Goal: Task Accomplishment & Management: Manage account settings

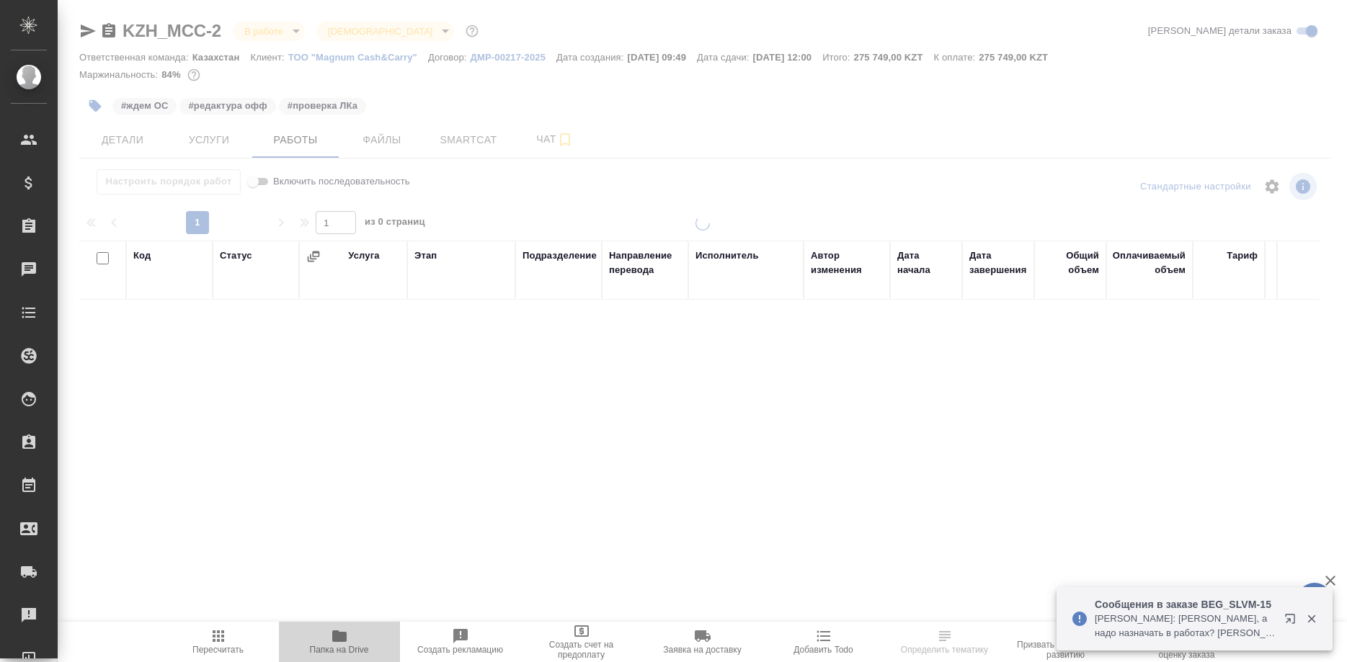
click at [334, 640] on icon "button" at bounding box center [339, 637] width 14 height 12
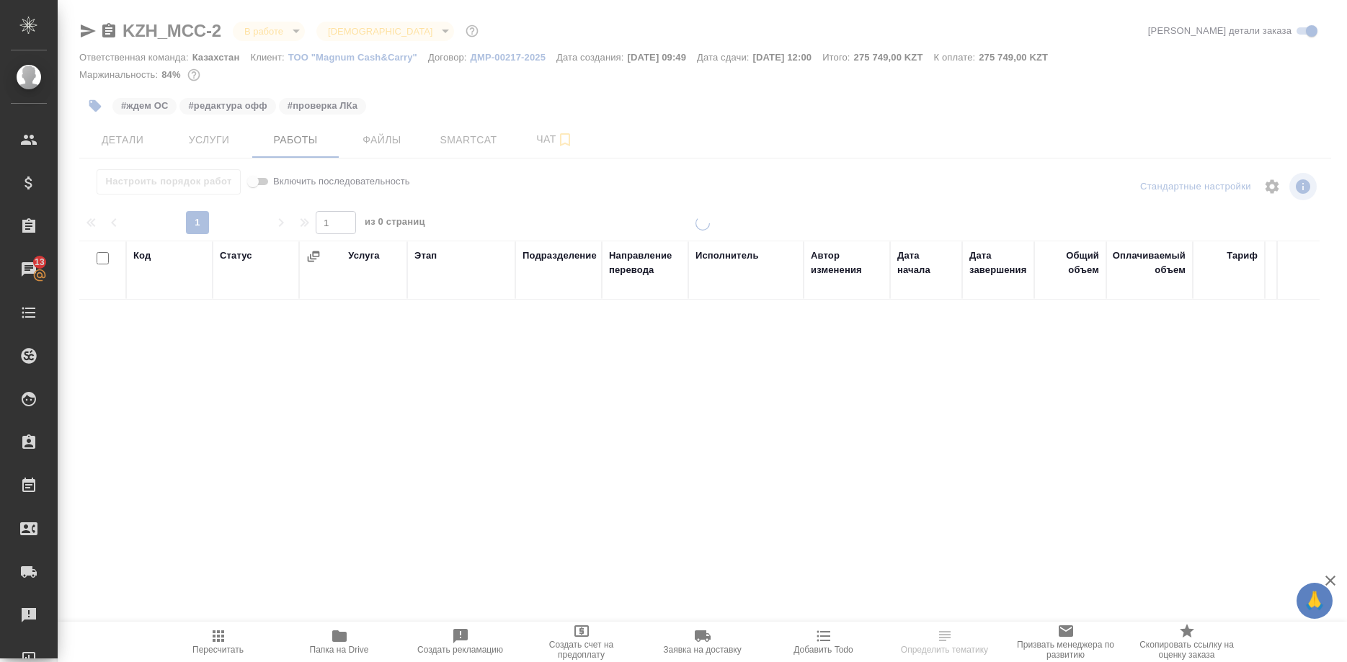
click at [332, 635] on icon "button" at bounding box center [339, 636] width 17 height 17
click at [342, 635] on icon "button" at bounding box center [339, 637] width 14 height 12
click at [342, 642] on icon "button" at bounding box center [339, 637] width 14 height 12
click at [352, 640] on span "Папка на Drive" at bounding box center [340, 641] width 104 height 27
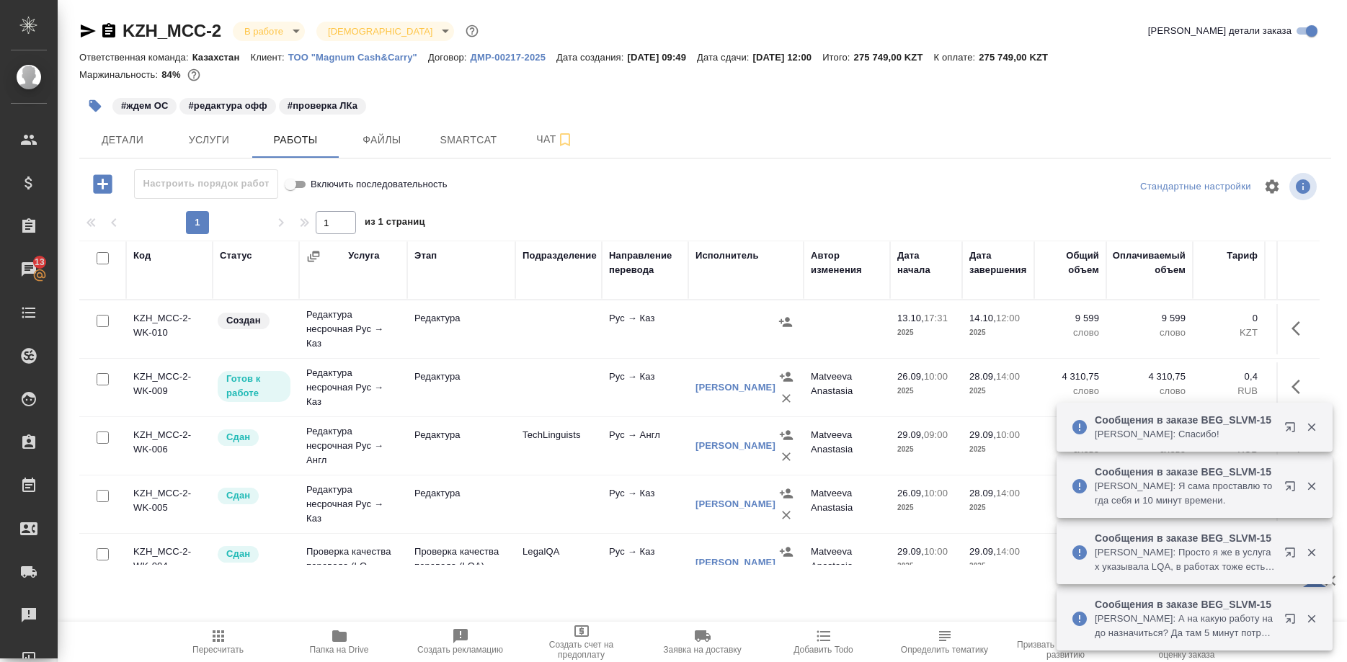
click at [1297, 423] on button "button" at bounding box center [1312, 427] width 30 height 13
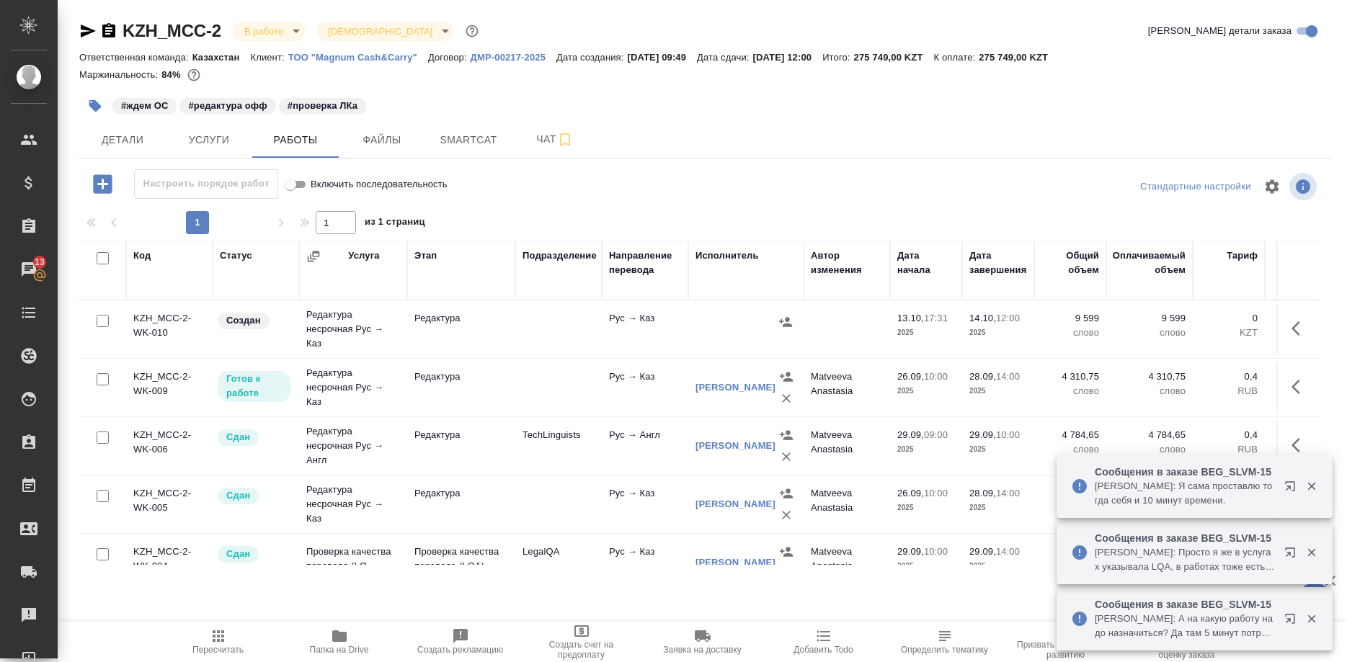
click at [1304, 474] on div at bounding box center [1301, 486] width 52 height 29
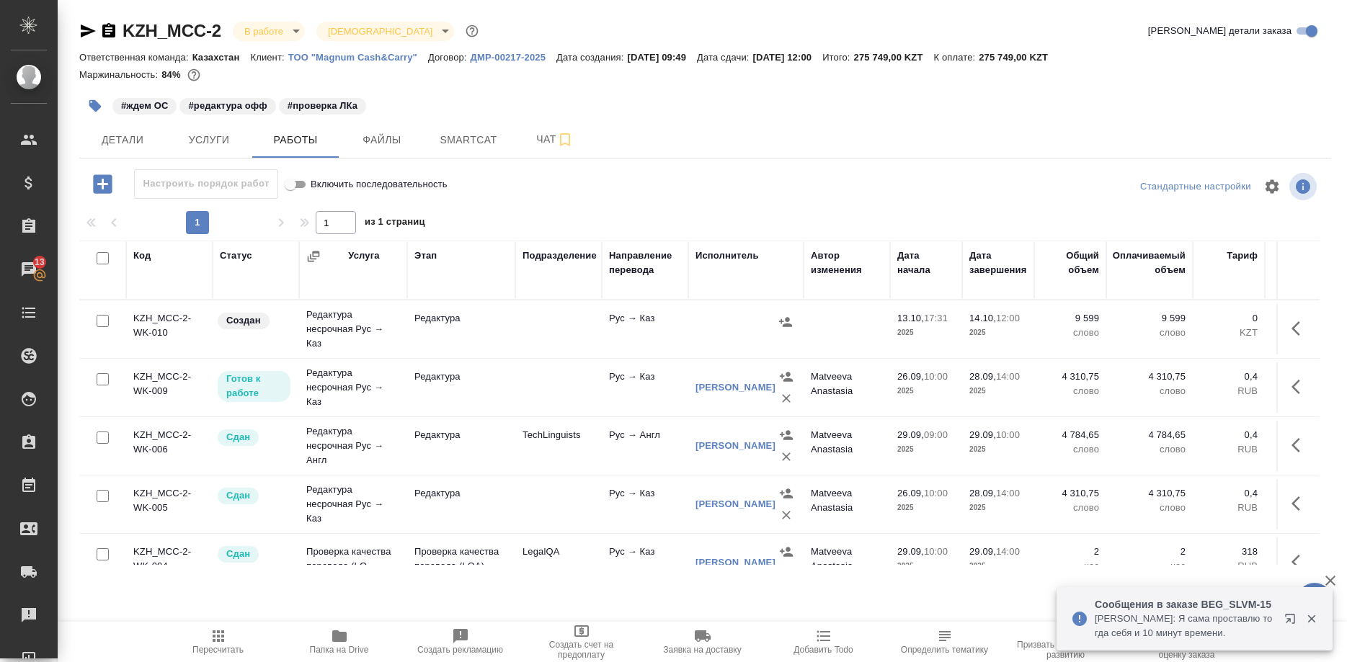
click at [1305, 606] on div at bounding box center [1301, 619] width 52 height 29
click at [1298, 621] on button "button" at bounding box center [1312, 619] width 30 height 13
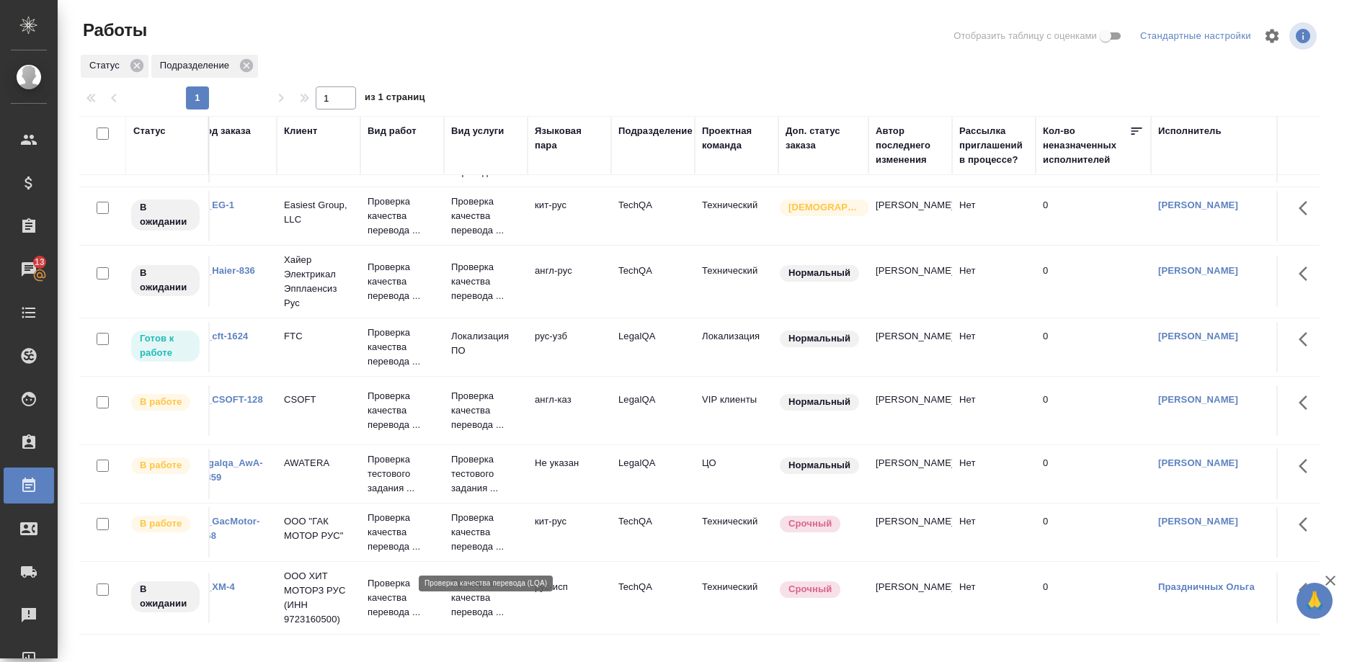
scroll to position [412, 100]
click at [249, 400] on link "S_CSOFT-128" at bounding box center [231, 399] width 63 height 11
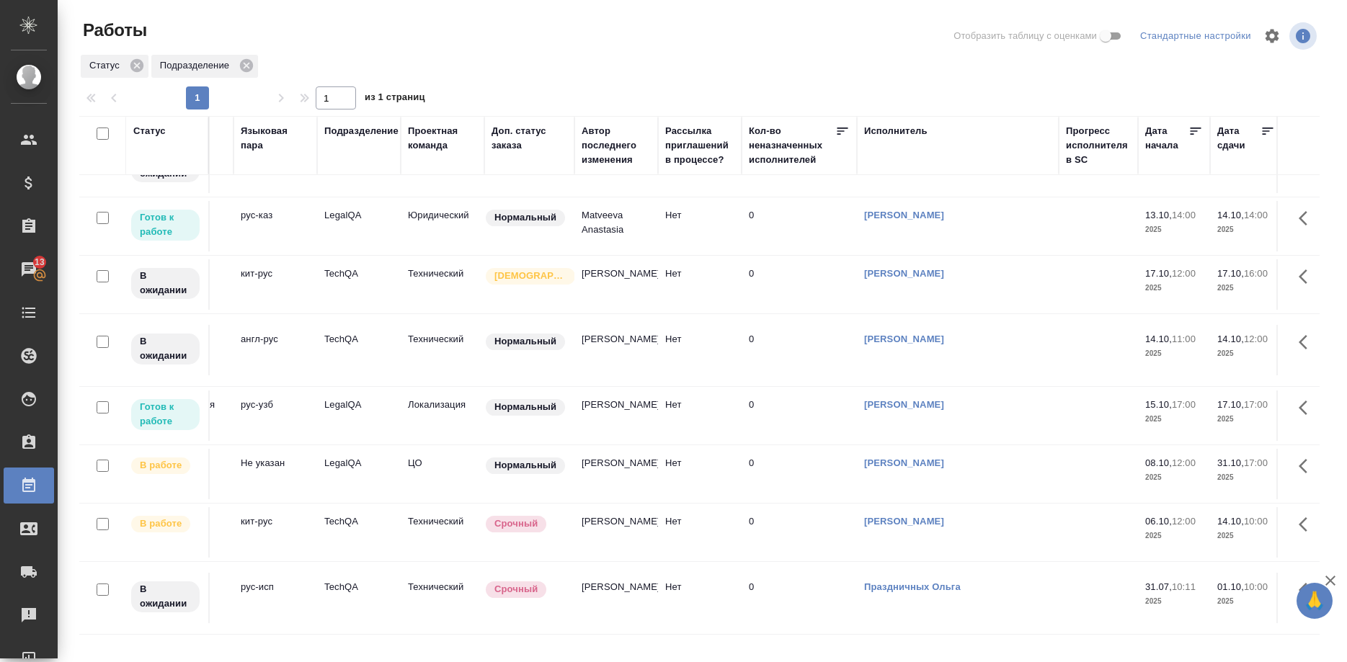
scroll to position [343, 0]
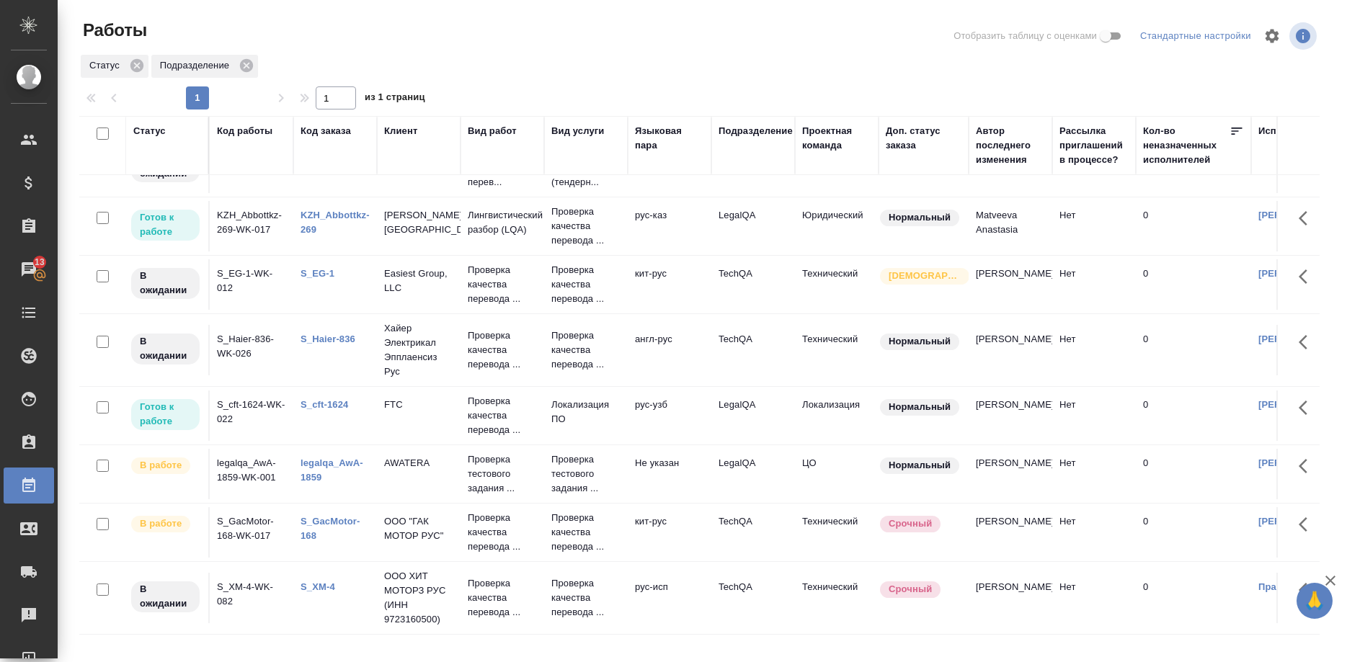
click at [327, 402] on link "S_cft-1624" at bounding box center [325, 404] width 48 height 11
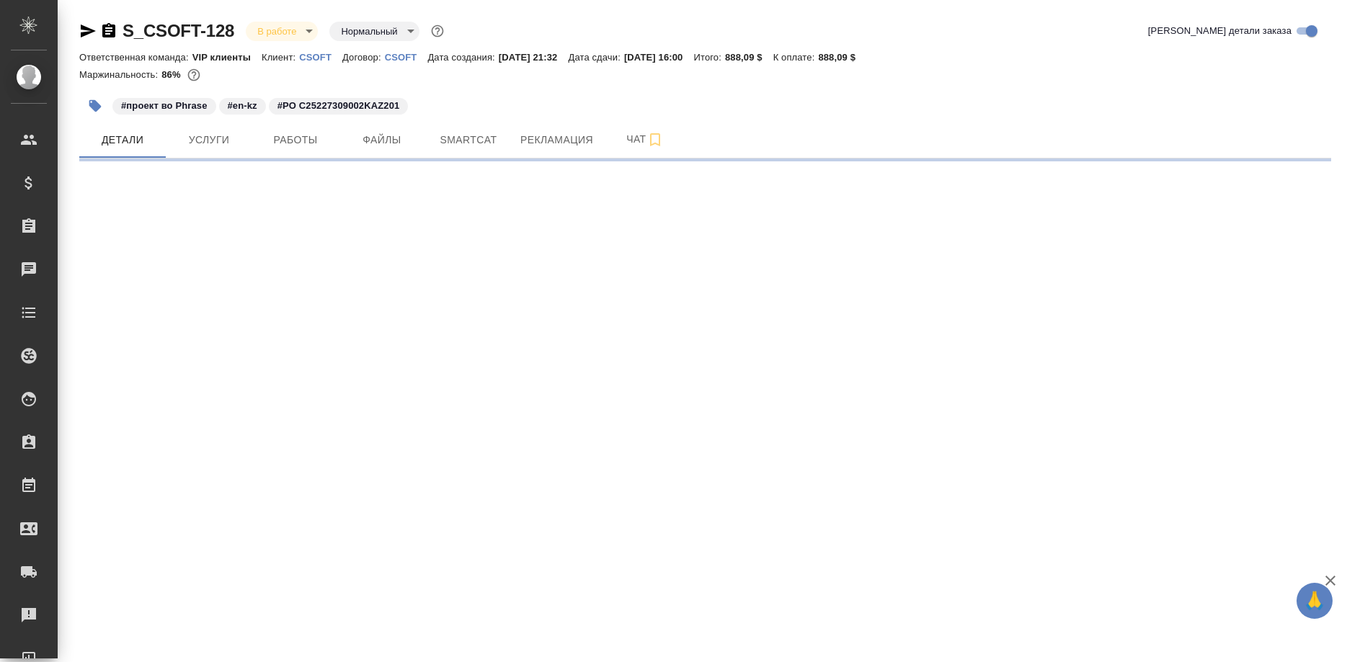
select select "RU"
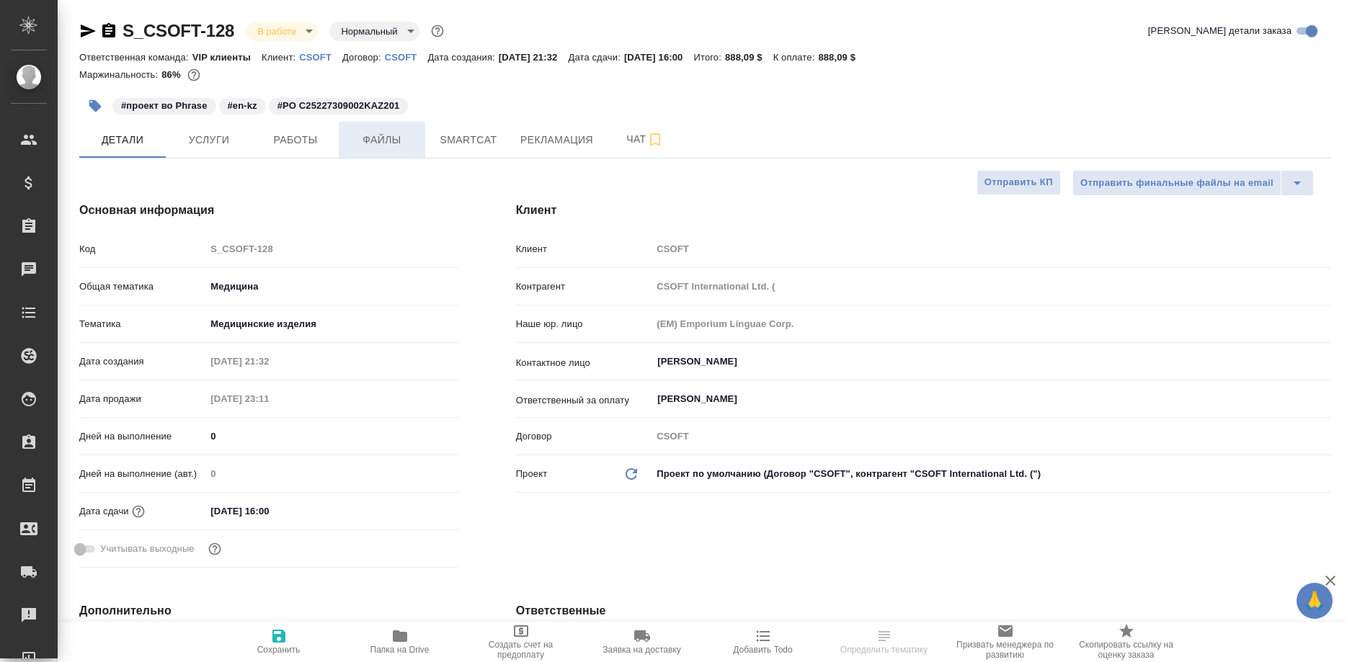
type textarea "x"
click at [313, 141] on span "Работы" at bounding box center [295, 140] width 69 height 18
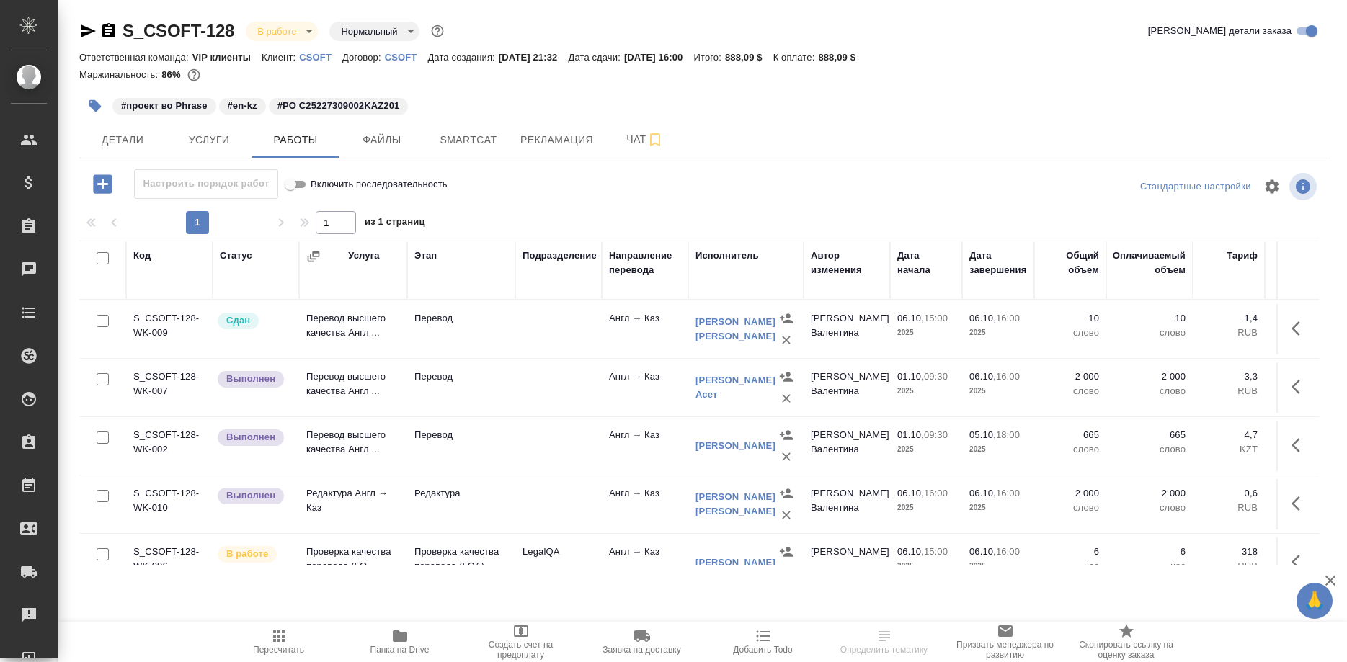
scroll to position [27, 0]
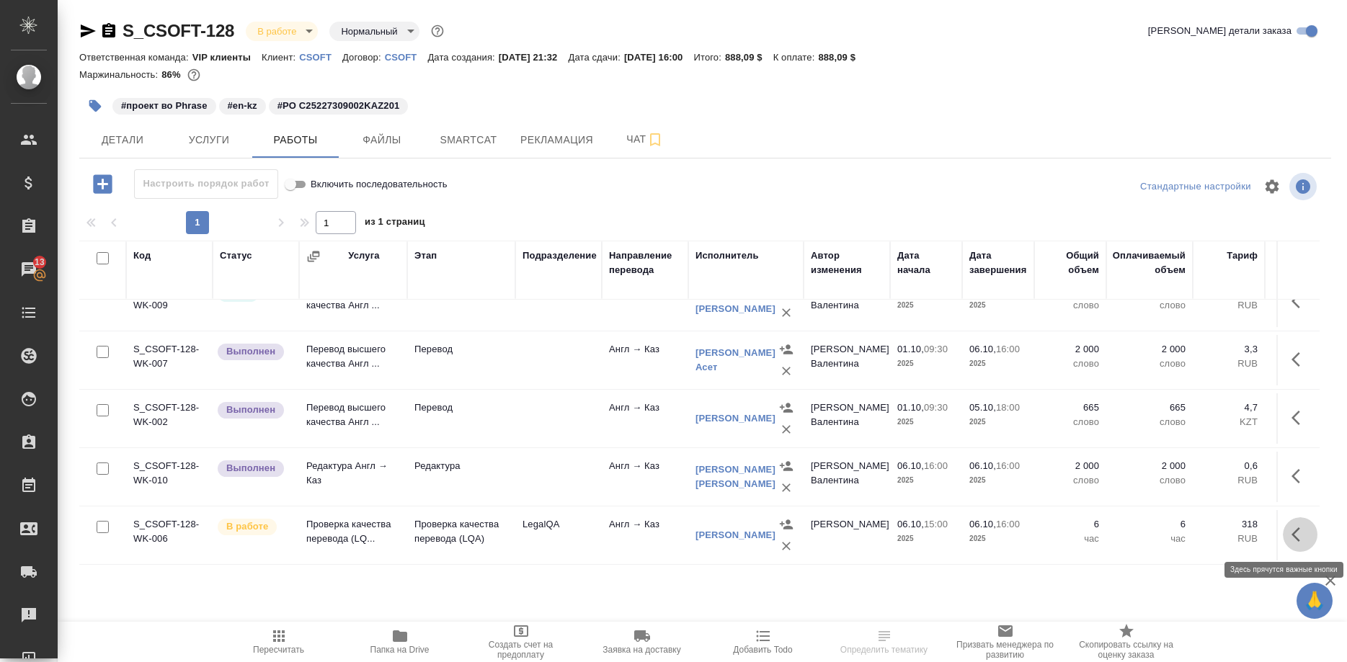
click at [1292, 534] on icon "button" at bounding box center [1296, 535] width 9 height 14
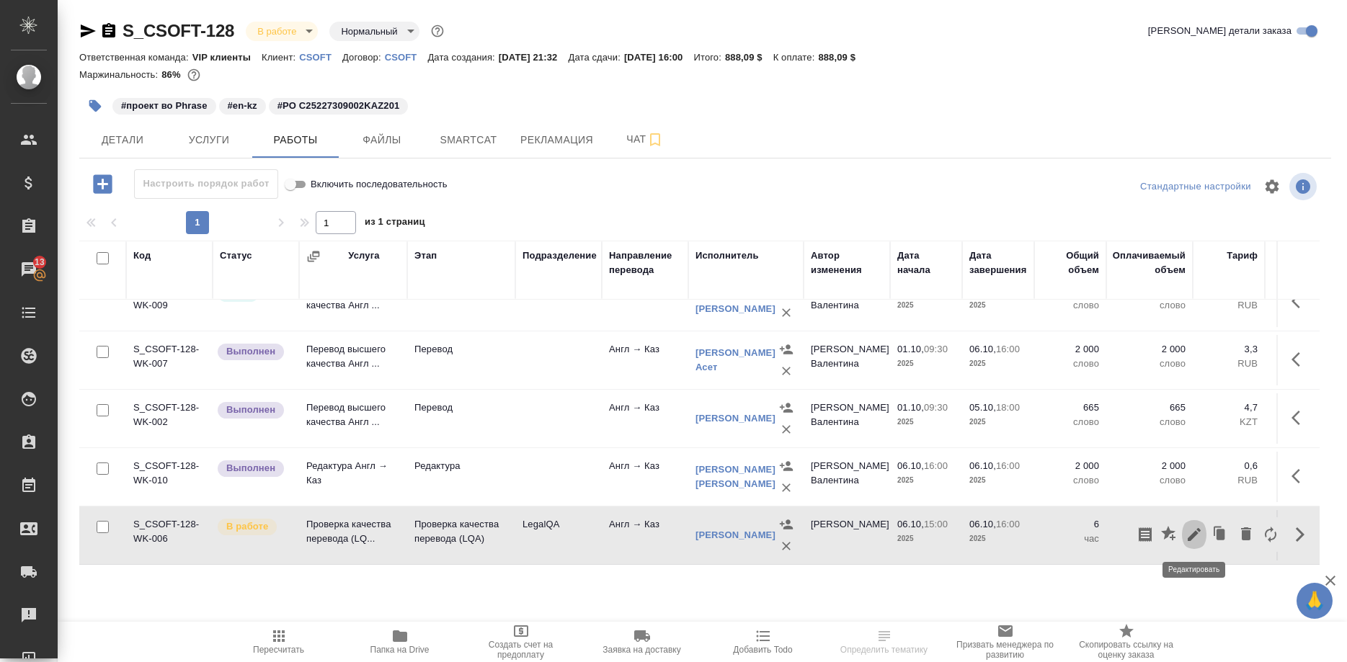
click at [1189, 531] on icon "button" at bounding box center [1194, 534] width 17 height 17
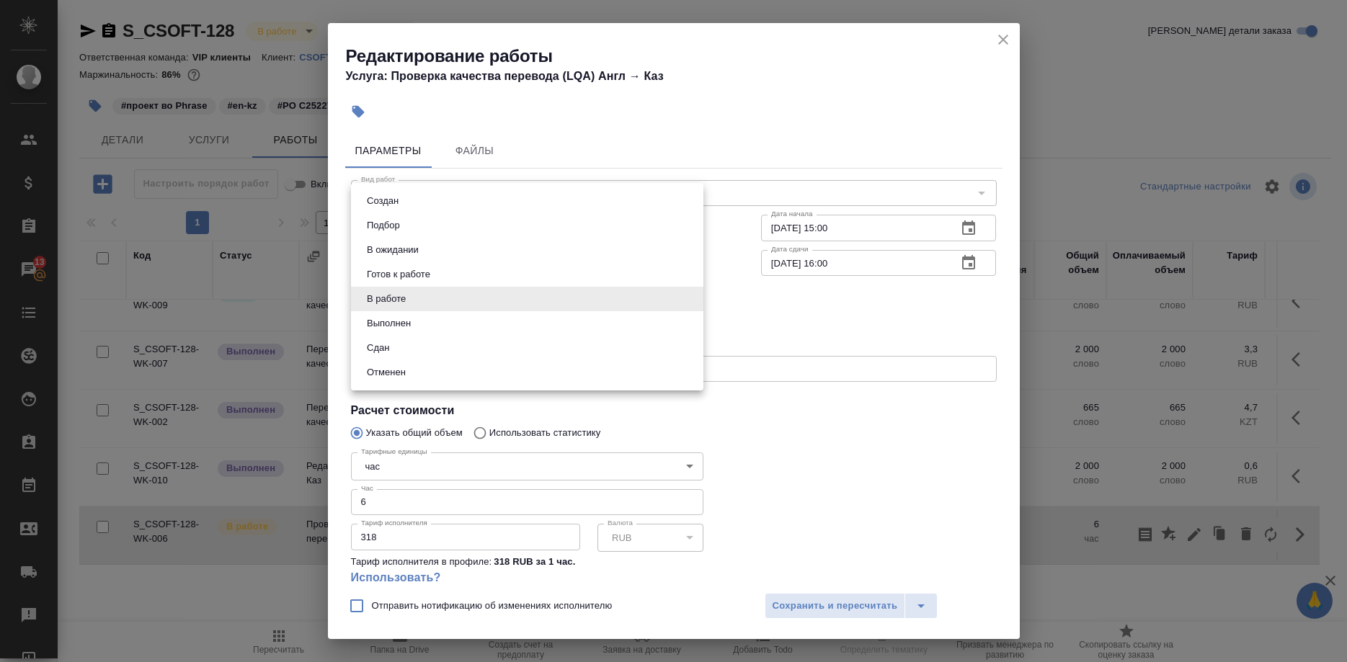
click at [431, 301] on body "🙏 .cls-1 fill:#fff; AWATERA Shirina Sabina Клиенты Спецификации Заказы 13 Чаты …" at bounding box center [673, 331] width 1347 height 662
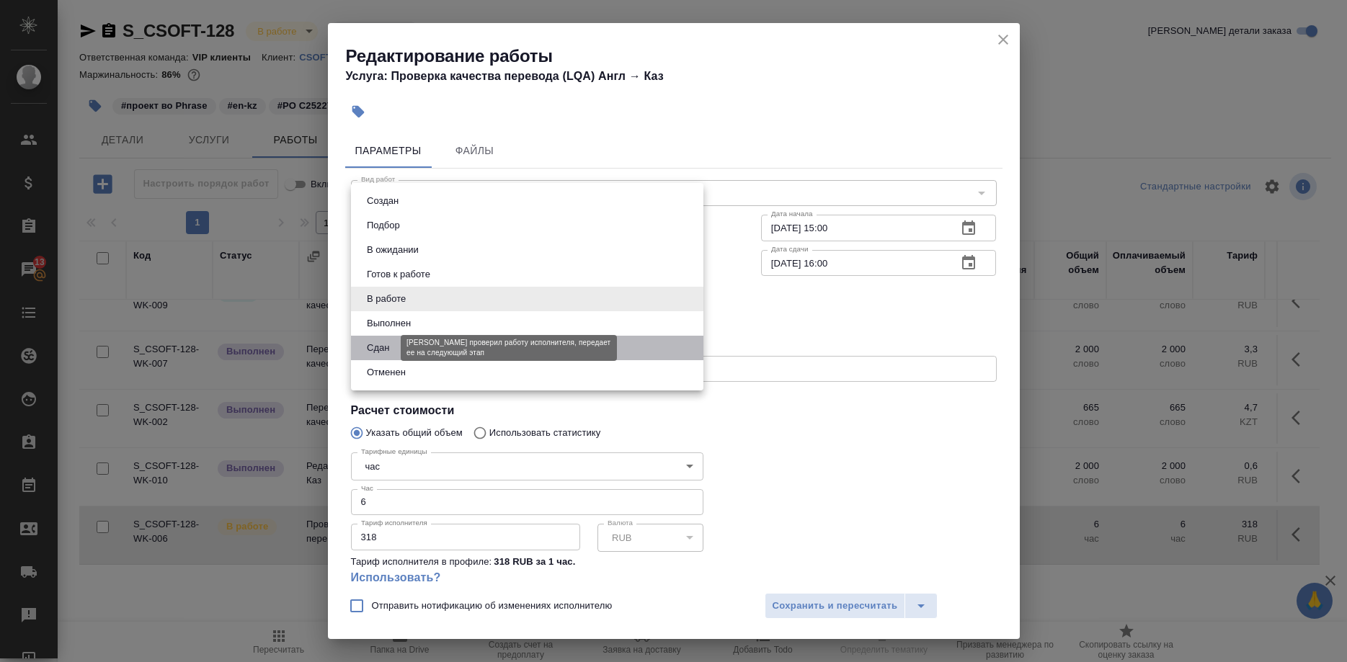
click at [375, 342] on button "Сдан" at bounding box center [378, 348] width 31 height 16
type input "closed"
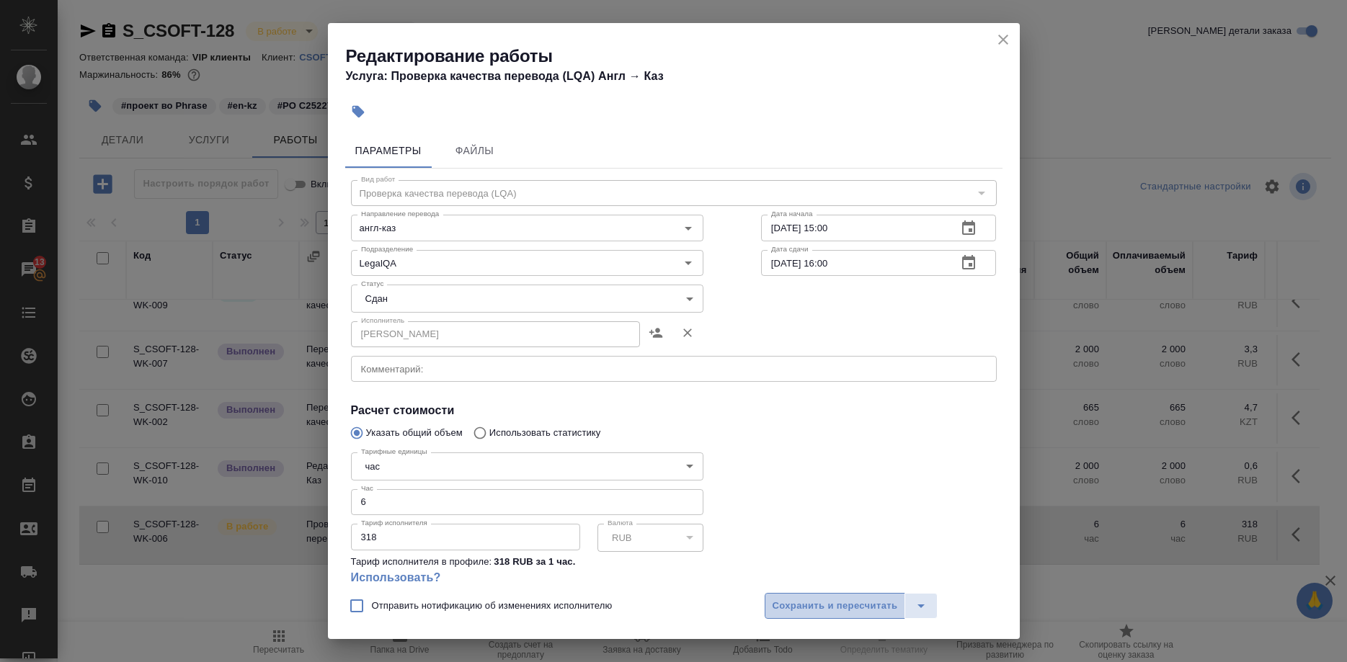
click at [784, 600] on span "Сохранить и пересчитать" at bounding box center [835, 606] width 125 height 17
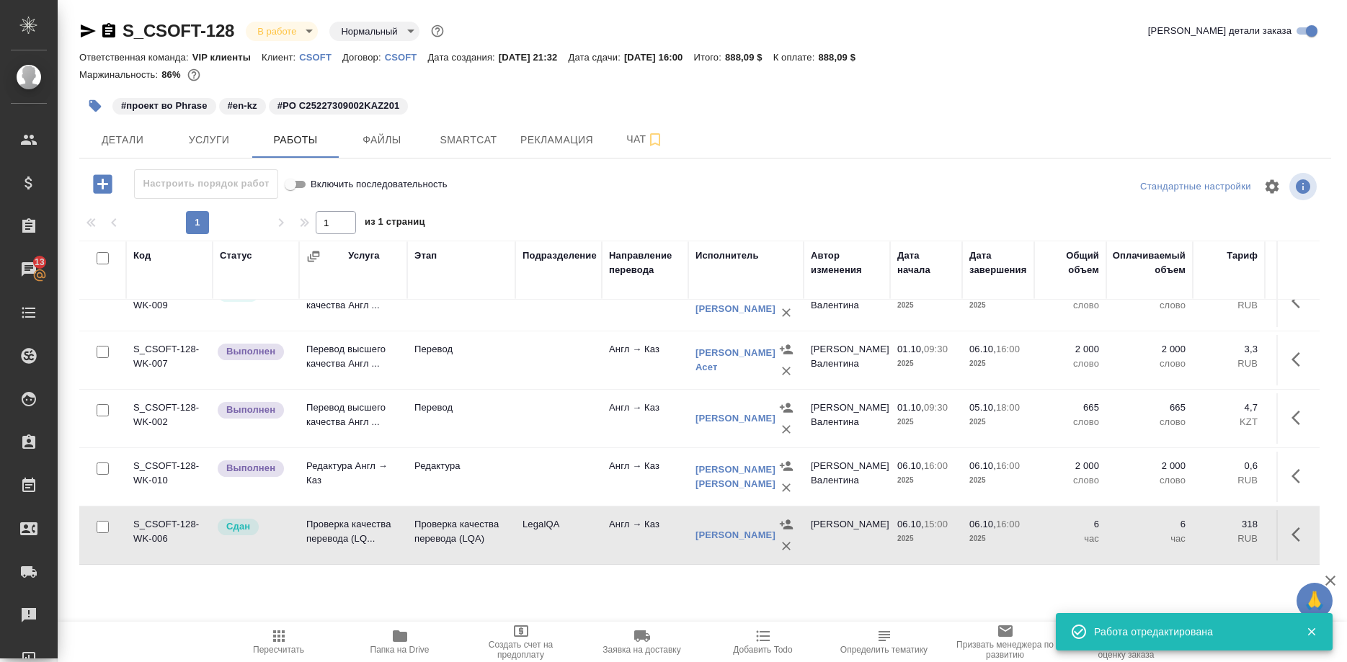
click at [1132, 106] on div "#проект во Phrase #en-kz #PO C25227309002KAZ201" at bounding box center [705, 106] width 1252 height 32
click at [564, 139] on span "Рекламация" at bounding box center [556, 140] width 73 height 18
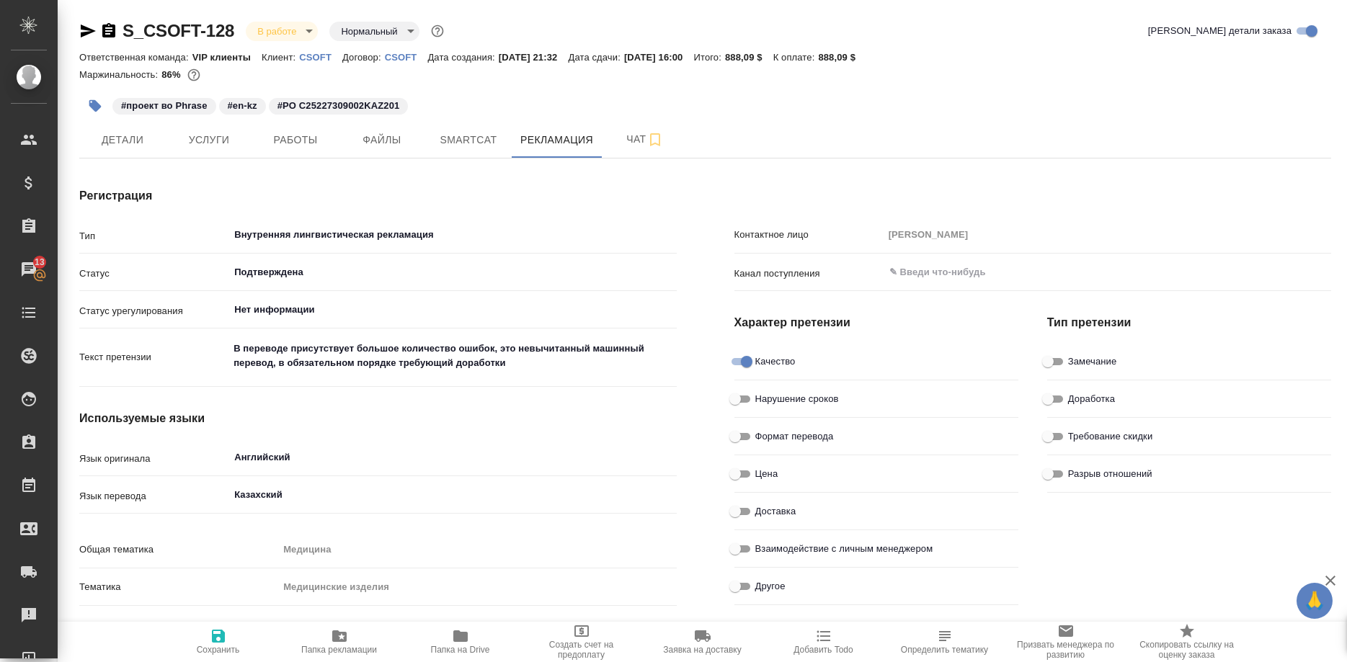
type textarea "x"
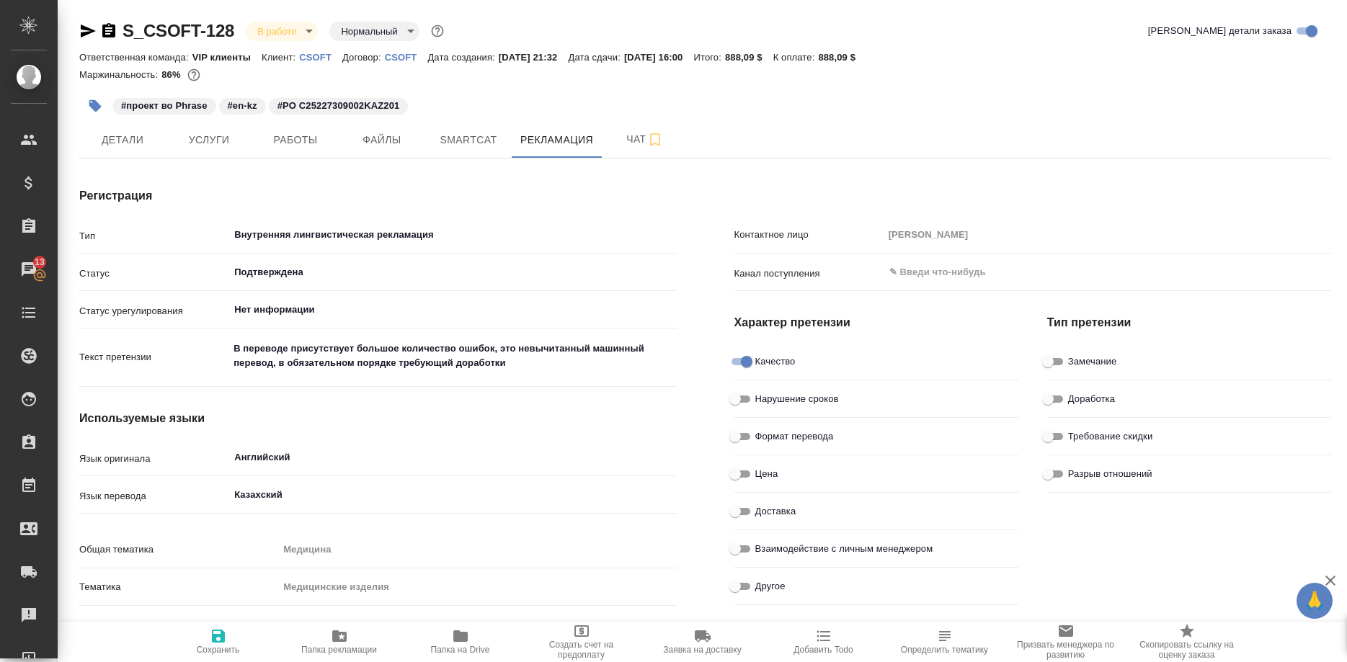
type textarea "x"
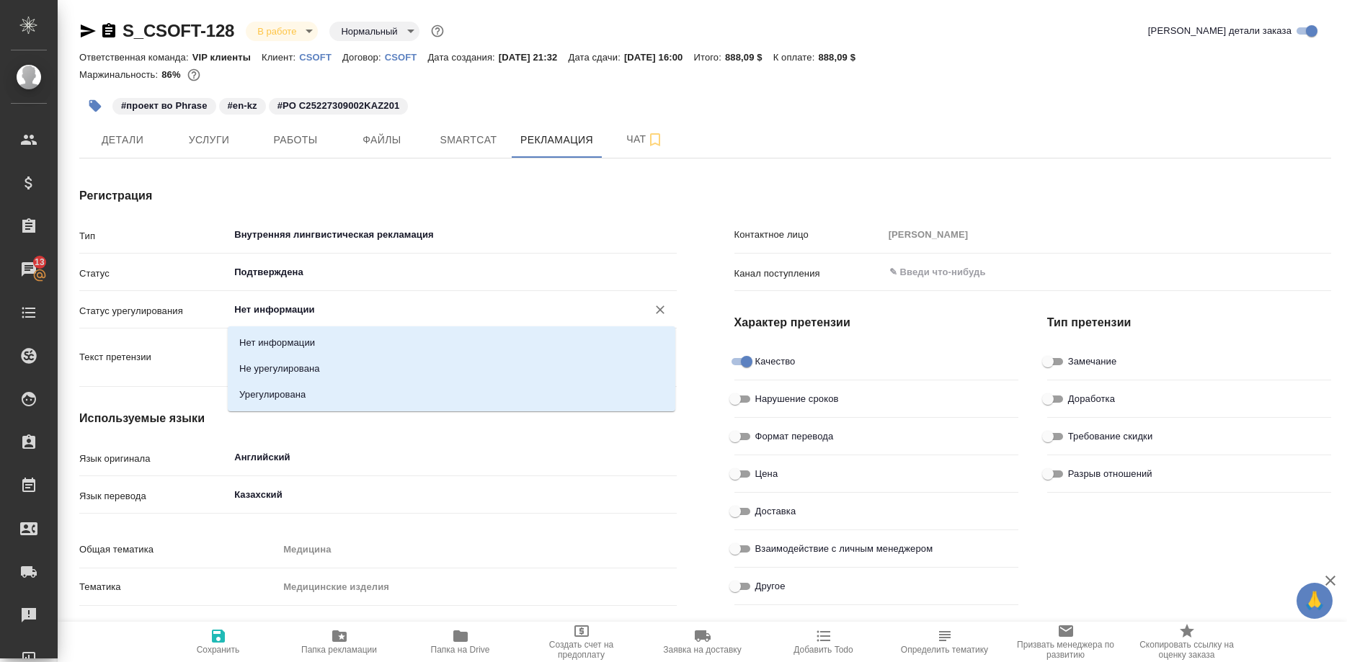
click at [368, 306] on input "Нет информации" at bounding box center [428, 309] width 391 height 17
click at [317, 394] on li "Урегулирована" at bounding box center [452, 395] width 448 height 26
type input "Урегулирована"
type textarea "x"
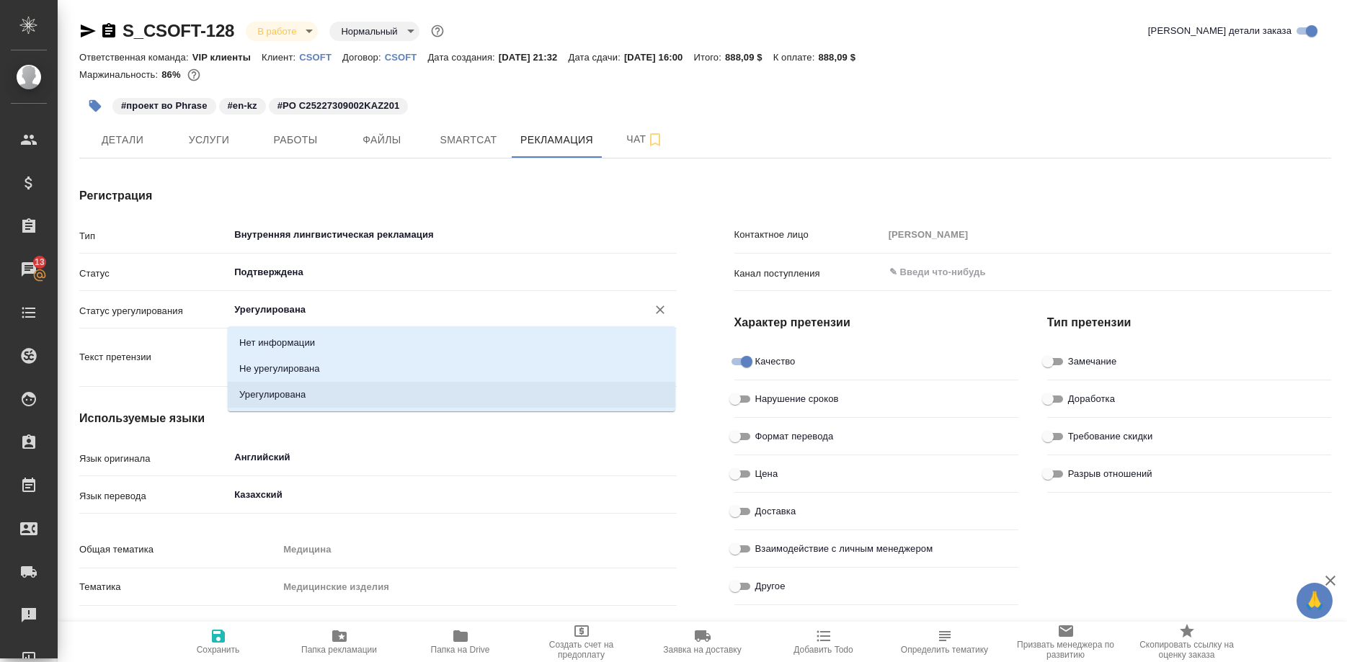
type textarea "x"
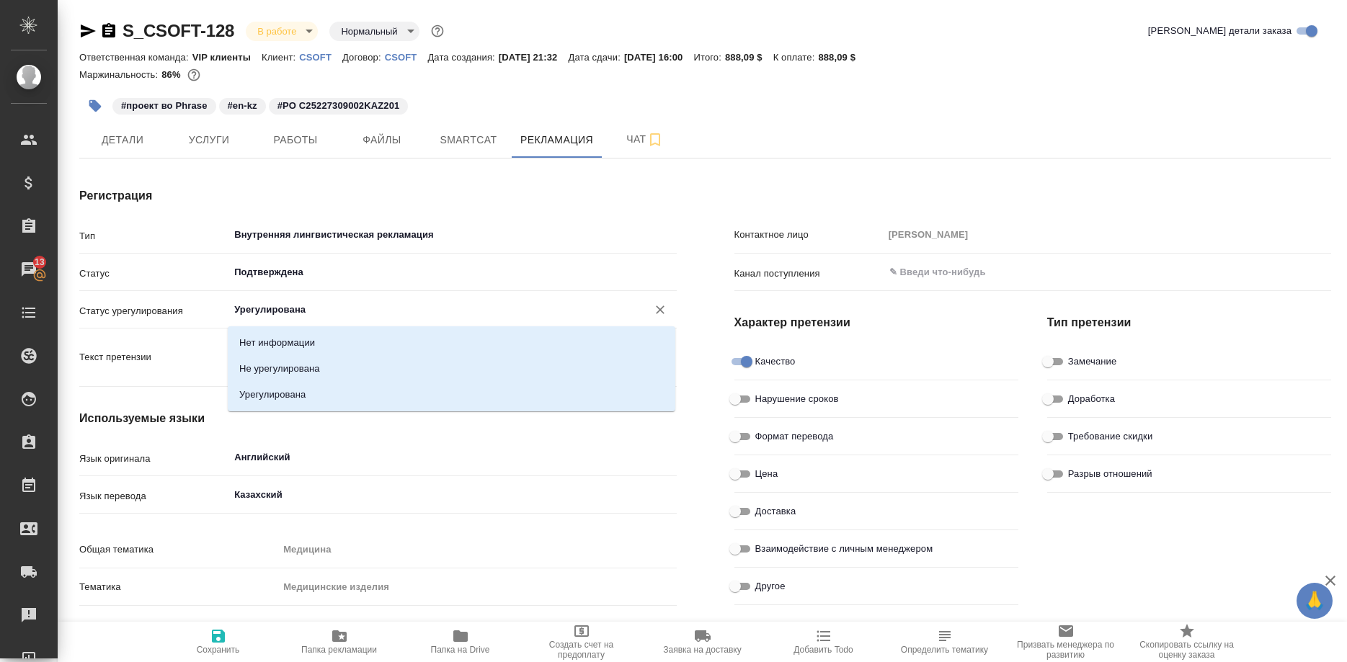
click at [377, 307] on input "Урегулирована" at bounding box center [428, 309] width 391 height 17
click at [333, 334] on li "Нет информации" at bounding box center [452, 343] width 448 height 26
type input "Нет информации"
type textarea "x"
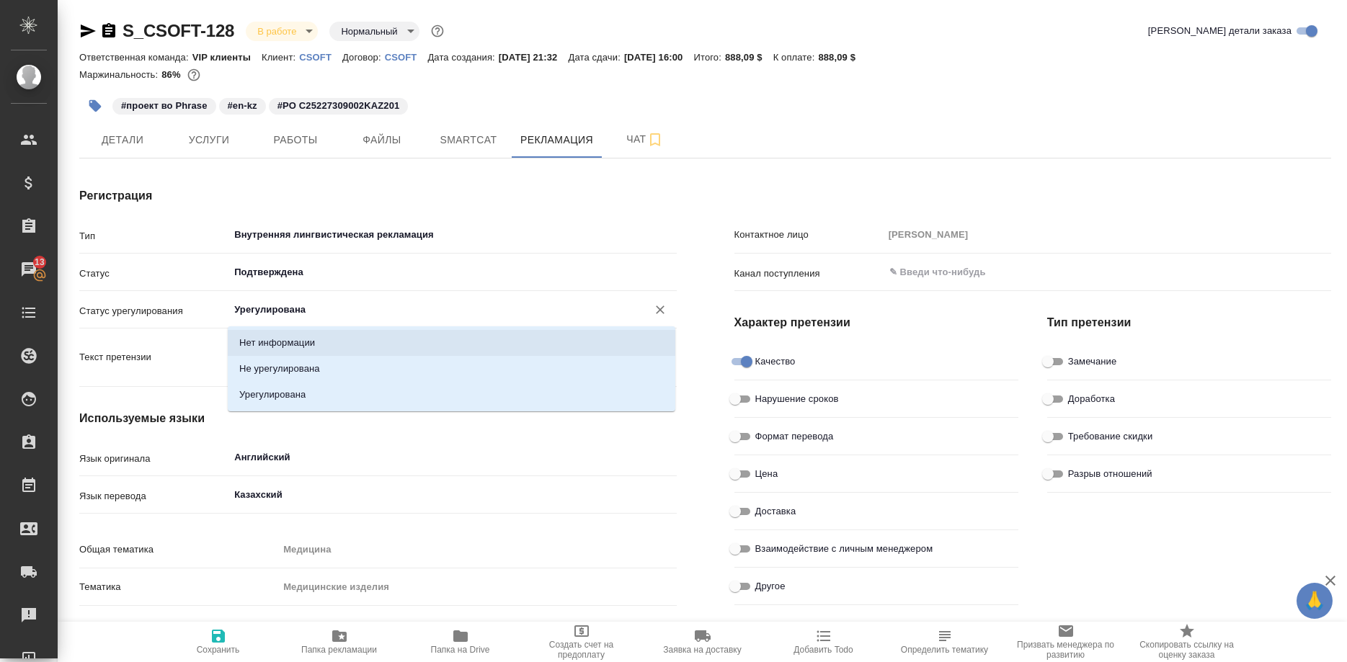
type textarea "x"
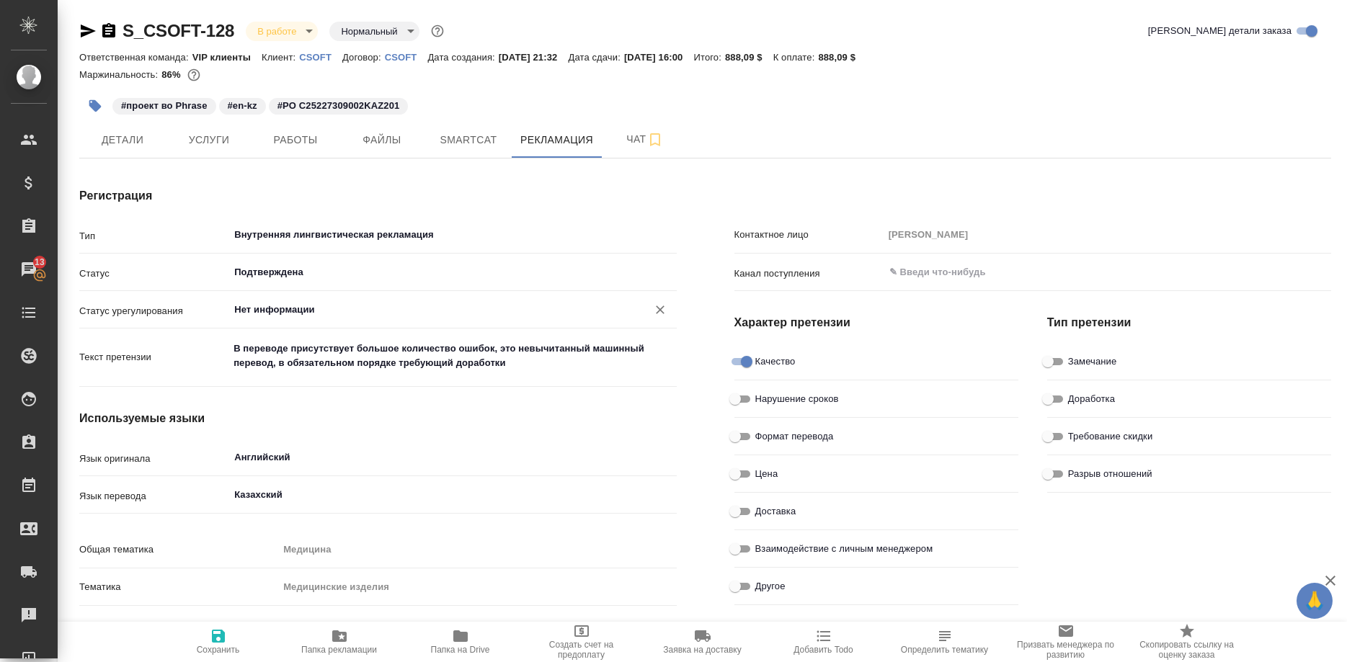
click at [203, 645] on span "Сохранить" at bounding box center [219, 641] width 104 height 27
type textarea "x"
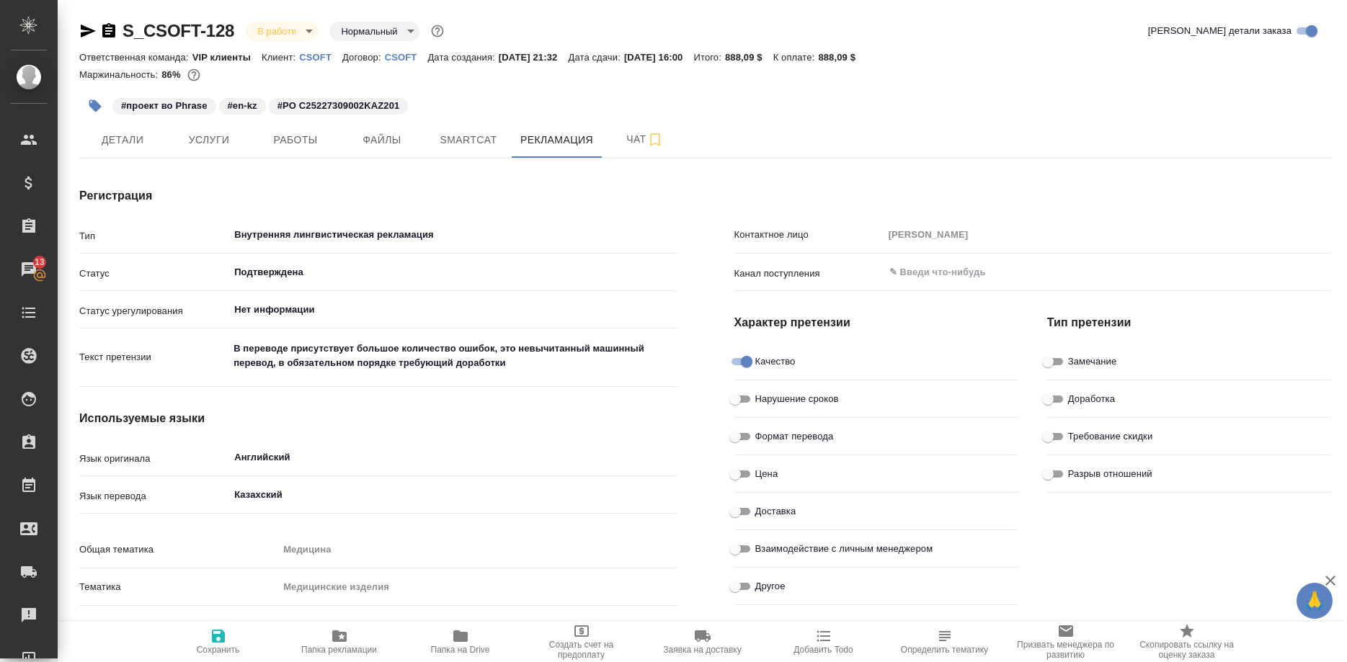
type textarea "x"
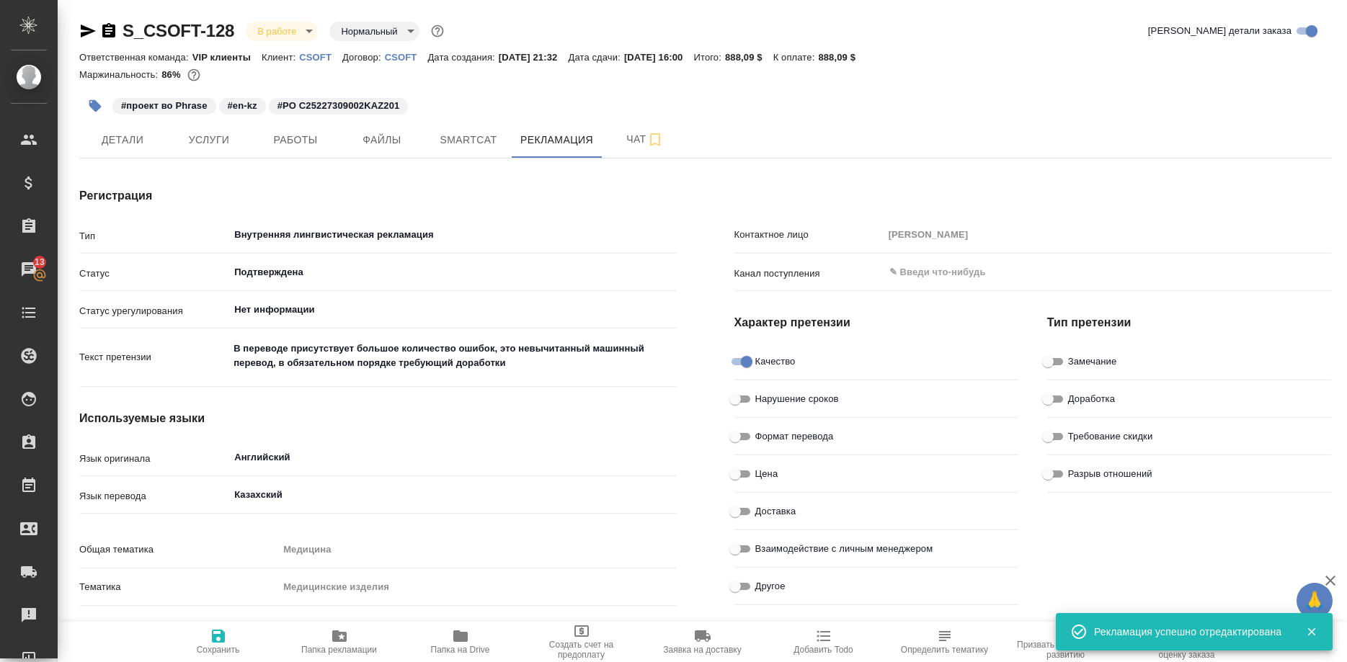
type textarea "x"
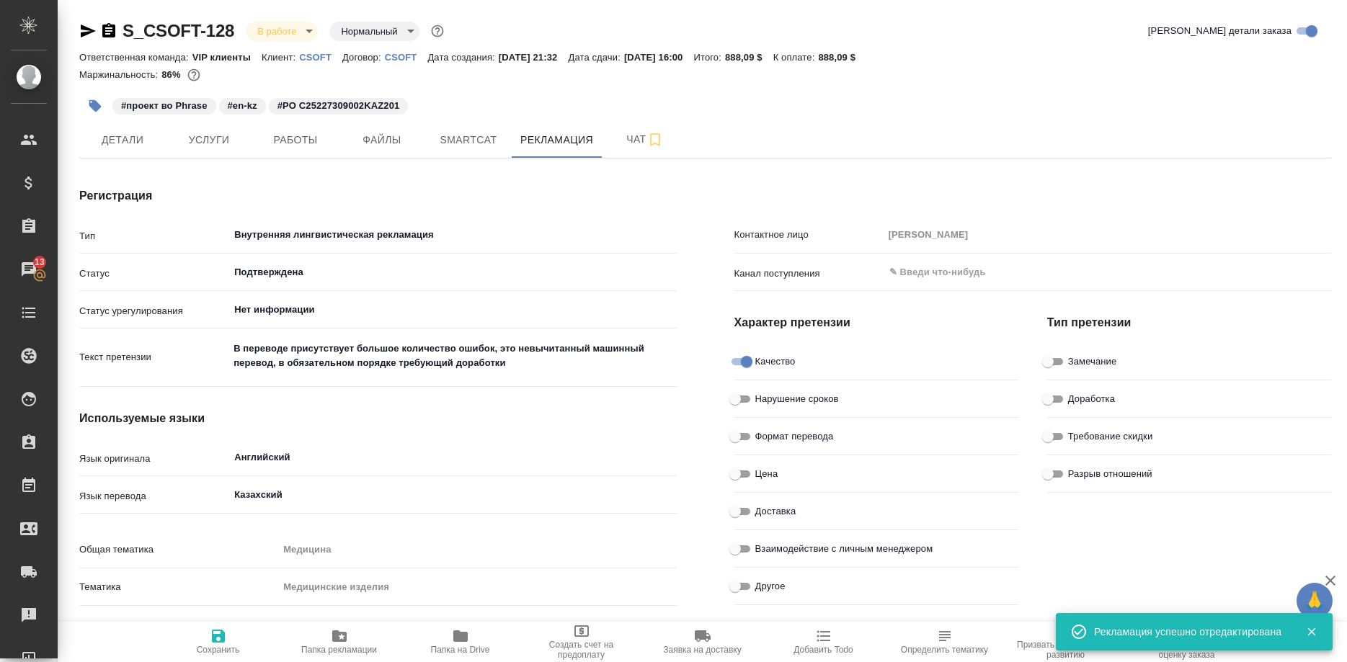
type textarea "x"
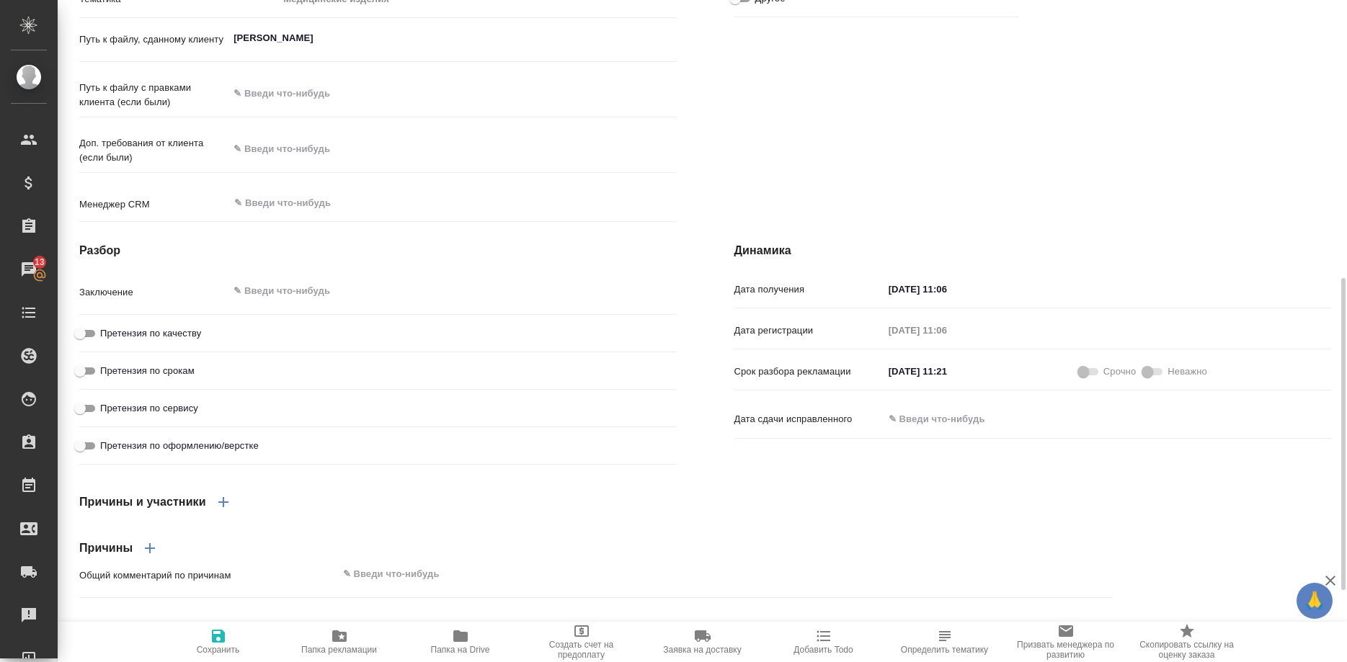
scroll to position [740, 0]
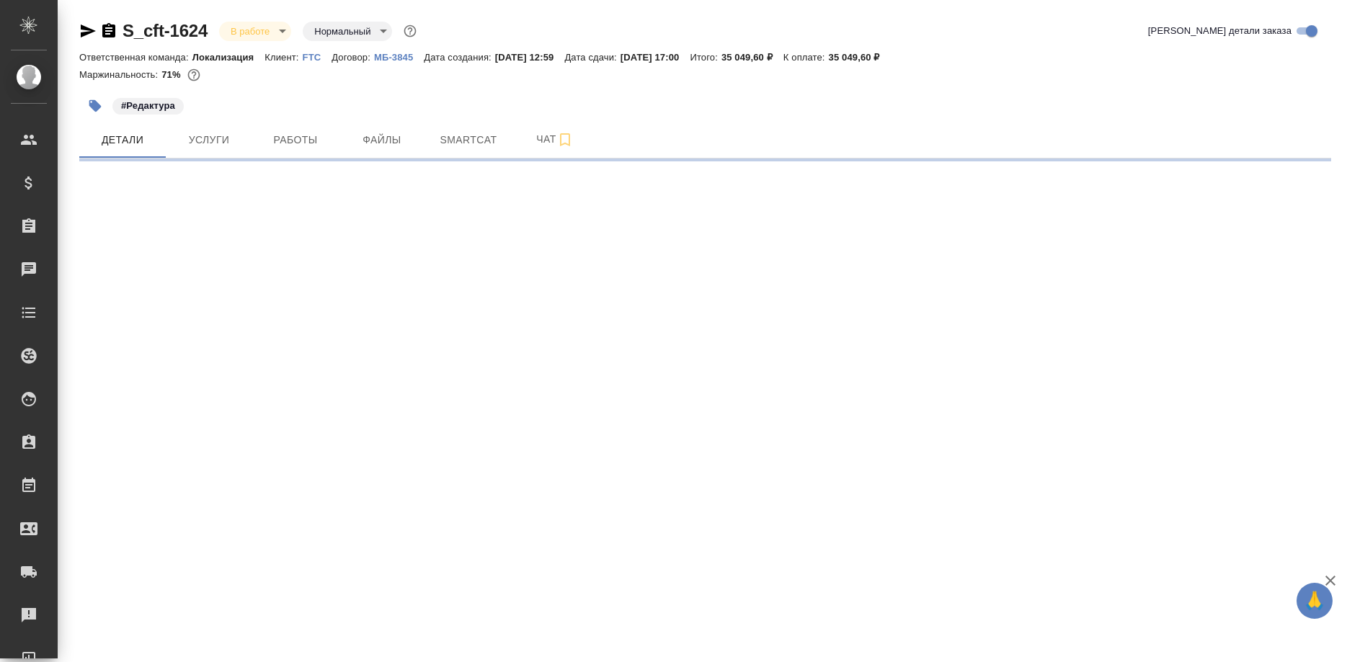
select select "RU"
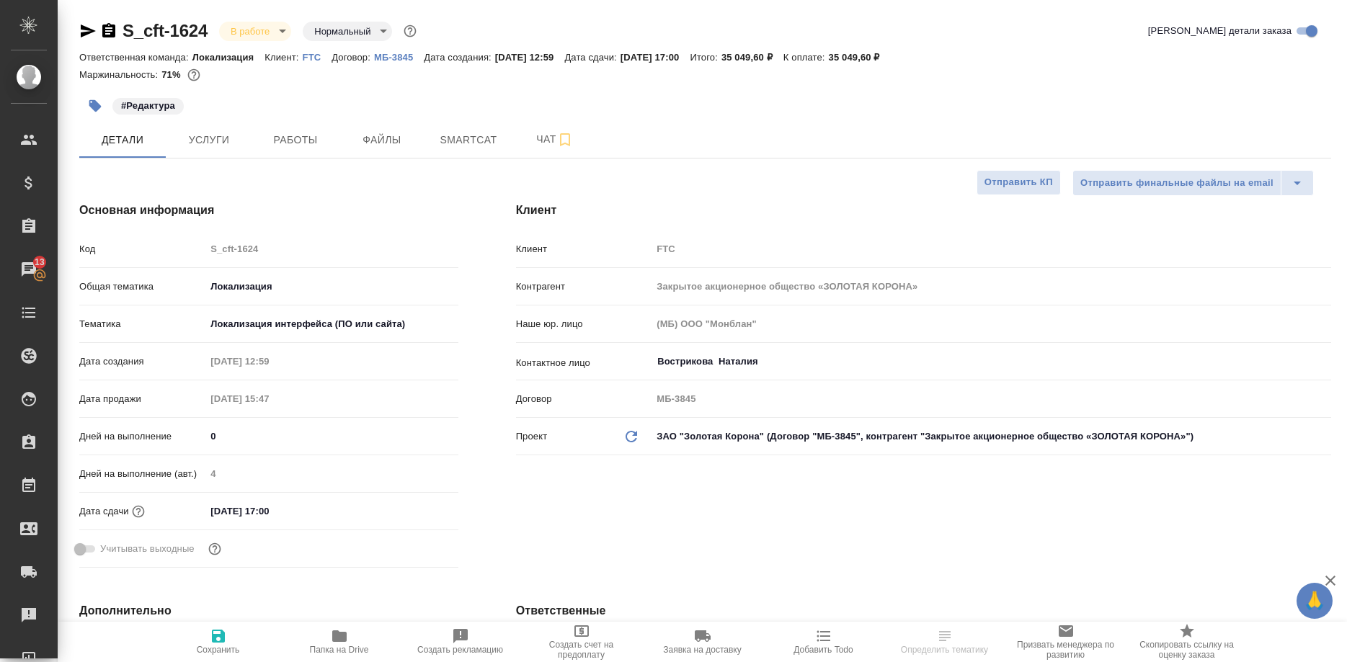
select select "RU"
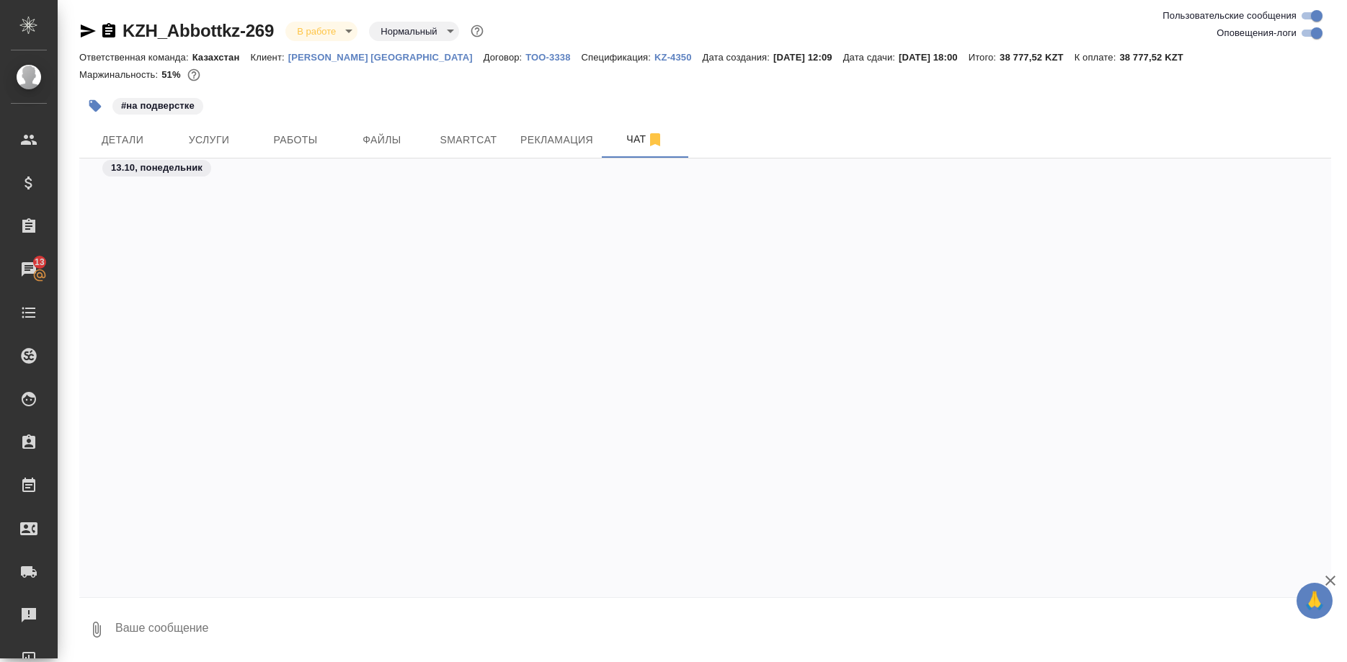
scroll to position [9719, 0]
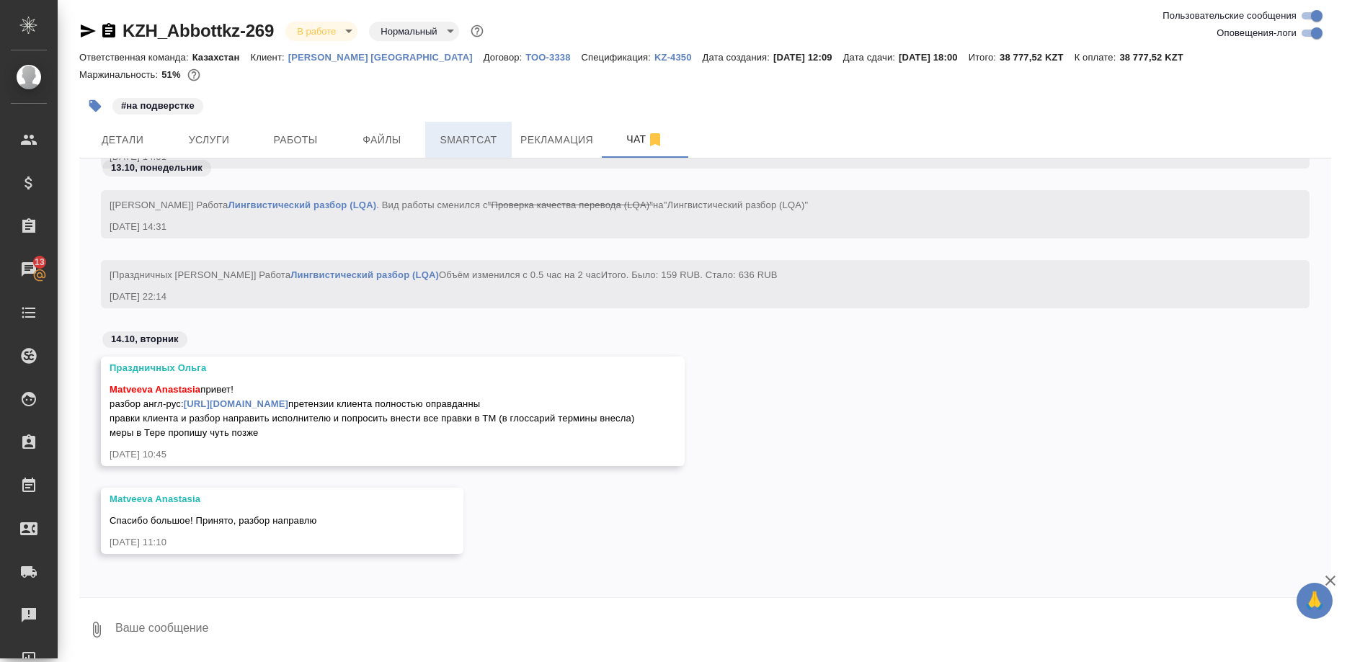
click at [453, 150] on button "Smartcat" at bounding box center [468, 140] width 87 height 36
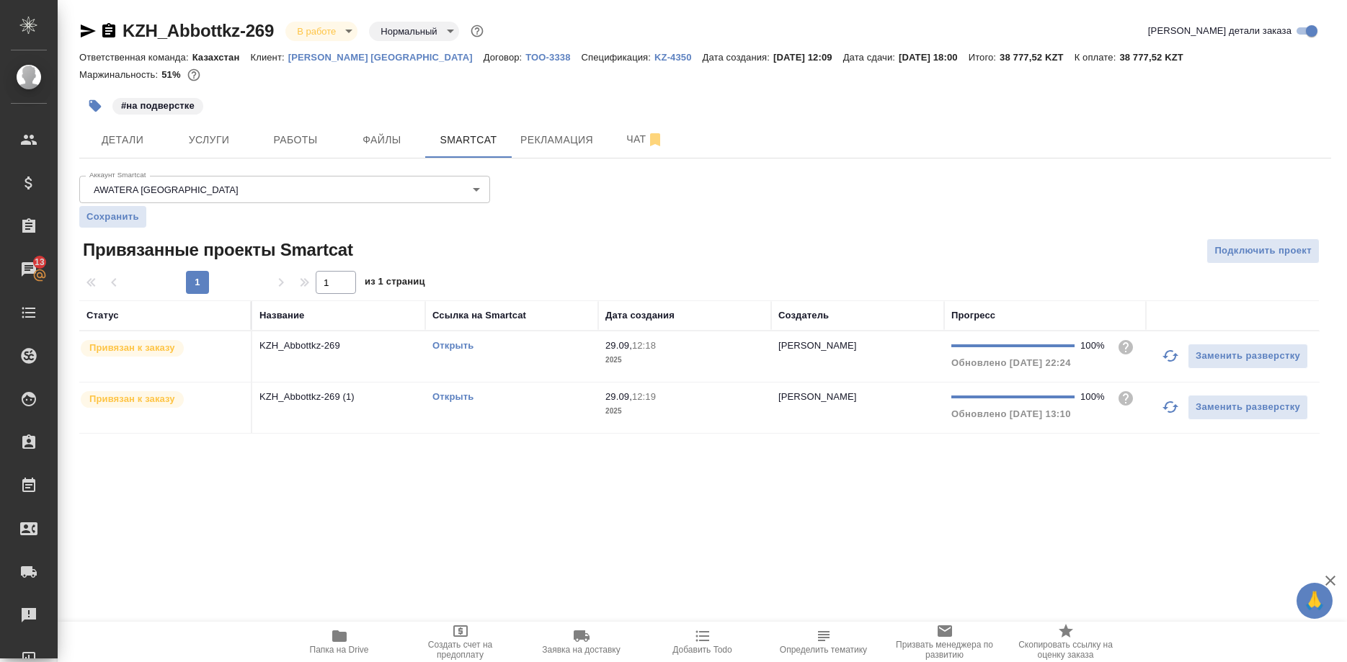
click at [451, 396] on link "Открыть" at bounding box center [453, 396] width 41 height 11
click at [454, 396] on link "Открыть" at bounding box center [453, 396] width 41 height 11
click at [440, 392] on div "Открыть" at bounding box center [512, 397] width 159 height 14
click at [449, 396] on link "Открыть" at bounding box center [453, 396] width 41 height 11
click at [441, 396] on link "Открыть" at bounding box center [453, 396] width 41 height 11
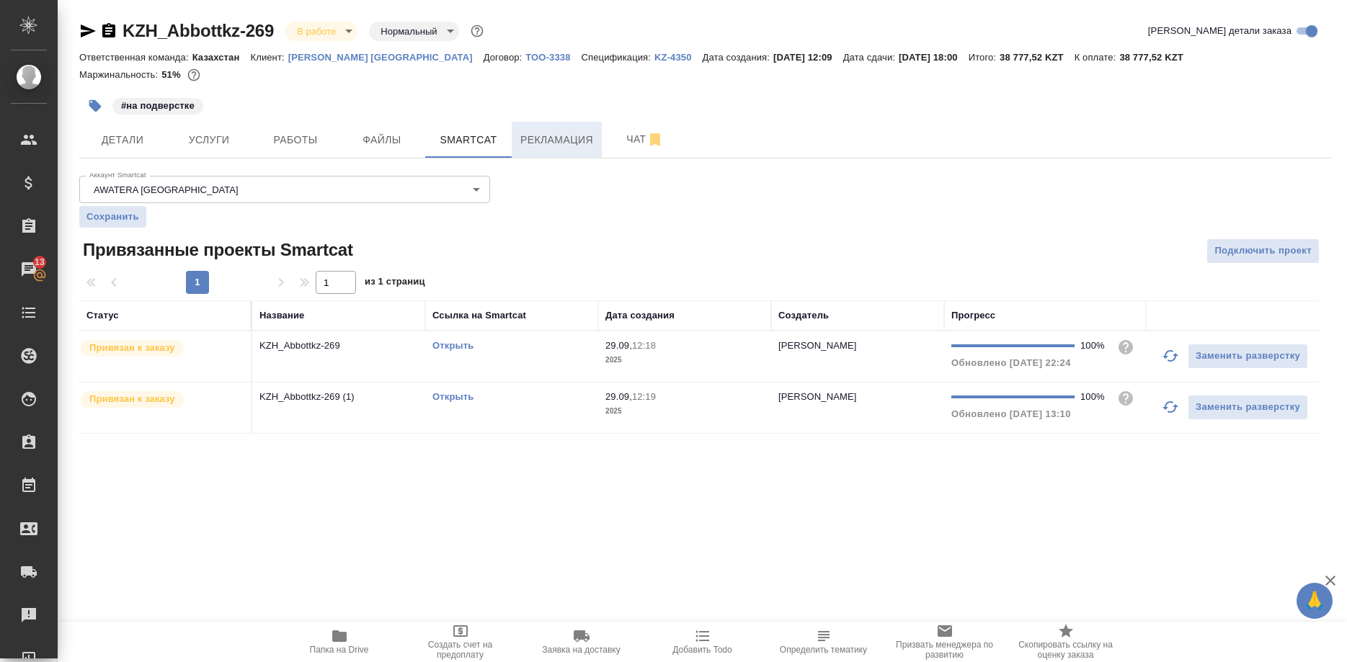
click at [538, 143] on span "Рекламация" at bounding box center [556, 140] width 73 height 18
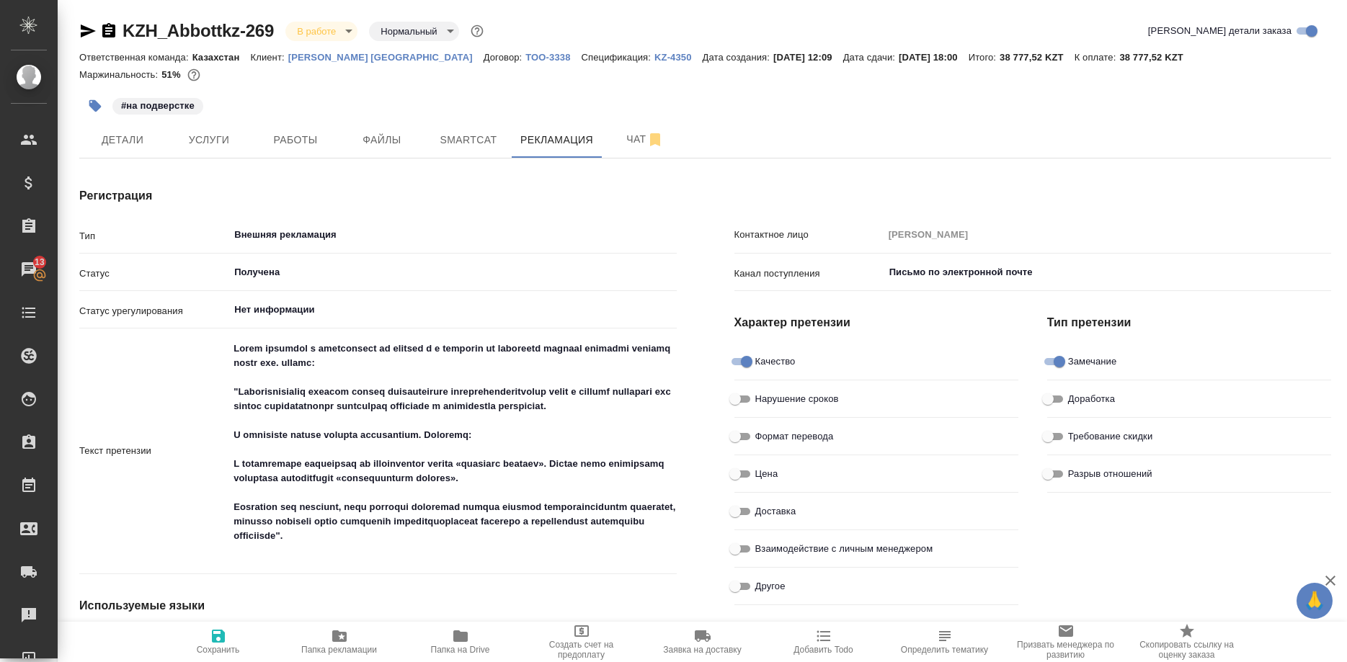
type textarea "x"
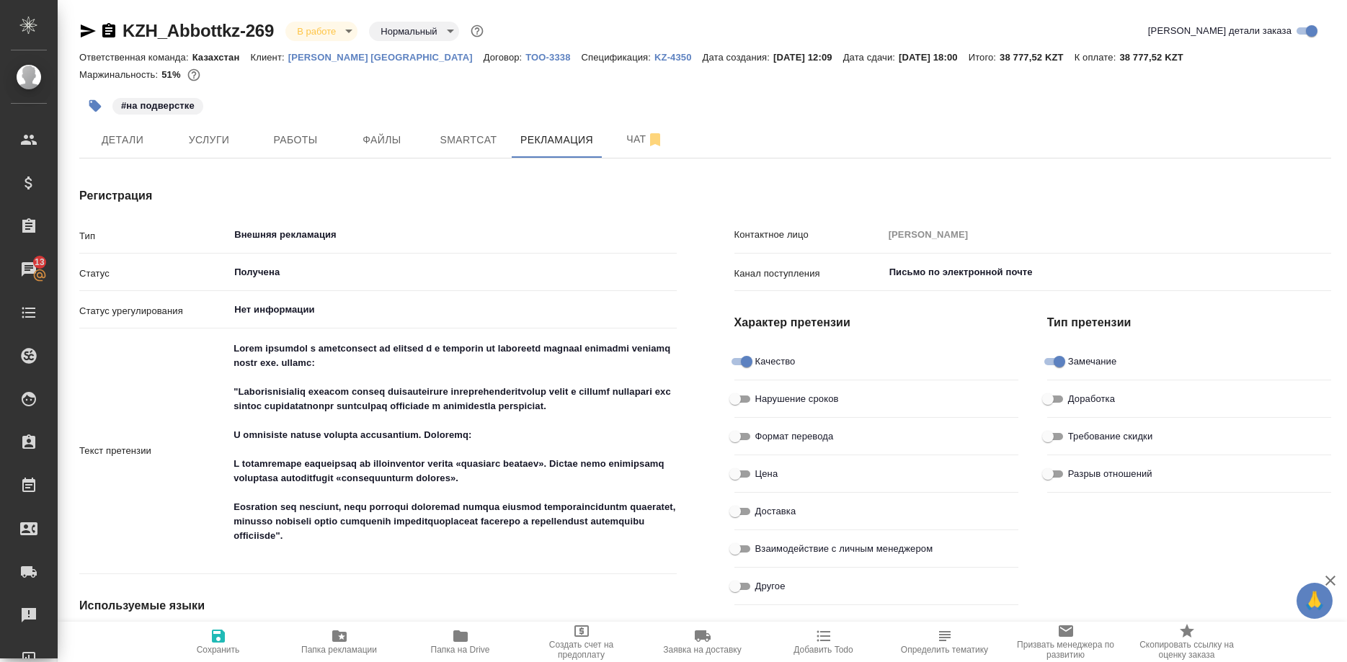
type textarea "x"
click at [626, 143] on span "Чат" at bounding box center [645, 139] width 69 height 18
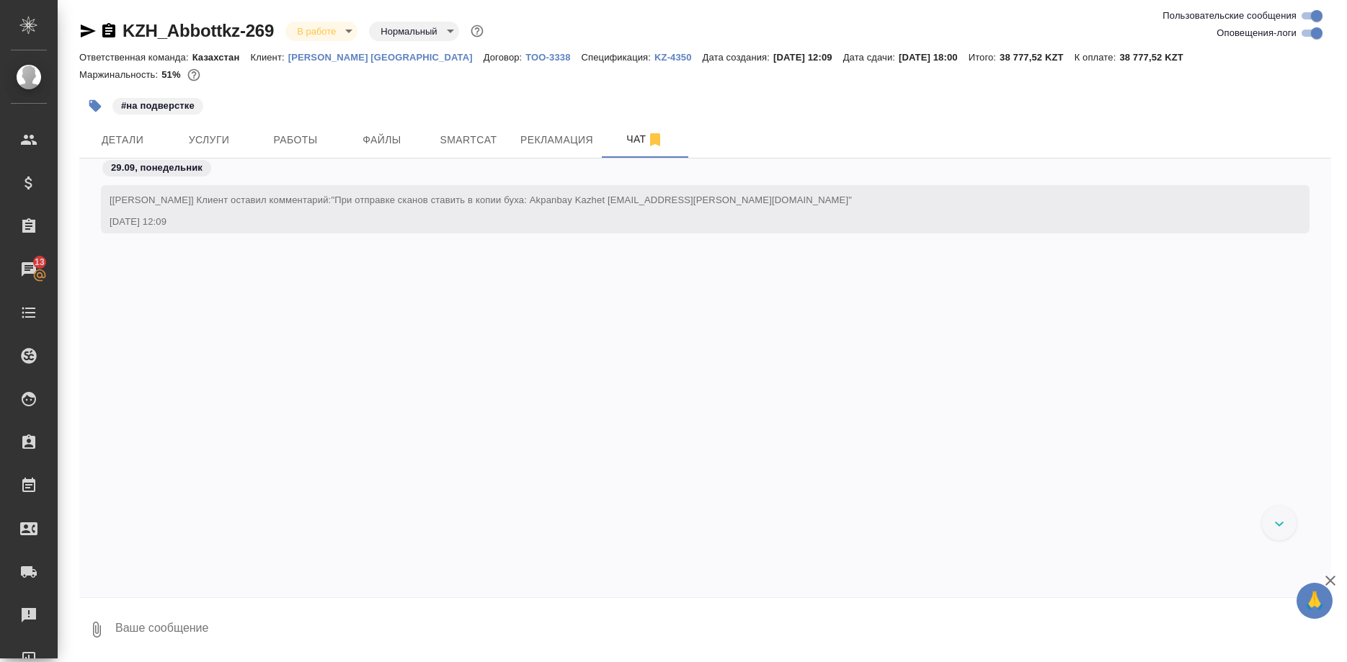
scroll to position [9719, 0]
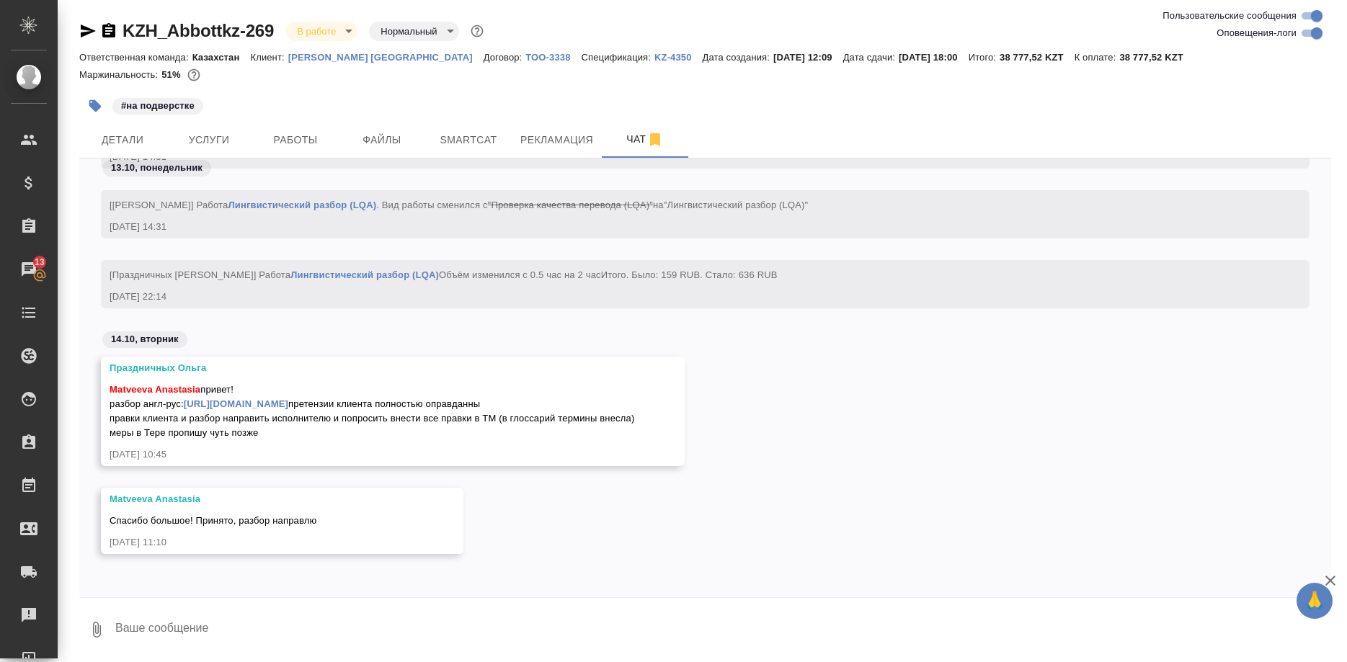
click at [339, 642] on textarea at bounding box center [723, 630] width 1218 height 49
type textarea "#"
type textarea "І"
type textarea "№"
type textarea "#"
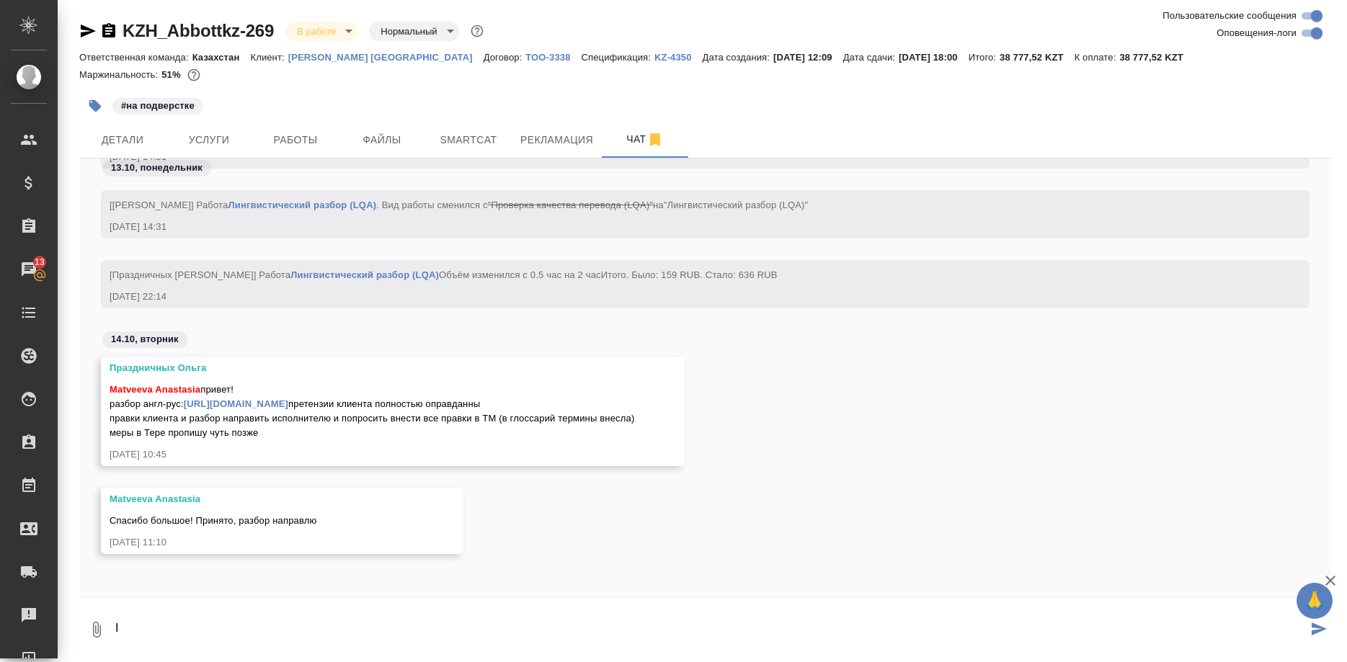
type textarea "І"
type textarea "№"
type textarea """
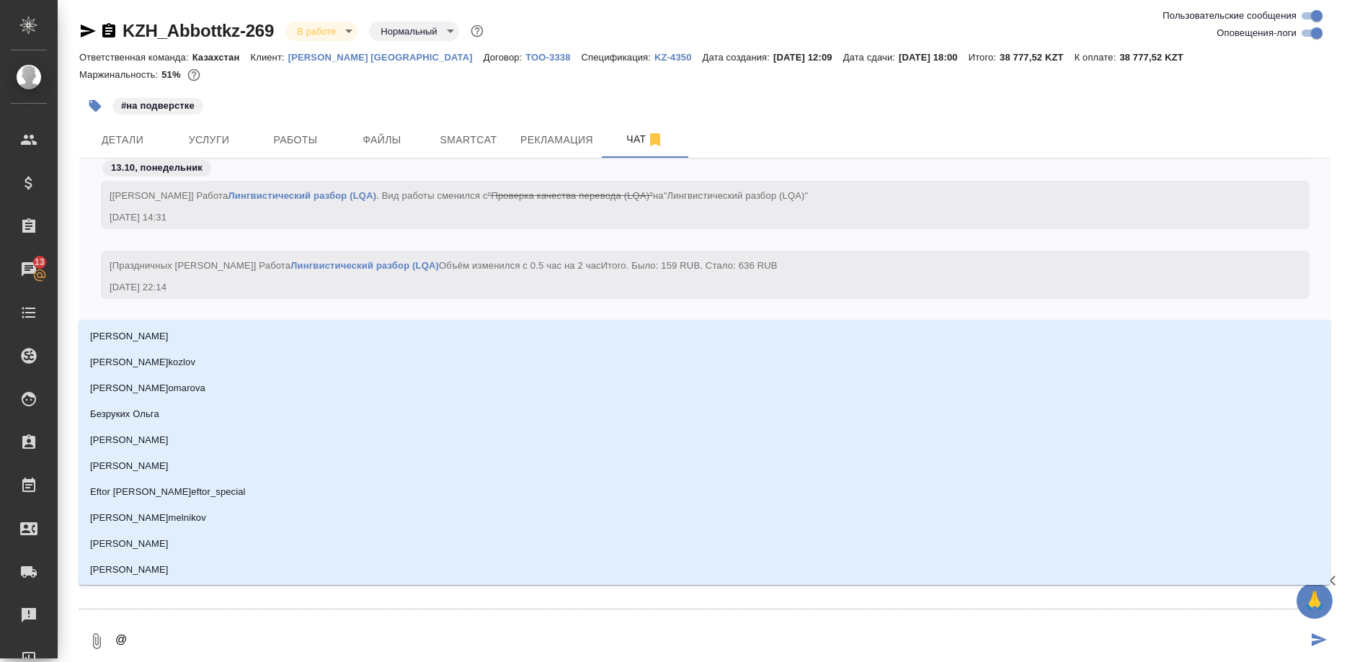
type textarea "@м"
type input "м"
type textarea "@ма"
type input "ма"
type textarea "@мат"
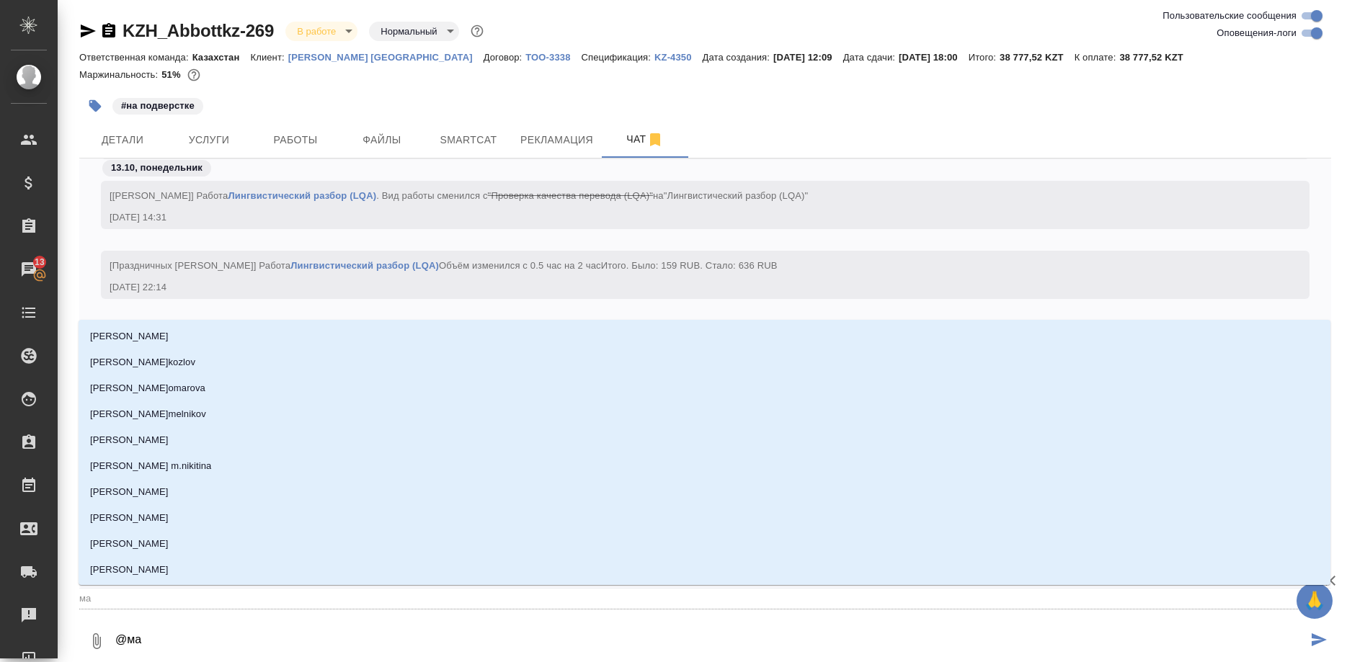
type input "мат"
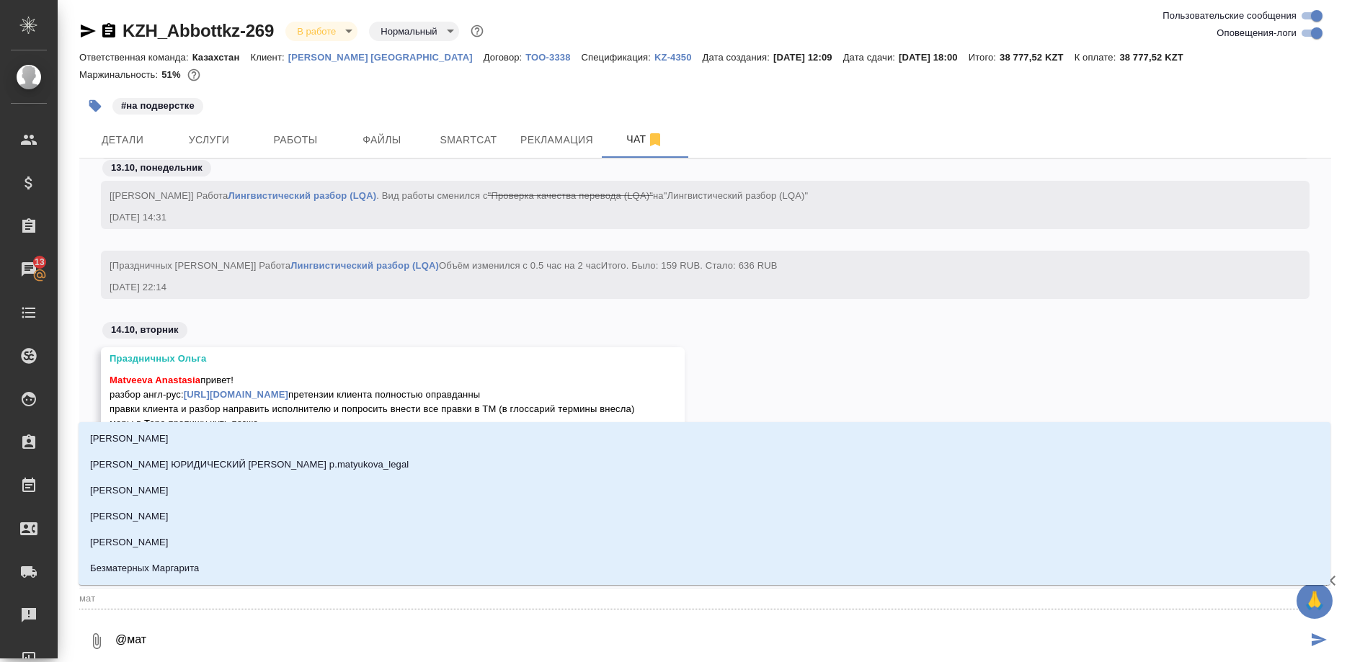
type textarea "@матв"
type input "матв"
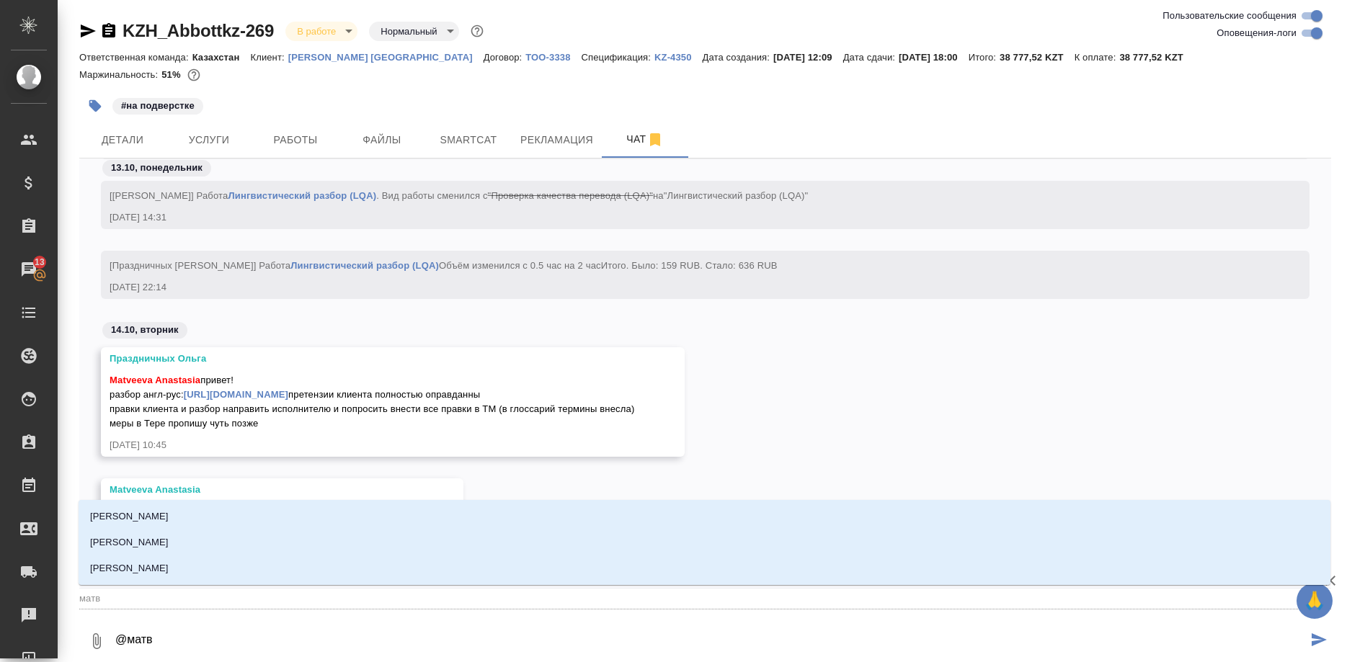
type textarea "@матве"
type input "матве"
type textarea "@матвее"
type input "матвее"
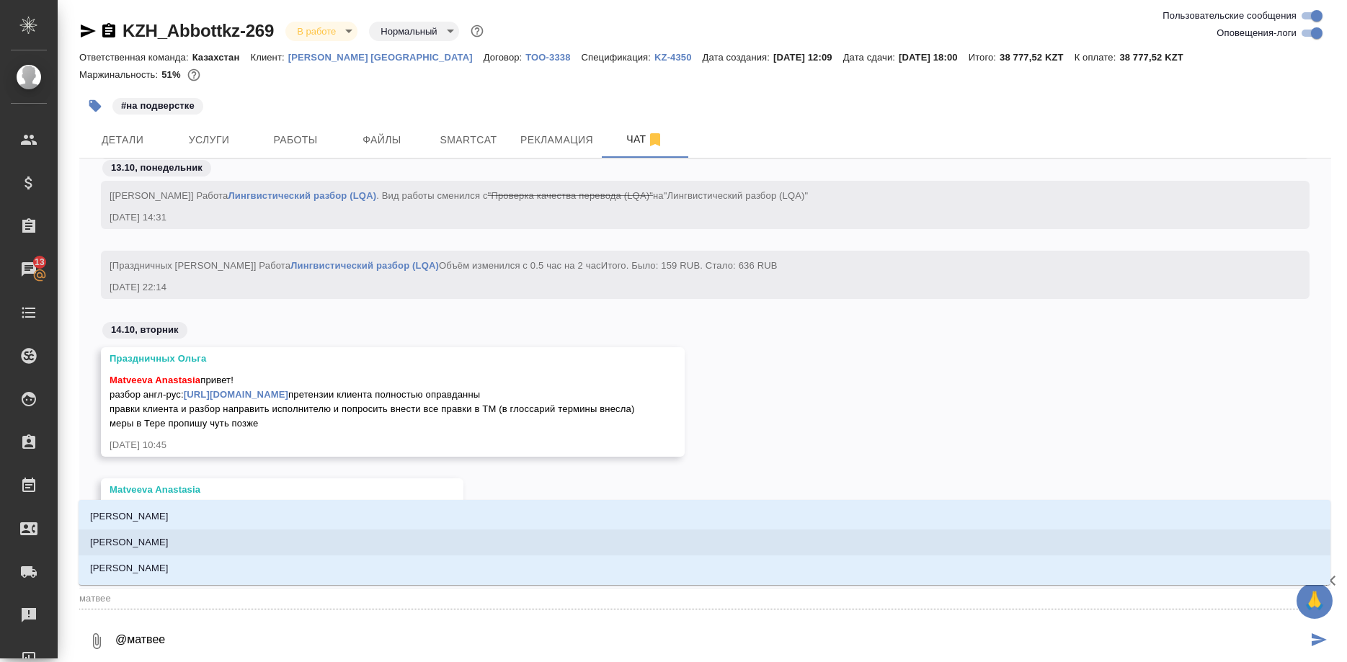
click at [266, 627] on textarea "@матвее" at bounding box center [711, 641] width 1194 height 49
type textarea "@матвеев"
type input "матвеев"
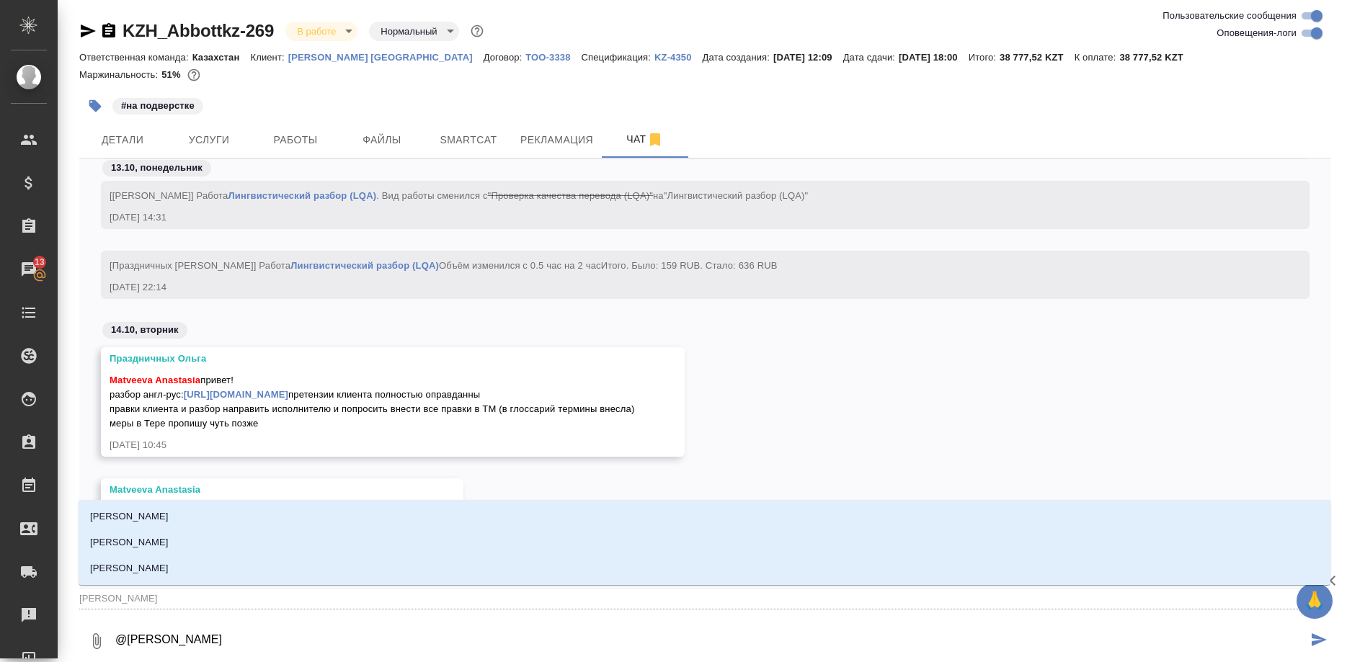
type textarea "@матвеева"
type input "матвеева"
type textarea "@матвеева"
type input "матвеева"
type textarea "@матвеева а"
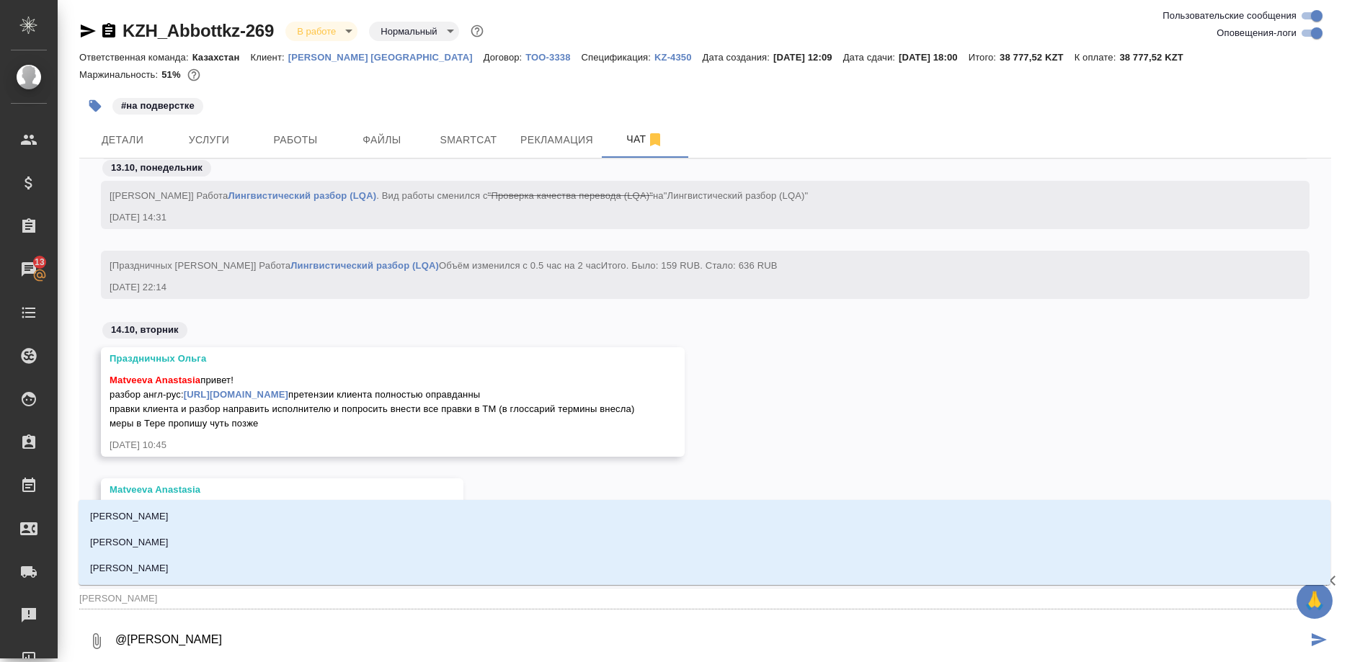
type input "матвеева а"
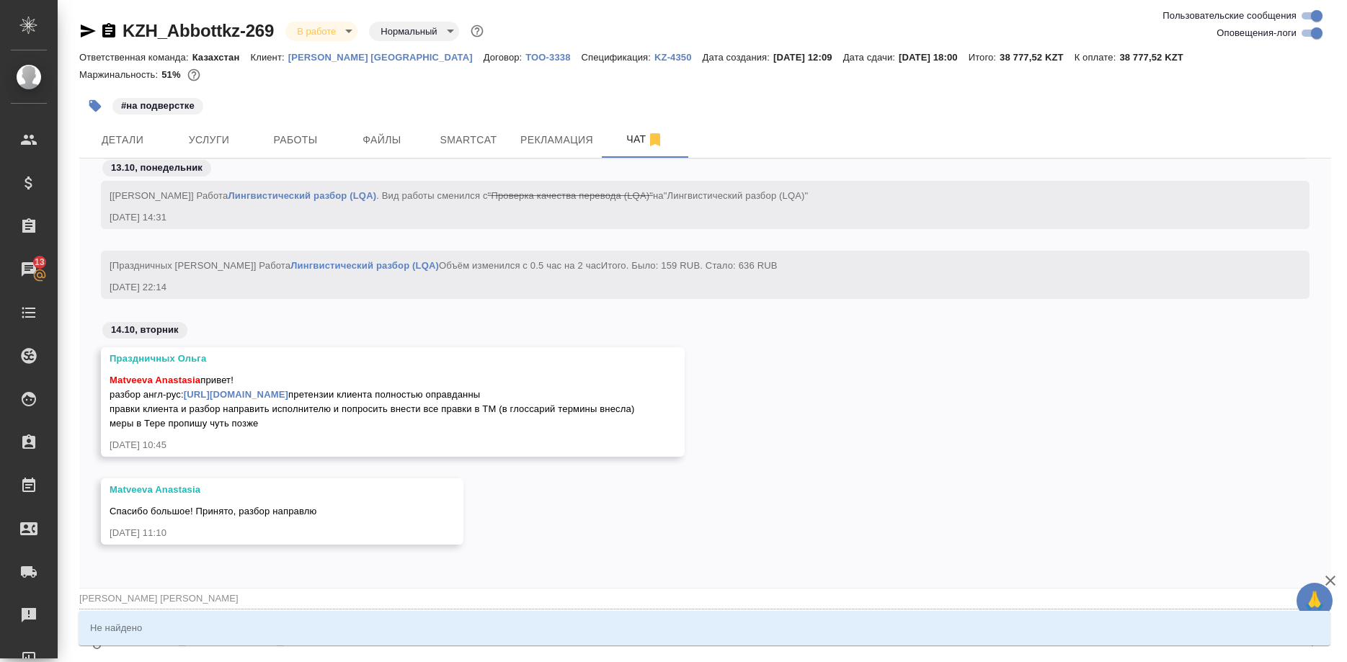
type textarea "@матвеева"
type input "матвеева"
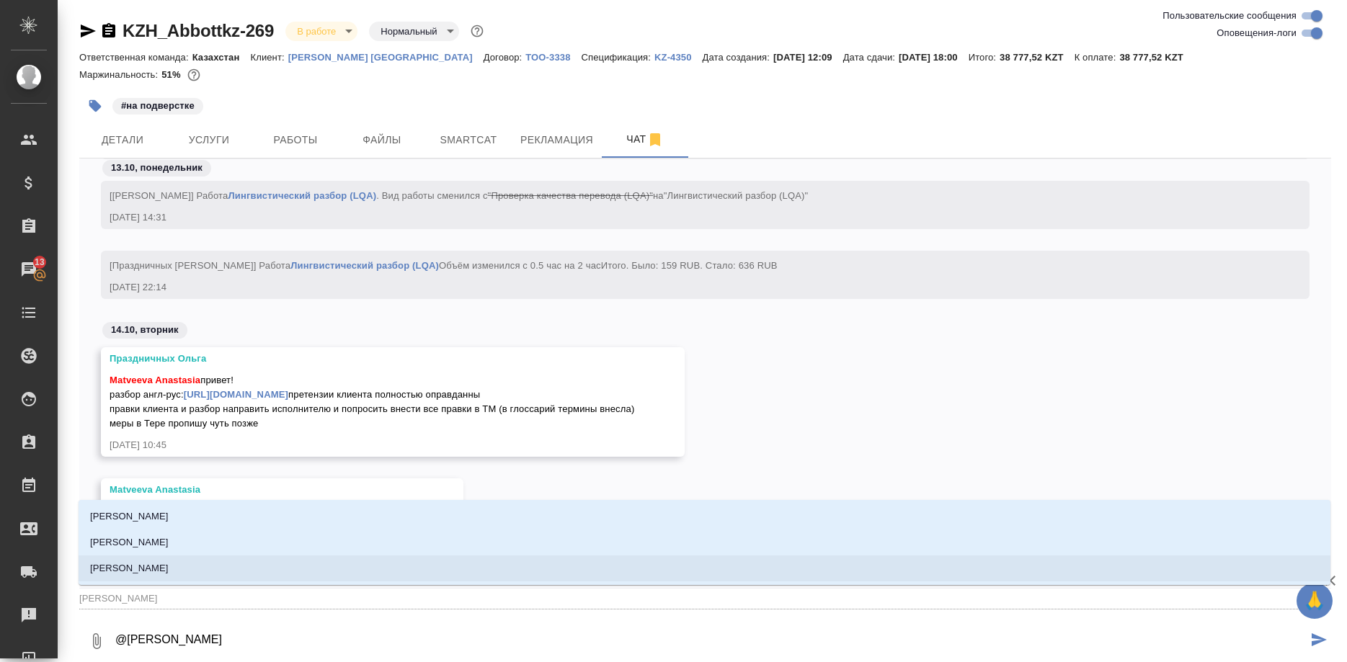
type textarea "@матвеева"
type input "матвеева"
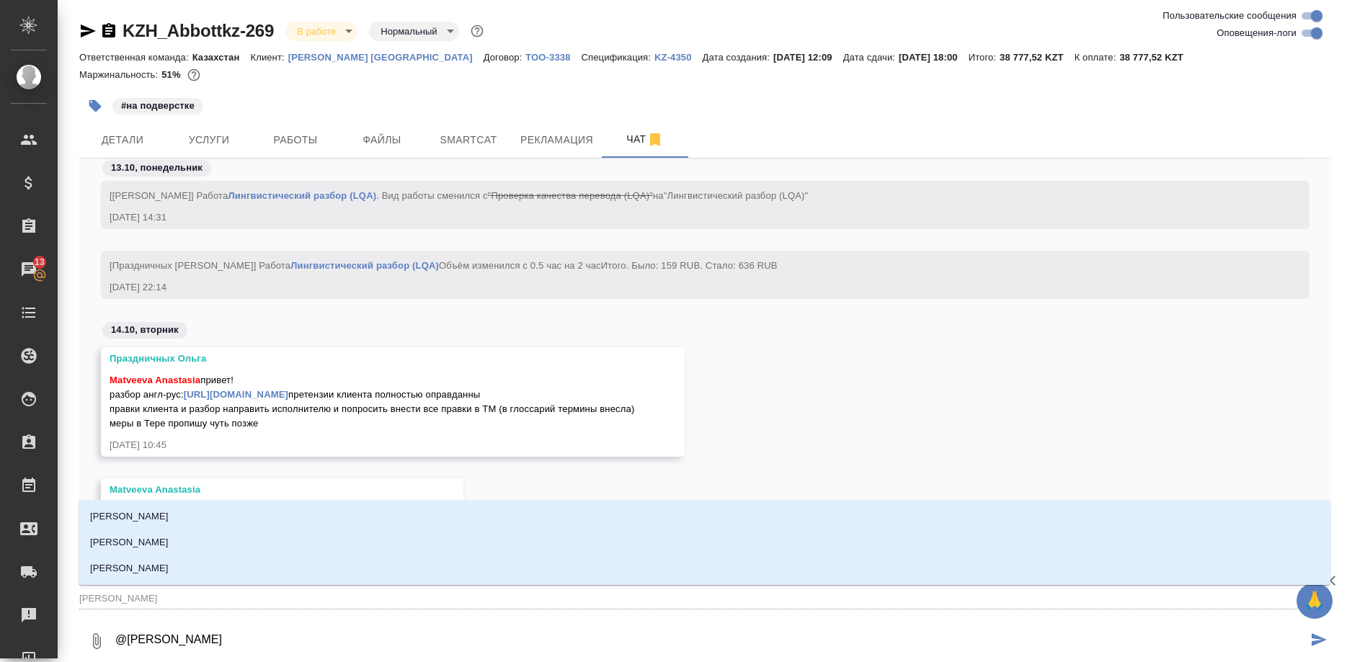
type textarea "@матвеев"
type input "матвеев"
type textarea "@матвее"
type input "матвее"
type textarea "@матве"
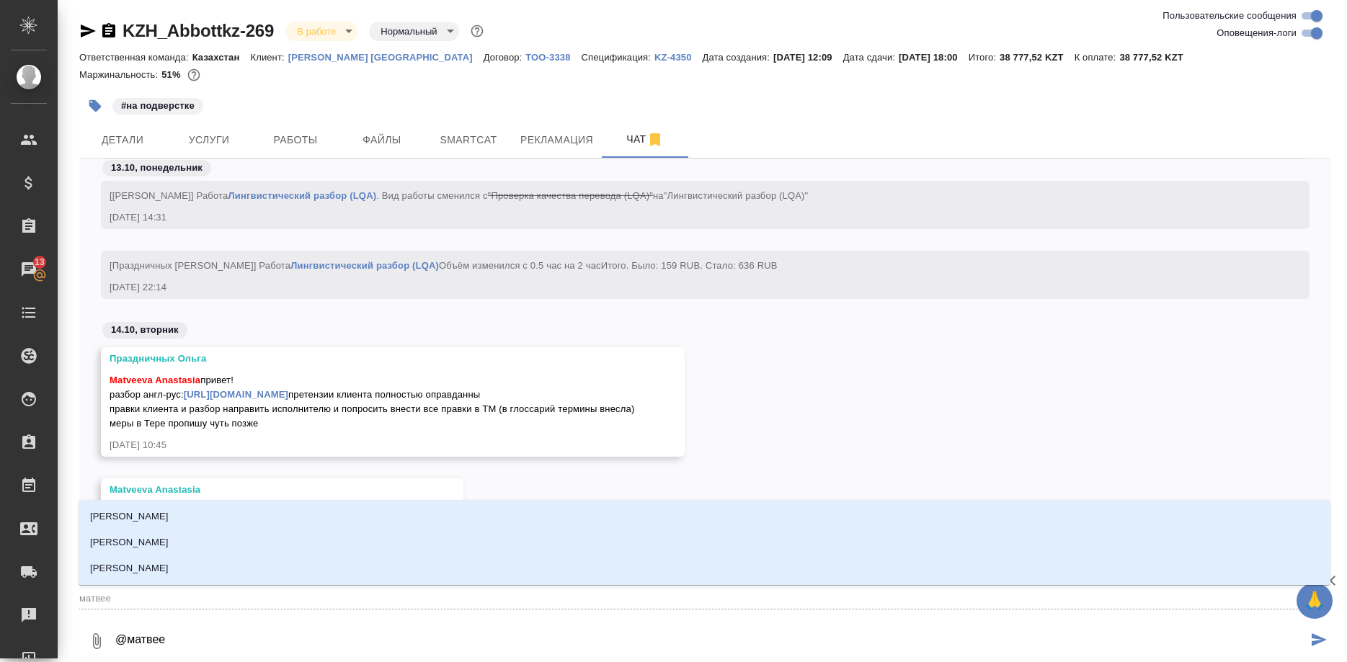
type input "матве"
type textarea "@матв"
type input "матв"
type textarea "@мат"
type input "мат"
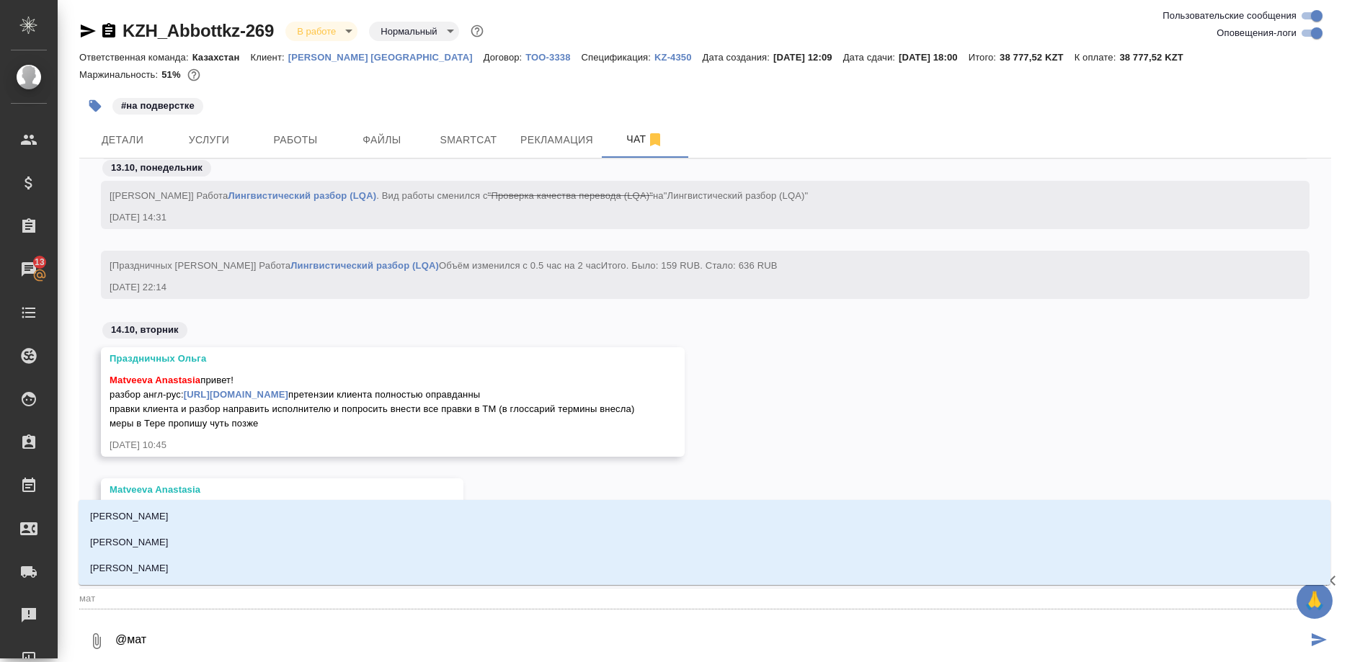
type textarea "@ма"
type input "ма"
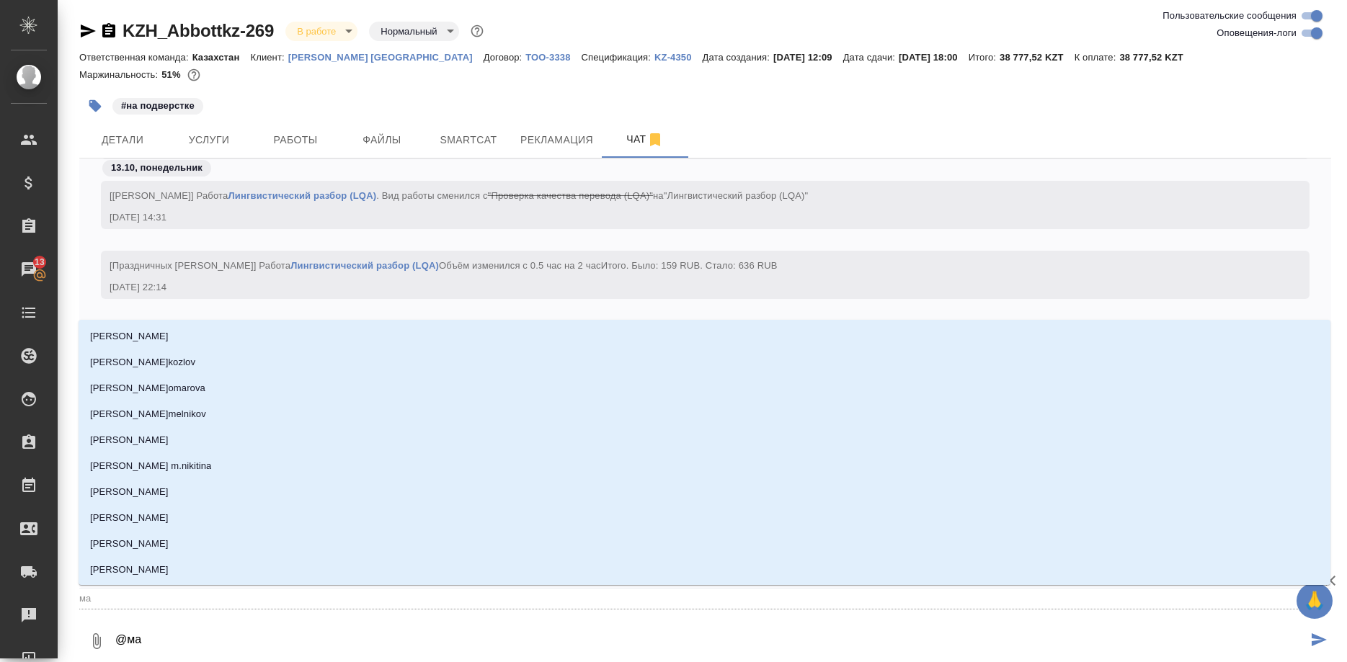
type textarea "@м"
type input "м"
type textarea "@"
type textarea "@M"
type input "M"
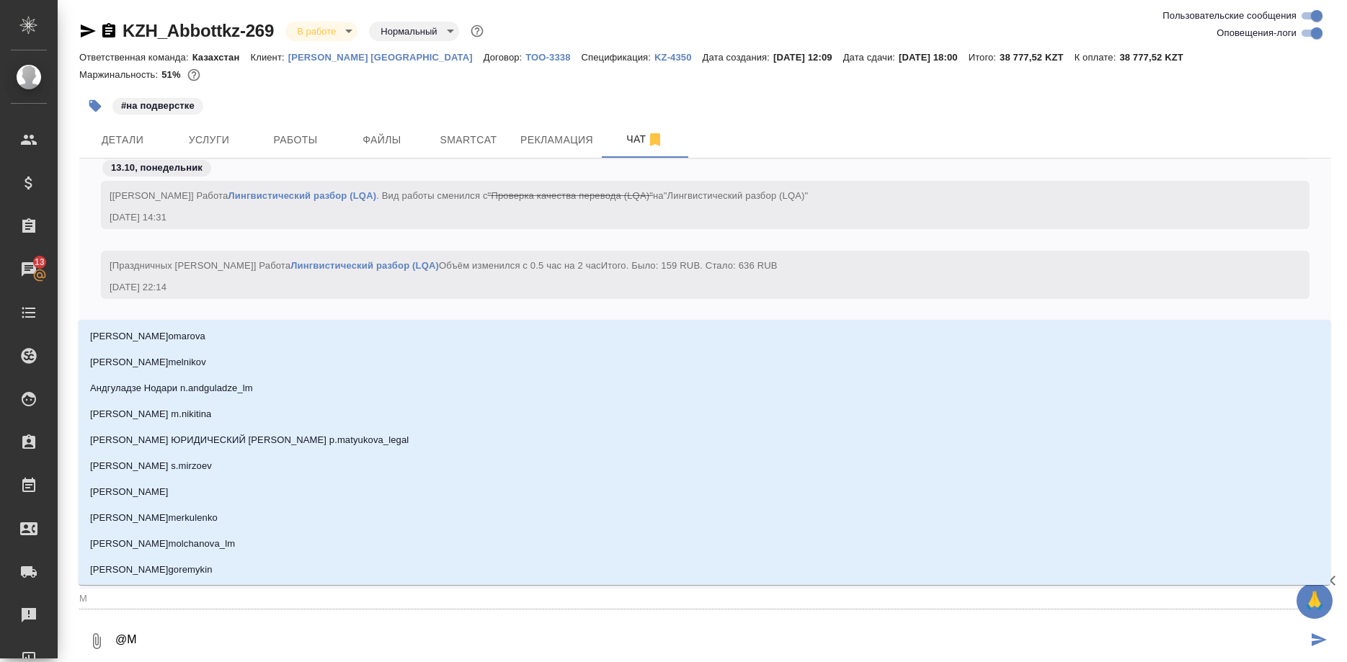
type textarea "@Ma"
type input "Ma"
type textarea "@Mat"
type input "Mat"
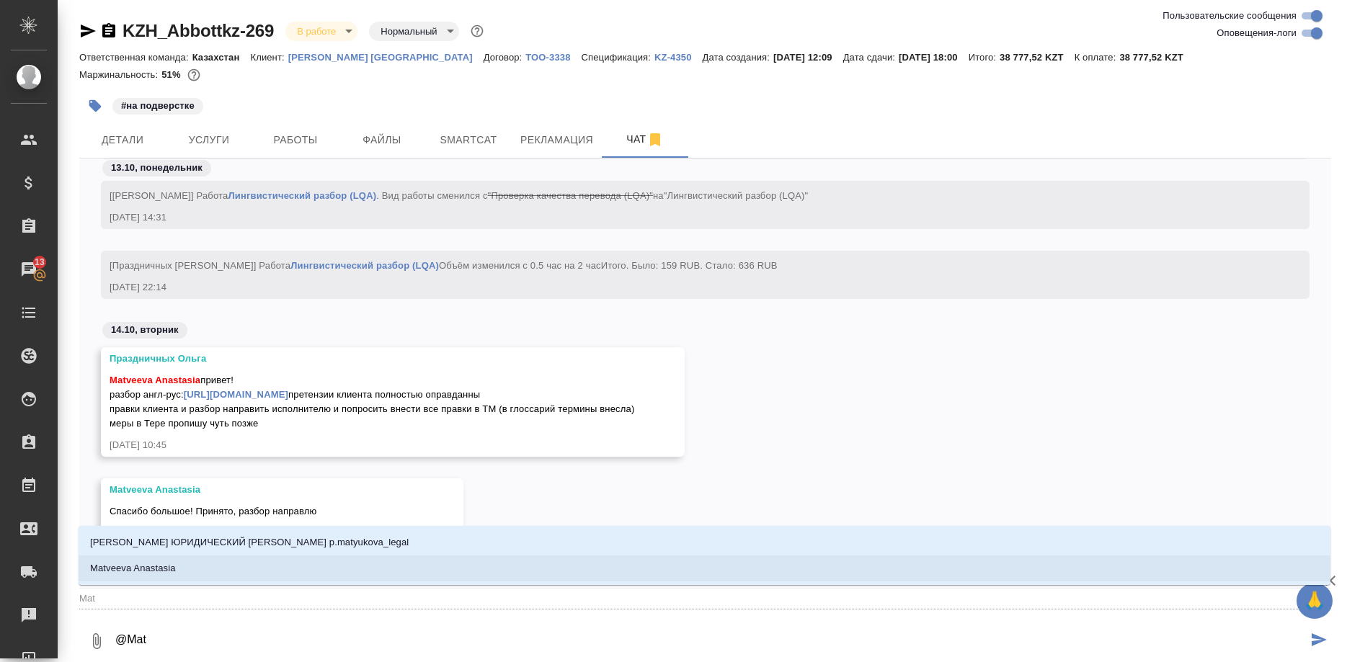
click at [167, 564] on p "Matveeva Anastasia" at bounding box center [133, 569] width 86 height 14
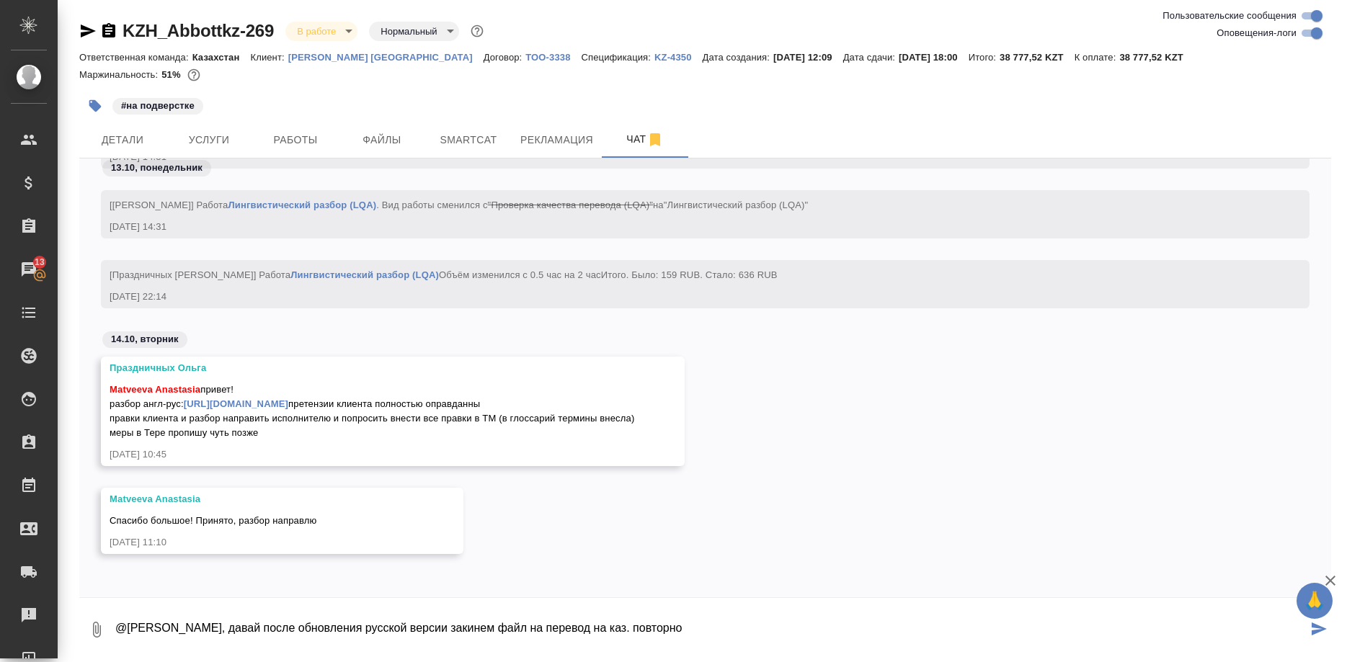
type textarea "@Matveeva Anastasia, давай после обновления русской версии закинем файл на пере…"
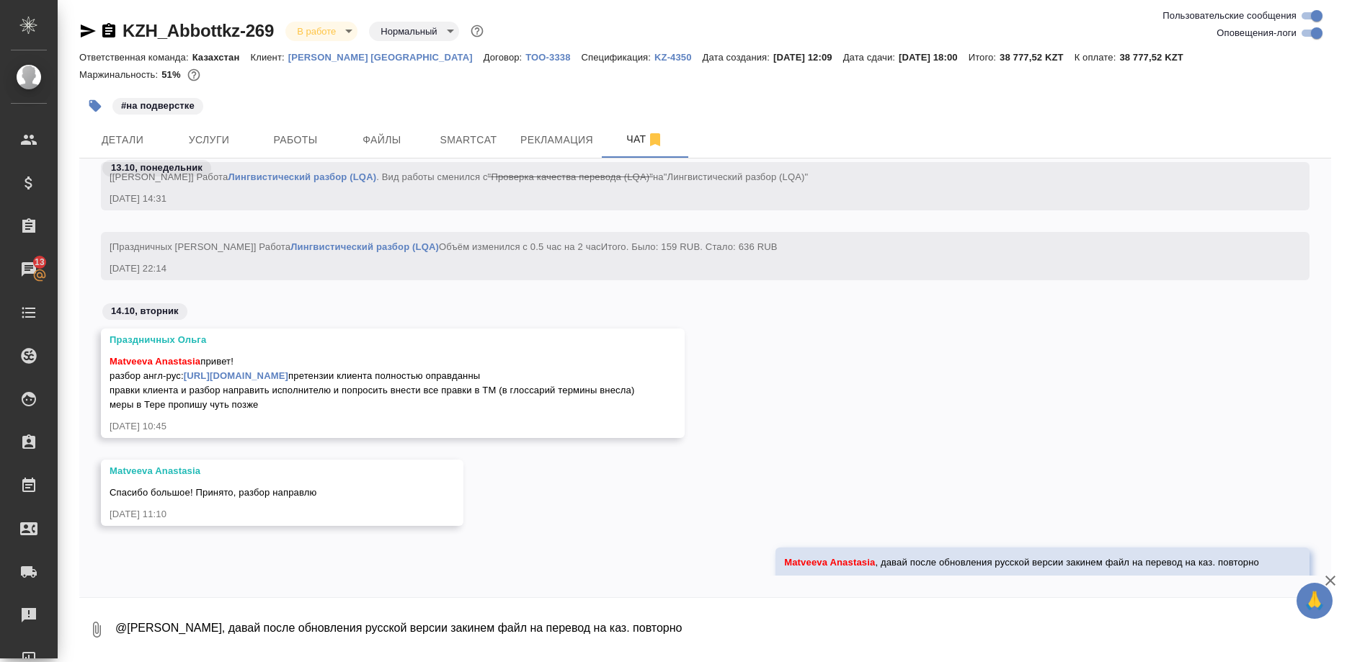
scroll to position [9789, 0]
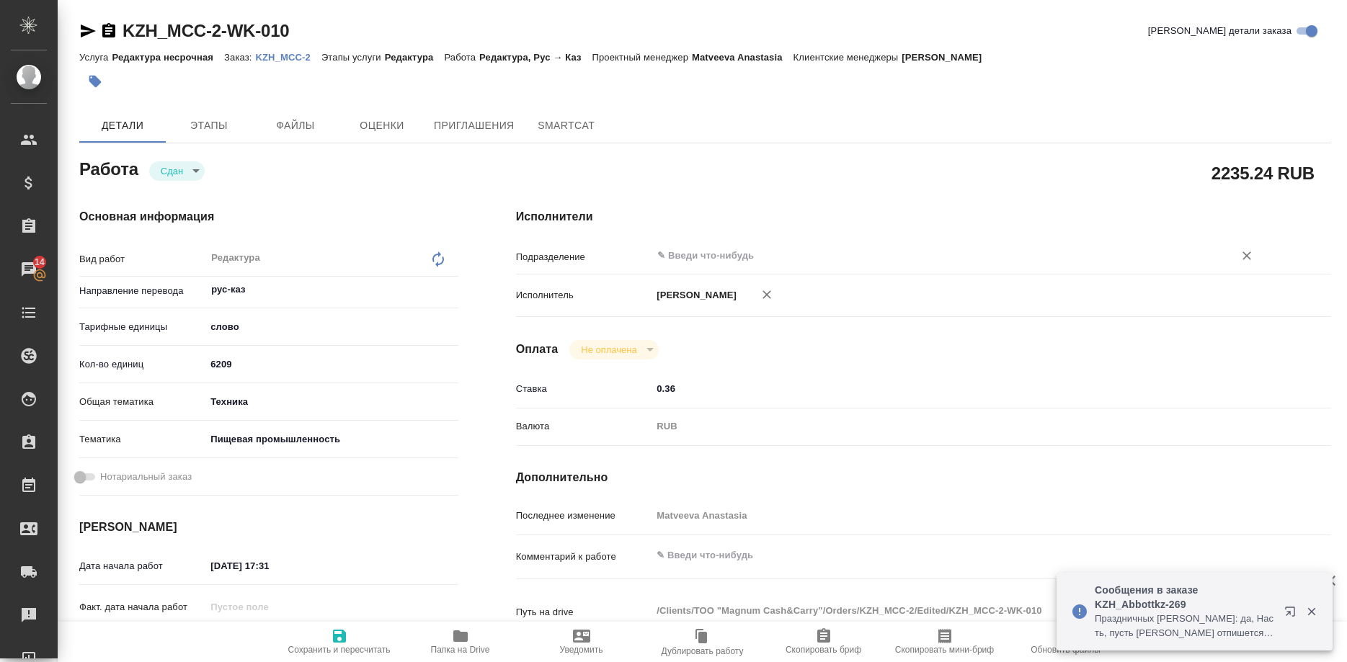
click at [740, 247] on input "text" at bounding box center [933, 255] width 554 height 17
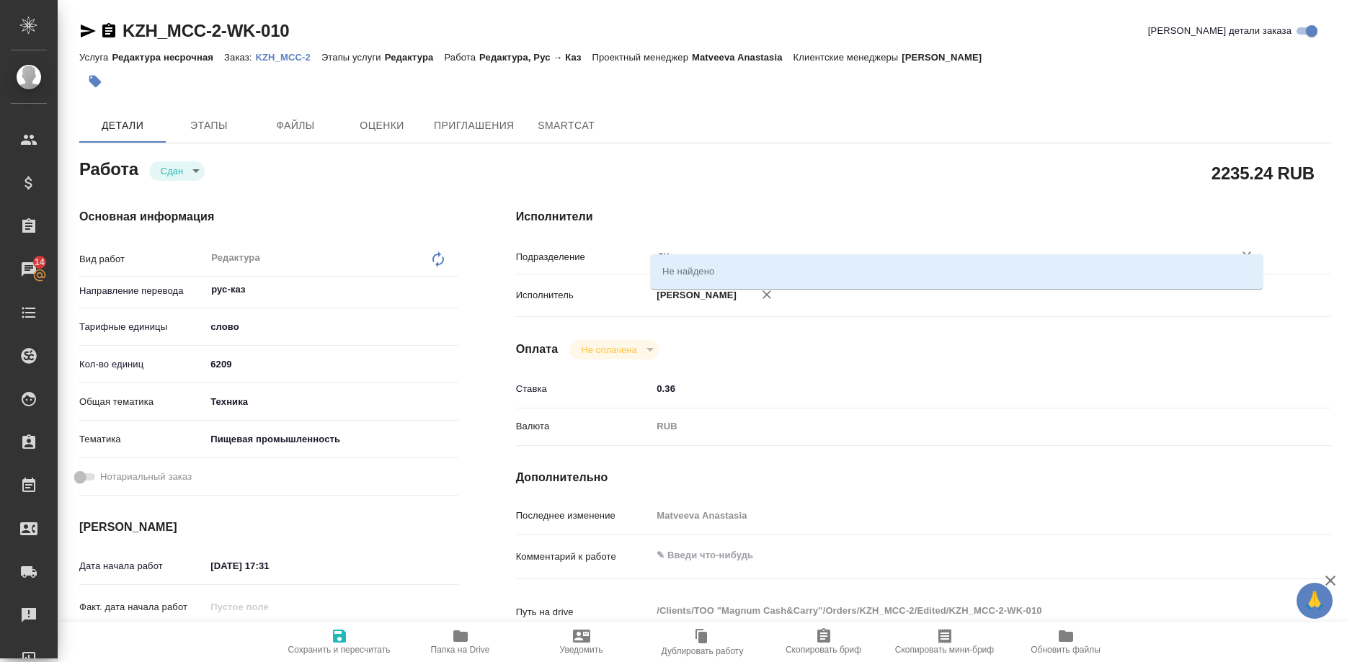
type input "д"
type input "leg"
type textarea "x"
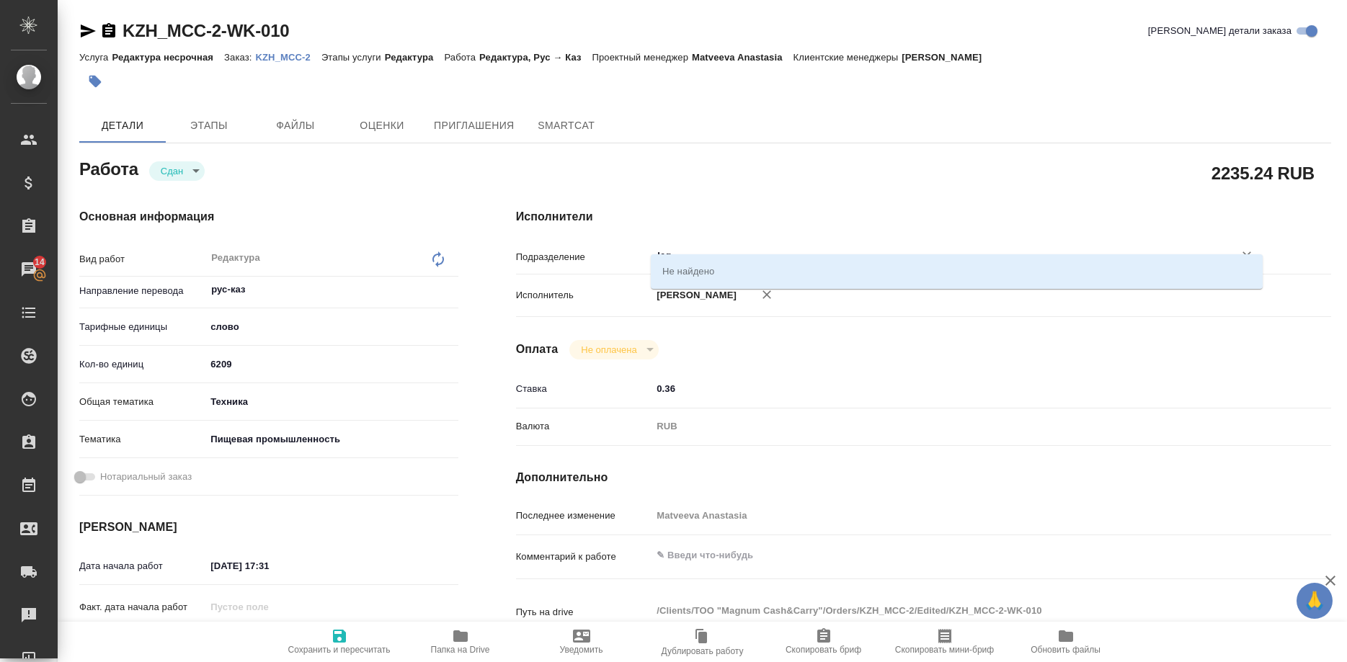
type textarea "x"
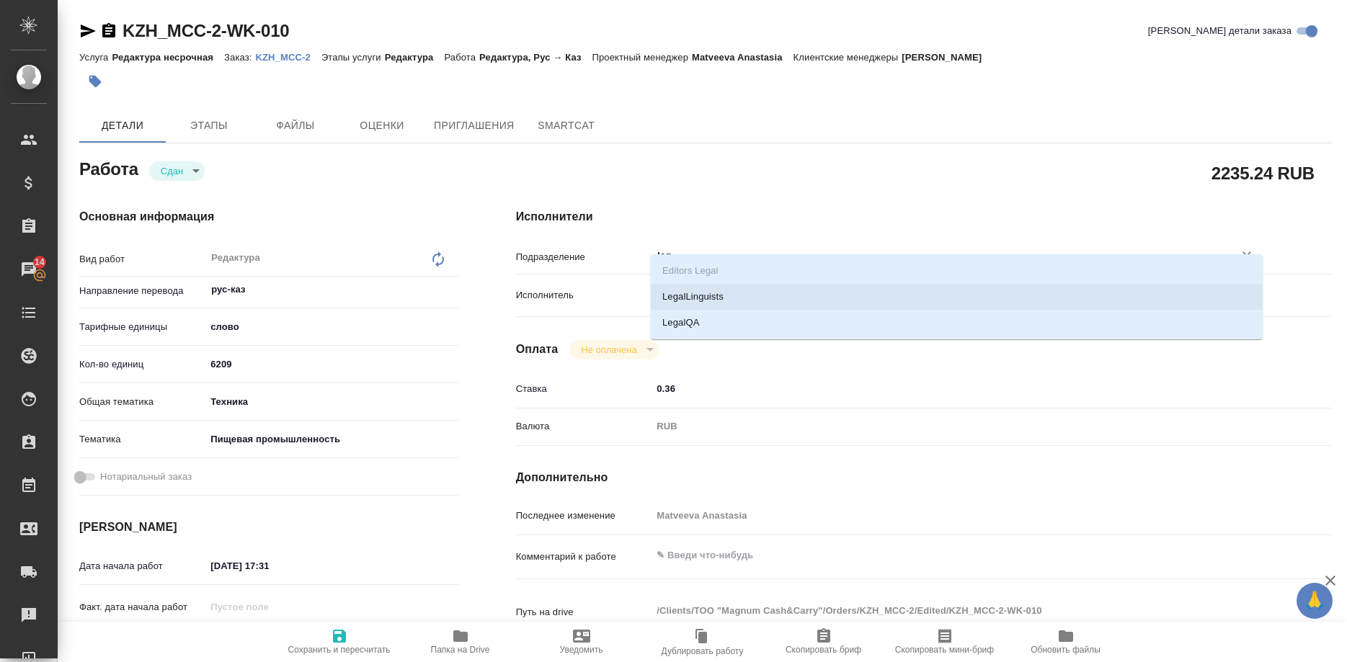
click at [668, 307] on li "LegalLinguists" at bounding box center [957, 297] width 612 height 26
type textarea "x"
type input "LegalLinguists"
type textarea "x"
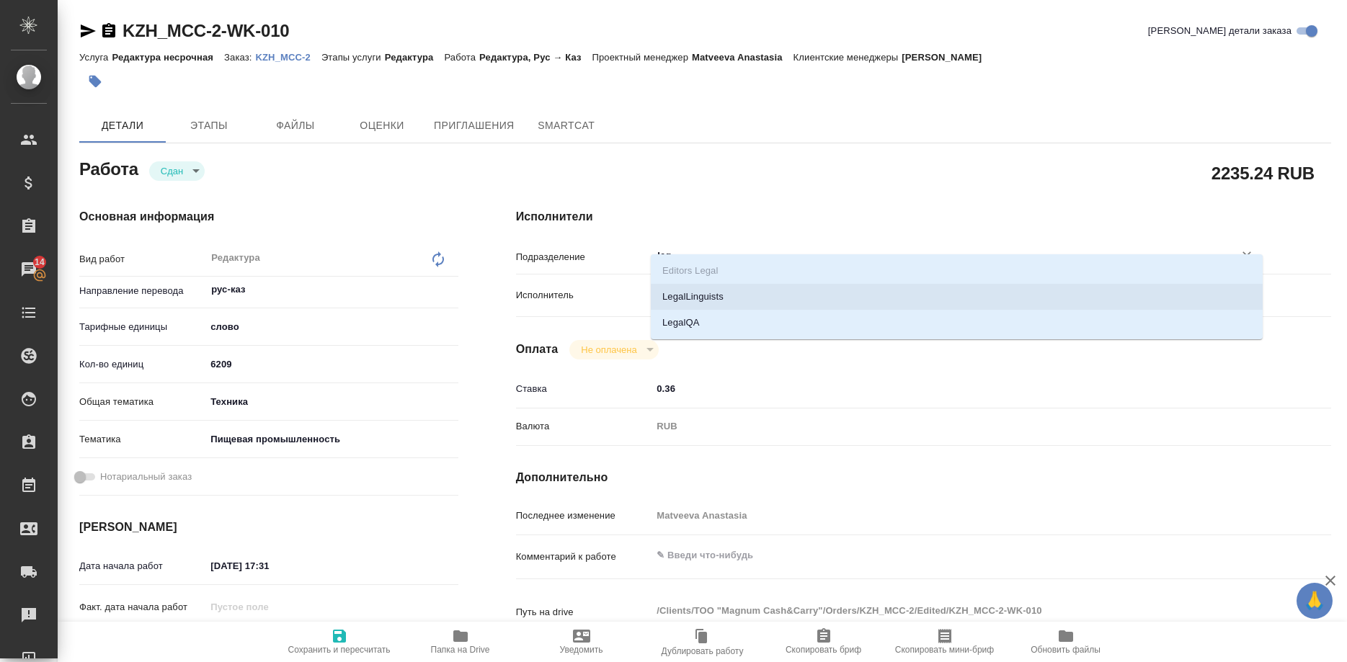
type textarea "x"
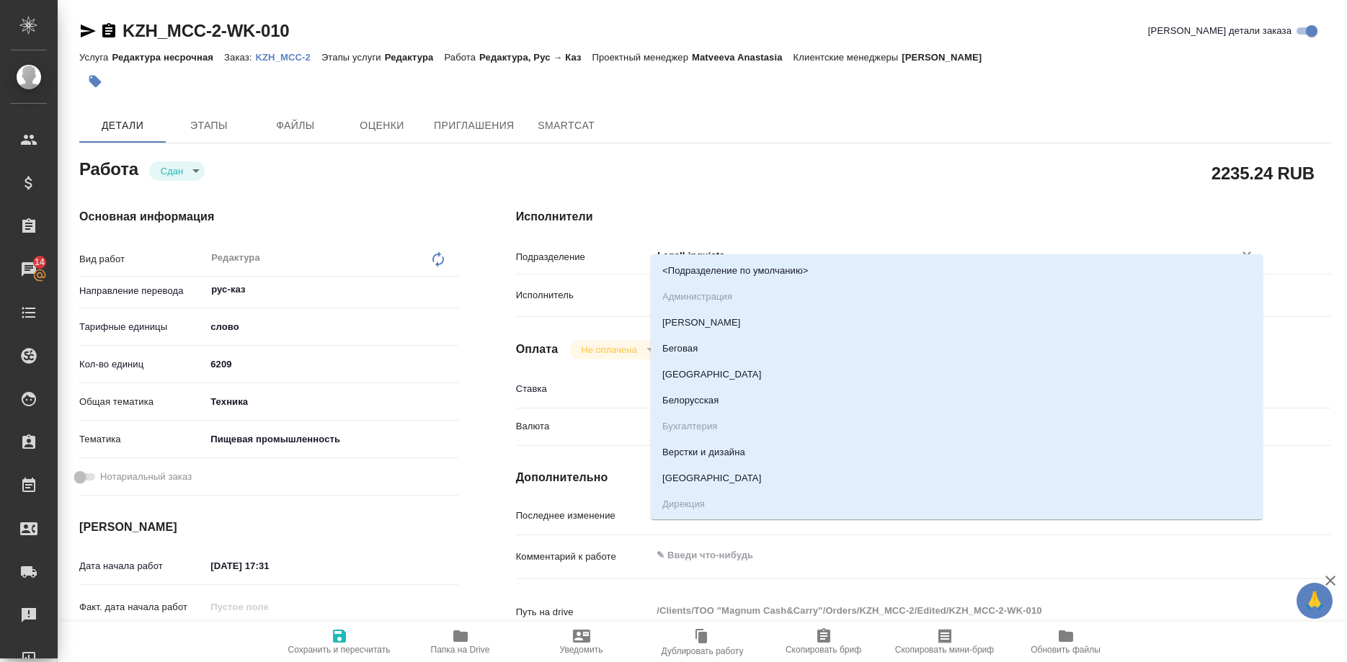
drag, startPoint x: 712, startPoint y: 242, endPoint x: 681, endPoint y: 247, distance: 31.3
click at [681, 247] on input "LegalLinguists" at bounding box center [933, 255] width 554 height 17
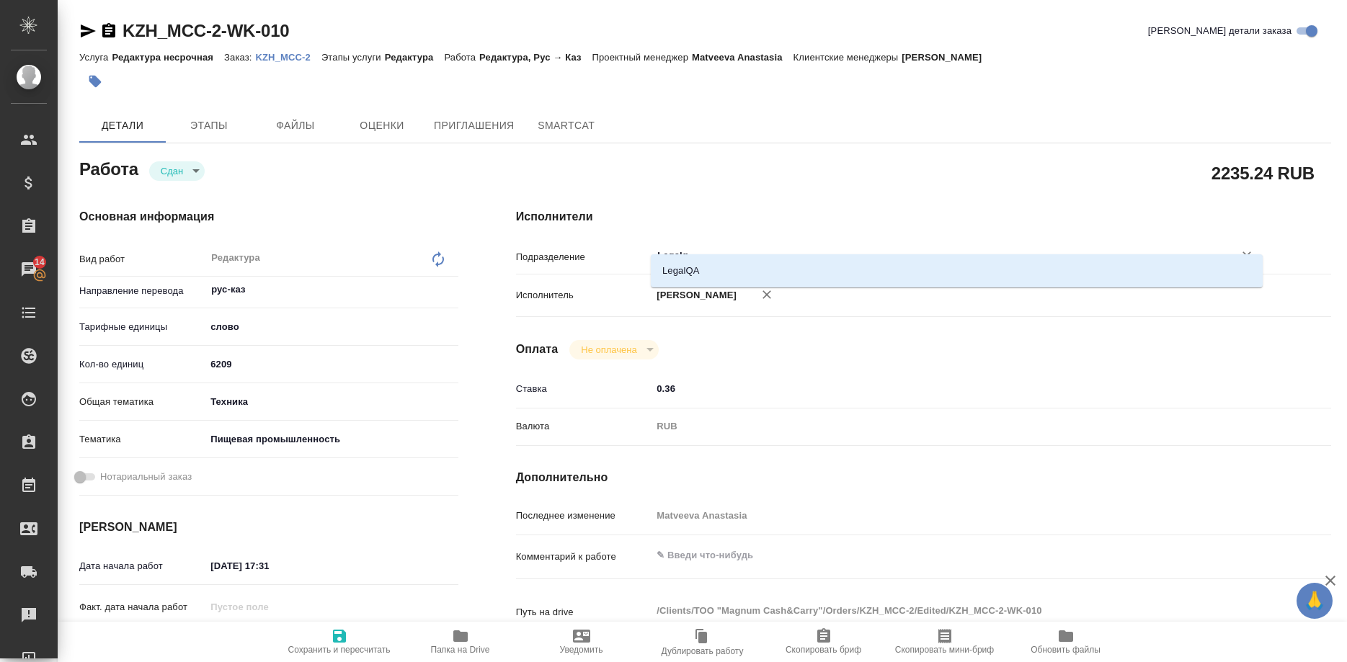
type input "Legalqa"
type textarea "x"
type input "LegalQA"
type textarea "x"
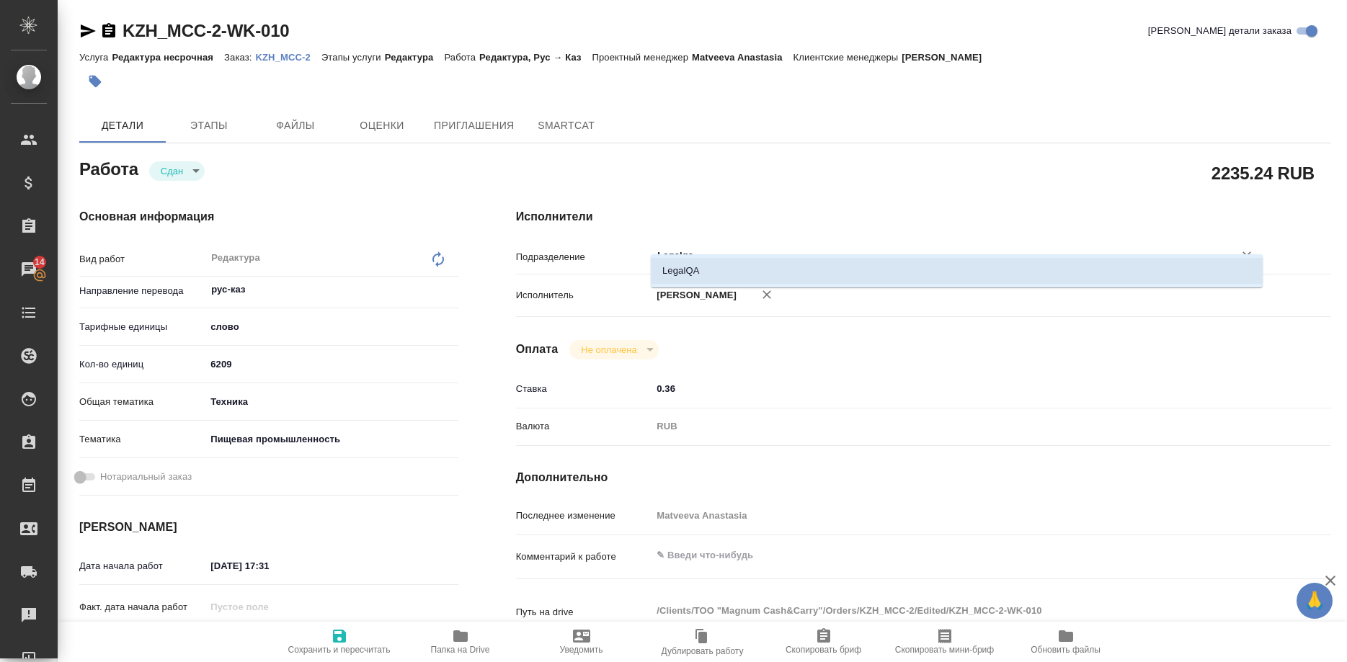
type textarea "x"
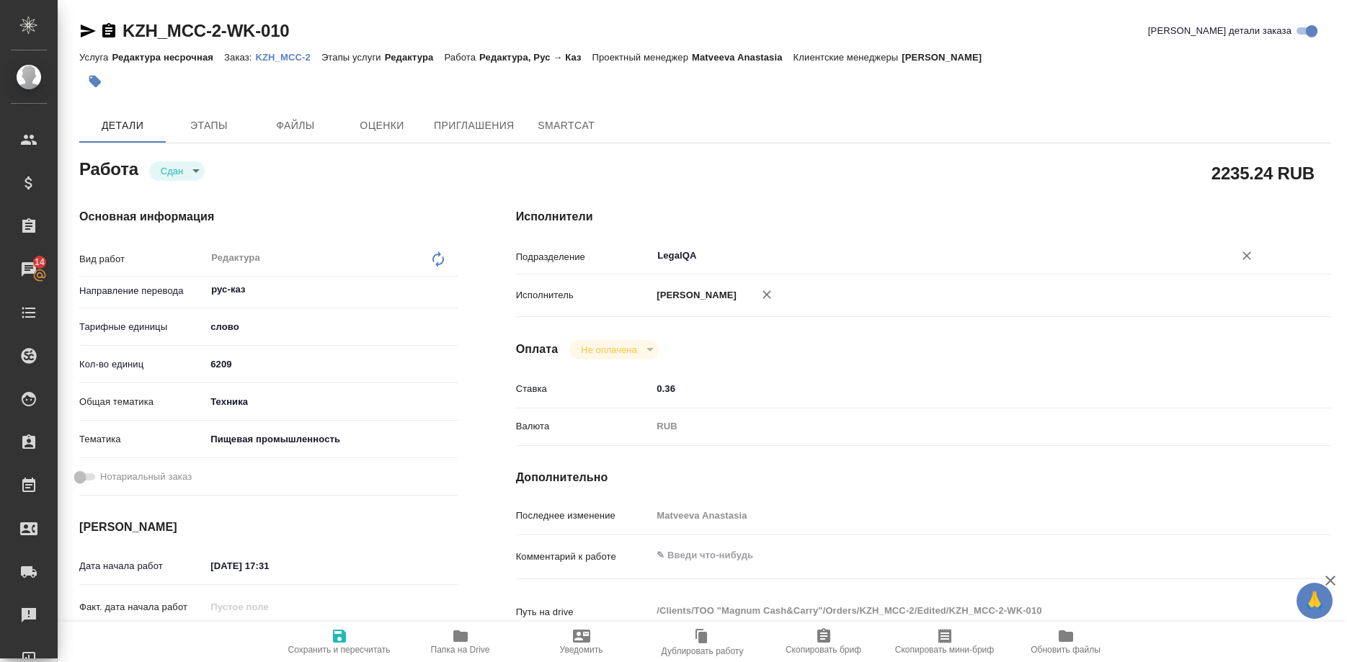
type input "LegalQA"
click at [337, 637] on icon "button" at bounding box center [339, 636] width 13 height 13
type textarea "x"
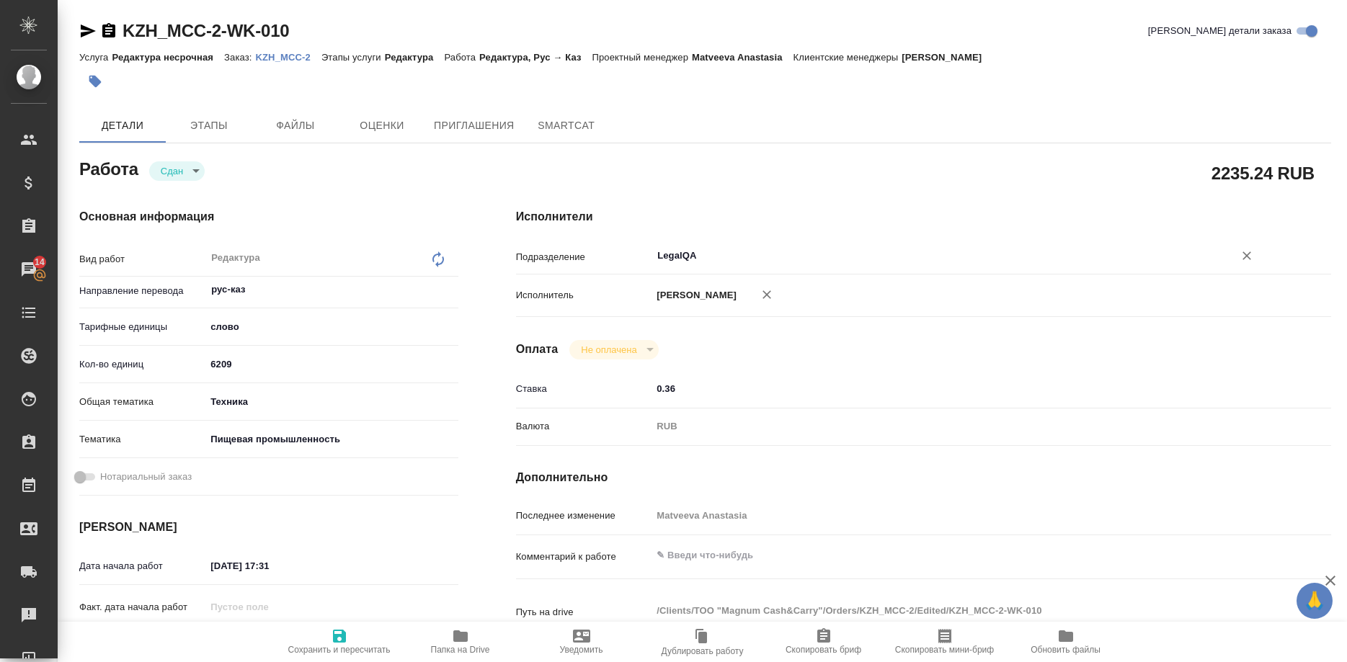
type textarea "x"
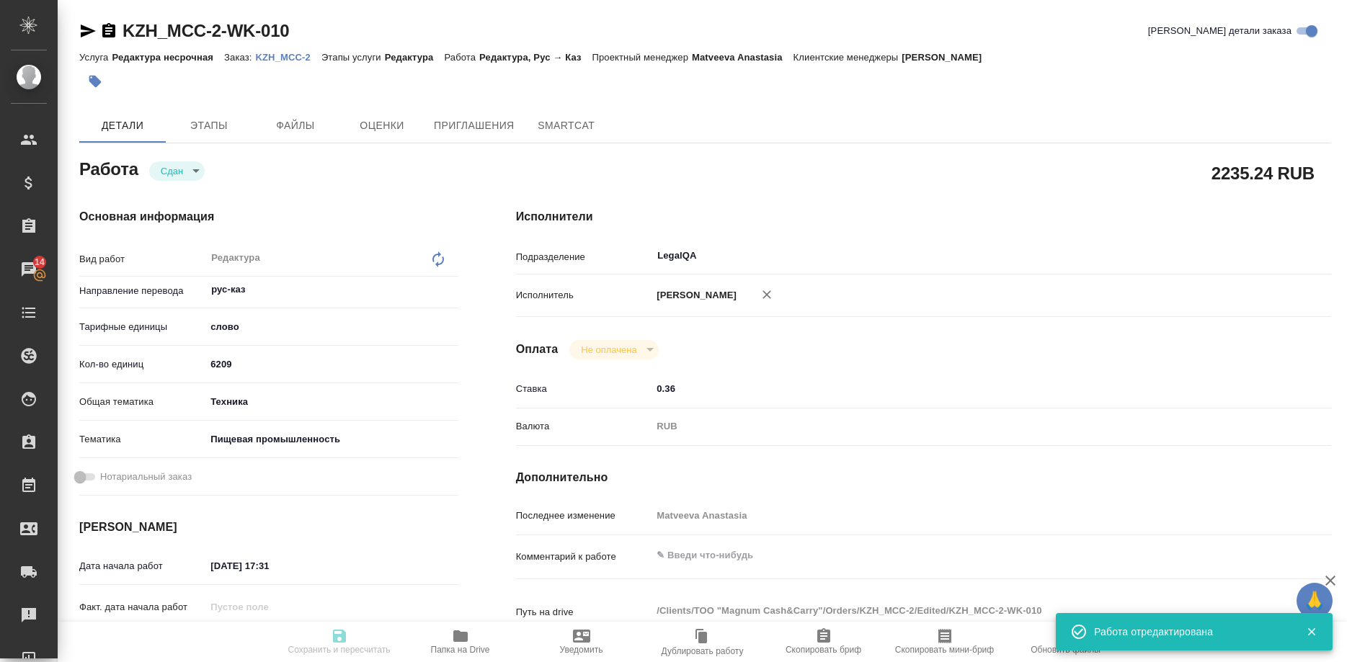
type input "closed"
type textarea "Редактура"
type textarea "x"
type input "рус-каз"
type input "5a8b1489cc6b4906c91bfd90"
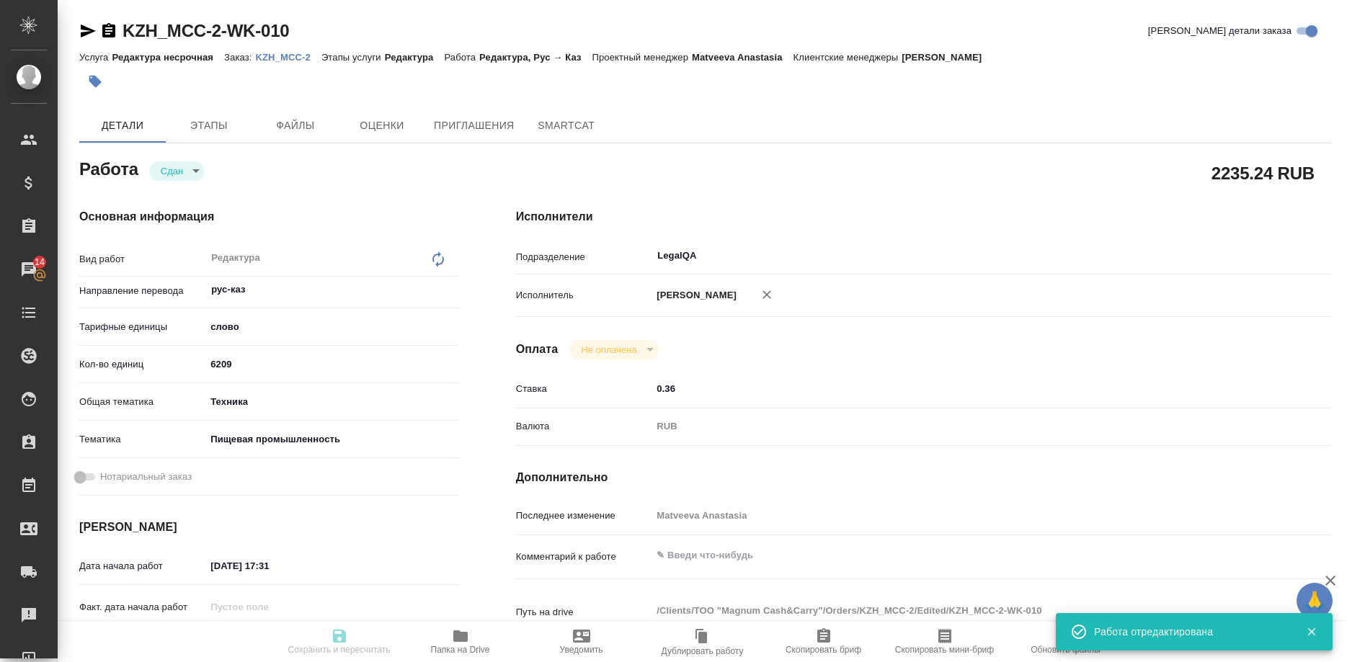
type input "6209"
type input "tech"
type input "5a8b8b956a9677013d343d8f"
type input "13.10.2025 17:31"
type input "[DATE] 12:00"
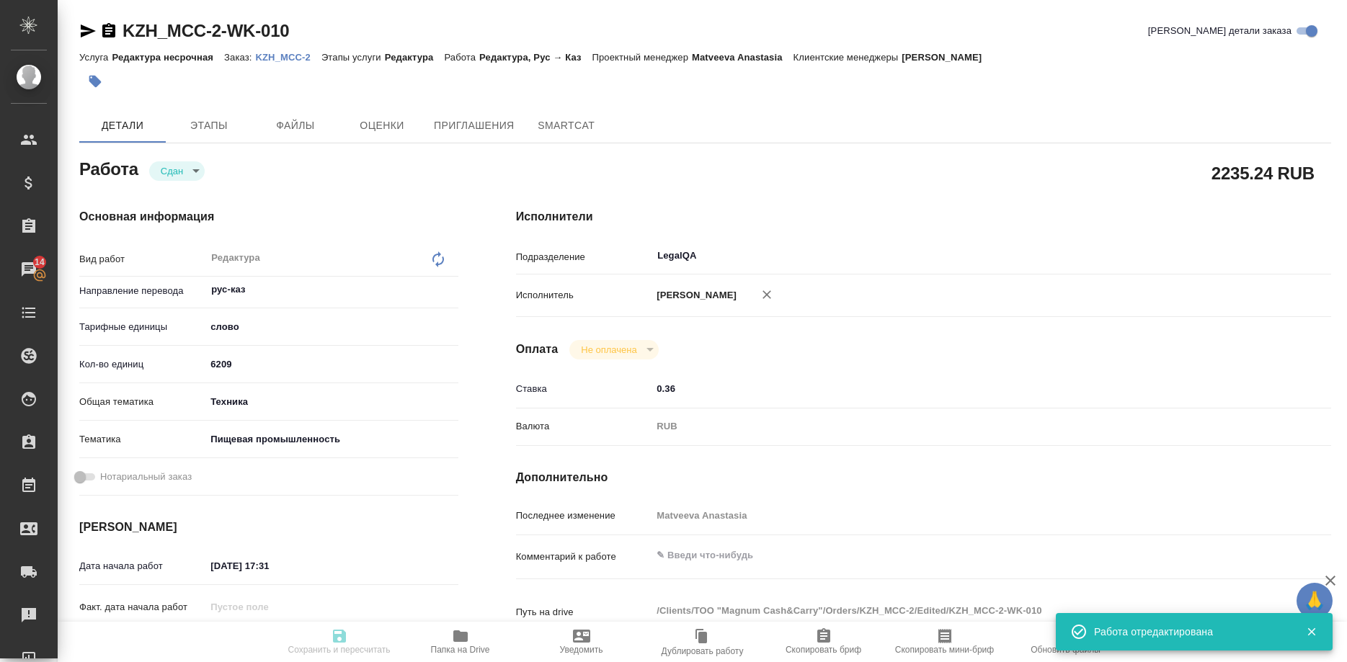
type input "14.10.2025 14:41"
type input "[DATE] 12:00"
type input "LegalQA"
type input "notPayed"
type input "0.36"
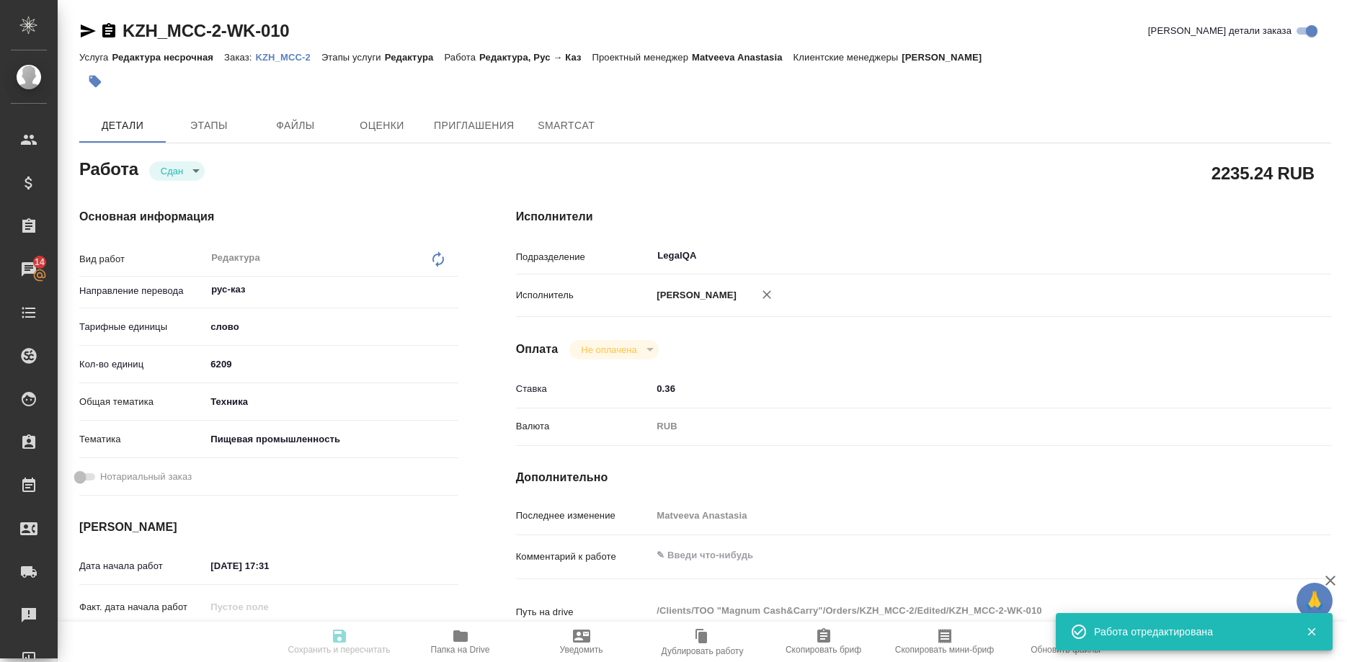
type input "RUB"
type input "Matveeva Anastasia"
type textarea "x"
type textarea "/Clients/ТОО "Magnum Cash&Carry"/Orders/KZH_MCC-2/Edited/KZH_MCC-2-WK-010"
type textarea "x"
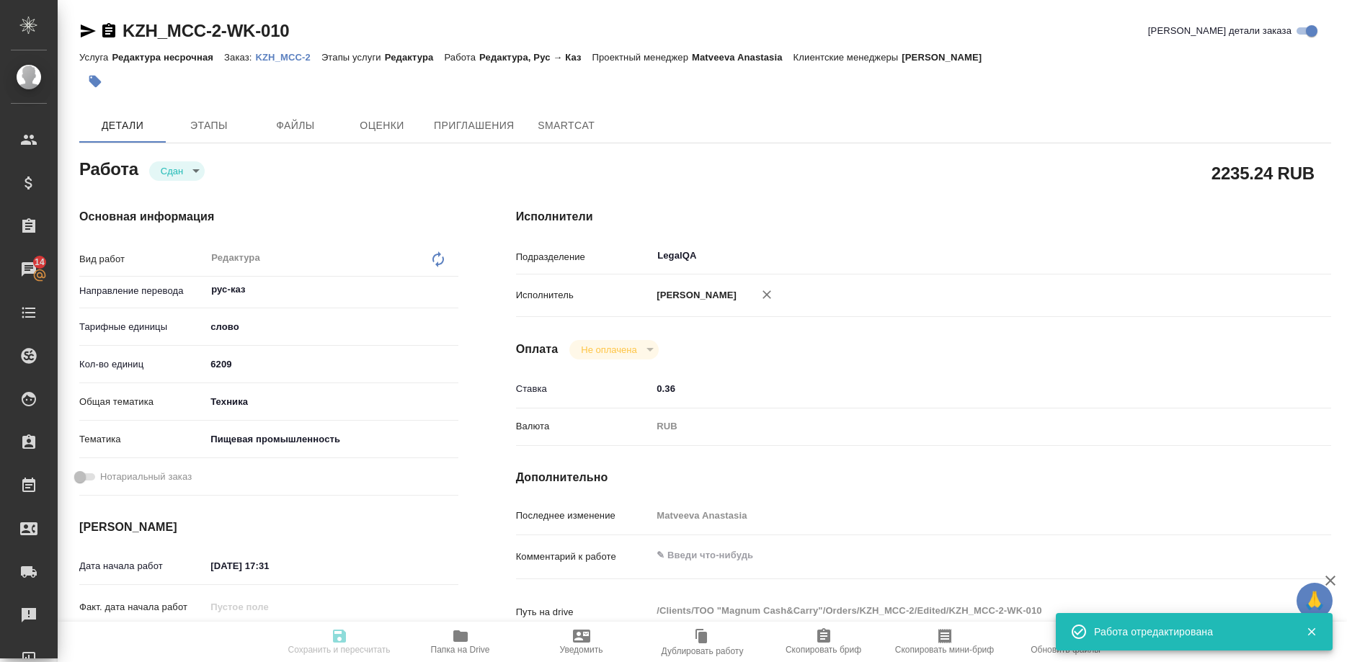
type input "KZH_MCC-2"
type input "Редактура несрочная"
type input "Редактура"
type input "[PERSON_NAME]"
type input "/Clients/ТОО "Magnum Cash&Carry"/Orders/KZH_MCC-2"
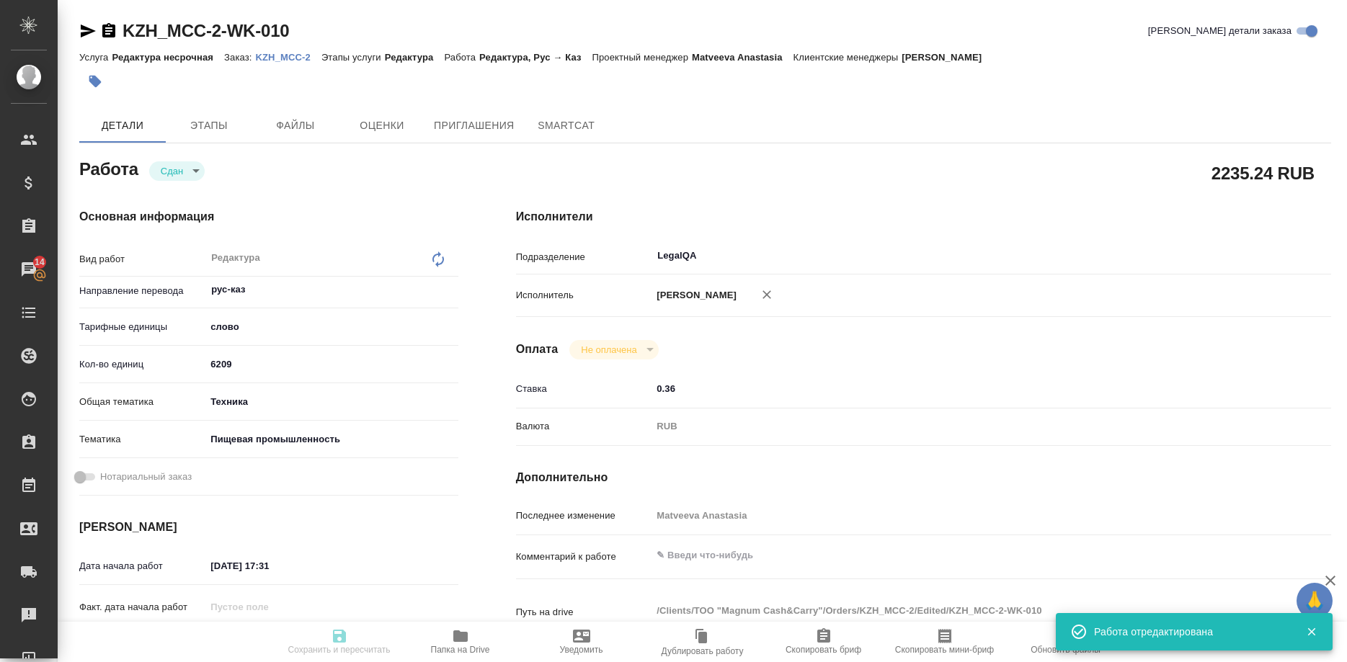
type textarea "x"
type textarea "Loremipsumdol sitamet consecteturad elitsedd e temporincid utlaboreet, dolorema…"
type textarea "x"
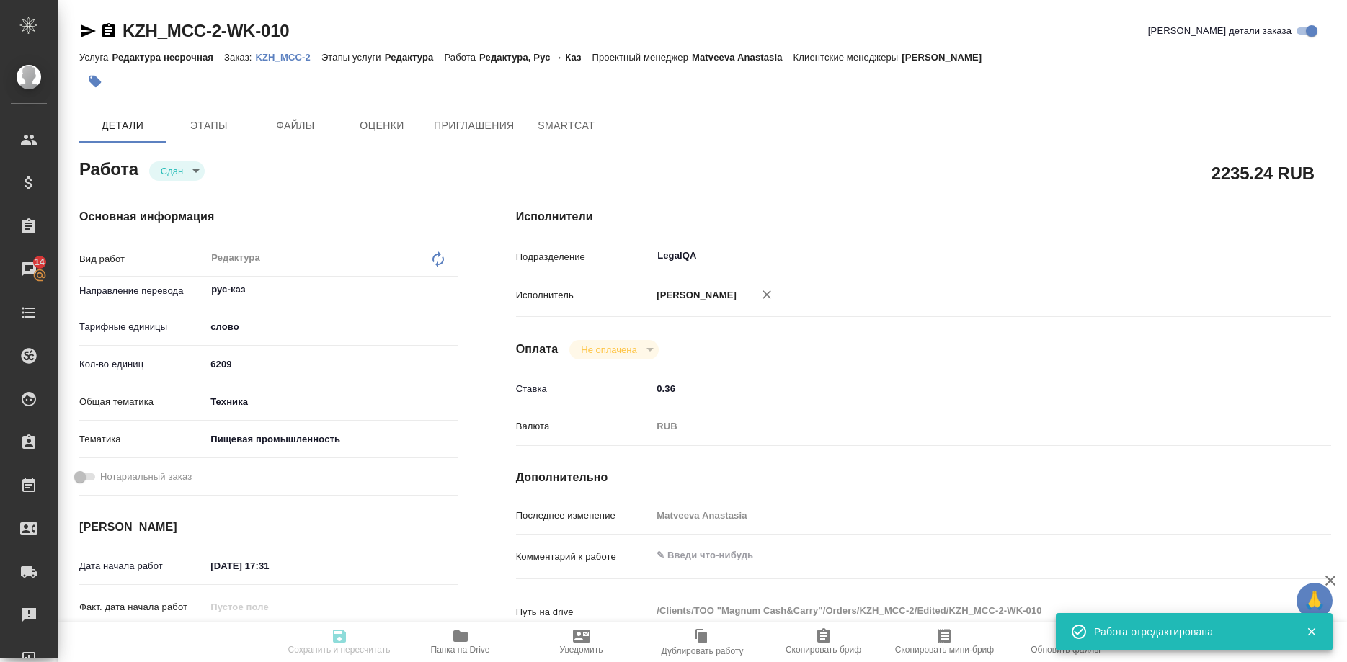
type textarea "x"
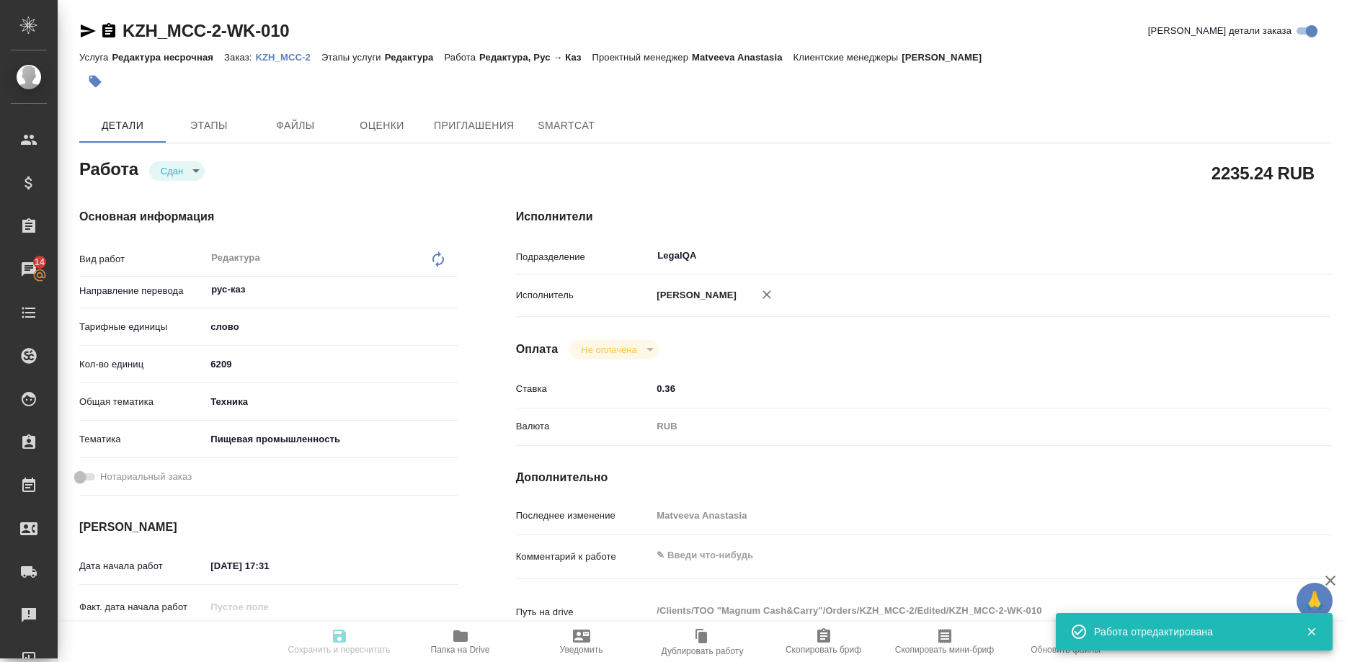
type textarea "x"
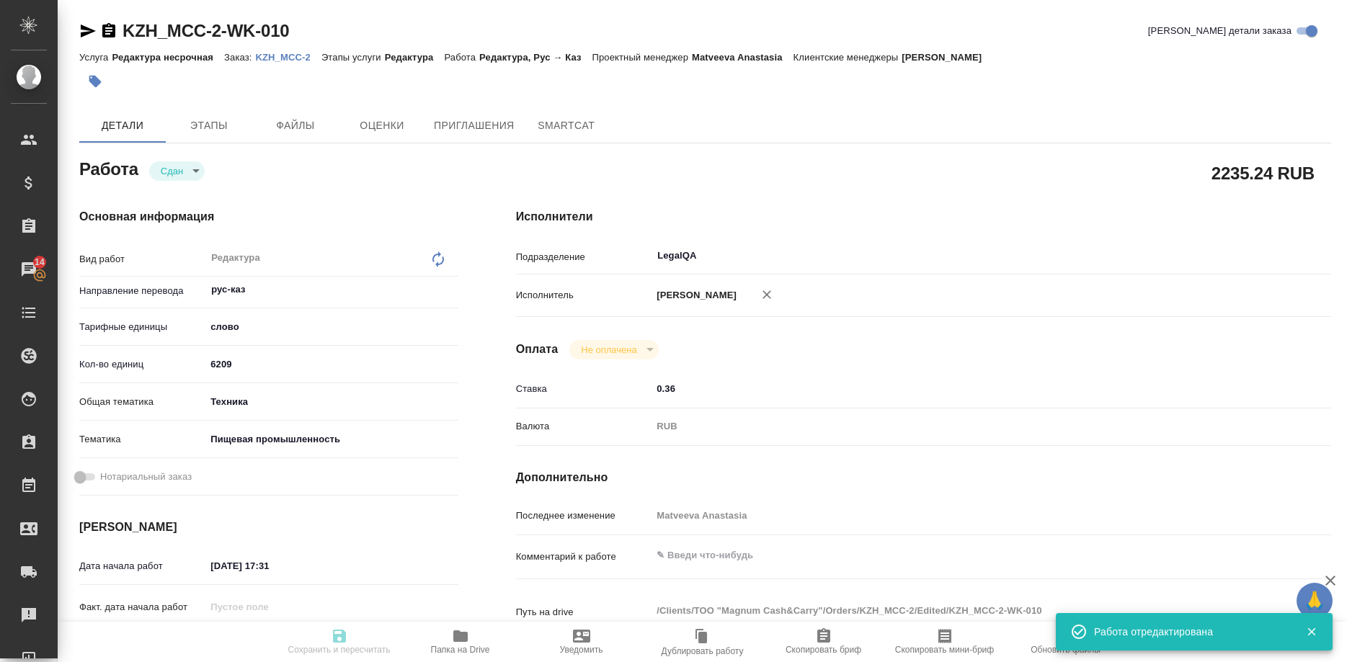
type textarea "x"
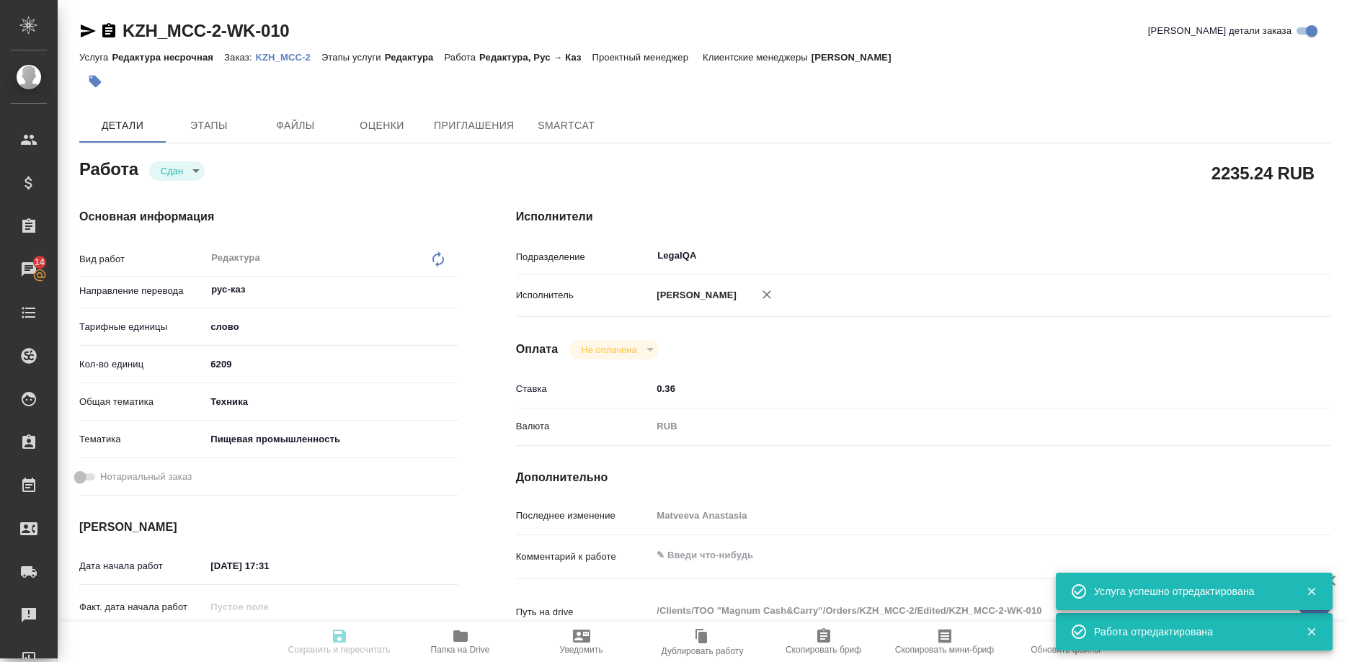
type textarea "x"
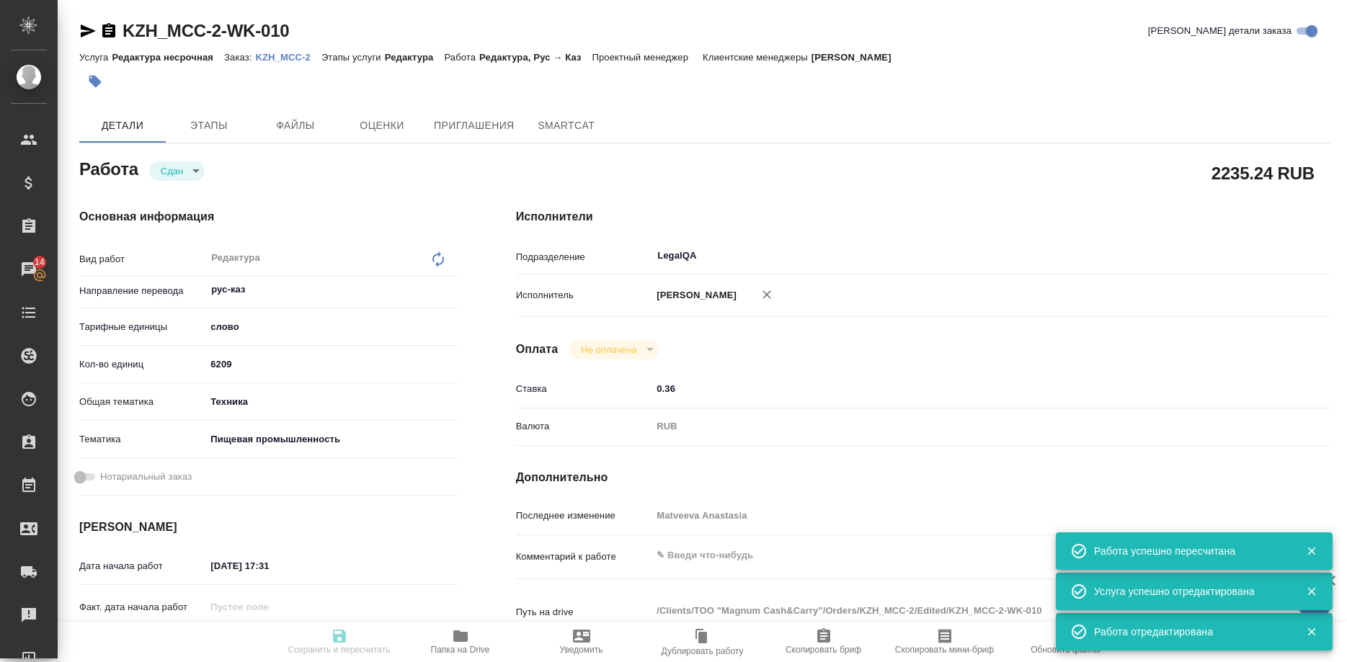
type input "closed"
type textarea "Редактура"
type textarea "x"
type input "рус-каз"
type input "5a8b1489cc6b4906c91bfd90"
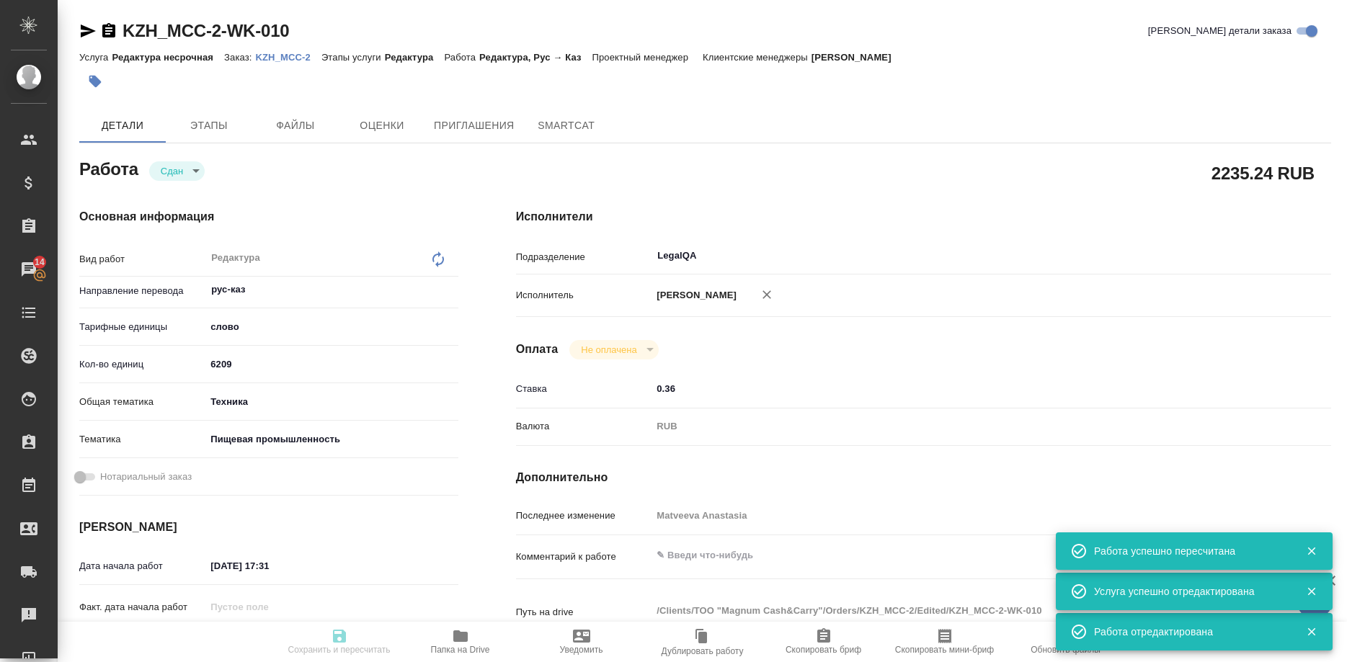
type input "6209"
type input "tech"
type input "5a8b8b956a9677013d343d8f"
type input "13.10.2025 17:31"
type input "[DATE] 12:00"
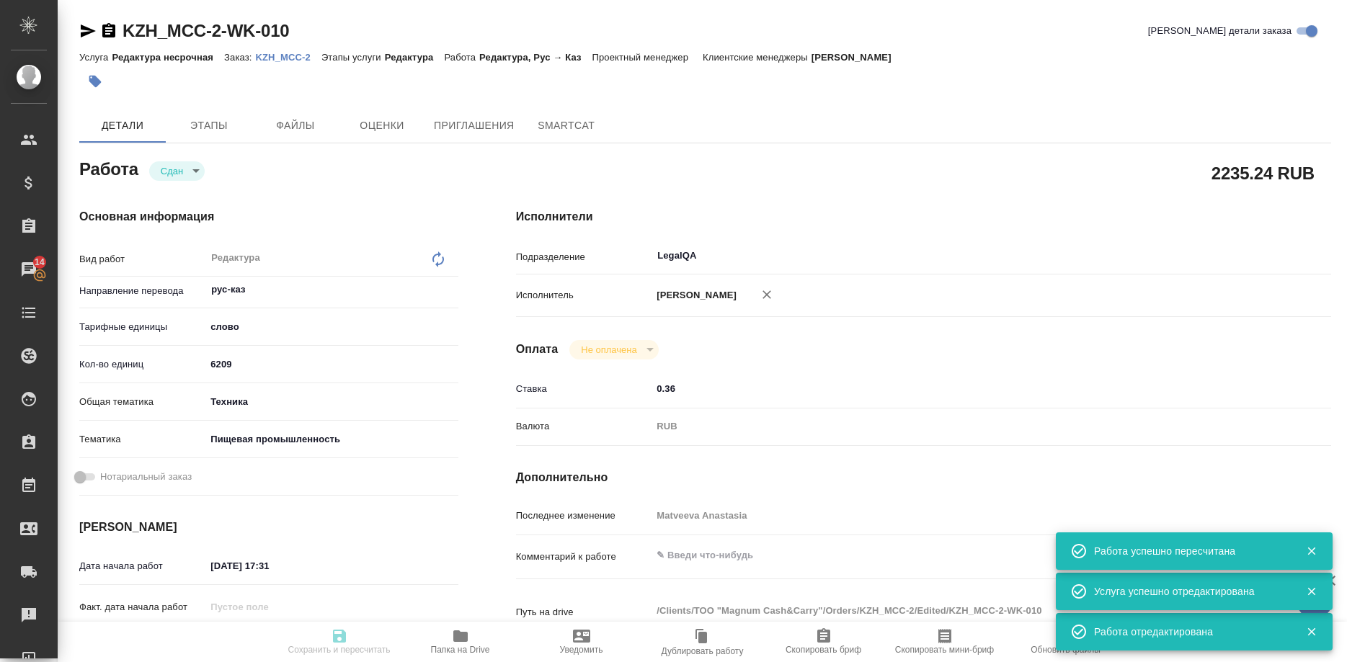
type input "14.10.2025 14:41"
type input "[DATE] 12:00"
type input "LegalQA"
type input "notPayed"
type input "0.36"
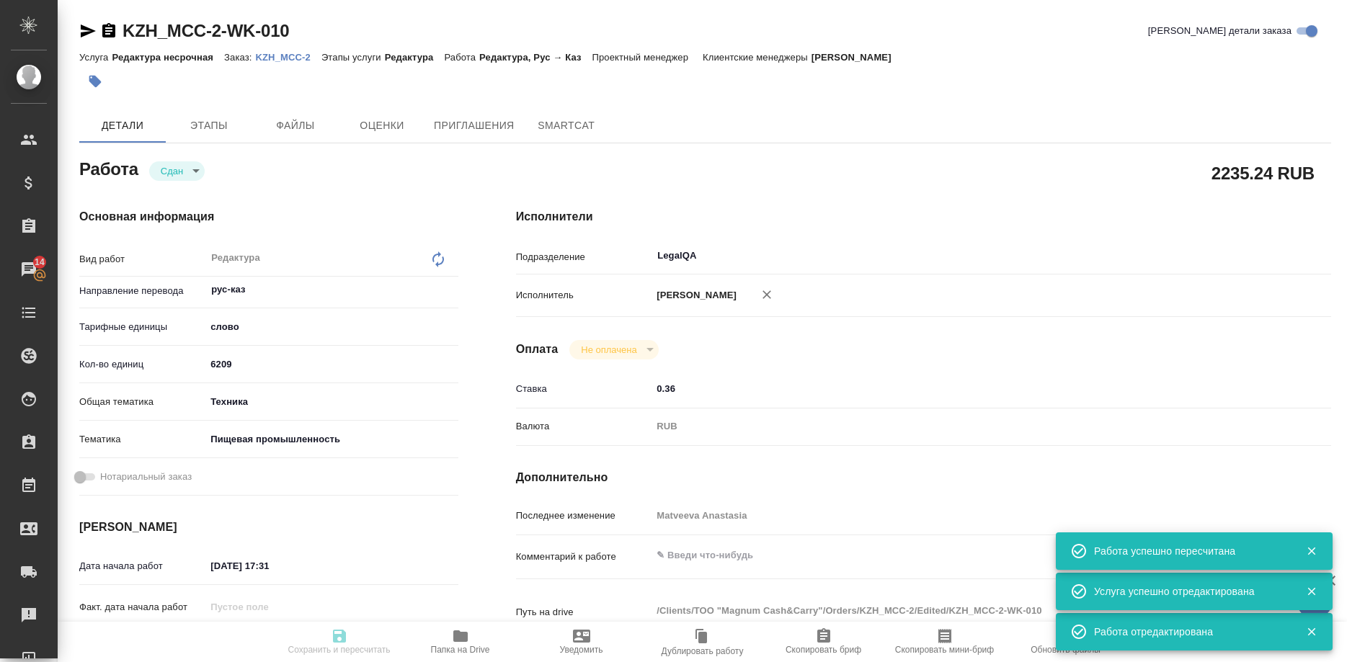
type input "RUB"
type input "Matveeva Anastasia"
type textarea "x"
type textarea "/Clients/ТОО "Magnum Cash&Carry"/Orders/KZH_MCC-2/Edited/KZH_MCC-2-WK-010"
type textarea "x"
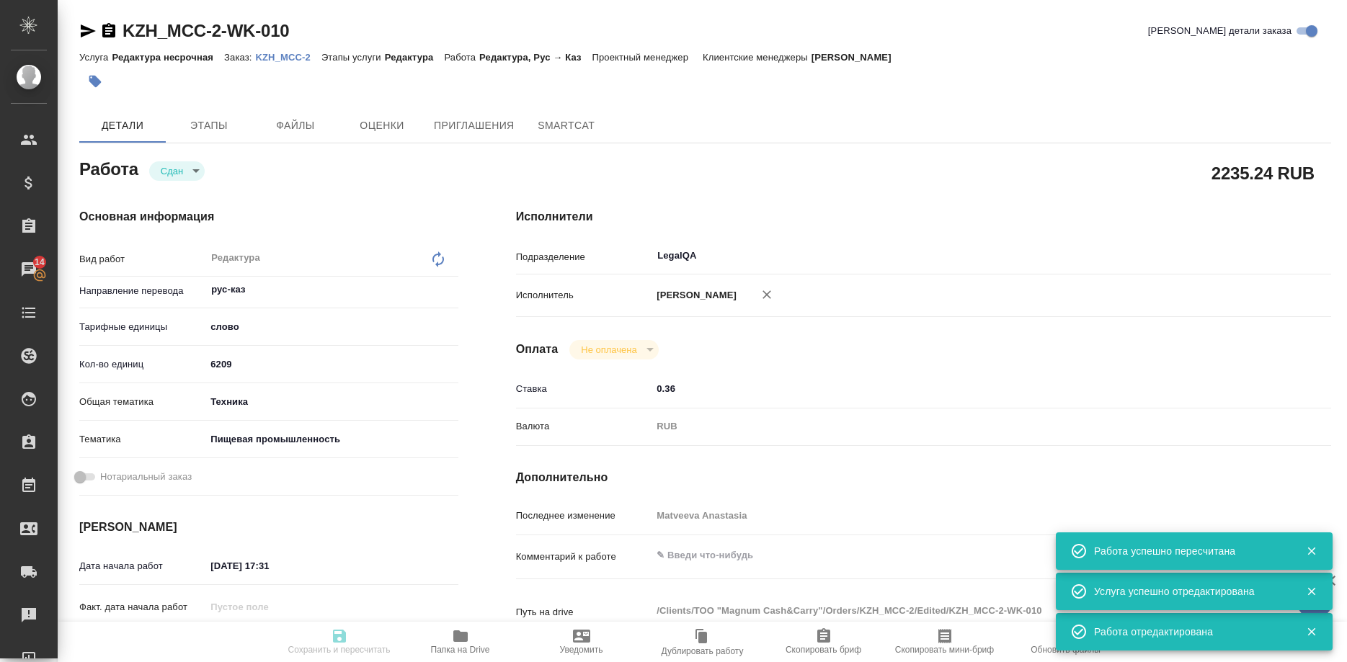
type input "KZH_MCC-2"
type input "Редактура несрочная"
type input "Редактура"
type input "[PERSON_NAME]"
type input "/Clients/ТОО "Magnum Cash&Carry"/Orders/KZH_MCC-2"
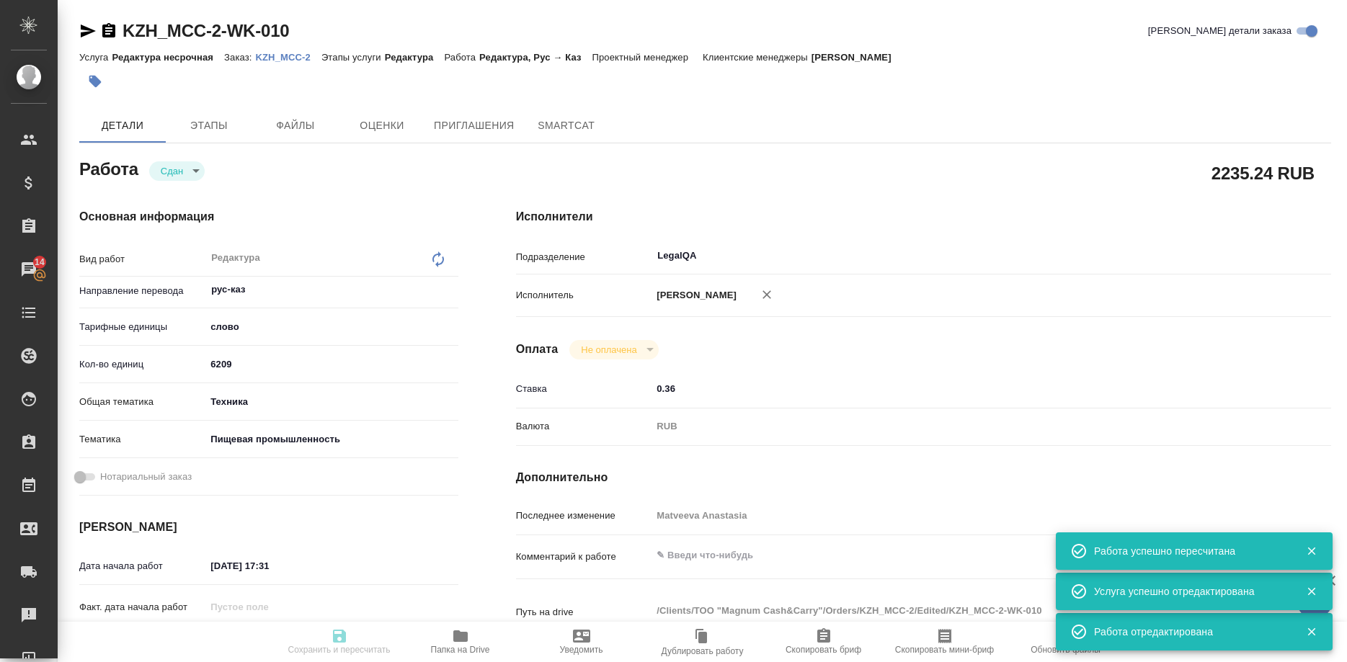
type textarea "x"
type textarea "Корректорская вычитка подразумевает проверку и исправление орфографии, пунктуац…"
type textarea "x"
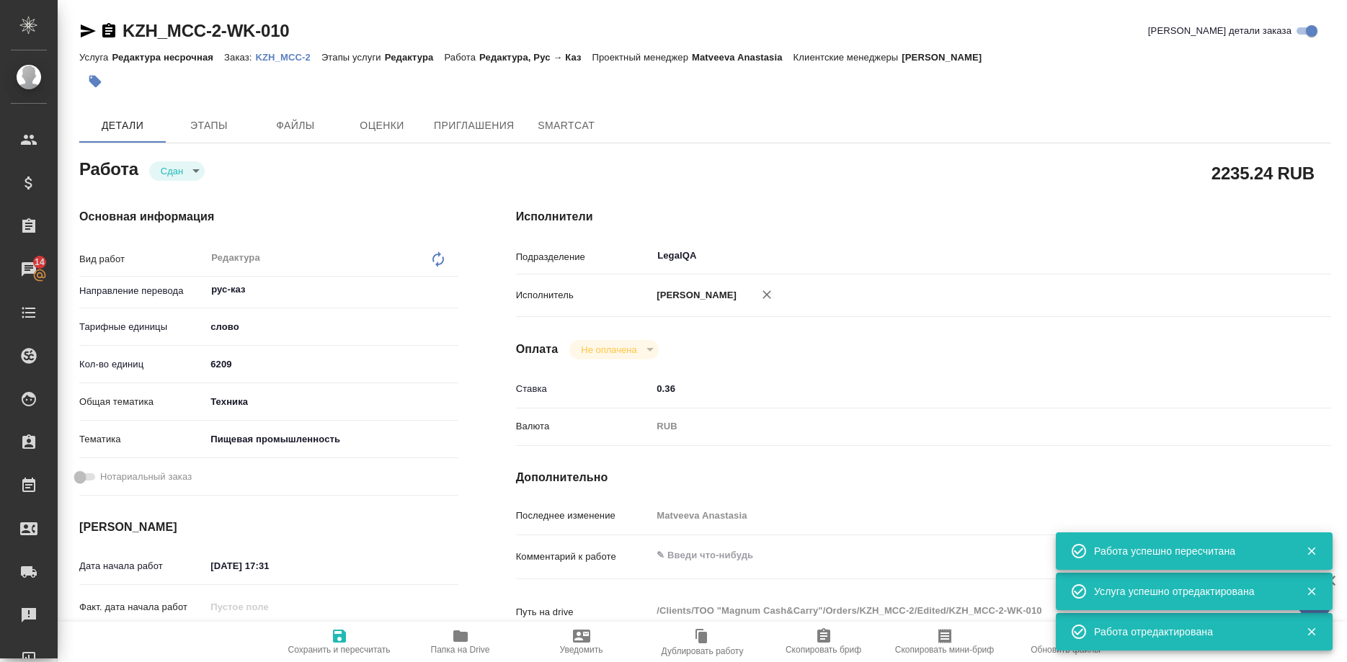
type textarea "x"
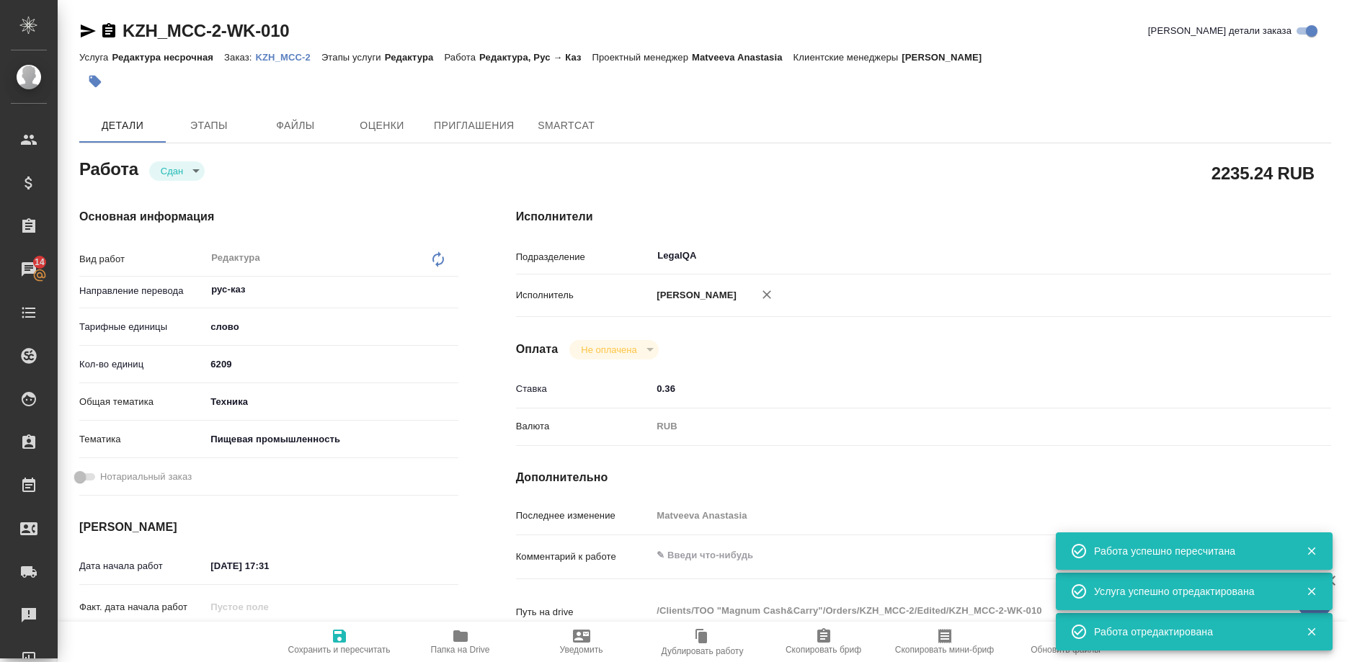
type textarea "x"
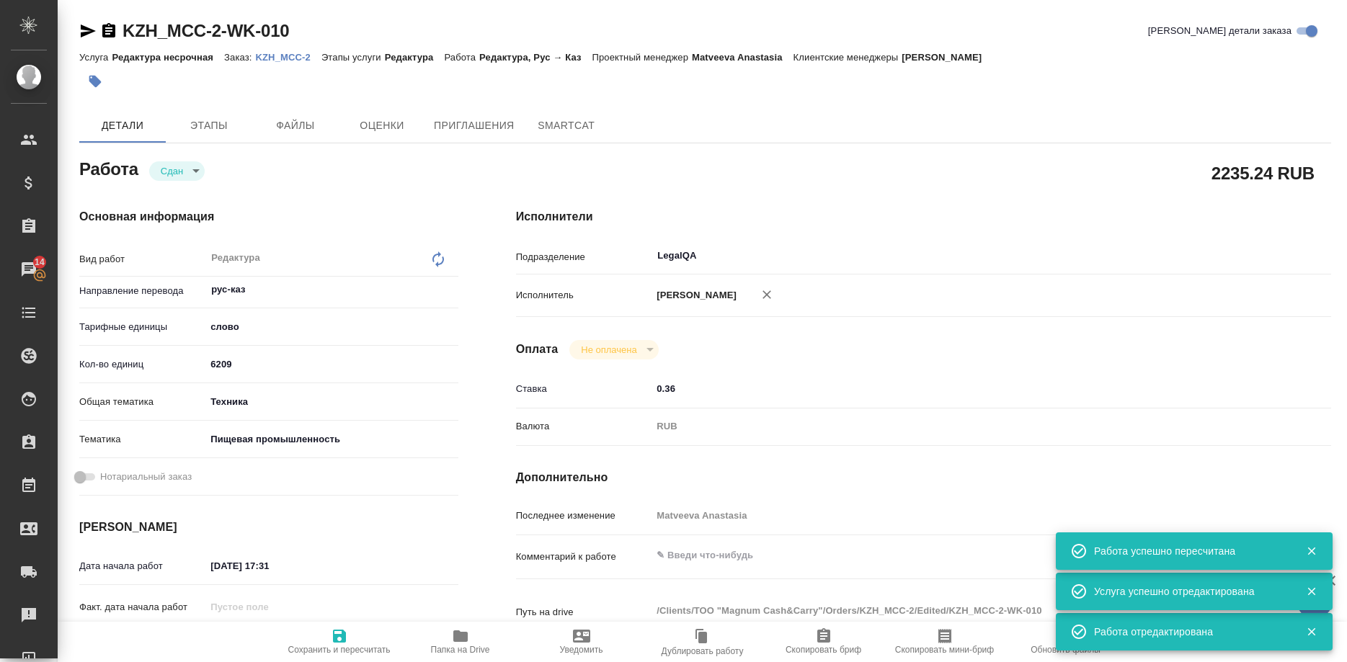
type textarea "x"
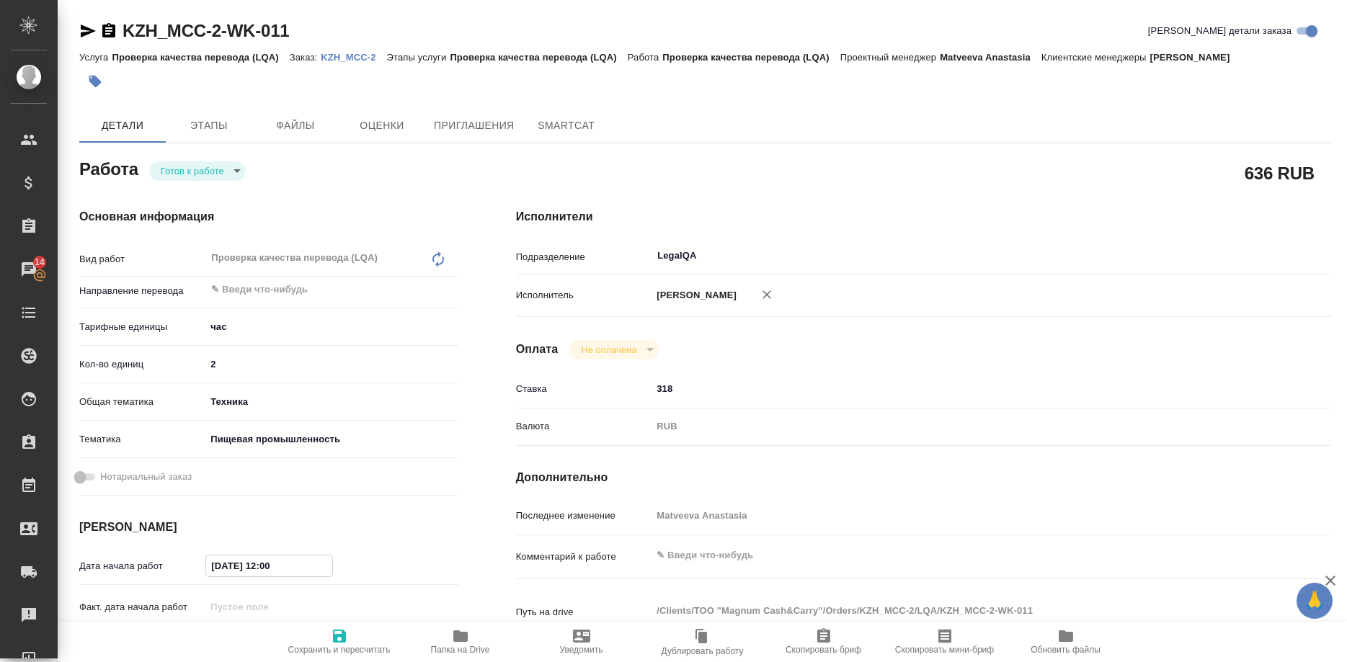
click at [316, 556] on input "[DATE] 12:00" at bounding box center [269, 566] width 126 height 21
type textarea "x"
type input "[DATE] 10:0_"
type textarea "x"
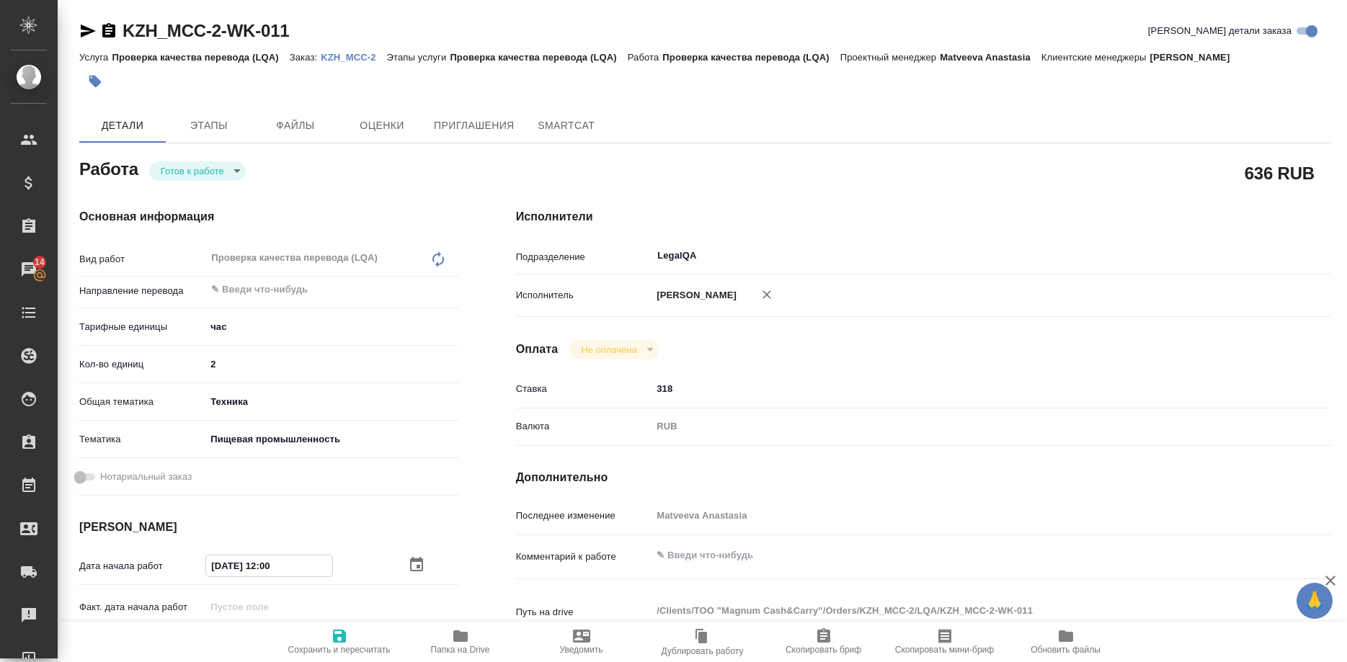
type textarea "x"
type input "[DATE] 10:00"
type textarea "x"
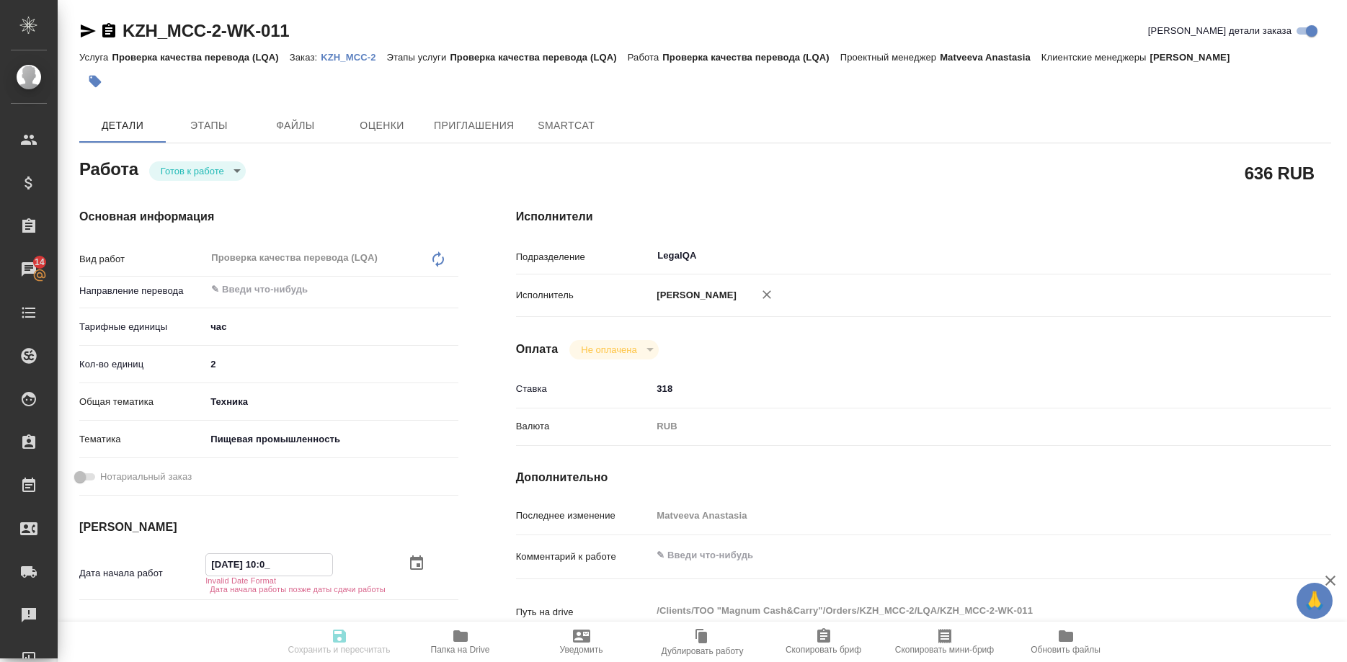
type textarea "x"
type input "[DATE] 10:00"
click at [365, 464] on div "Нотариальный заказ" at bounding box center [268, 482] width 379 height 37
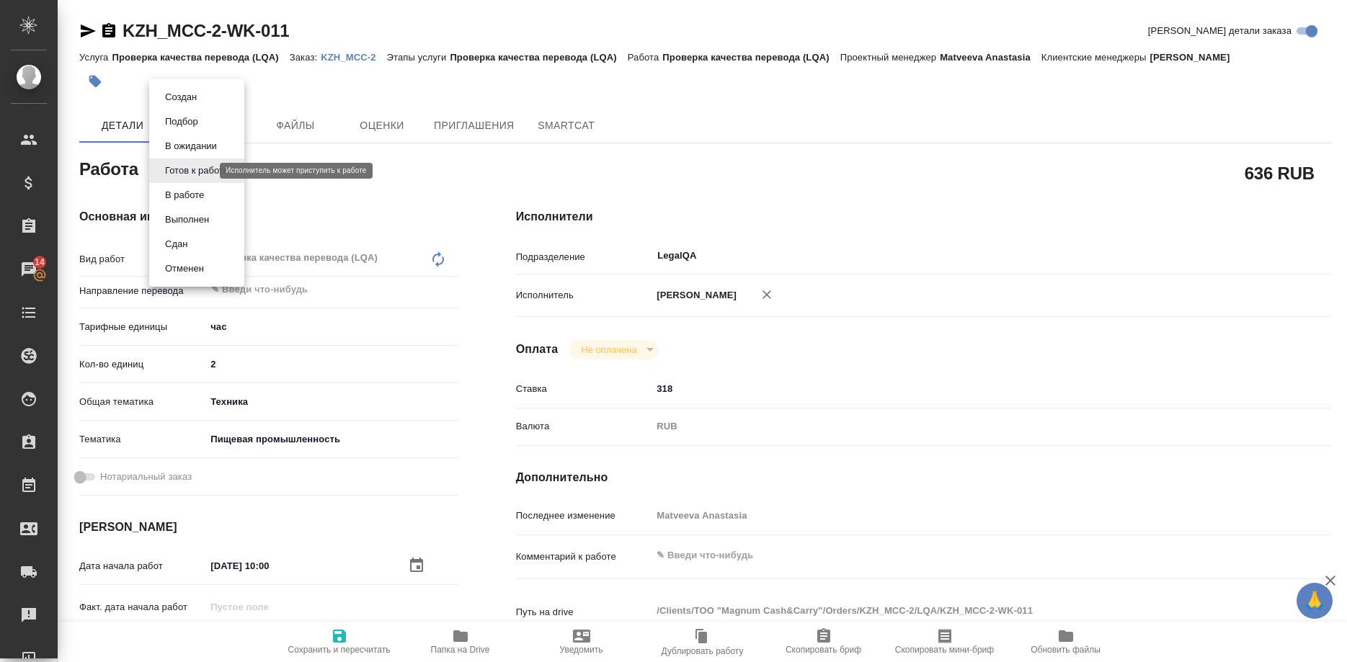
click at [202, 171] on body "🙏 .cls-1 fill:#fff; AWATERA [PERSON_NAME] Спецификации Заказы 14 Чаты Todo Прое…" at bounding box center [673, 331] width 1347 height 662
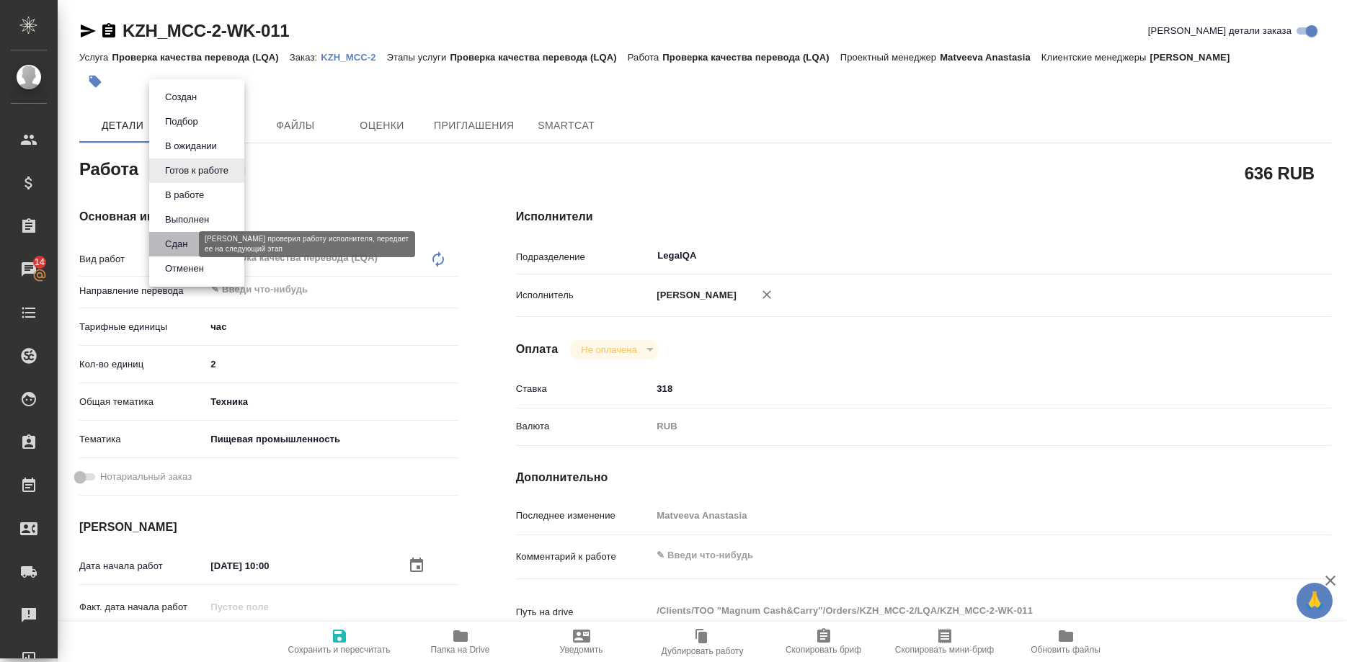
click at [179, 241] on button "Сдан" at bounding box center [176, 244] width 31 height 16
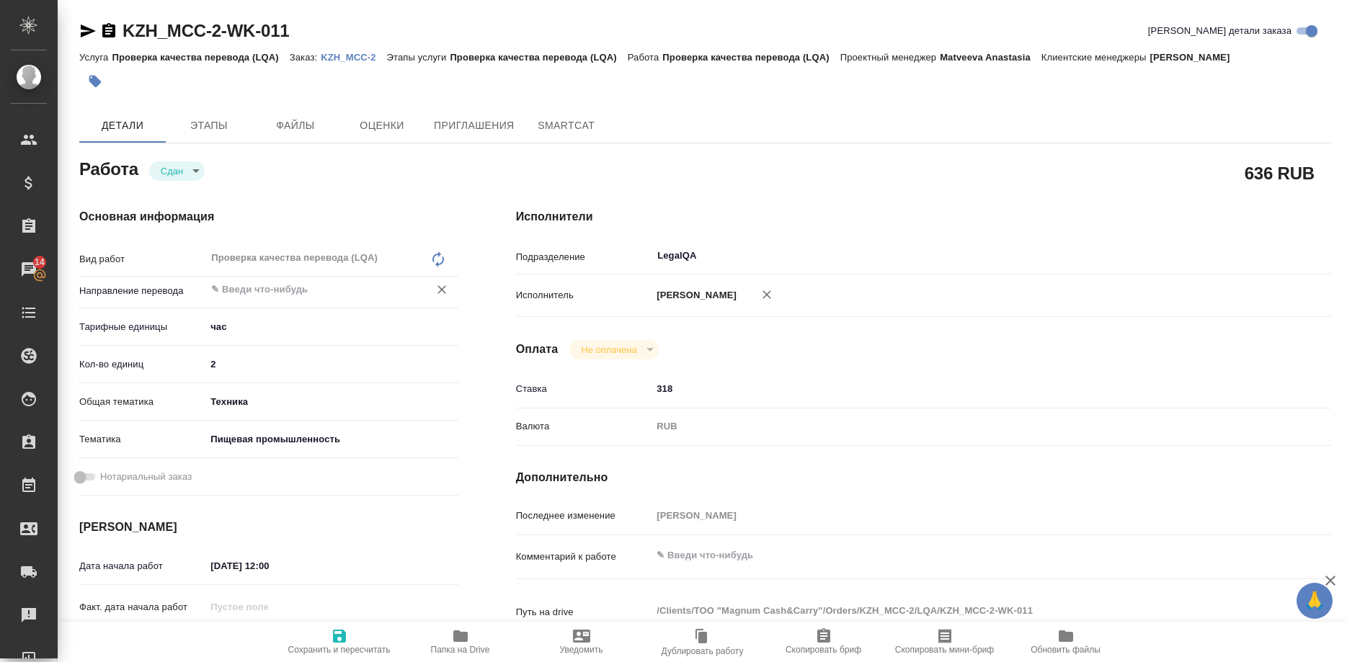
type textarea "x"
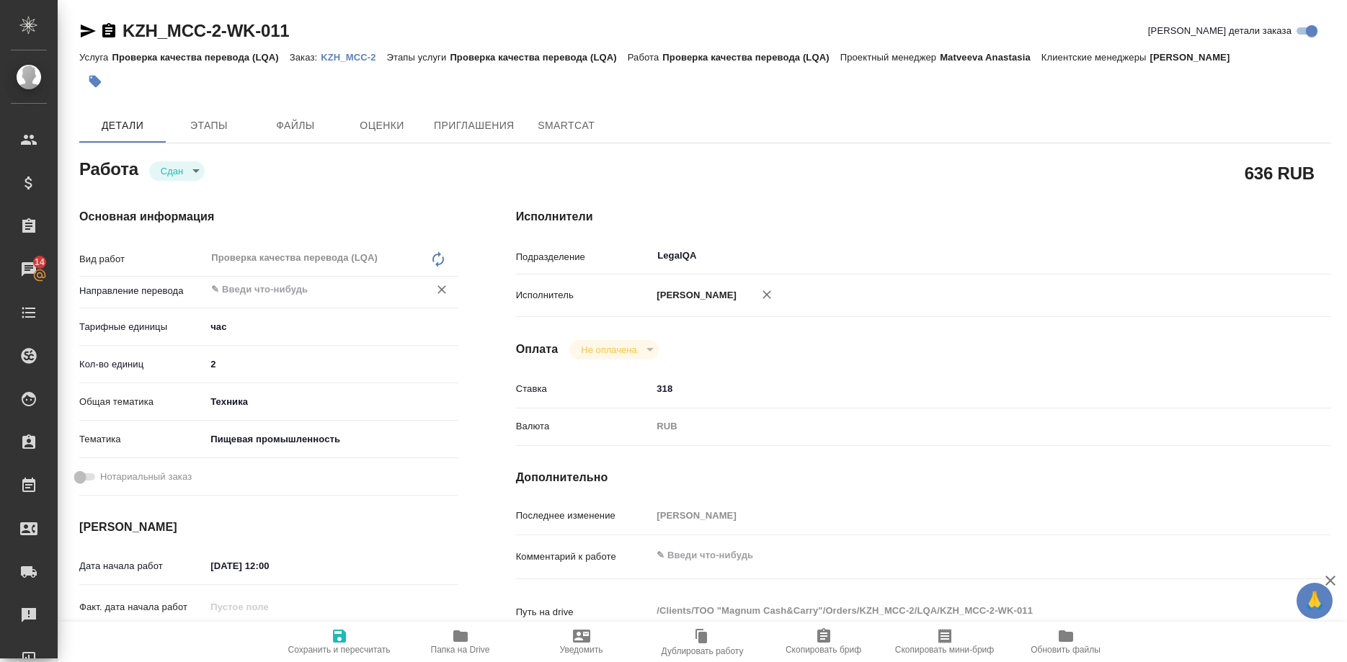
type textarea "x"
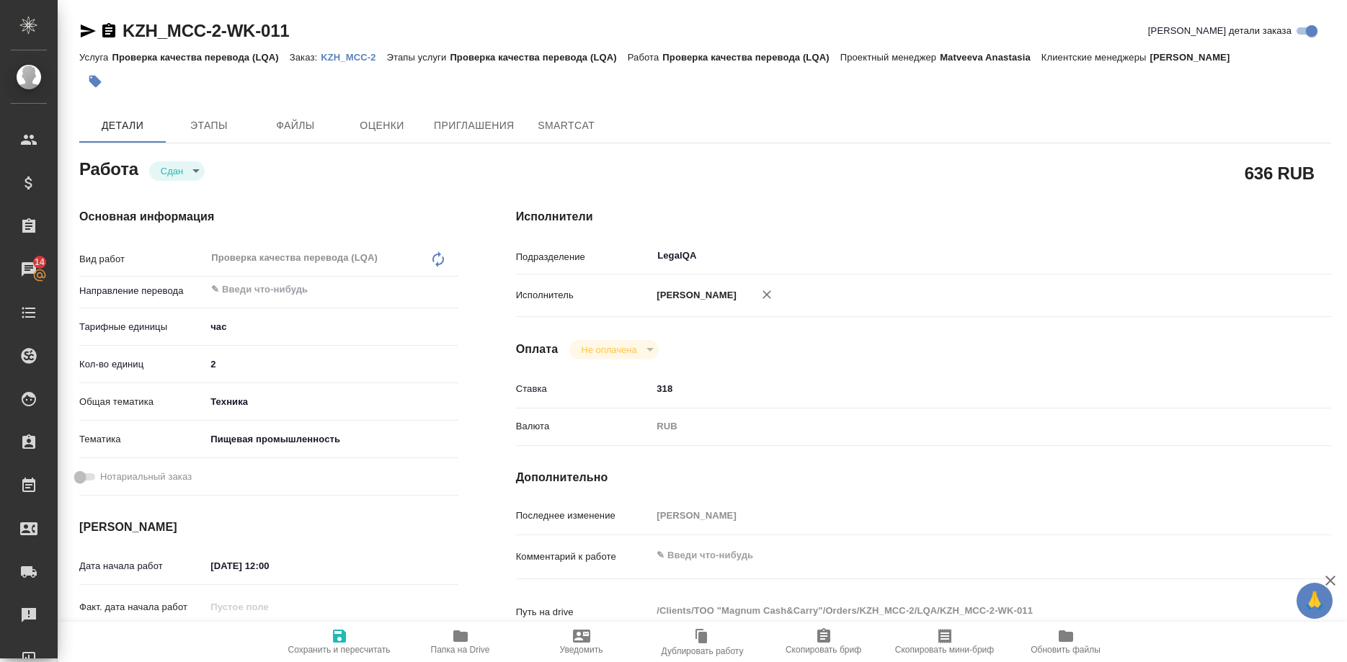
type textarea "x"
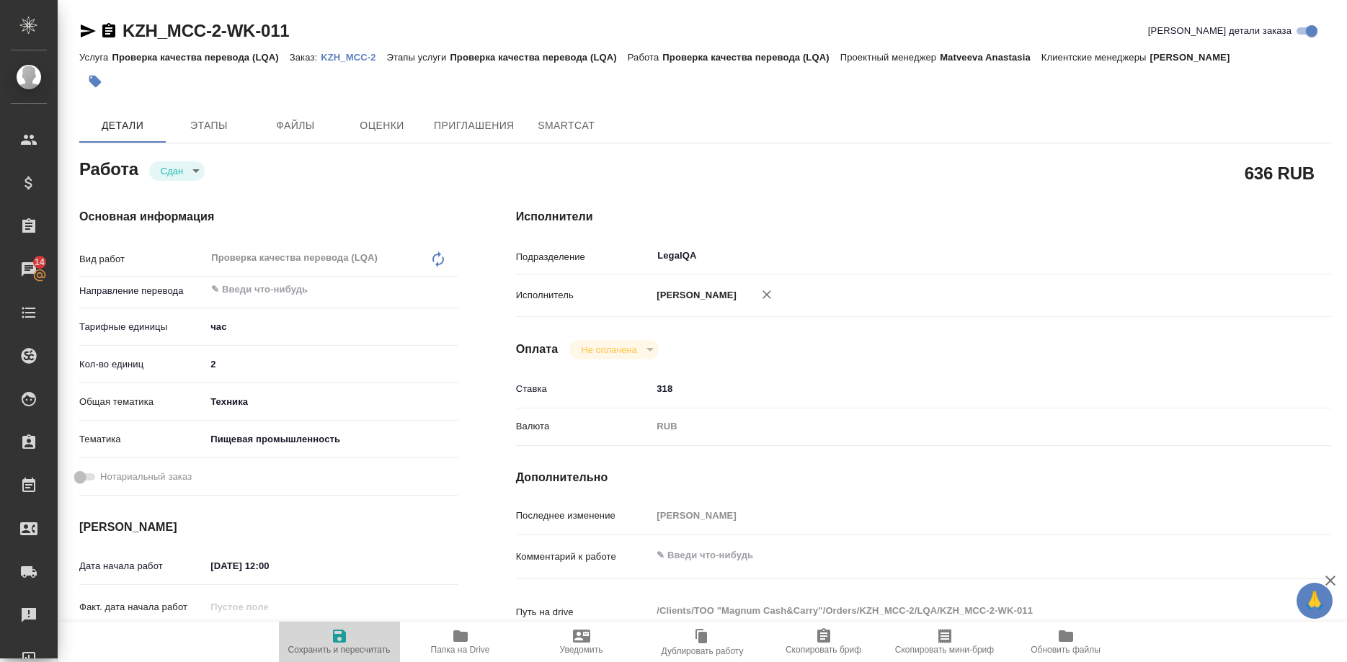
click at [339, 642] on icon "button" at bounding box center [339, 636] width 13 height 13
type textarea "x"
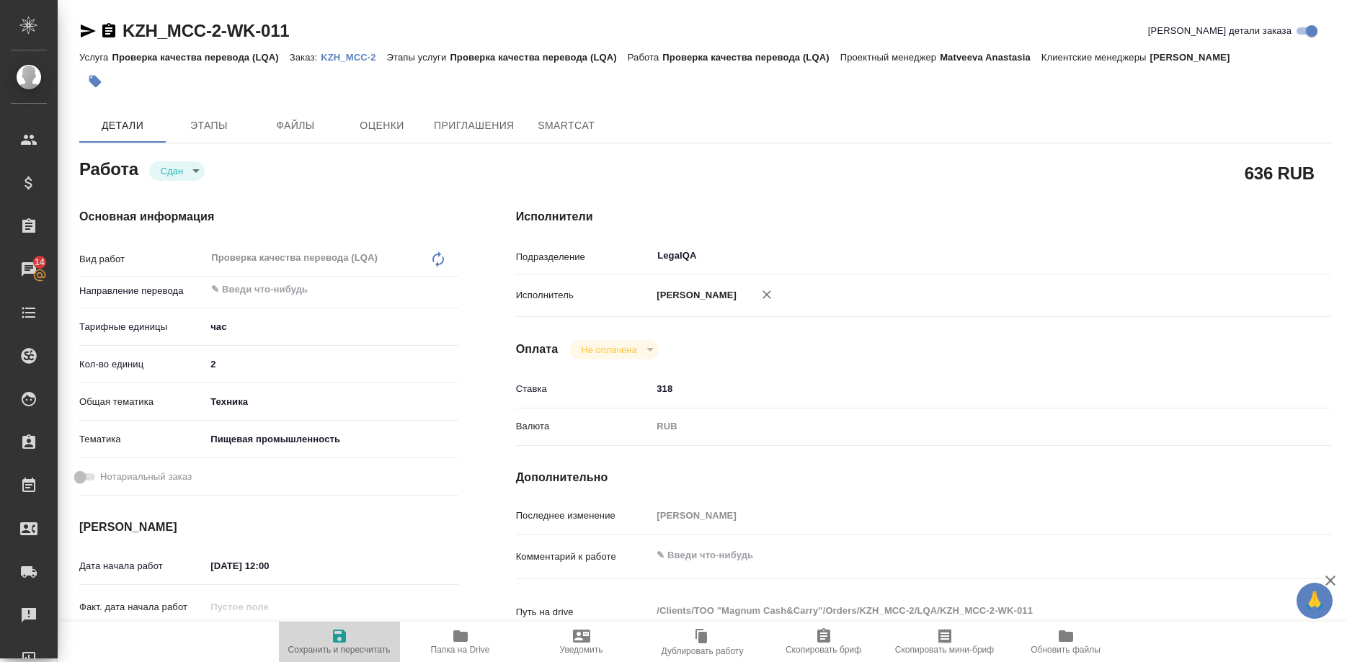
type textarea "x"
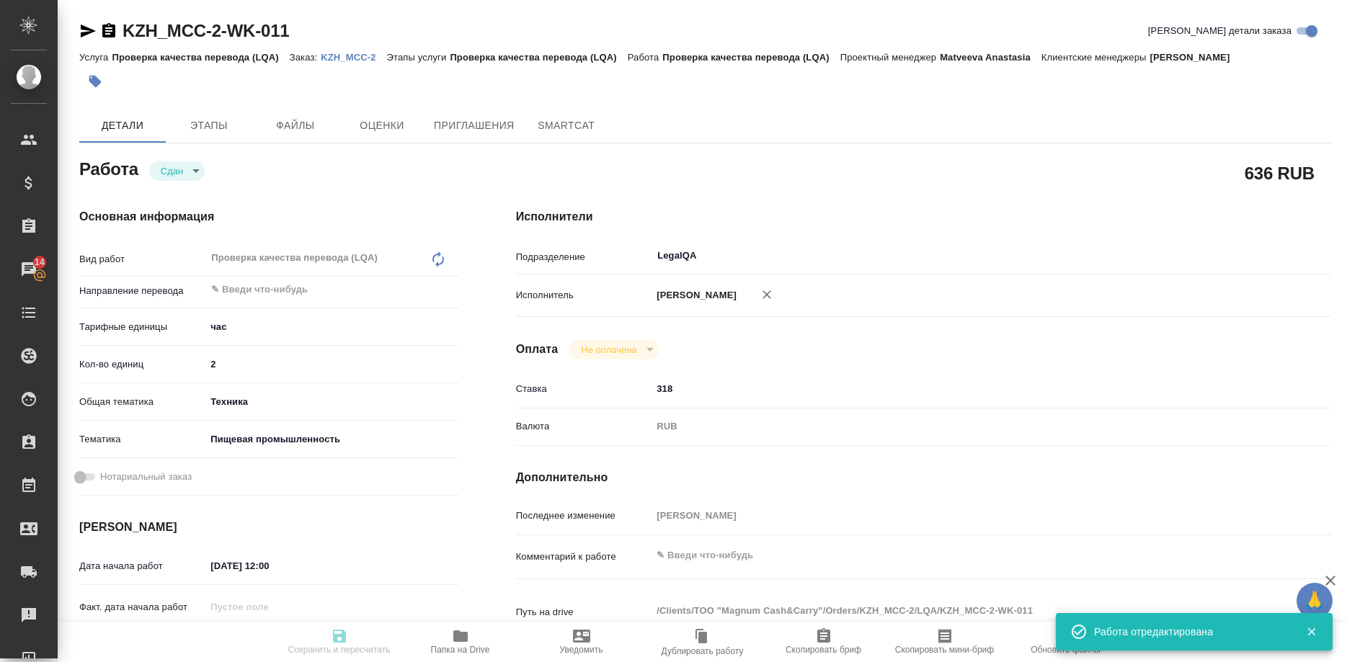
type textarea "x"
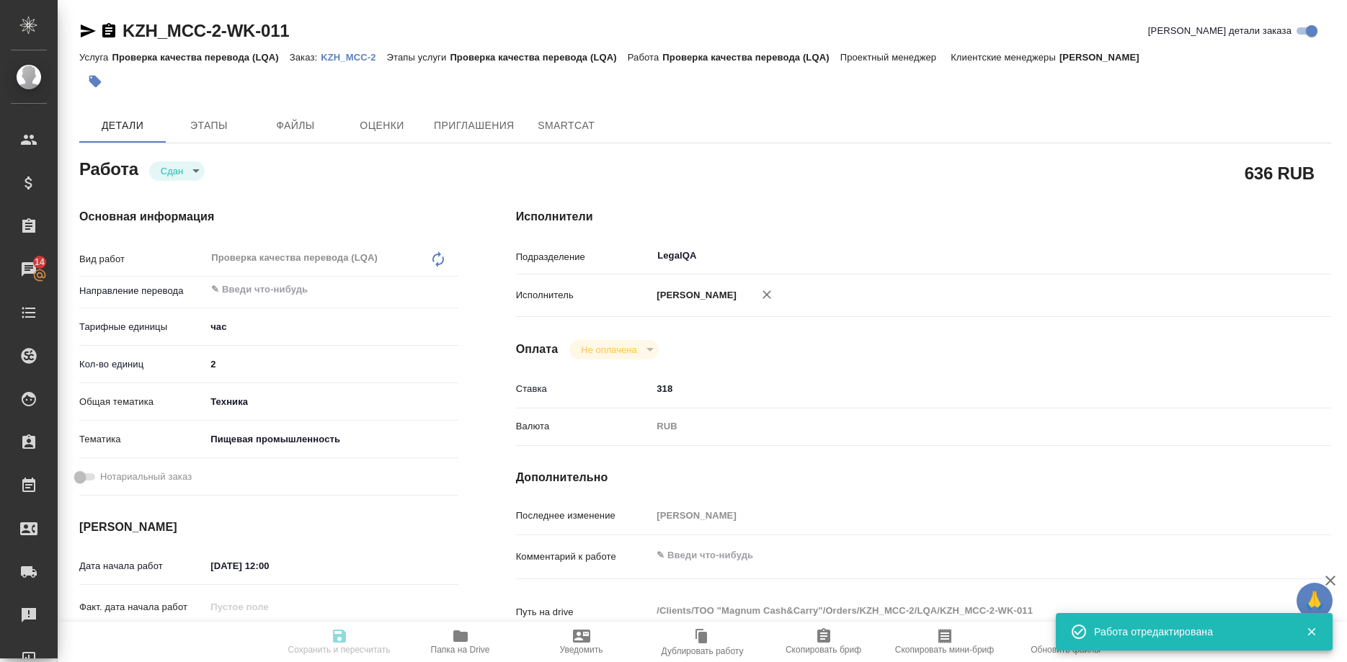
type input "closed"
type textarea "Проверка качества перевода (LQA)"
type textarea "x"
type input "5a8b1489cc6b4906c91bfd93"
type input "2"
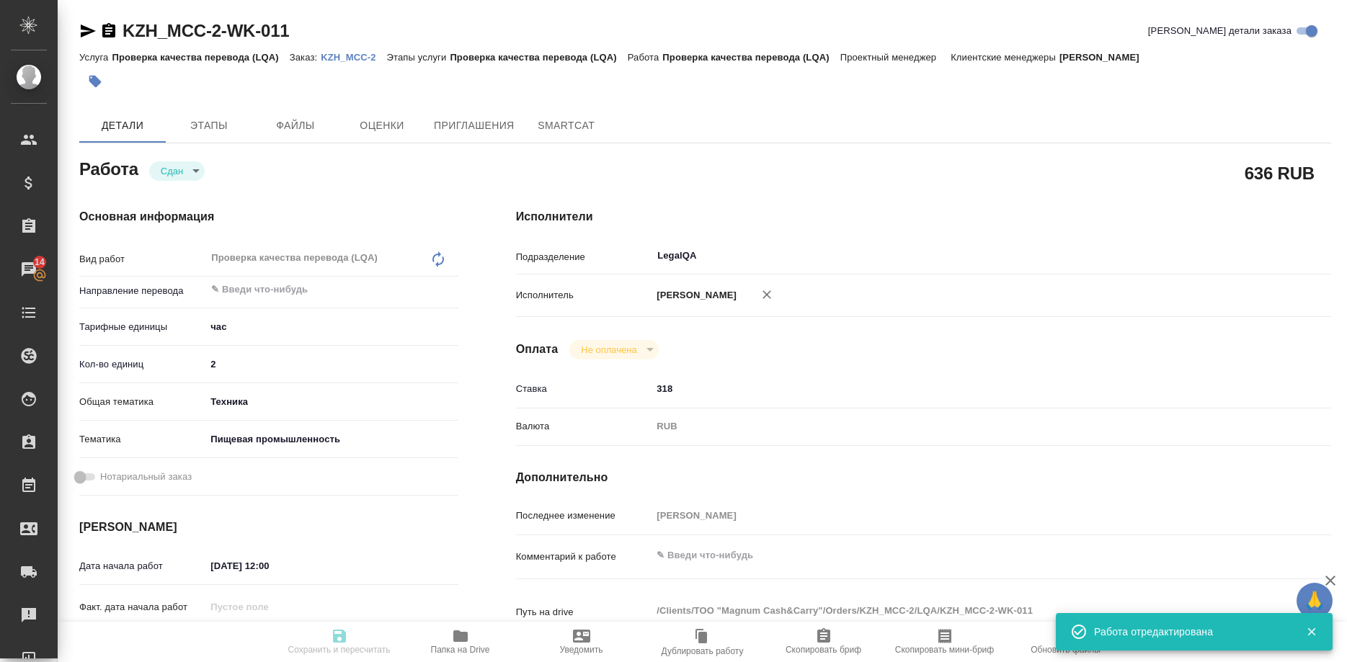
type input "tech"
type input "5a8b8b956a9677013d343d8f"
type input "14.10.2025 12:00"
type input "14.10.2025 14:45"
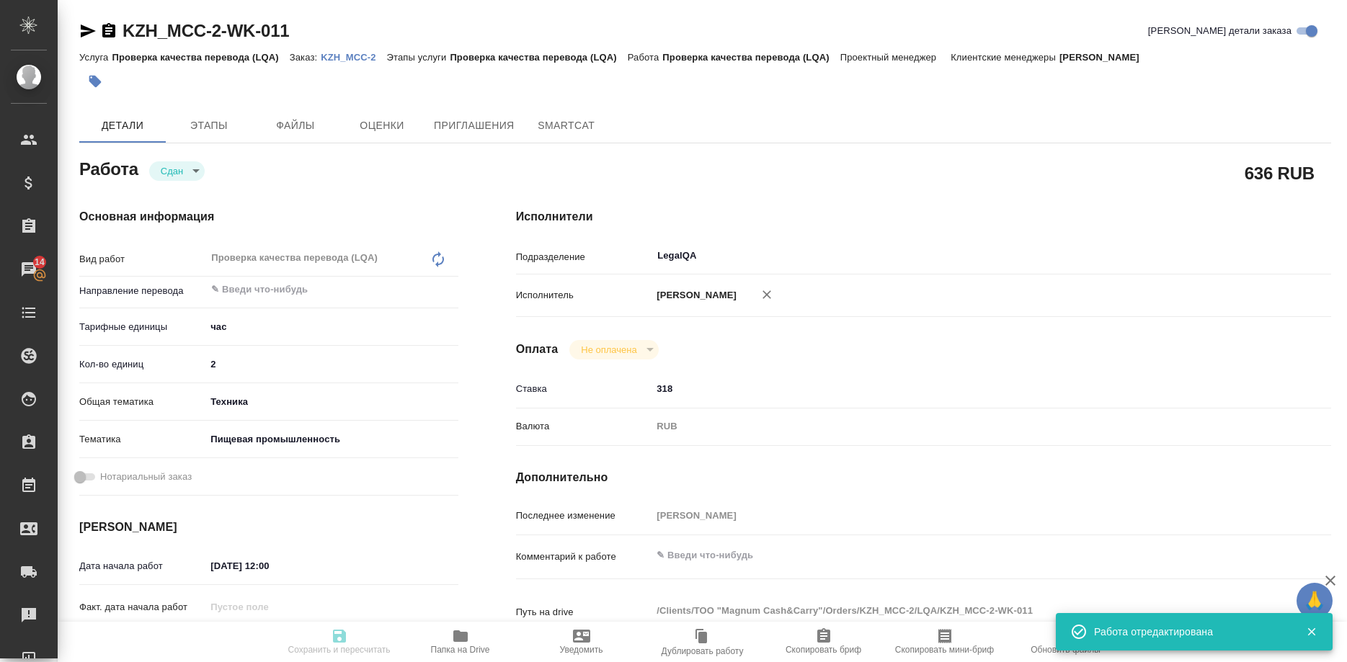
type input "14.10.2025 12:00"
type input "LegalQA"
type input "notPayed"
type input "318"
type input "RUB"
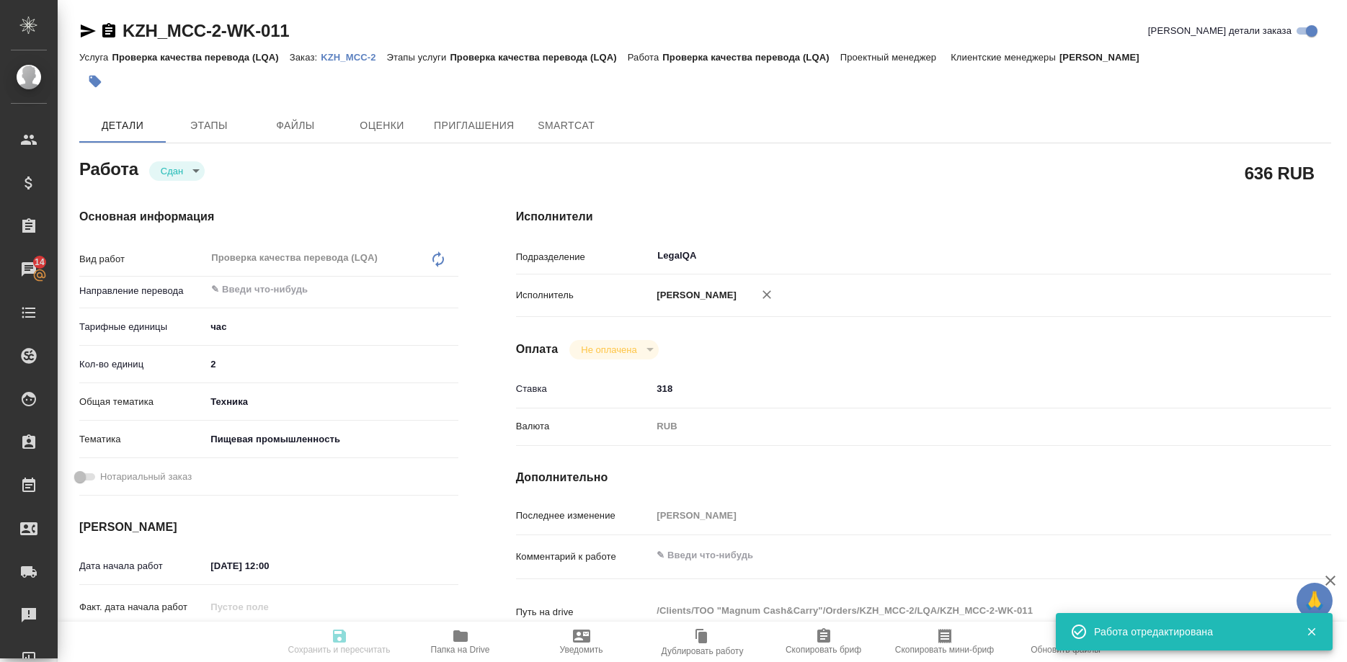
type input "Ширина Сабина"
type textarea "x"
type textarea "/Clients/ТОО "Magnum Cash&Carry"/Orders/KZH_MCC-2/LQA/KZH_MCC-2-WK-011"
type textarea "x"
type input "KZH_MCC-2"
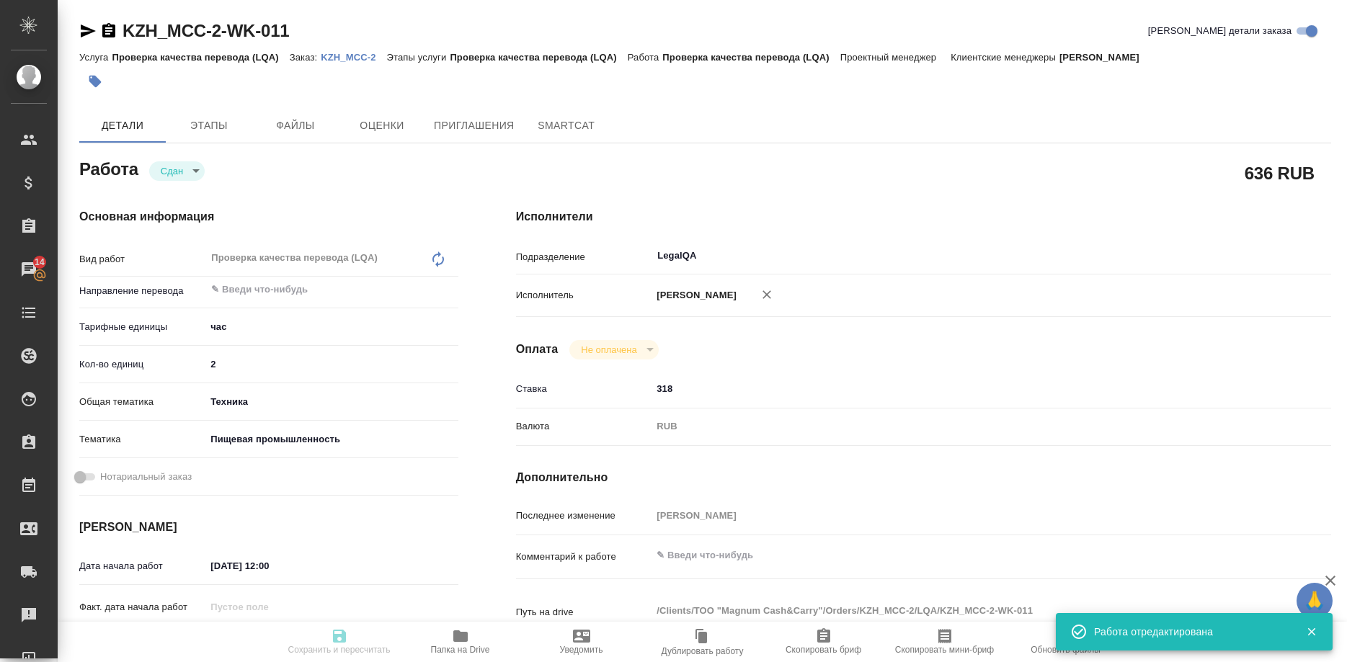
type input "Проверка качества перевода (LQA)"
type input "Асланукова Сати"
type input "/Clients/ТОО "Magnum Cash&Carry"/Orders/KZH_MCC-2"
type textarea "x"
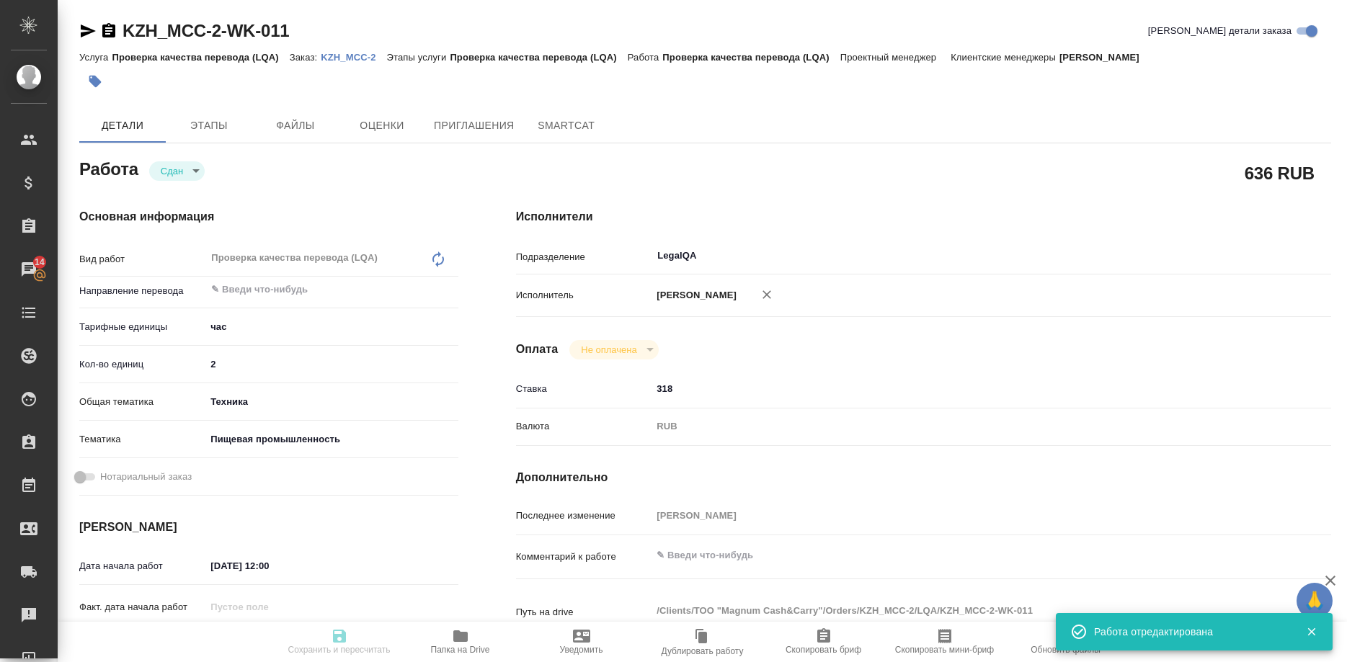
type textarea "Корректорская вычитка подразумевает проверку и исправление орфографии, пунктуац…"
type textarea "x"
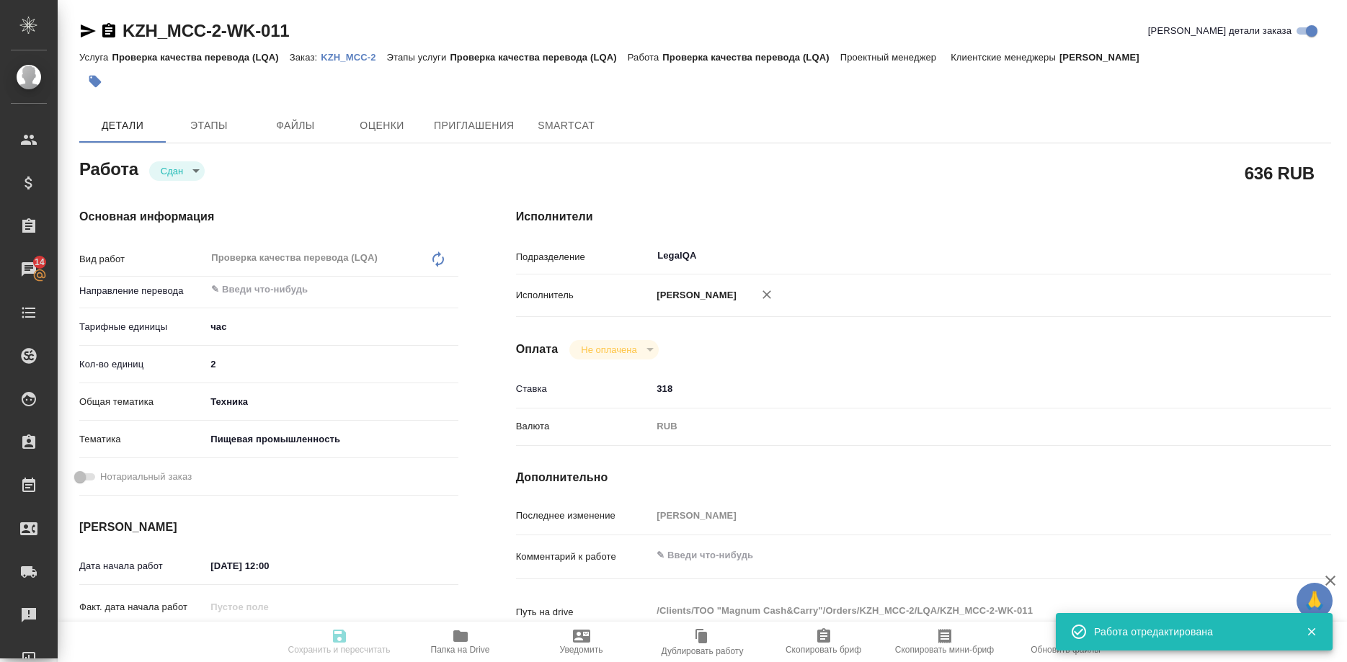
type textarea "x"
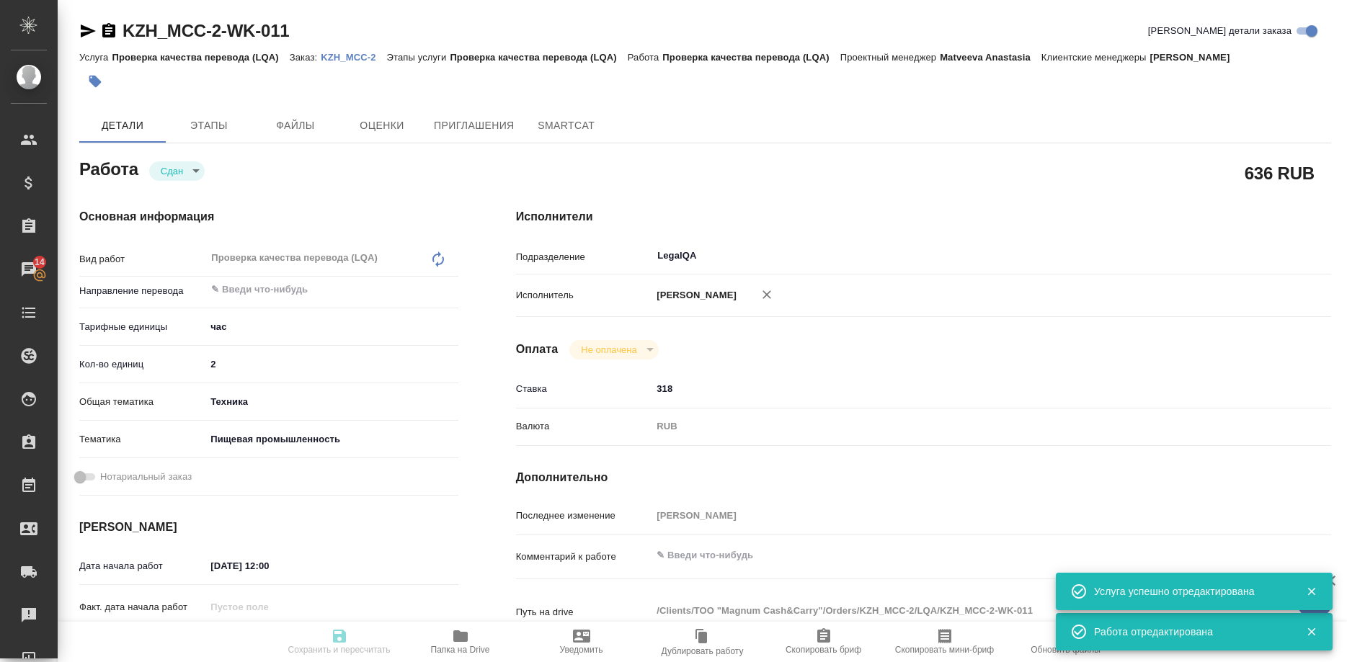
type textarea "x"
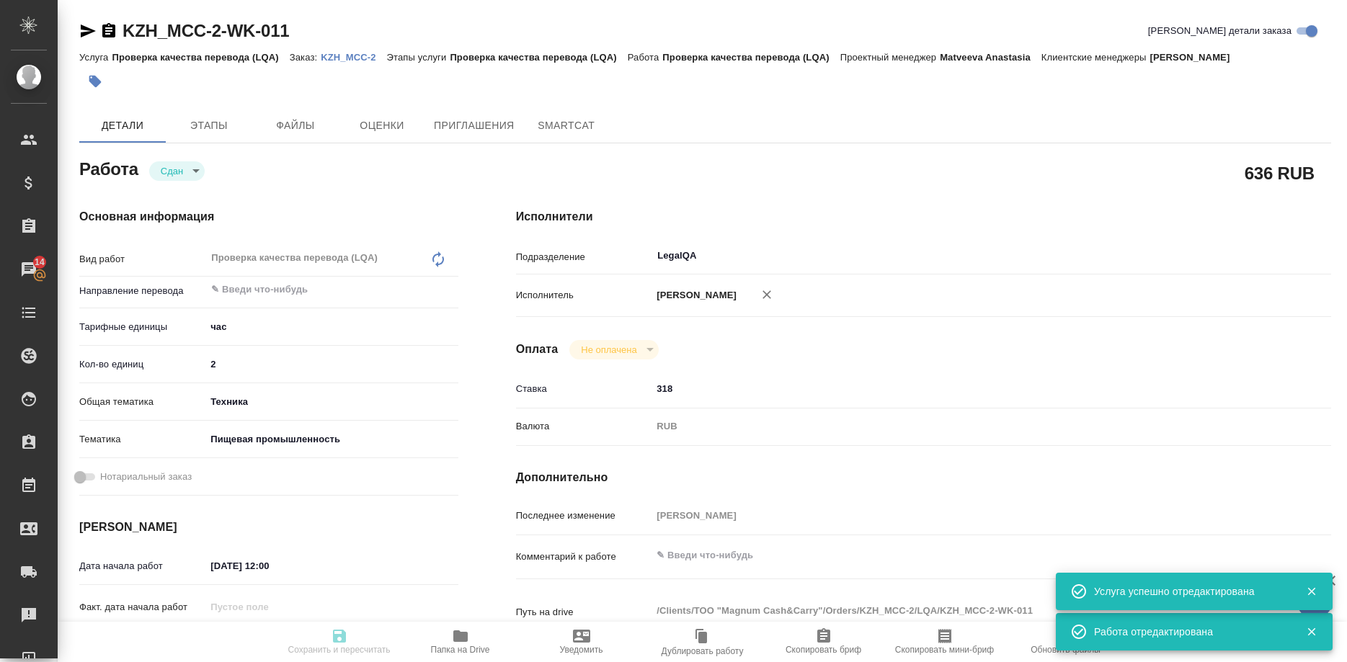
type textarea "x"
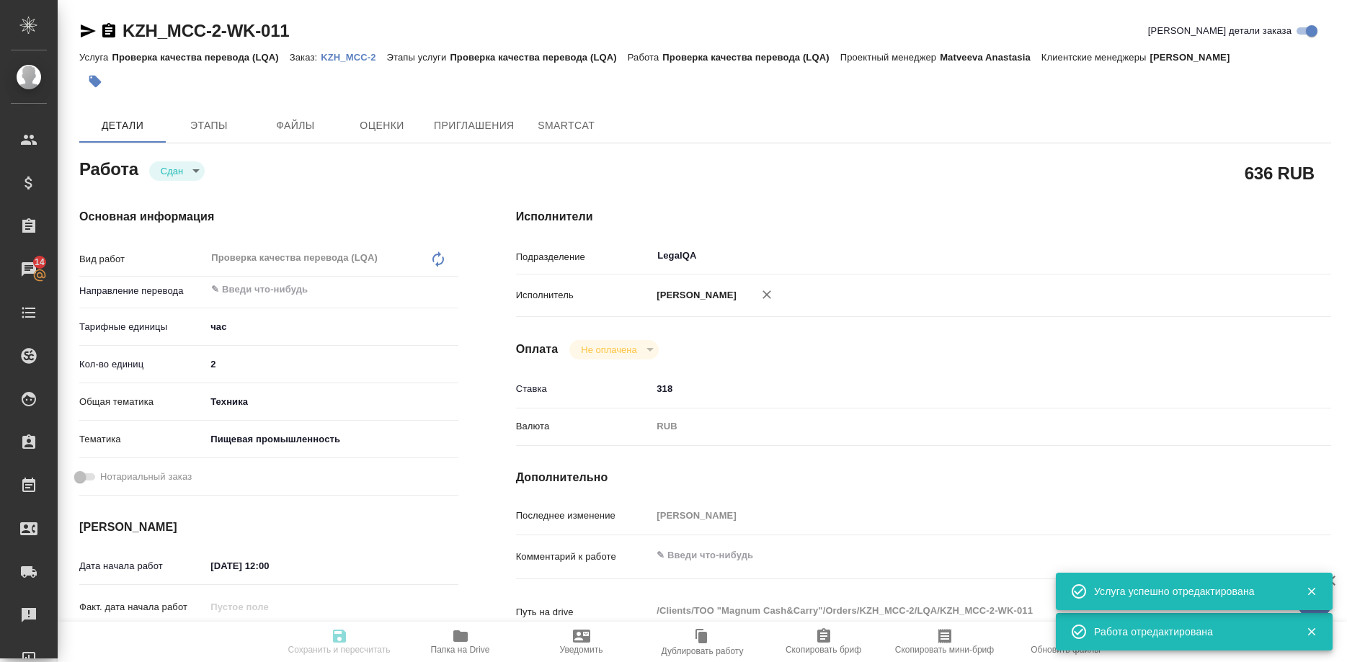
type textarea "x"
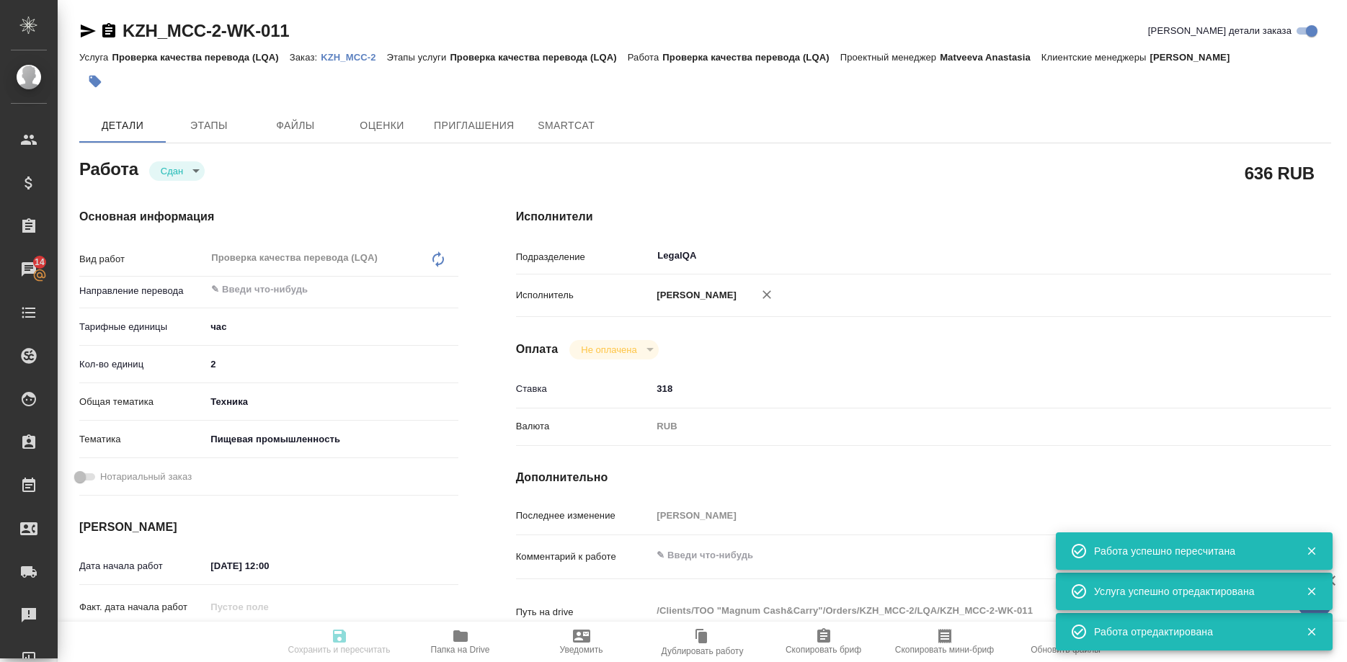
type input "closed"
type textarea "Проверка качества перевода (LQA)"
type textarea "x"
type input "5a8b1489cc6b4906c91bfd93"
type input "2"
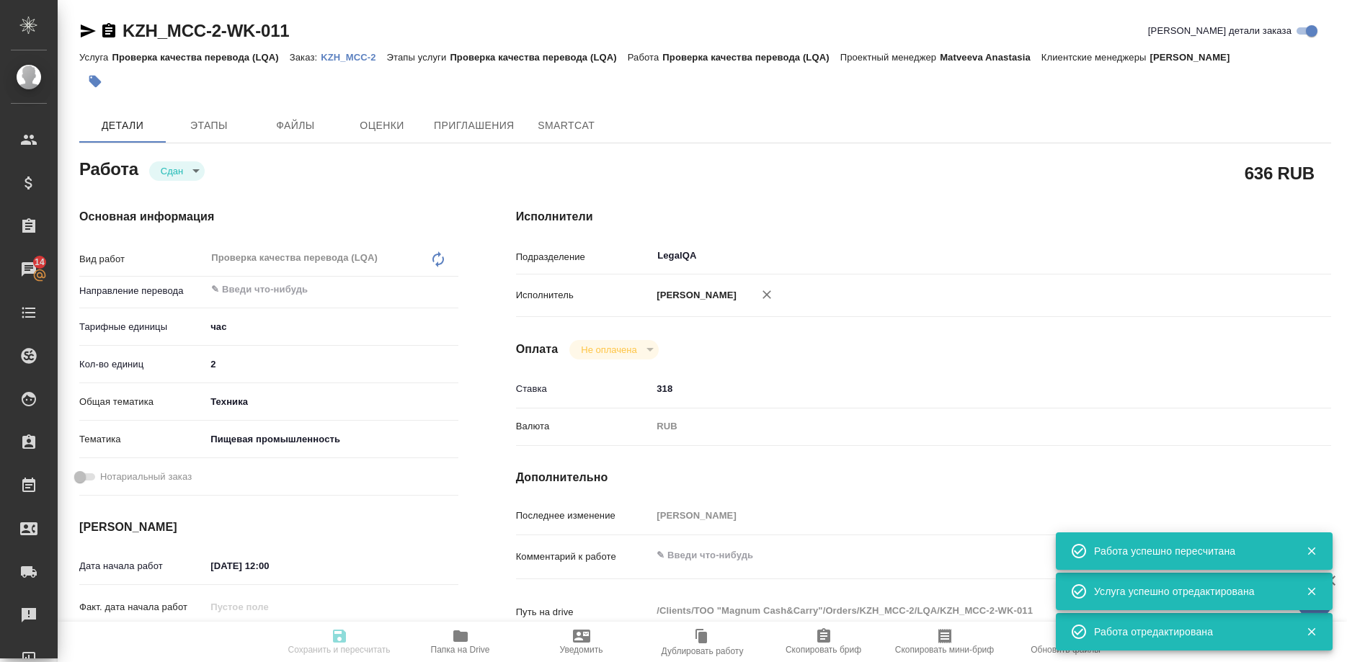
type input "tech"
type input "5a8b8b956a9677013d343d8f"
type input "14.10.2025 12:00"
type input "14.10.2025 14:45"
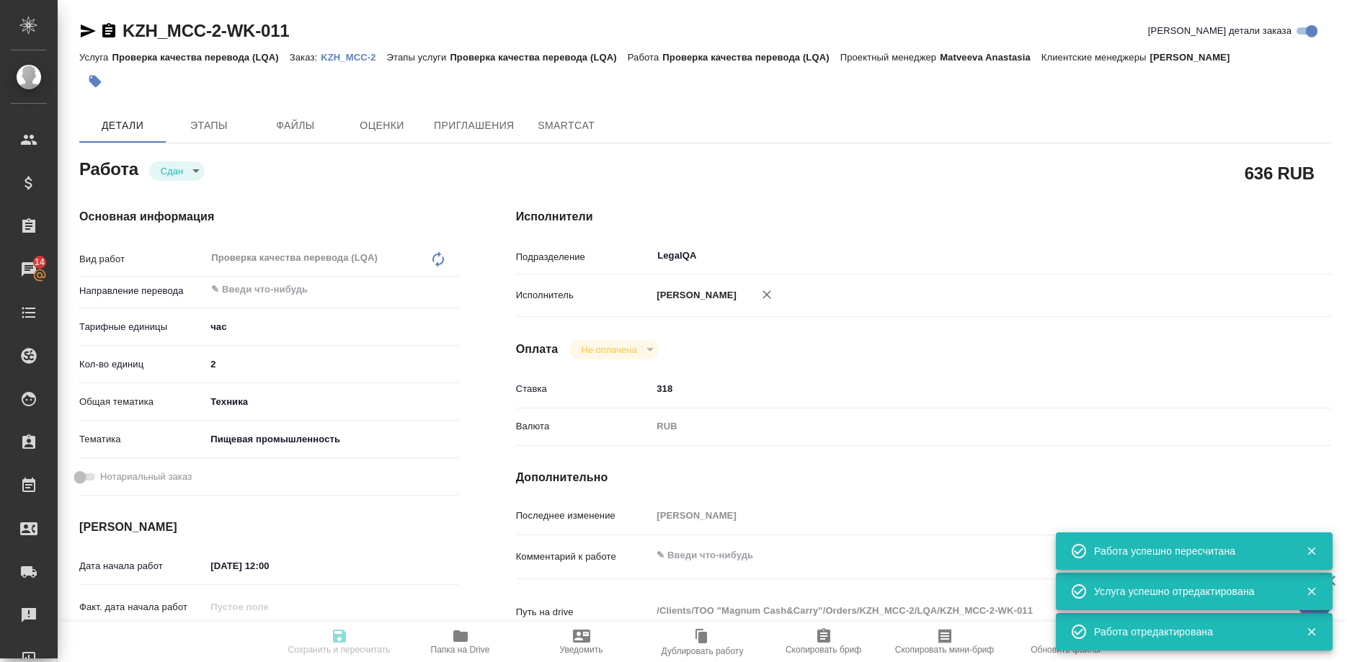
type input "14.10.2025 12:00"
type input "LegalQA"
type input "notPayed"
type input "318"
type input "RUB"
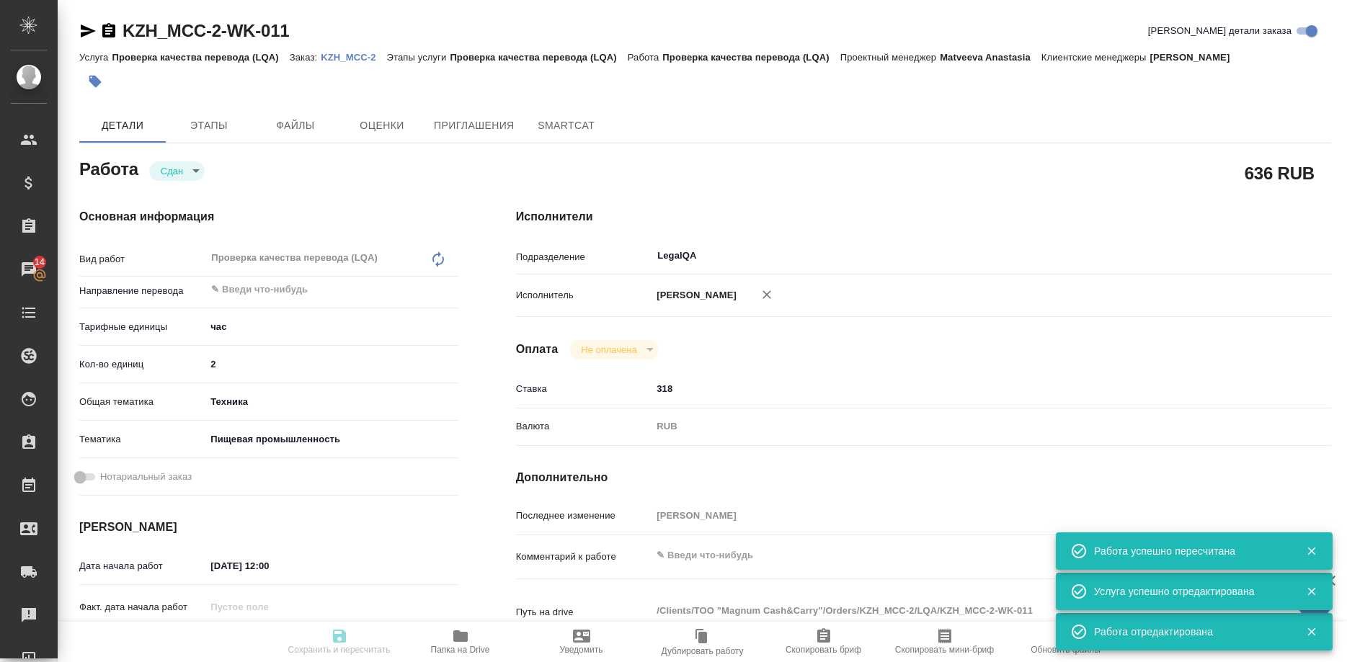
type input "[PERSON_NAME]"
type textarea "x"
type textarea "/Clients/ТОО "Magnum Cash&Carry"/Orders/KZH_MCC-2/LQA/KZH_MCC-2-WK-011"
type textarea "x"
type input "KZH_MCC-2"
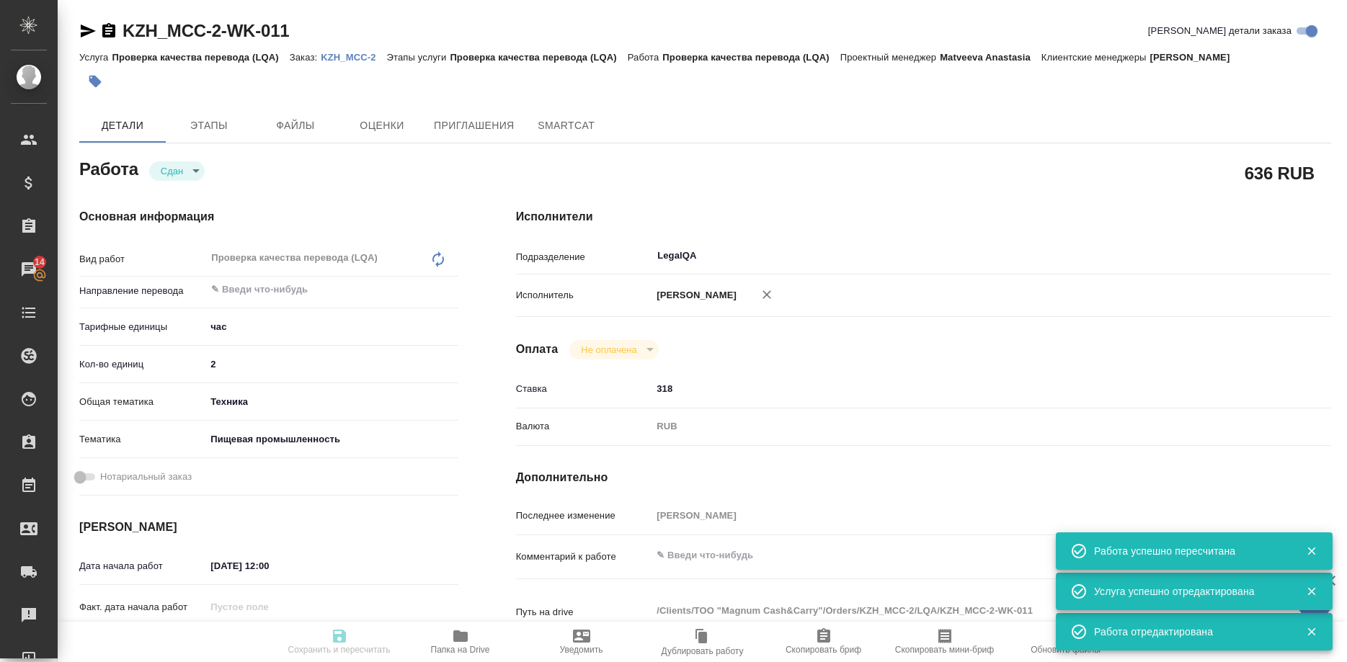
type input "Проверка качества перевода (LQA)"
type input "Асланукова Сати"
type input "/Clients/ТОО "Magnum Cash&Carry"/Orders/KZH_MCC-2"
type textarea "x"
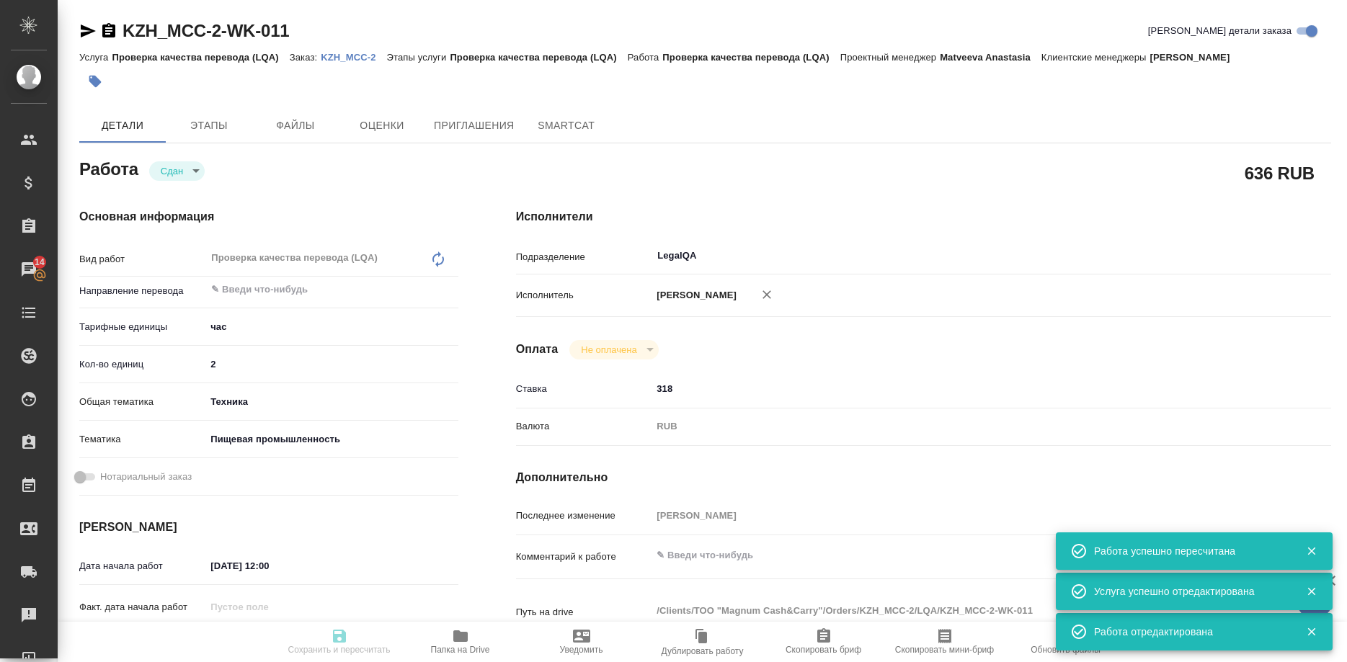
type textarea "Корректорская вычитка подразумевает проверку и исправление орфографии, пунктуац…"
type textarea "x"
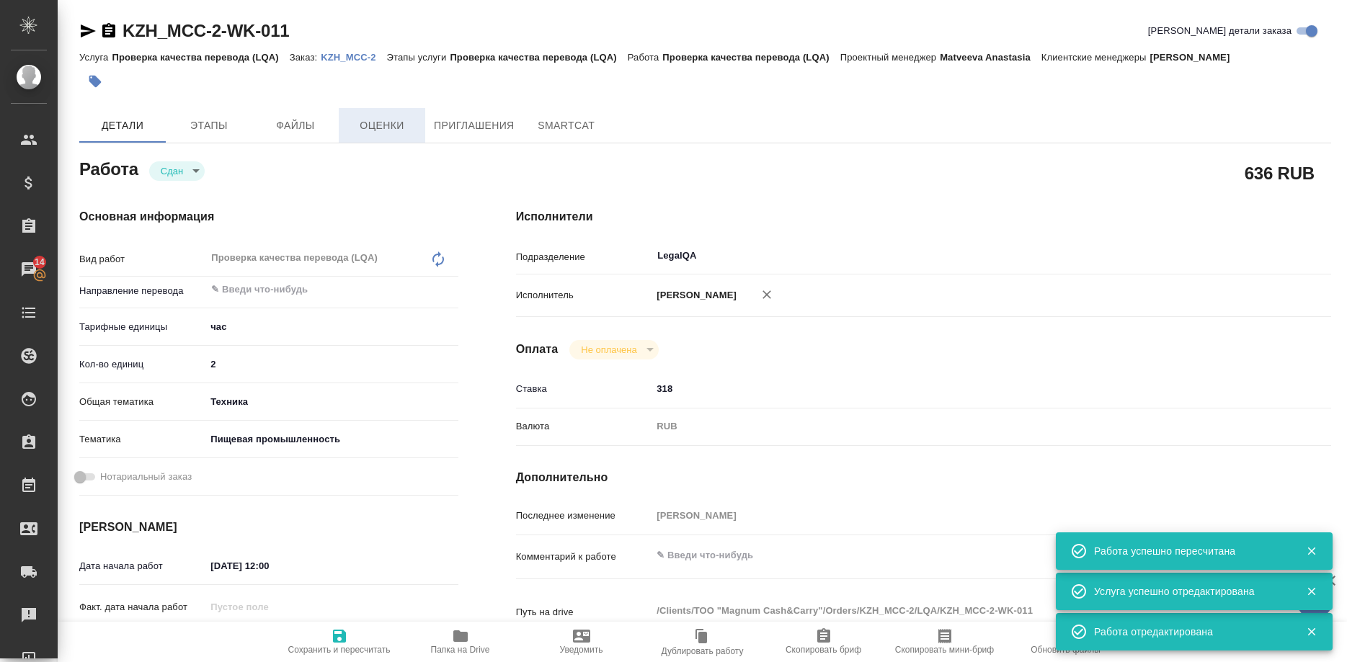
type textarea "x"
click at [342, 55] on p "KZH_MCC-2" at bounding box center [354, 57] width 66 height 11
type textarea "x"
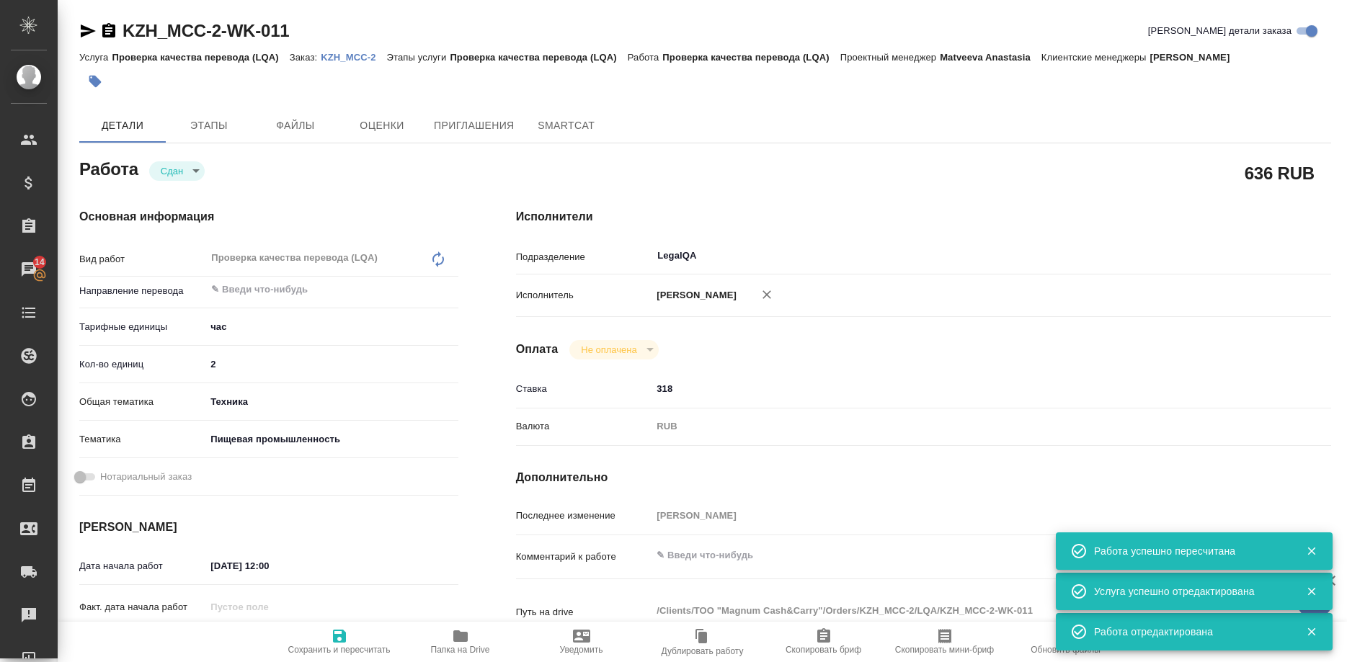
type textarea "x"
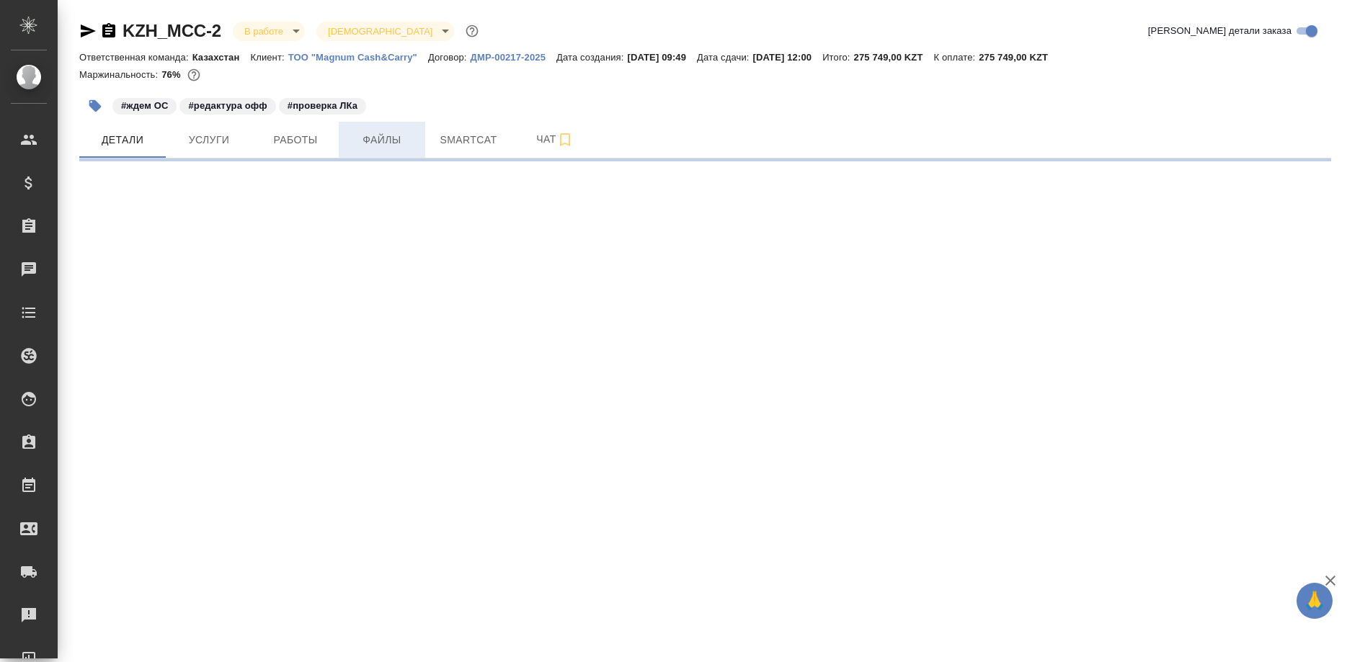
select select "RU"
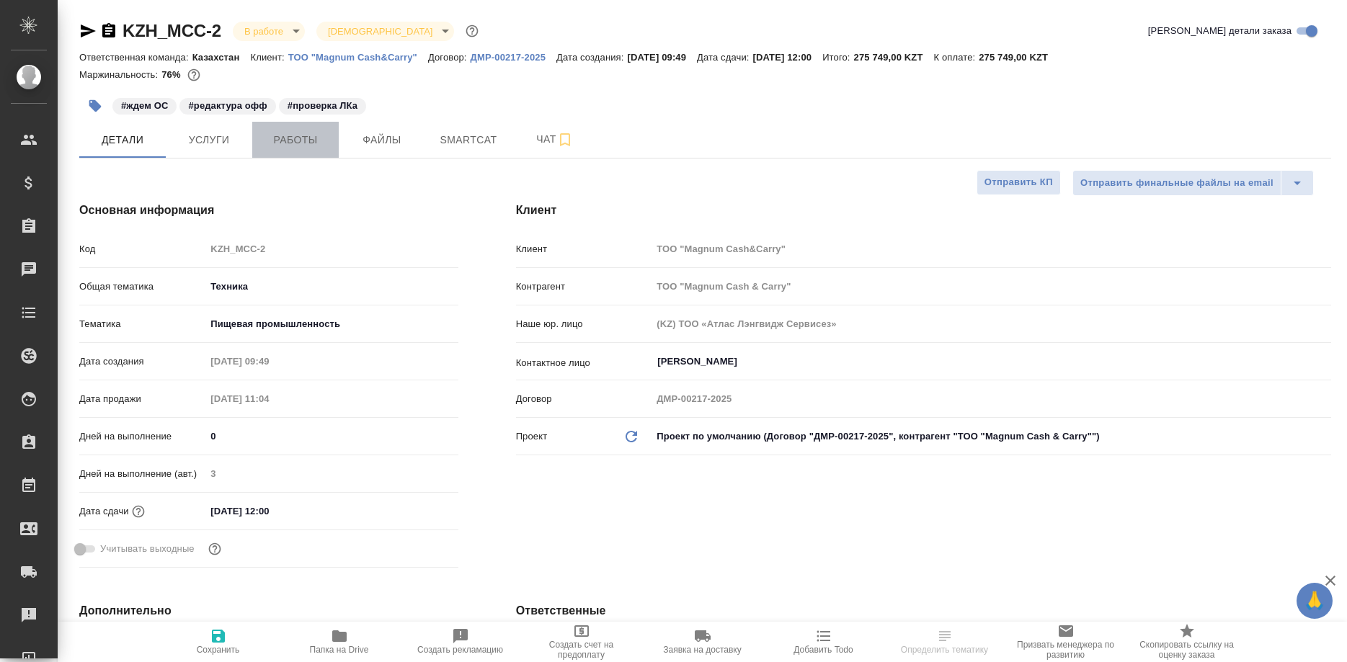
click at [293, 143] on span "Работы" at bounding box center [295, 140] width 69 height 18
type textarea "x"
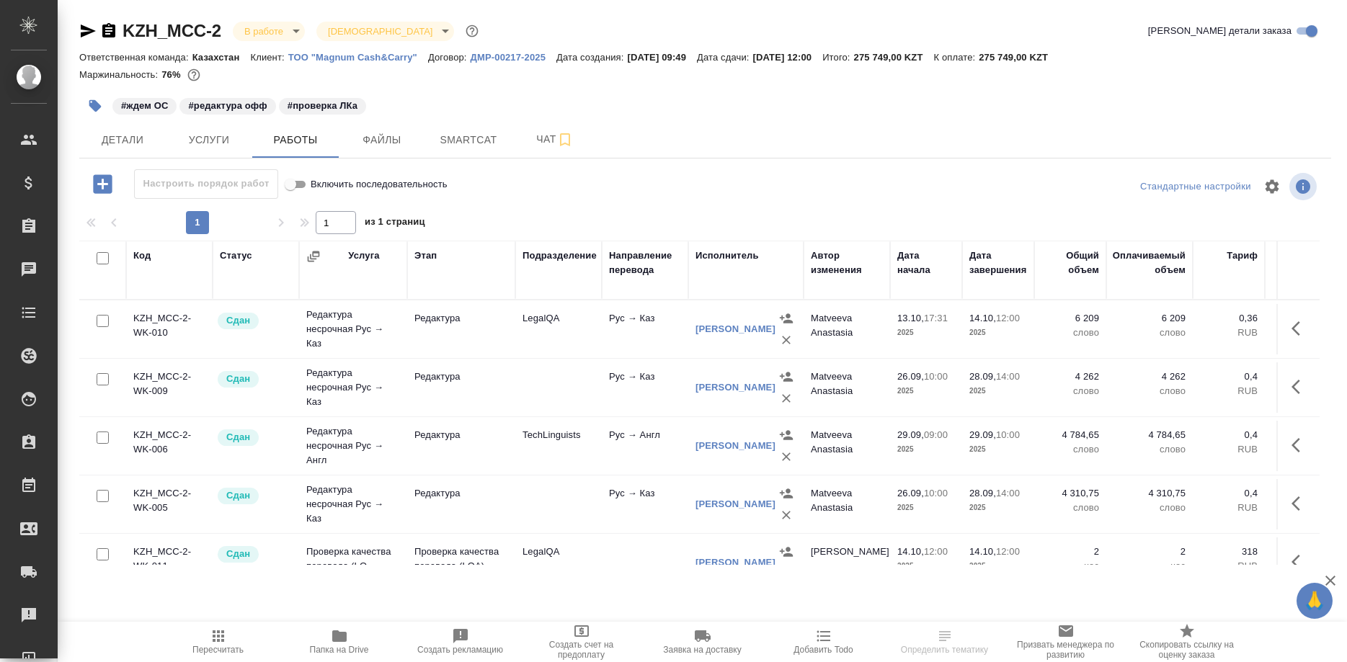
click at [216, 628] on icon "button" at bounding box center [218, 636] width 17 height 17
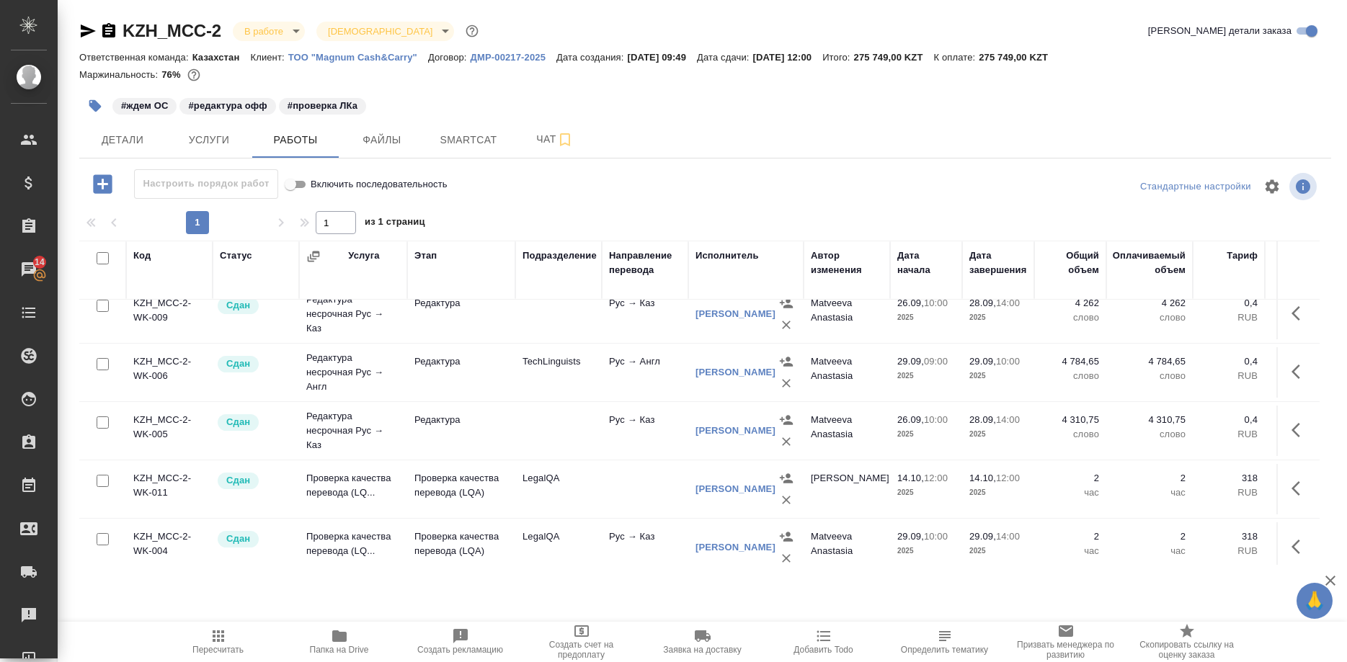
scroll to position [86, 0]
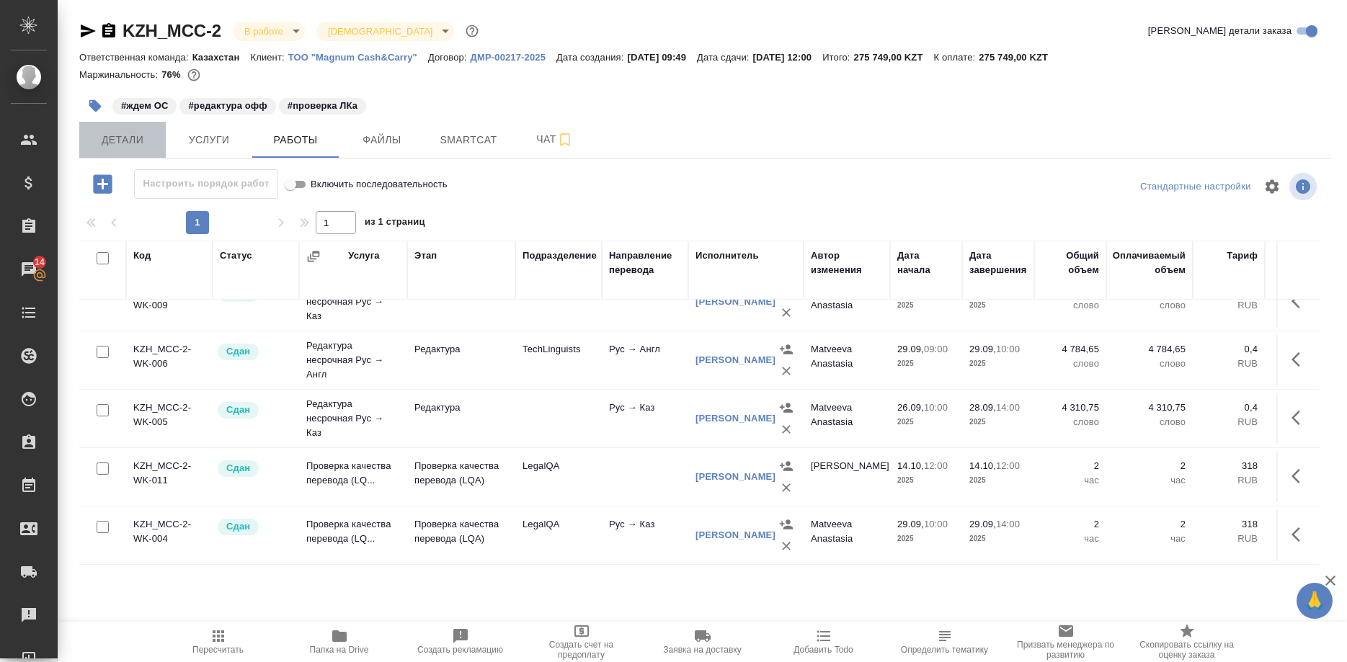
click at [119, 149] on button "Детали" at bounding box center [122, 140] width 87 height 36
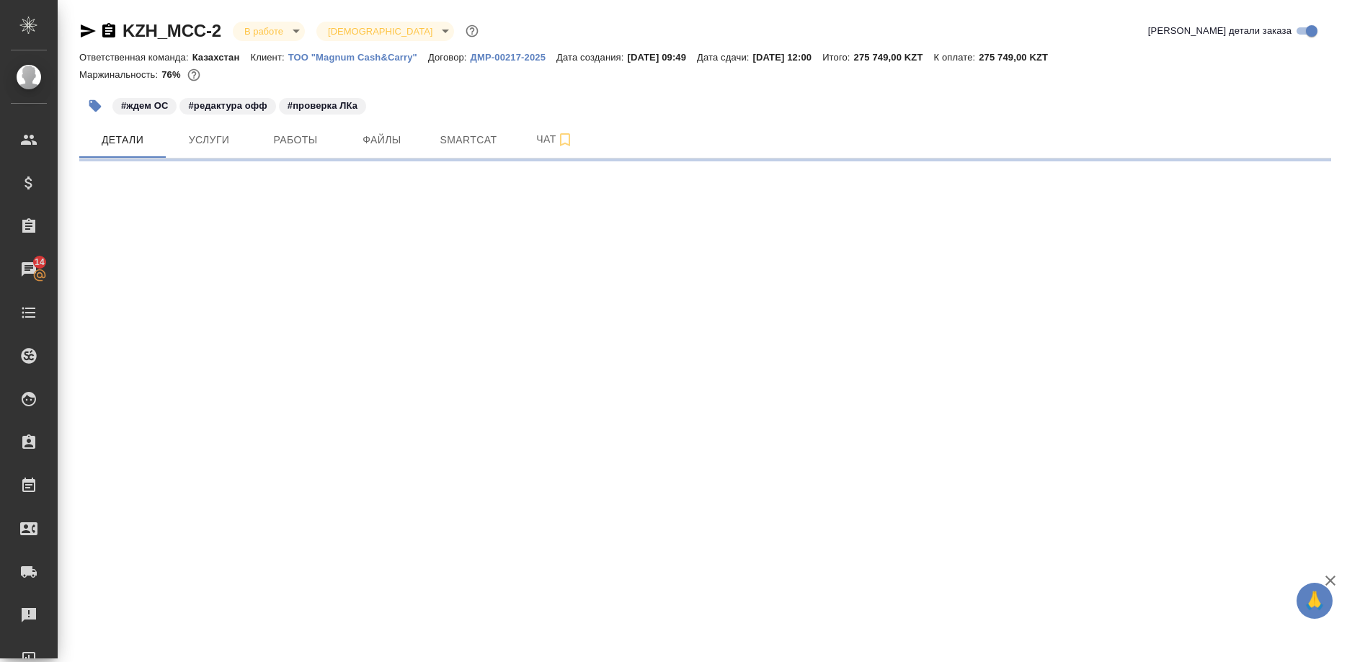
select select "RU"
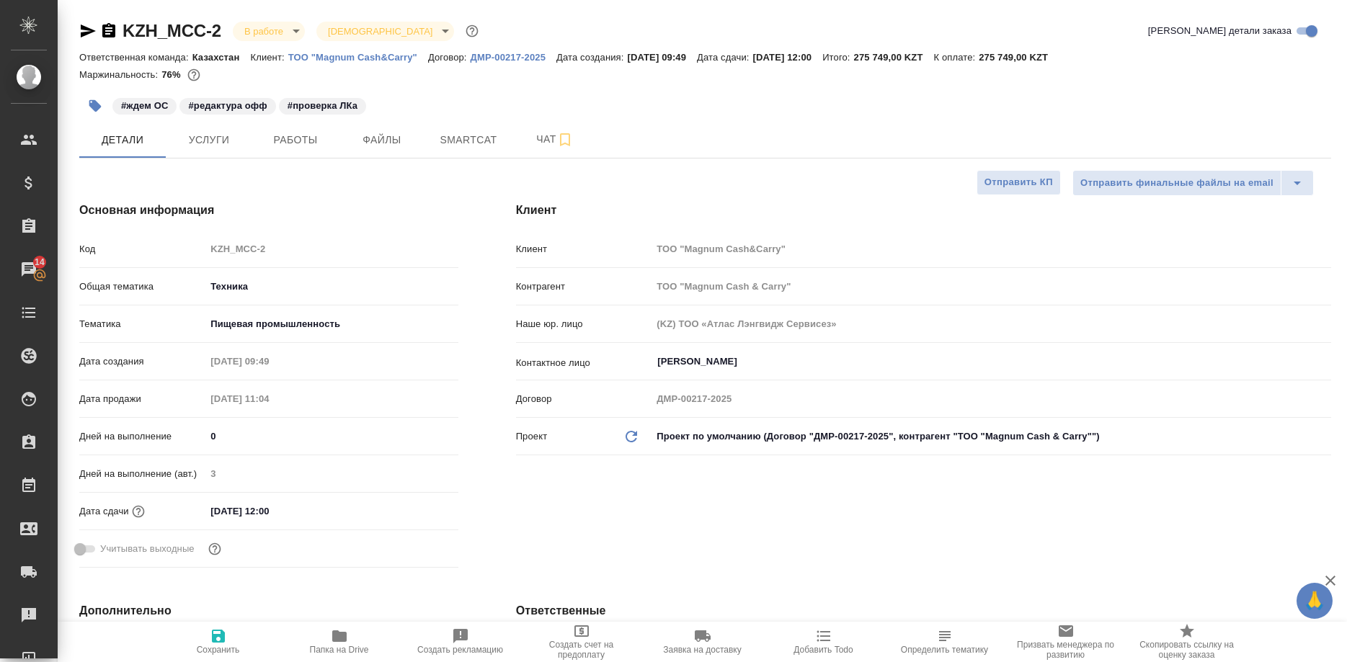
type textarea "x"
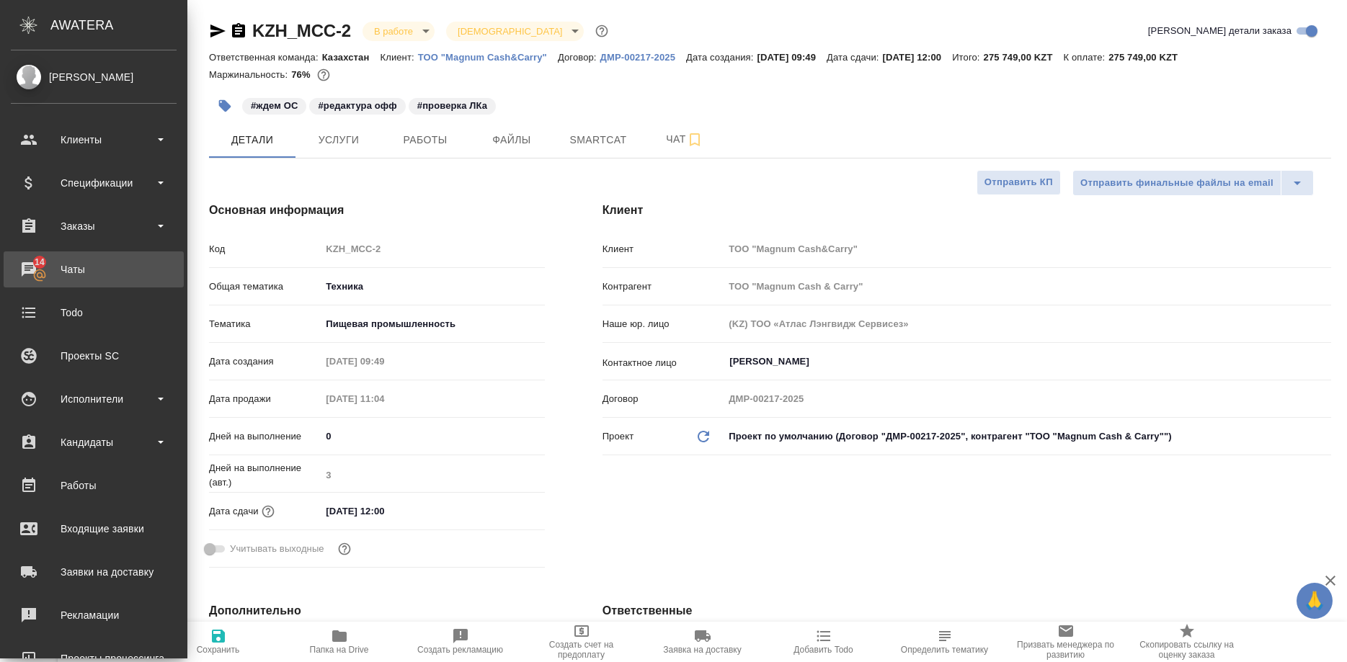
type textarea "x"
click at [27, 266] on div "Чаты" at bounding box center [94, 270] width 166 height 22
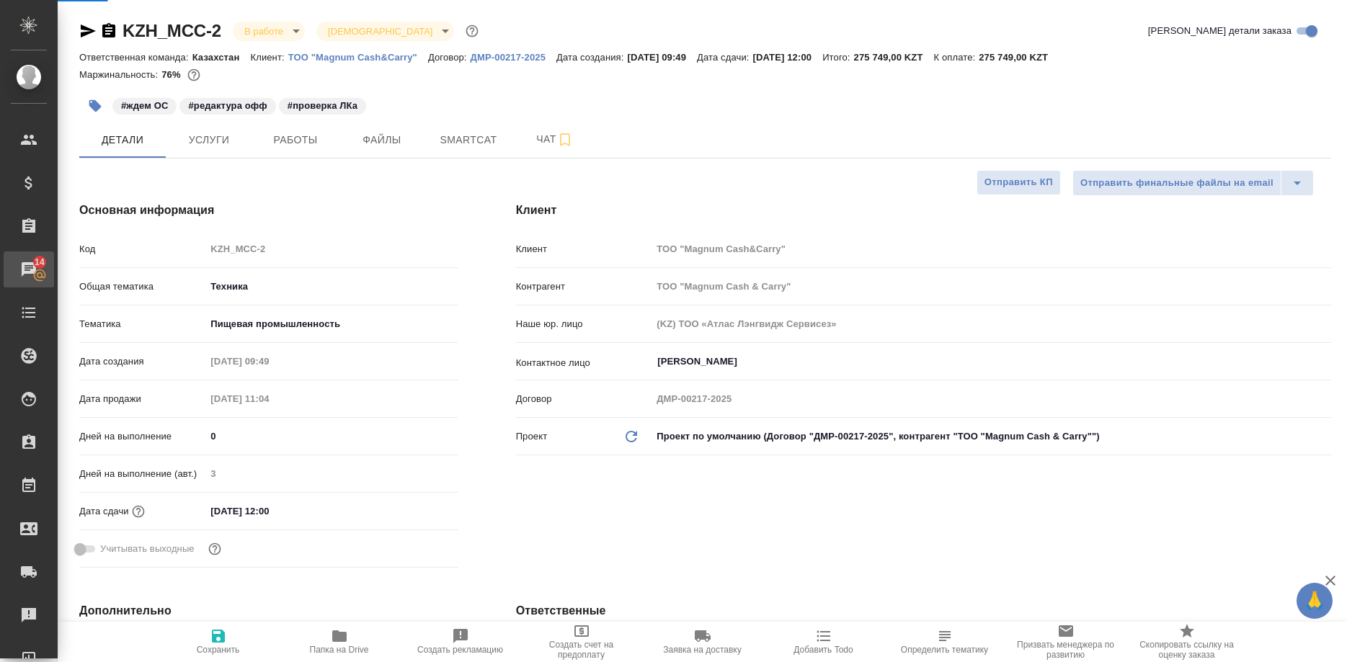
type textarea "x"
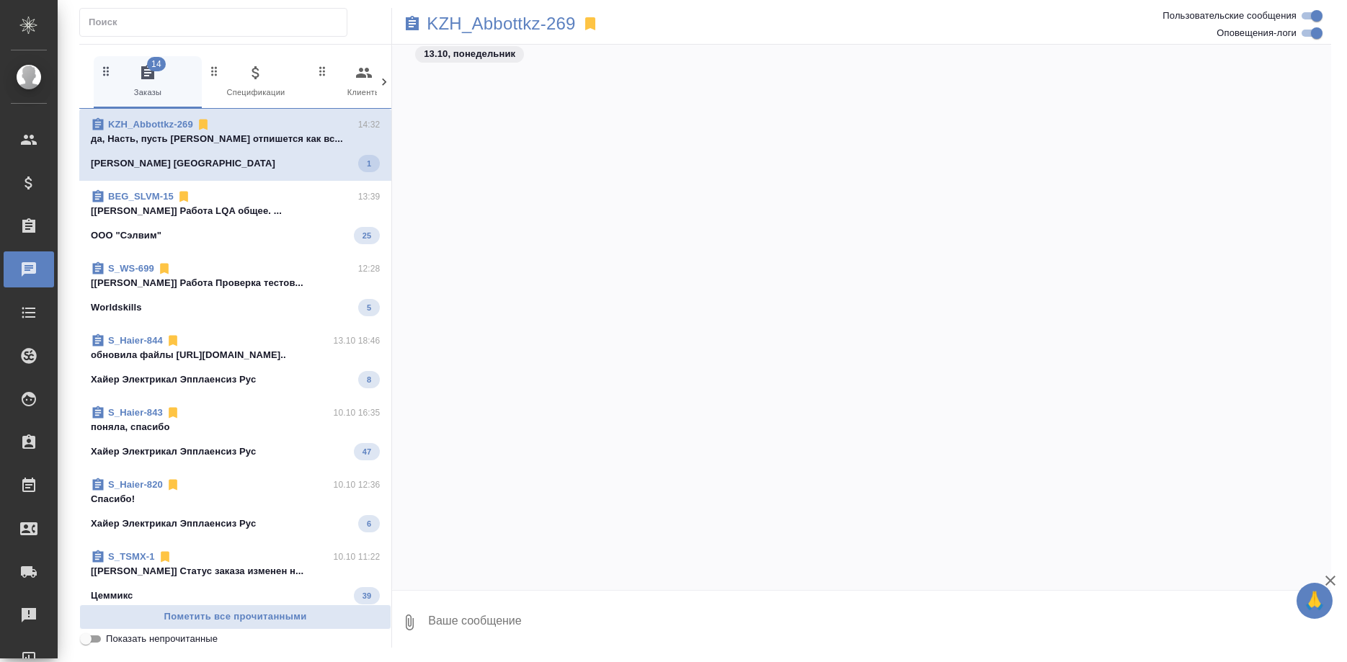
scroll to position [9771, 0]
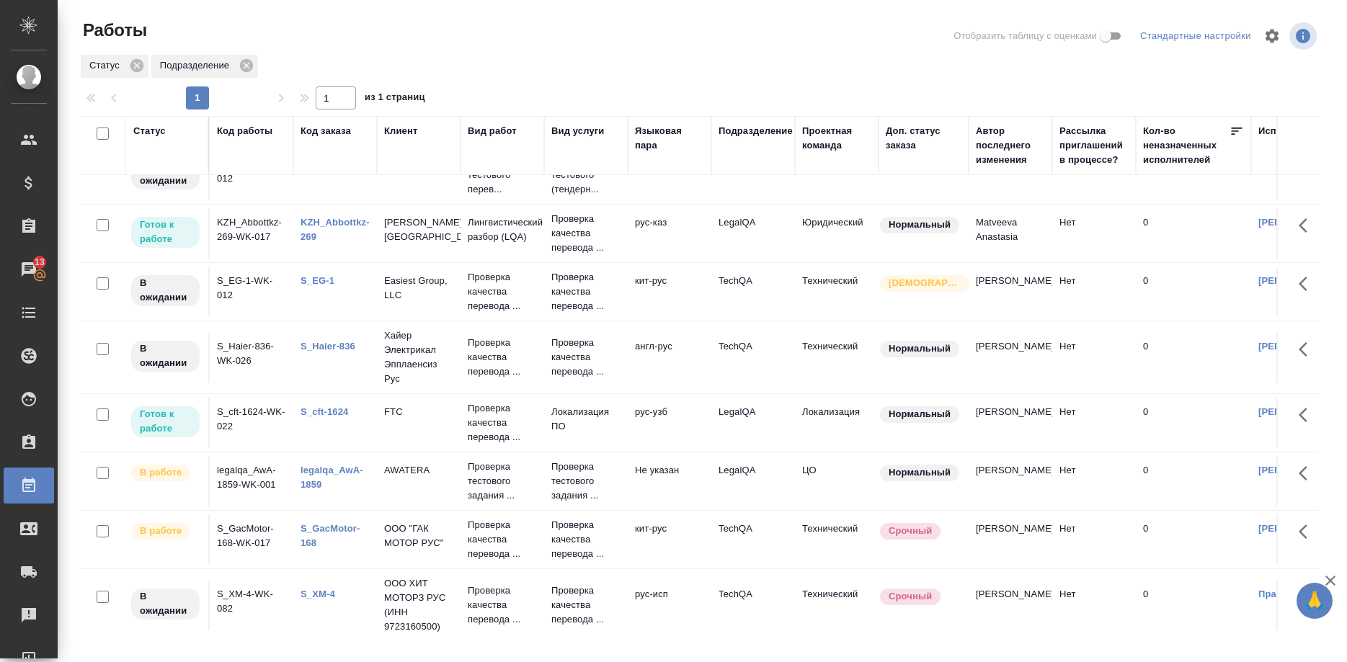
scroll to position [343, 0]
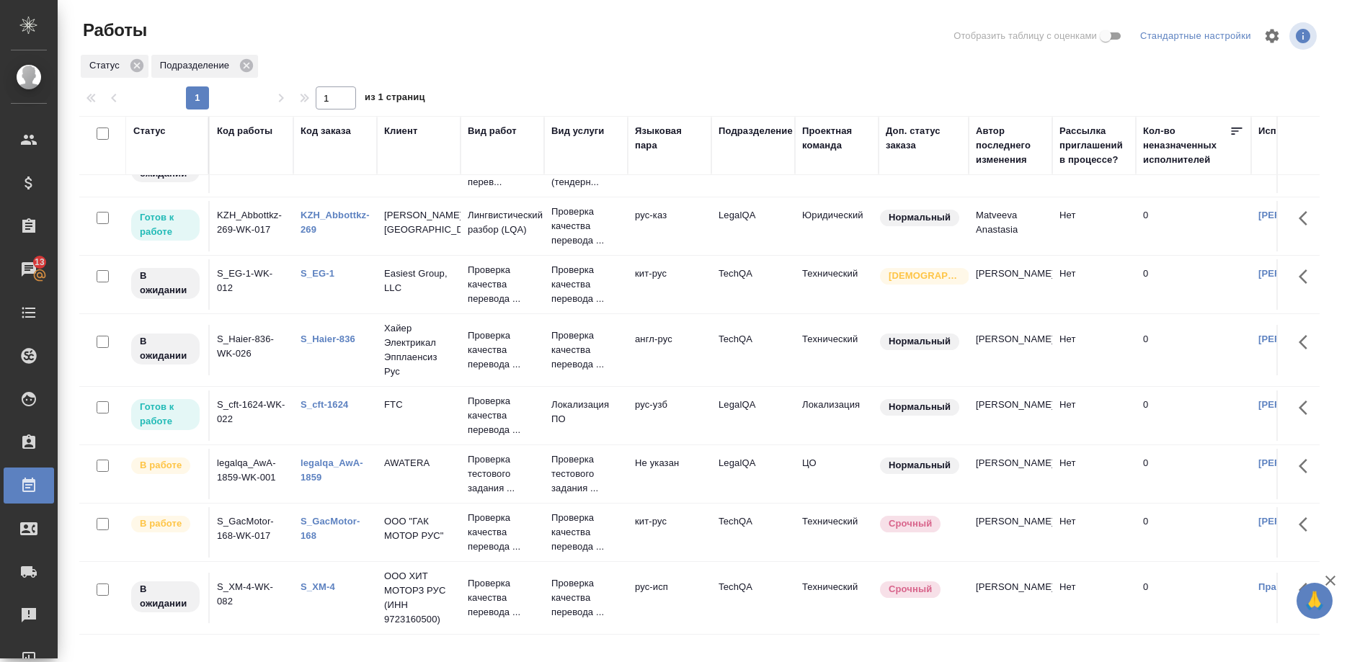
click at [318, 404] on link "S_cft-1624" at bounding box center [325, 404] width 48 height 11
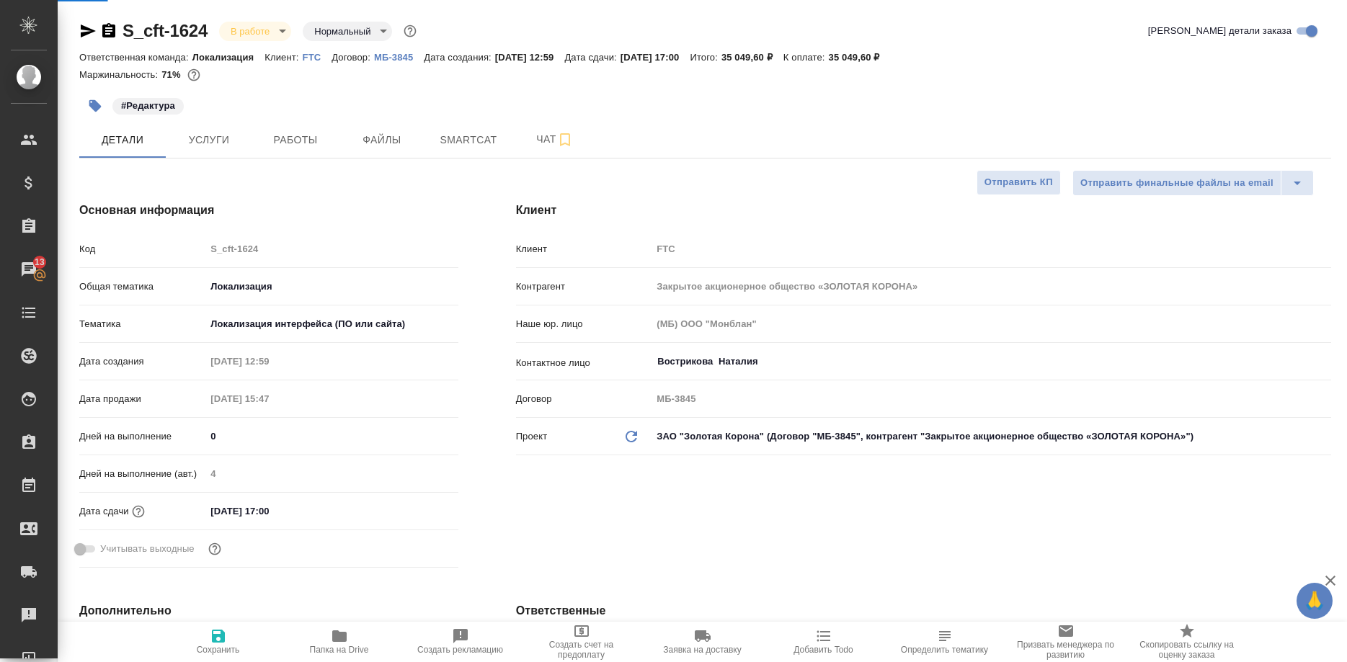
select select "RU"
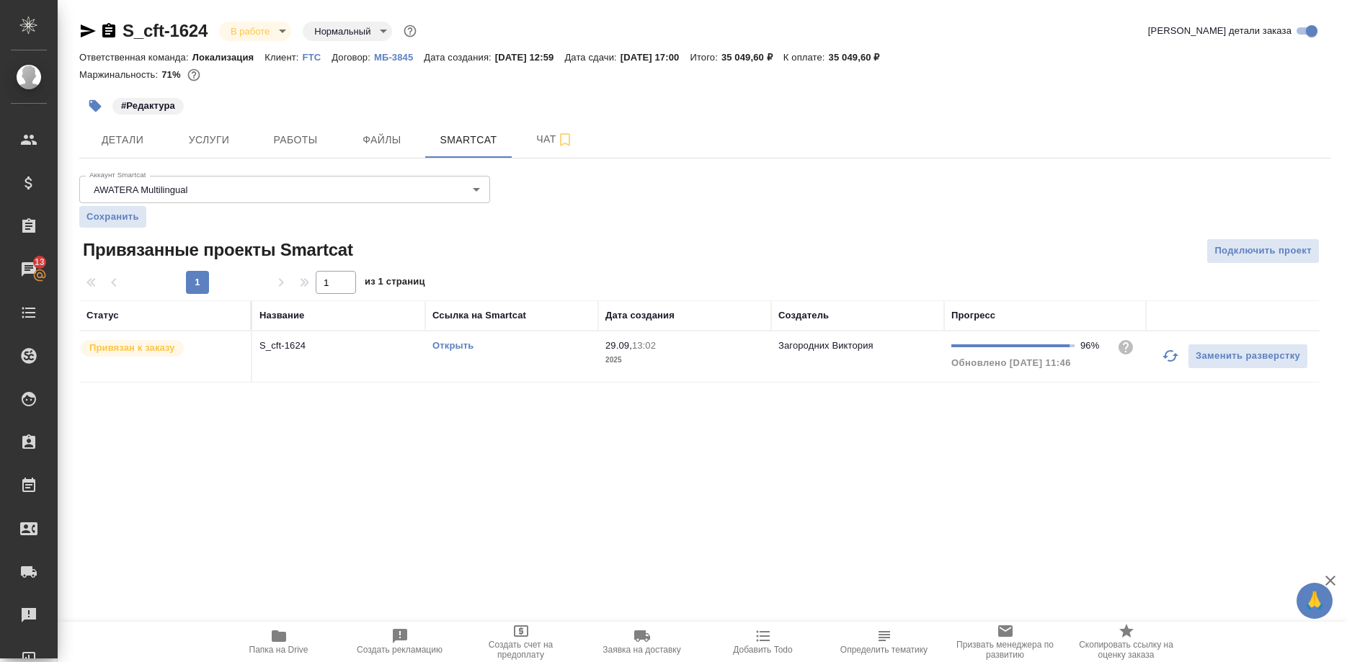
click at [1163, 356] on icon "button" at bounding box center [1170, 355] width 17 height 17
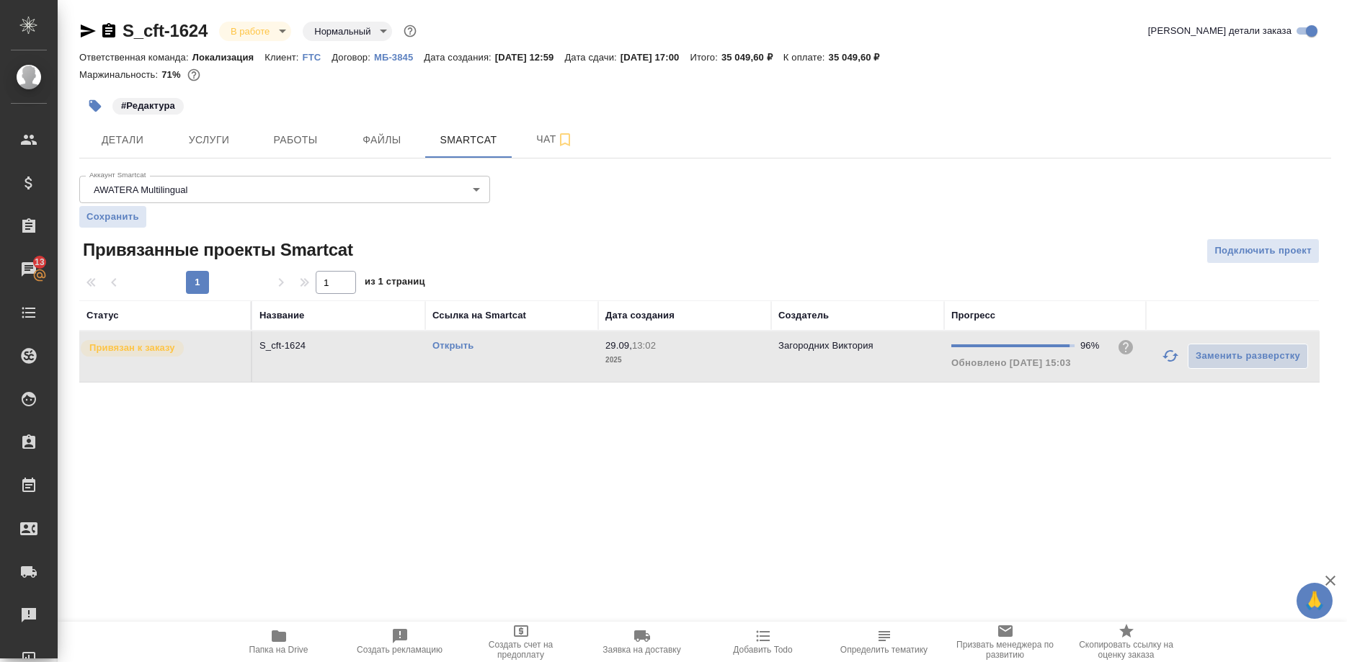
click at [453, 347] on link "Открыть" at bounding box center [453, 345] width 41 height 11
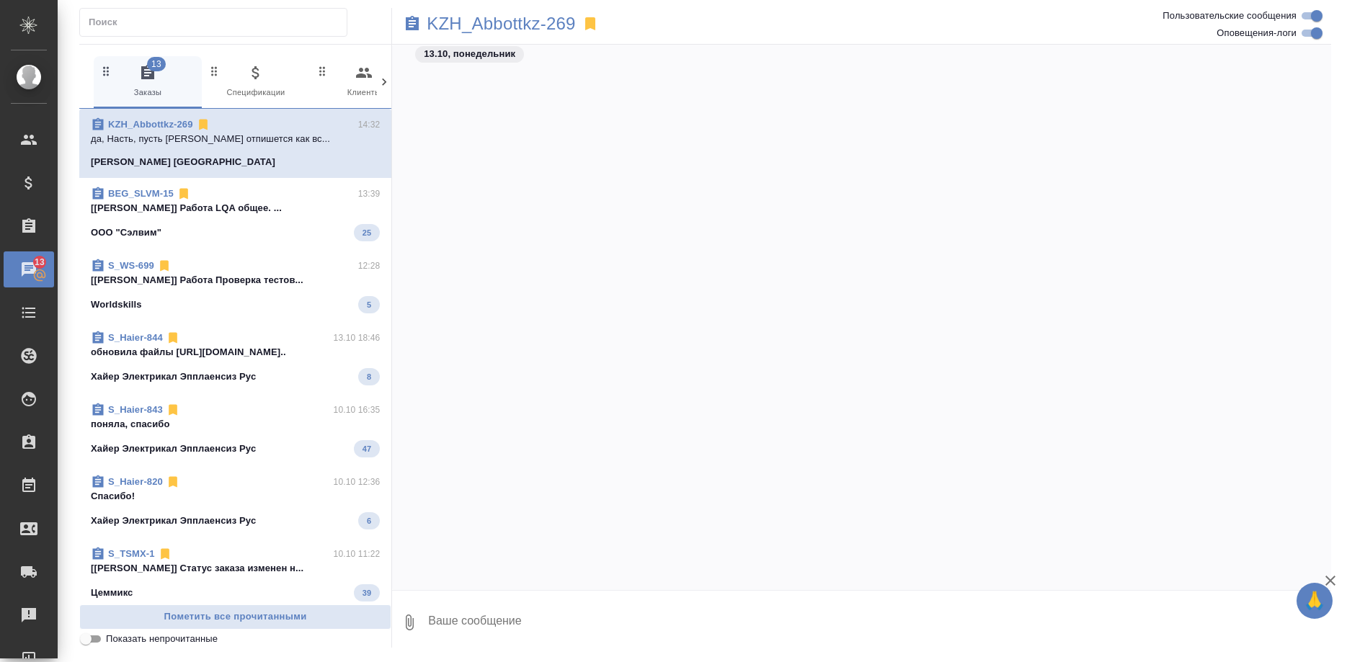
scroll to position [9771, 0]
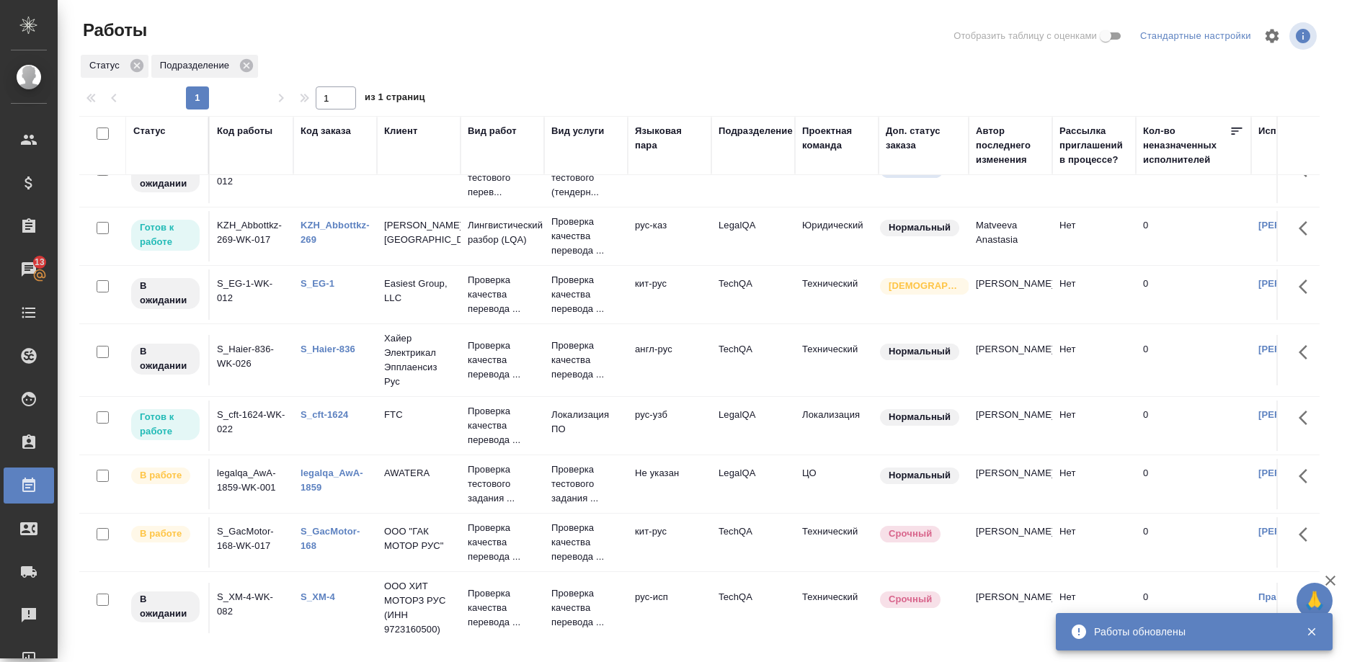
scroll to position [416, 0]
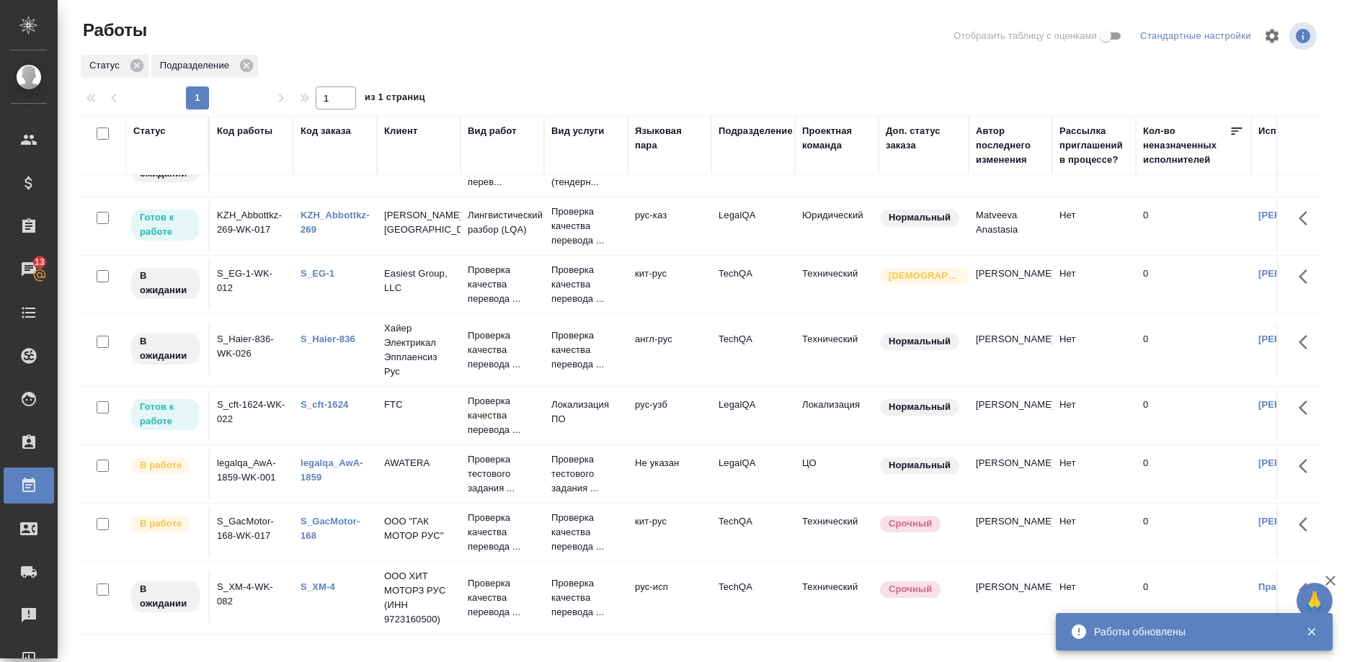
click at [325, 464] on link "legalqa_AwA-1859" at bounding box center [332, 470] width 63 height 25
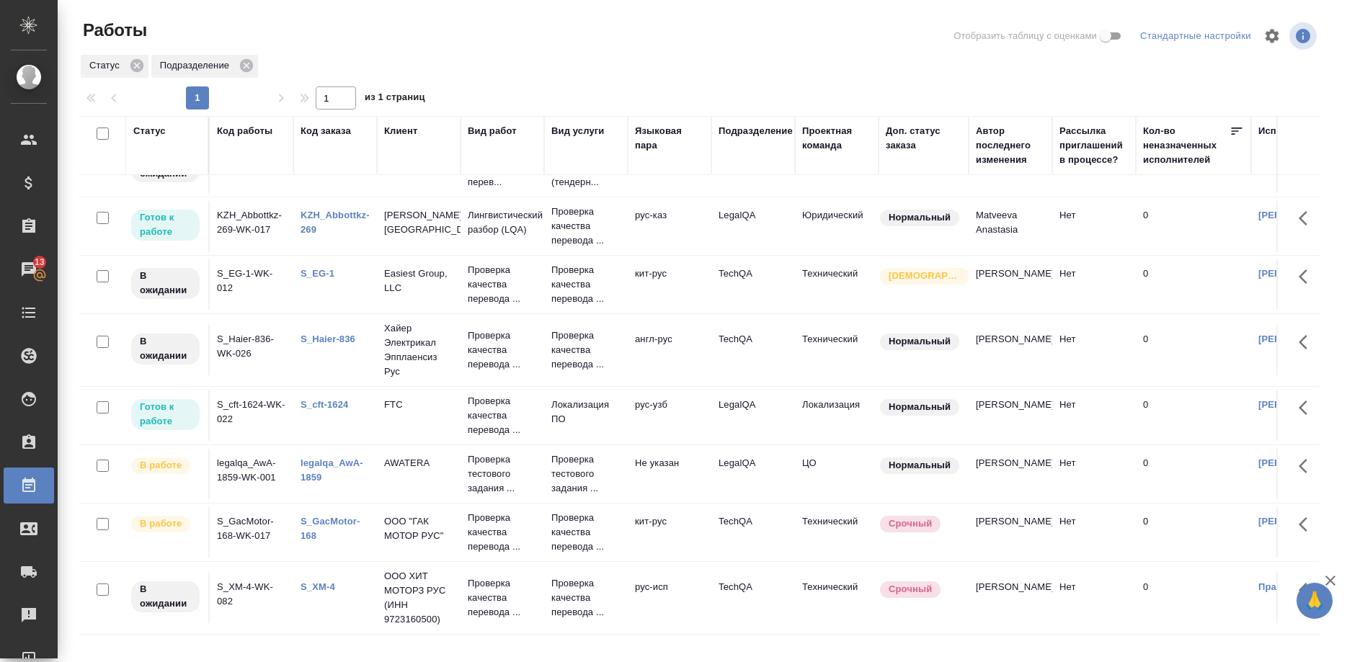
click at [327, 402] on link "S_cft-1624" at bounding box center [325, 404] width 48 height 11
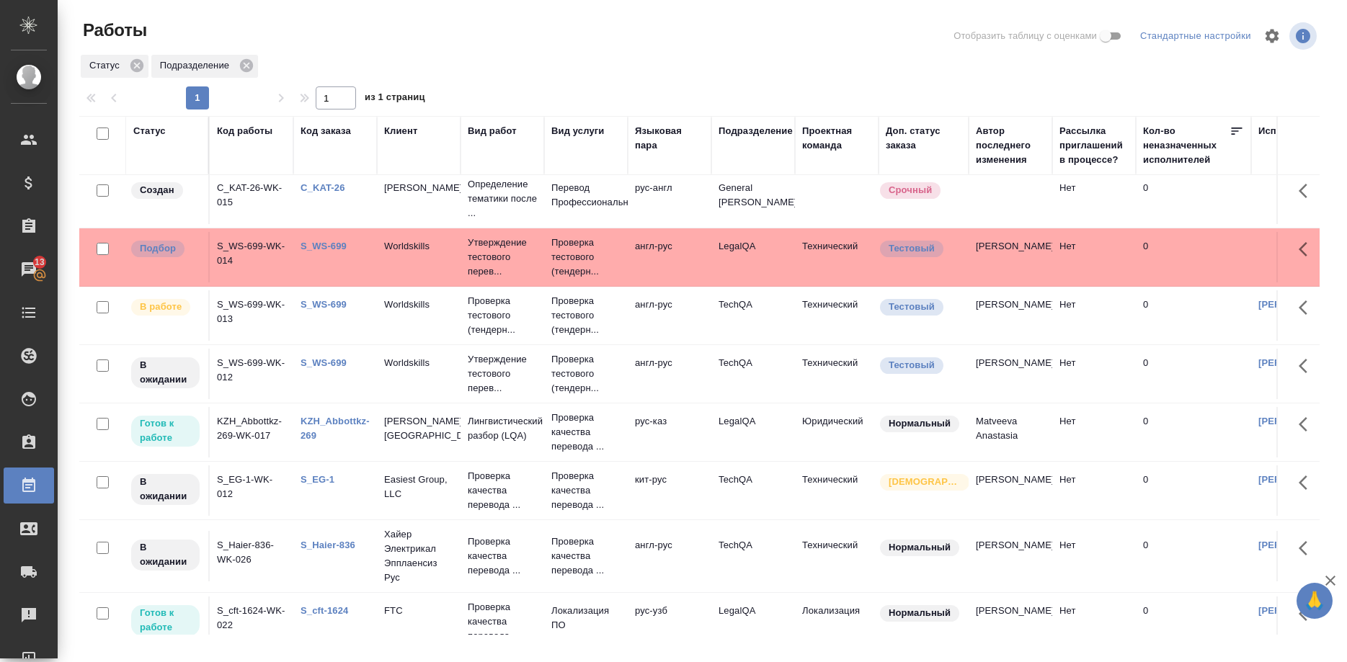
scroll to position [0, 0]
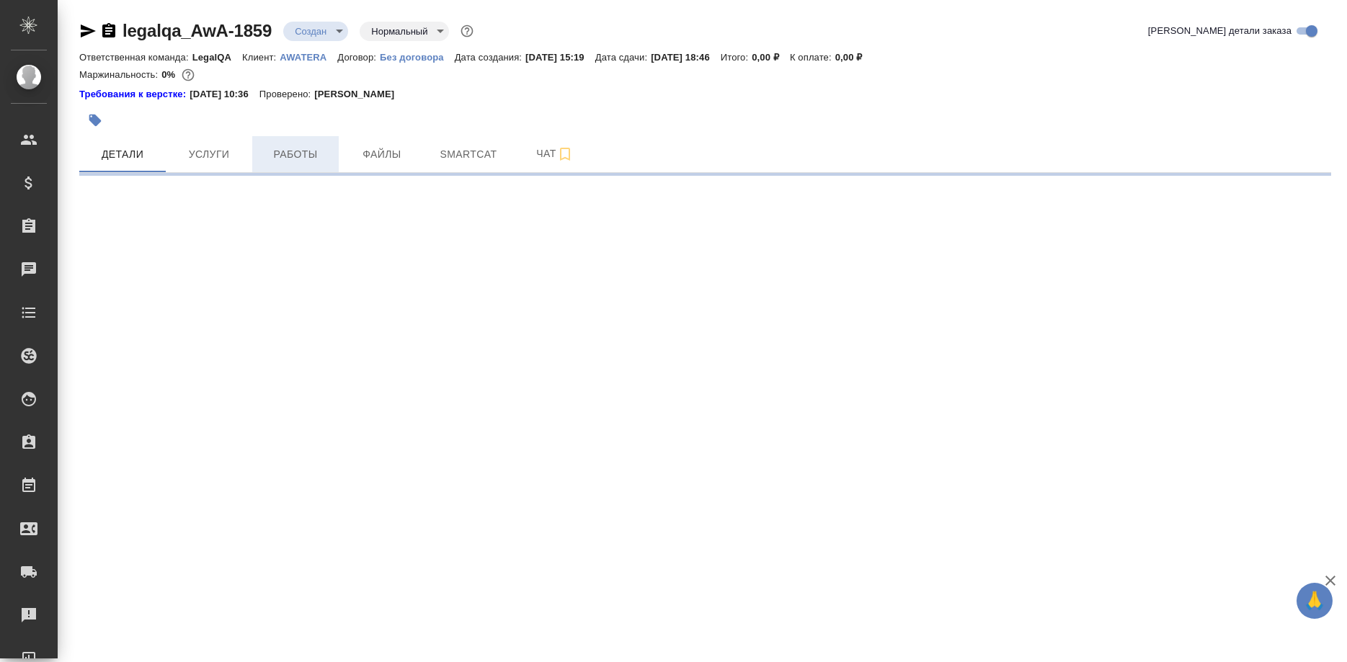
click at [299, 160] on span "Работы" at bounding box center [295, 155] width 69 height 18
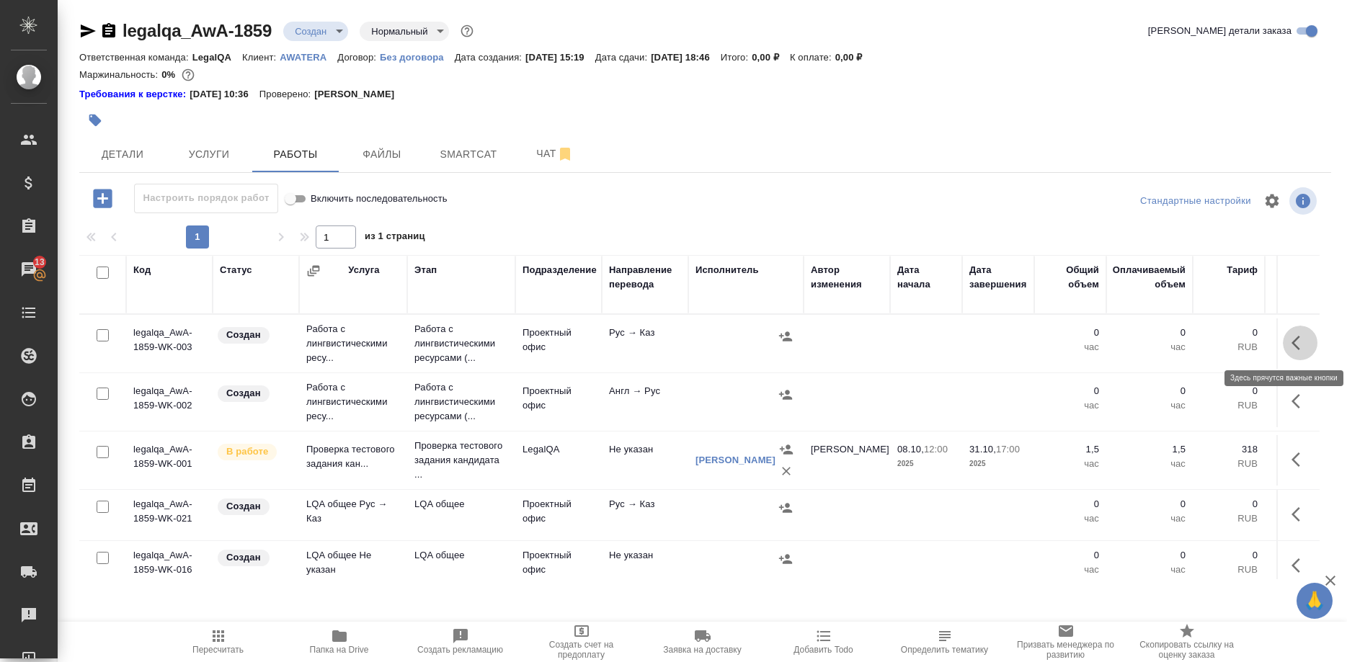
click at [1288, 342] on button "button" at bounding box center [1300, 343] width 35 height 35
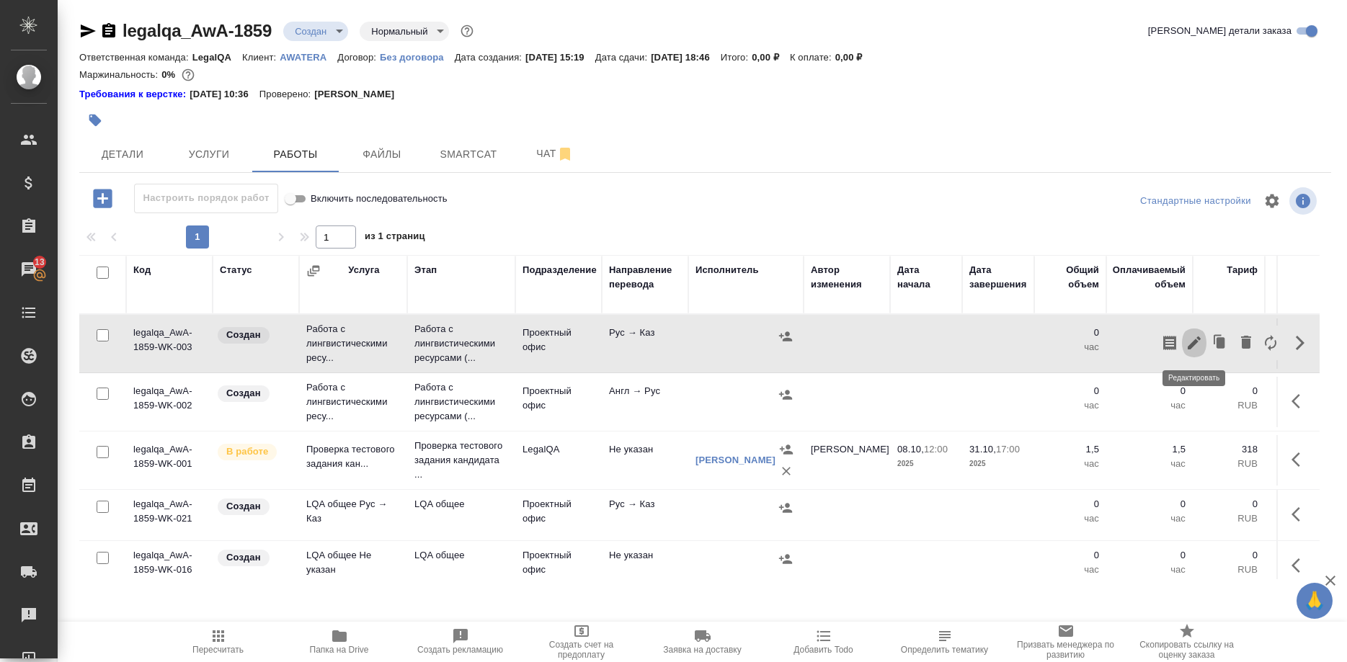
click at [1194, 344] on icon "button" at bounding box center [1194, 343] width 13 height 13
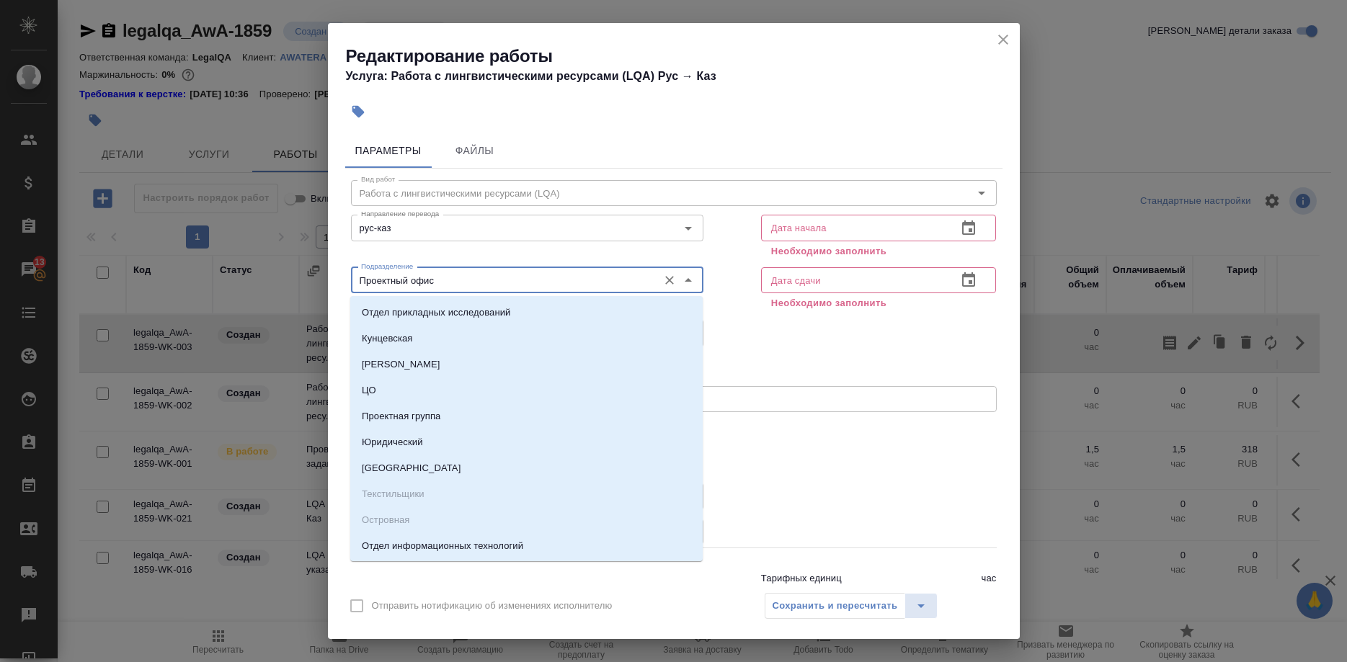
click at [608, 282] on input "Проектный офис" at bounding box center [503, 280] width 296 height 17
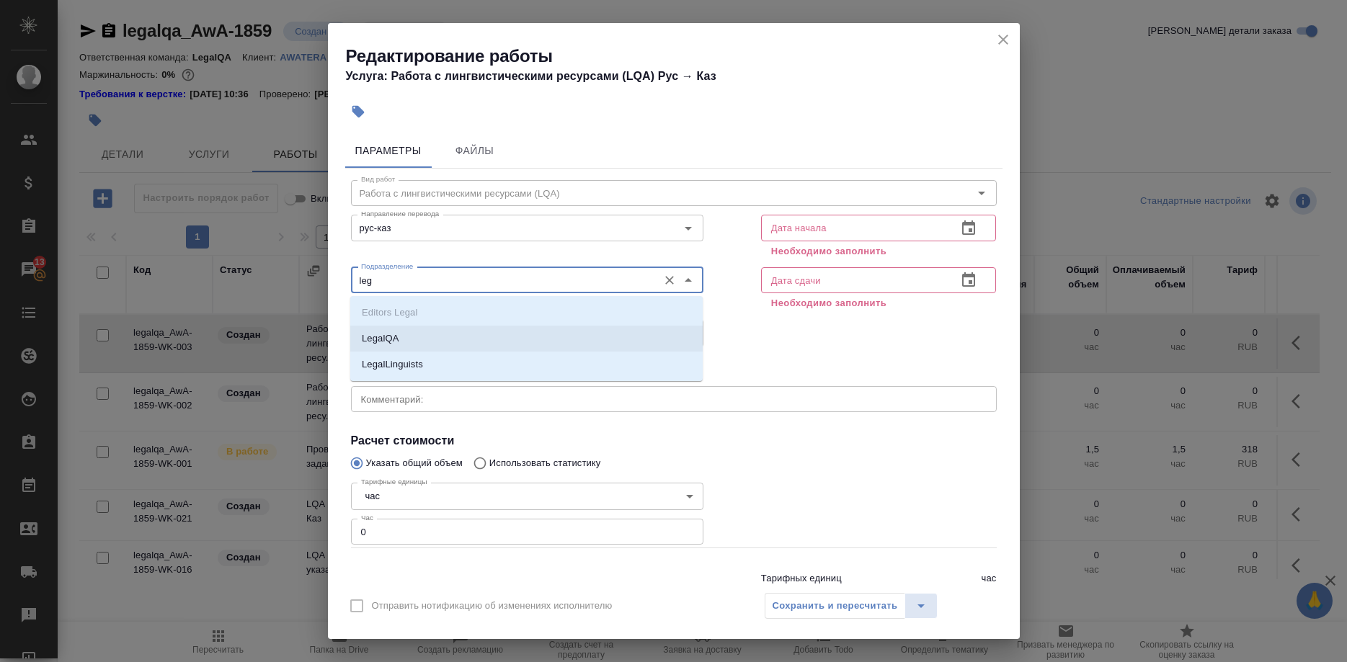
click at [512, 334] on li "LegalQA" at bounding box center [526, 339] width 352 height 26
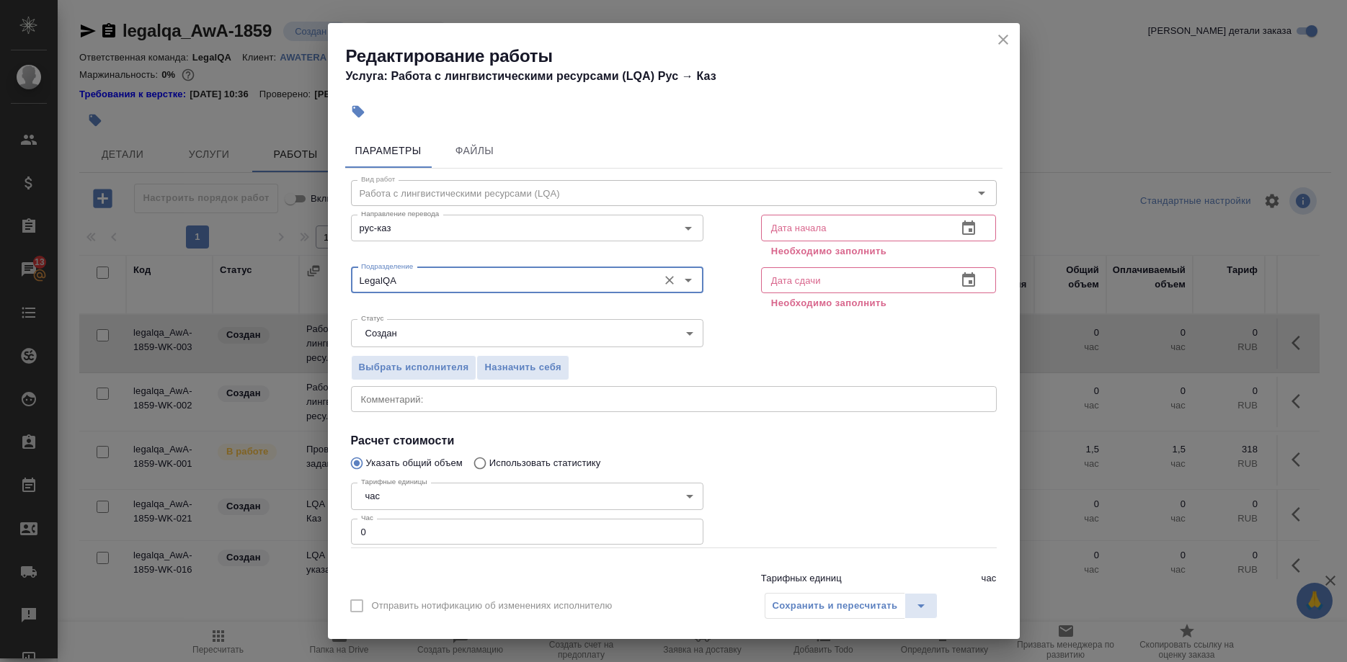
type input "LegalQA"
click at [525, 332] on body "🙏 .cls-1 fill:#fff; AWATERA Shirina Sabina Клиенты Спецификации Заказы 13 Чаты …" at bounding box center [673, 331] width 1347 height 662
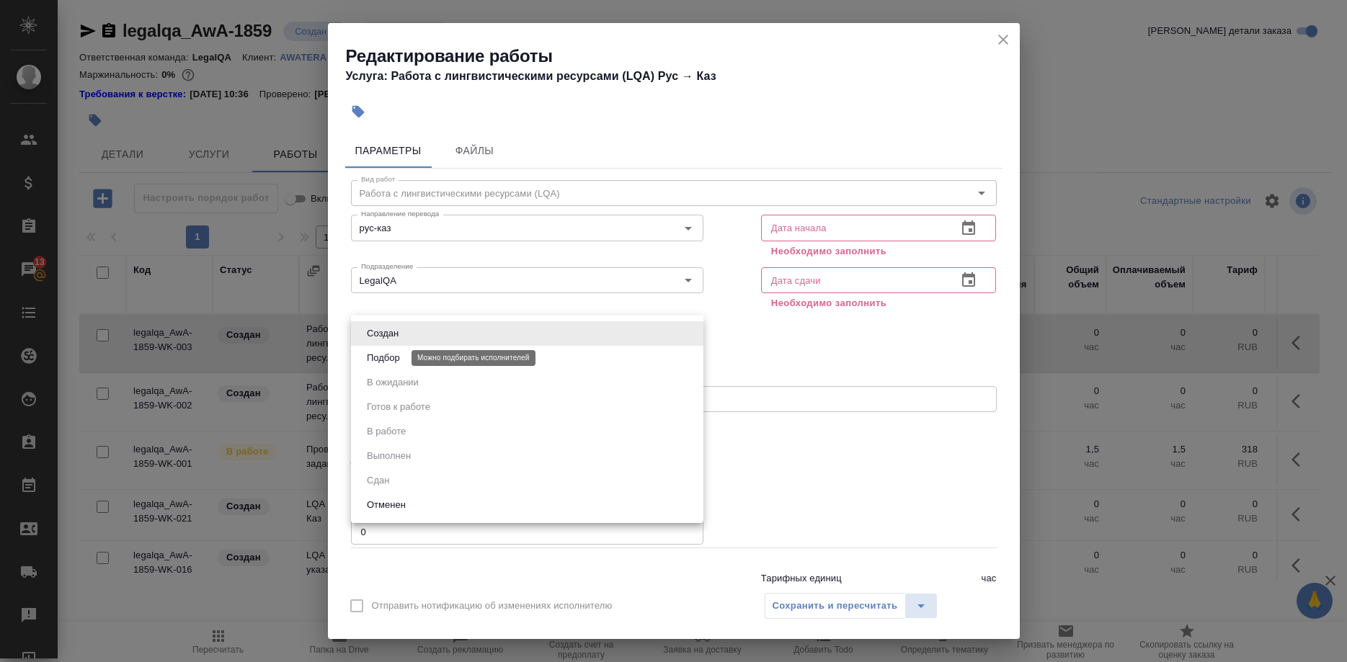
click at [389, 355] on button "Подбор" at bounding box center [384, 358] width 42 height 16
type input "recruiting"
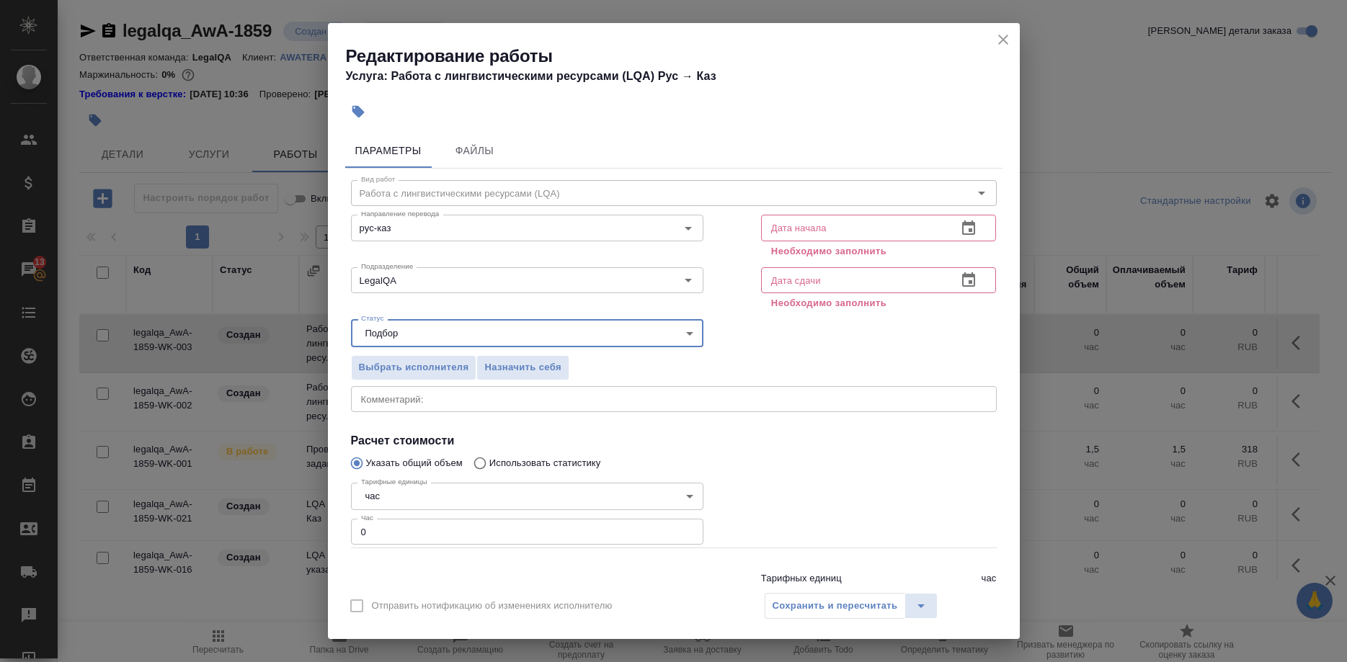
click at [811, 227] on input "text" at bounding box center [853, 228] width 185 height 26
click at [955, 224] on button "button" at bounding box center [969, 228] width 35 height 35
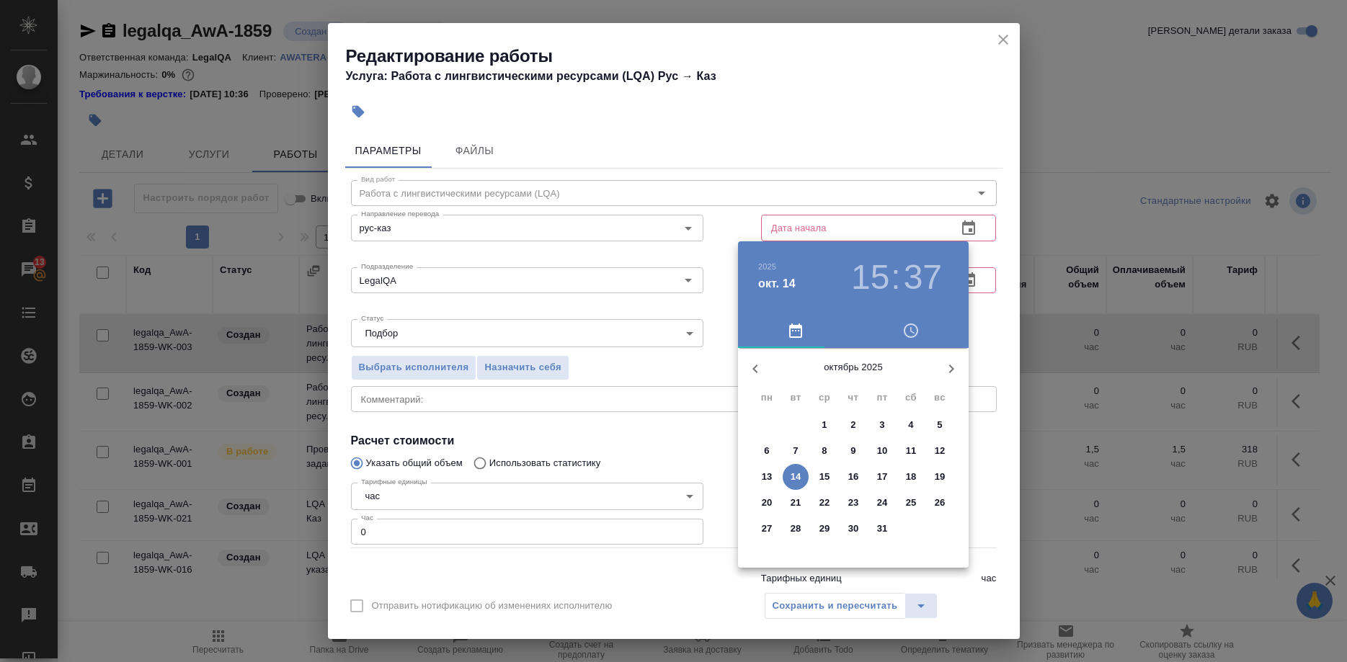
click at [790, 471] on span "14" at bounding box center [796, 477] width 26 height 14
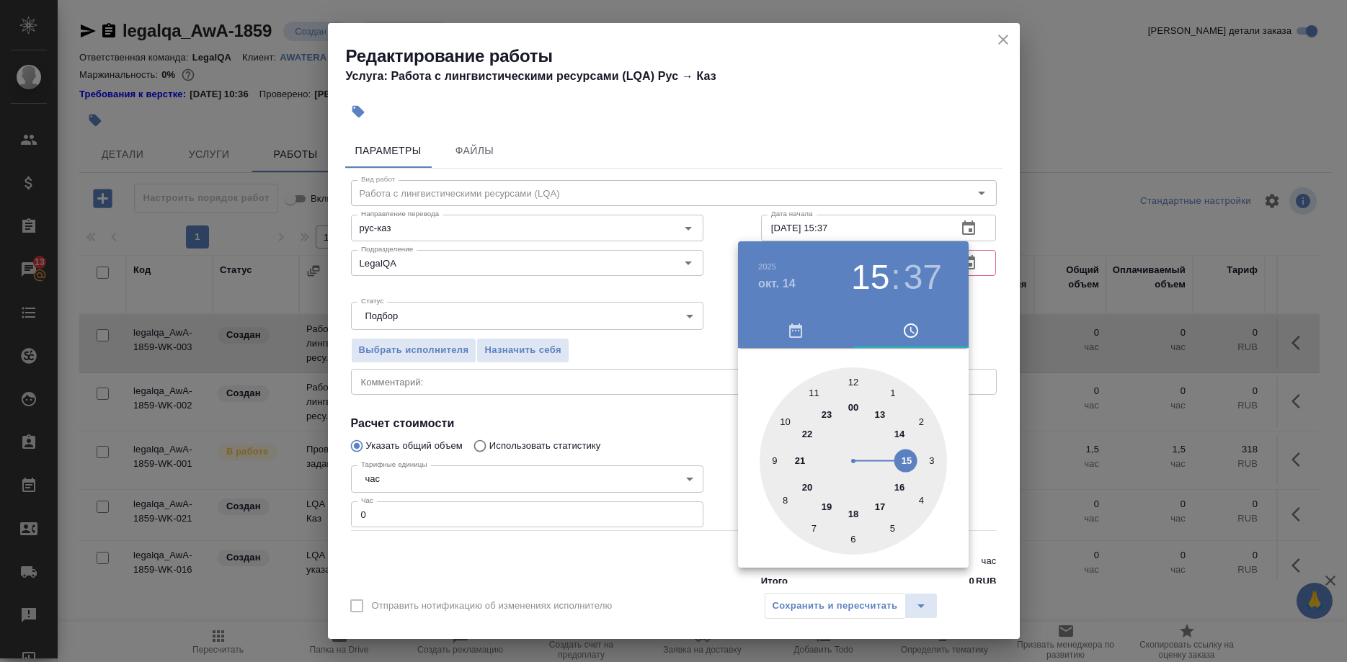
click at [861, 223] on div at bounding box center [673, 331] width 1347 height 662
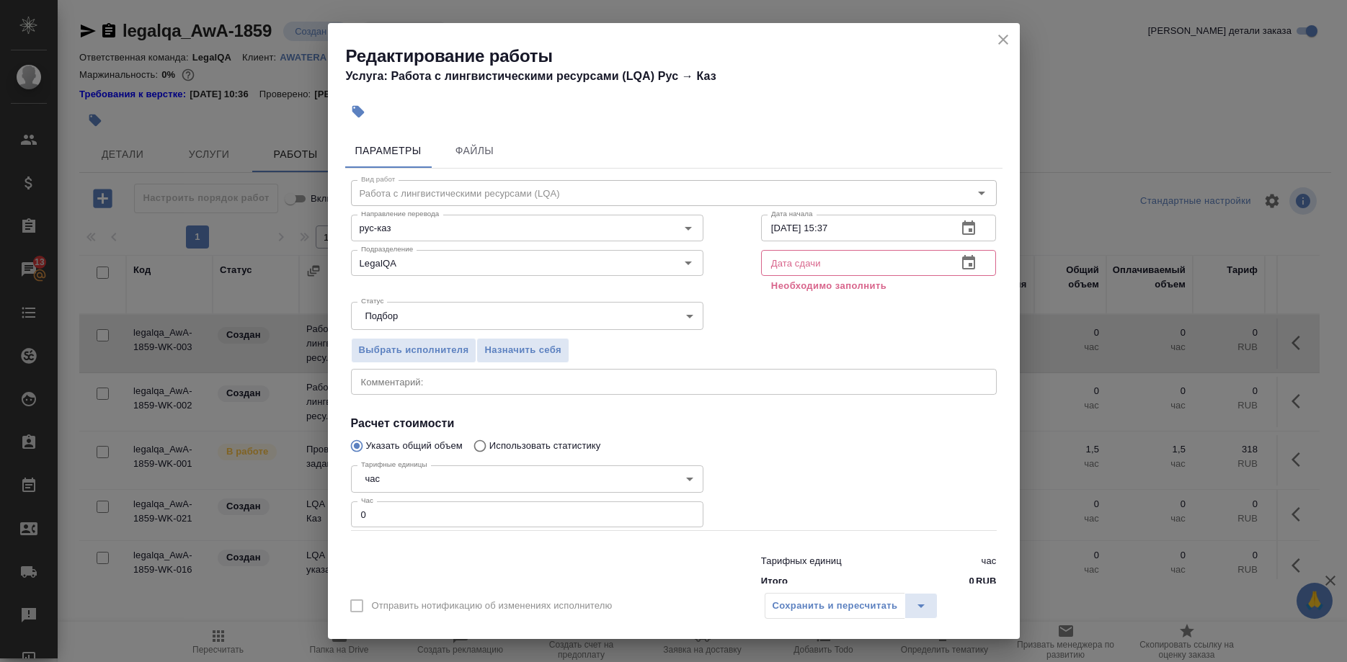
click at [824, 225] on input "14.10.2025 15:37" at bounding box center [853, 228] width 185 height 26
click at [840, 224] on input "14.10.2025 15:37" at bounding box center [853, 228] width 185 height 26
type input "14.10.2025 14:30"
click at [877, 258] on input "text" at bounding box center [853, 263] width 185 height 26
paste input "14.10.2025 14:30"
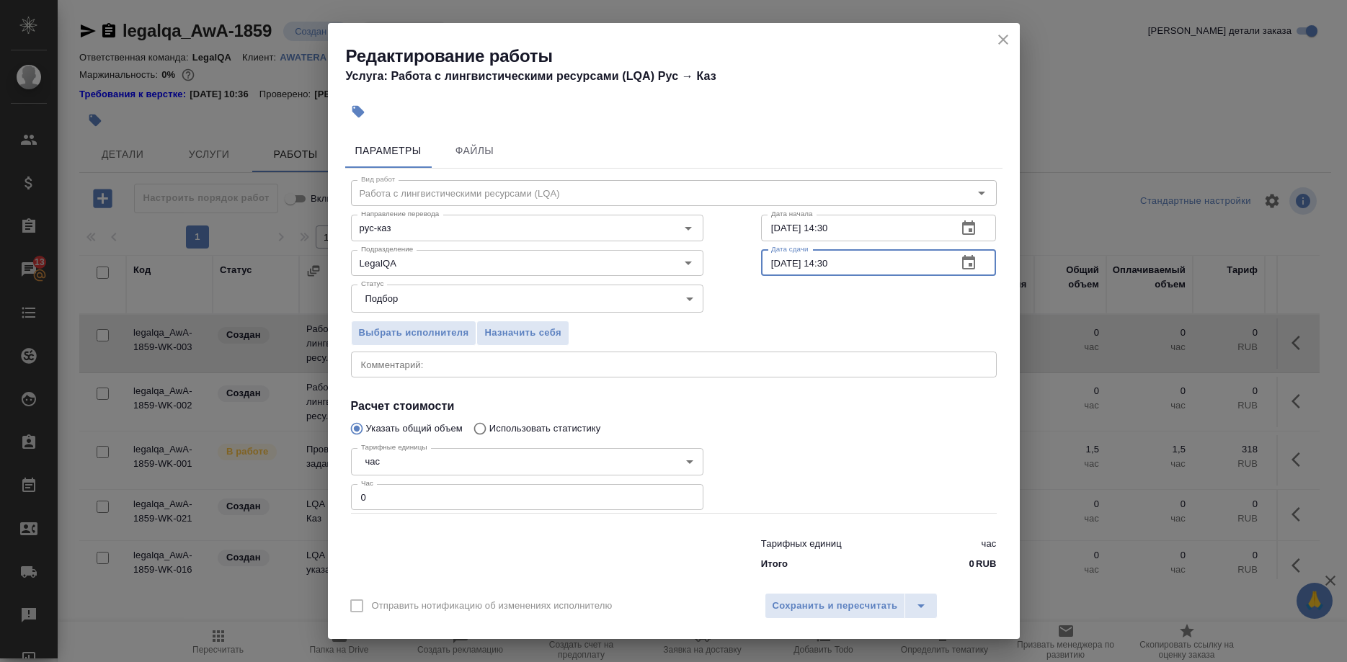
click at [820, 270] on input "14.10.2025 14:30" at bounding box center [853, 263] width 185 height 26
type input "14.10.2025 15:30"
click at [523, 342] on span "Назначить себя" at bounding box center [522, 333] width 76 height 17
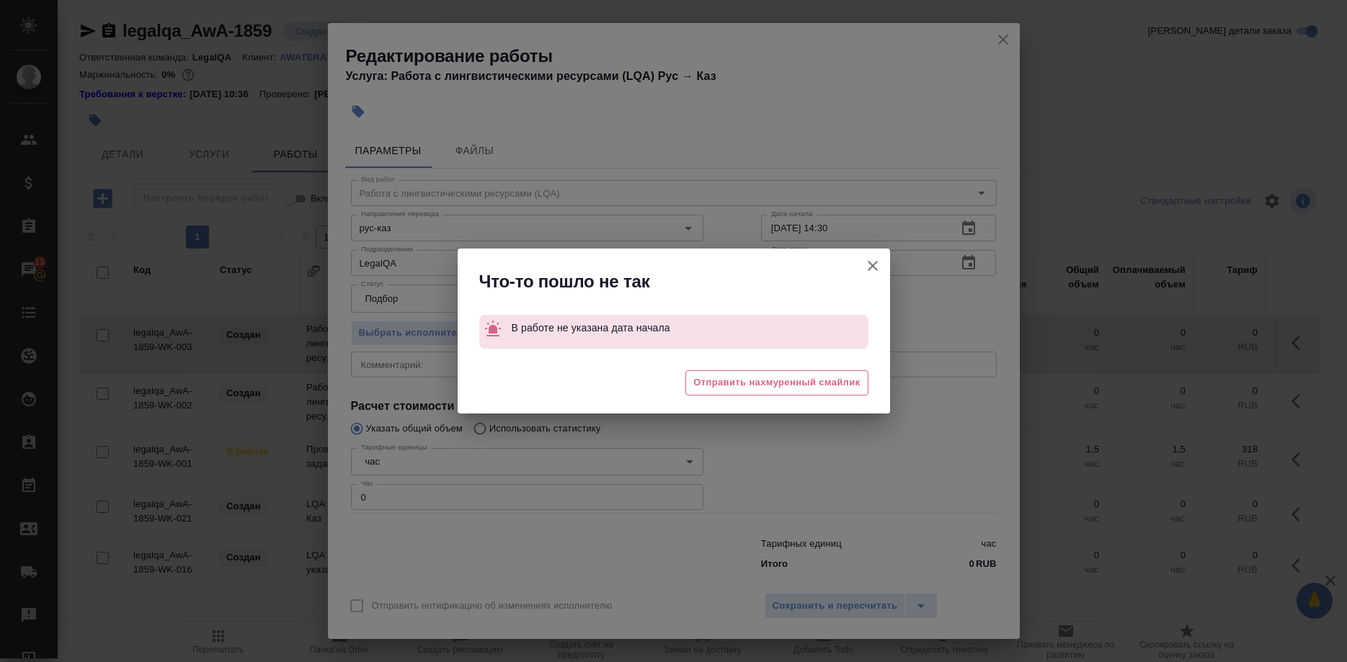
drag, startPoint x: 419, startPoint y: 478, endPoint x: 421, endPoint y: 469, distance: 8.9
click at [372, 478] on div "Что-то пошло не так В работе не указана дата начала 😩 Отправить нахмуренный сма…" at bounding box center [673, 331] width 1347 height 662
click at [866, 265] on icon "button" at bounding box center [872, 265] width 17 height 17
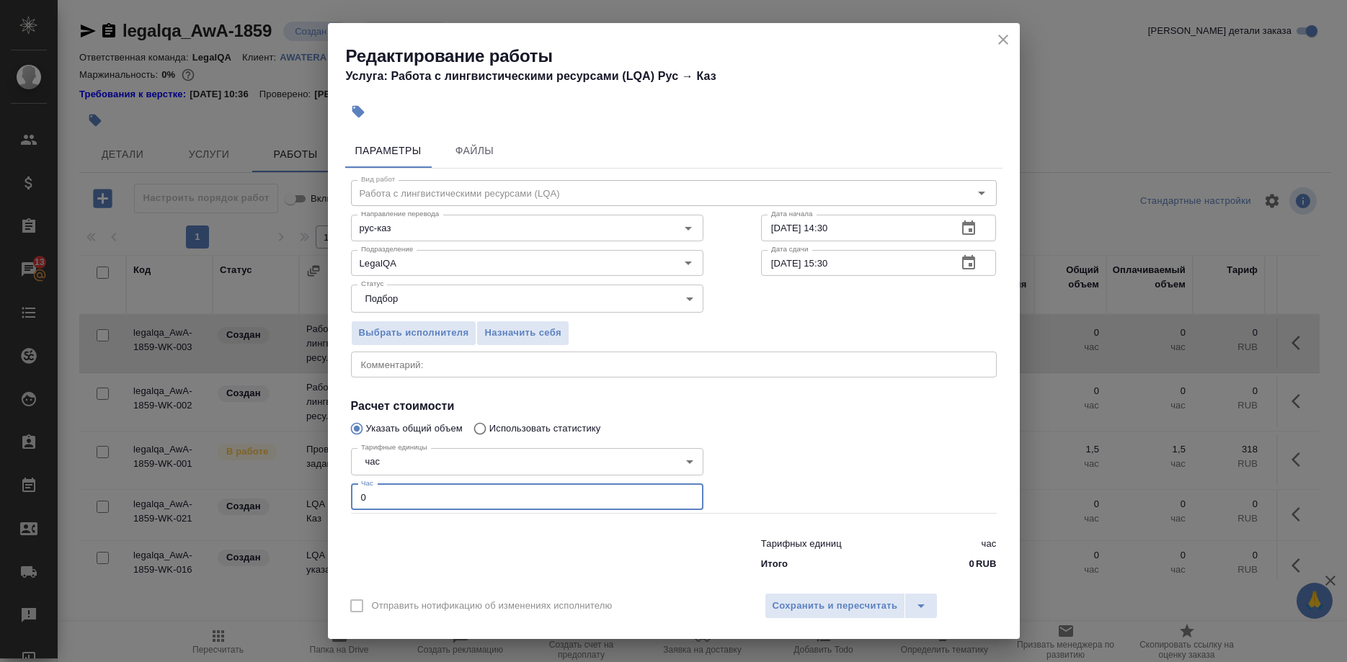
drag, startPoint x: 308, startPoint y: 495, endPoint x: 272, endPoint y: 495, distance: 35.3
click at [351, 495] on input "0" at bounding box center [527, 497] width 352 height 26
type input "1"
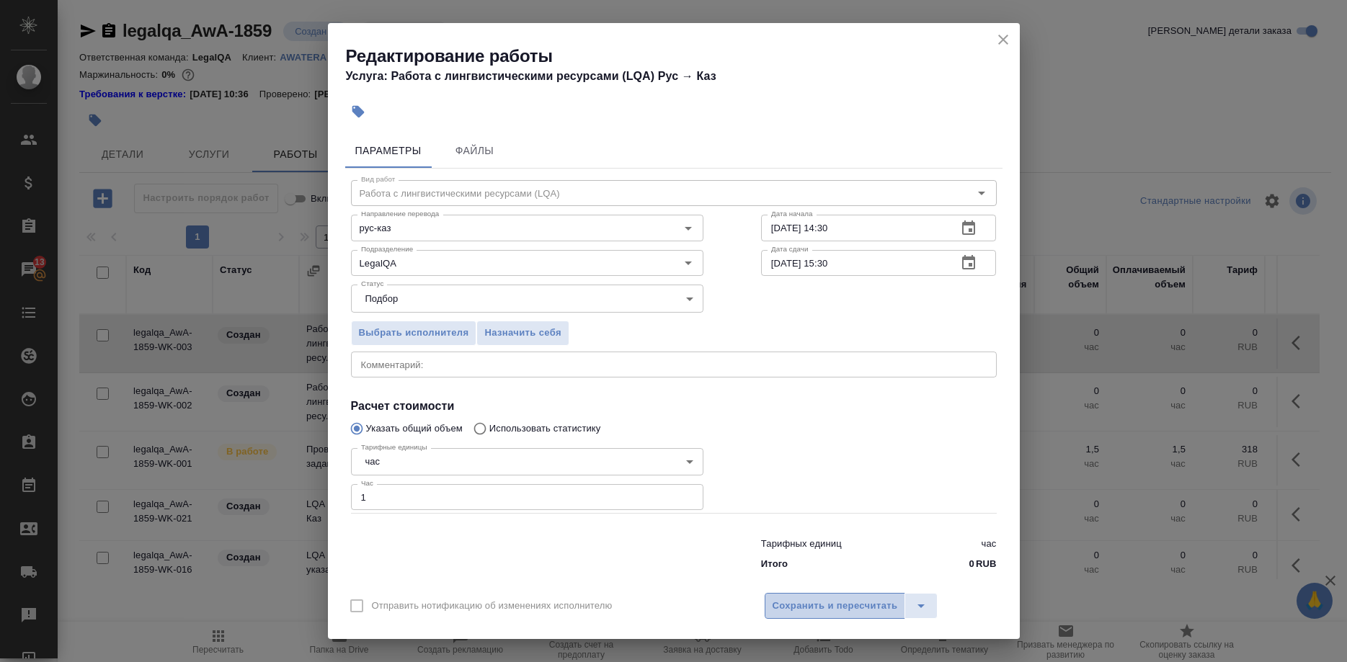
click at [789, 598] on span "Сохранить и пересчитать" at bounding box center [835, 606] width 125 height 17
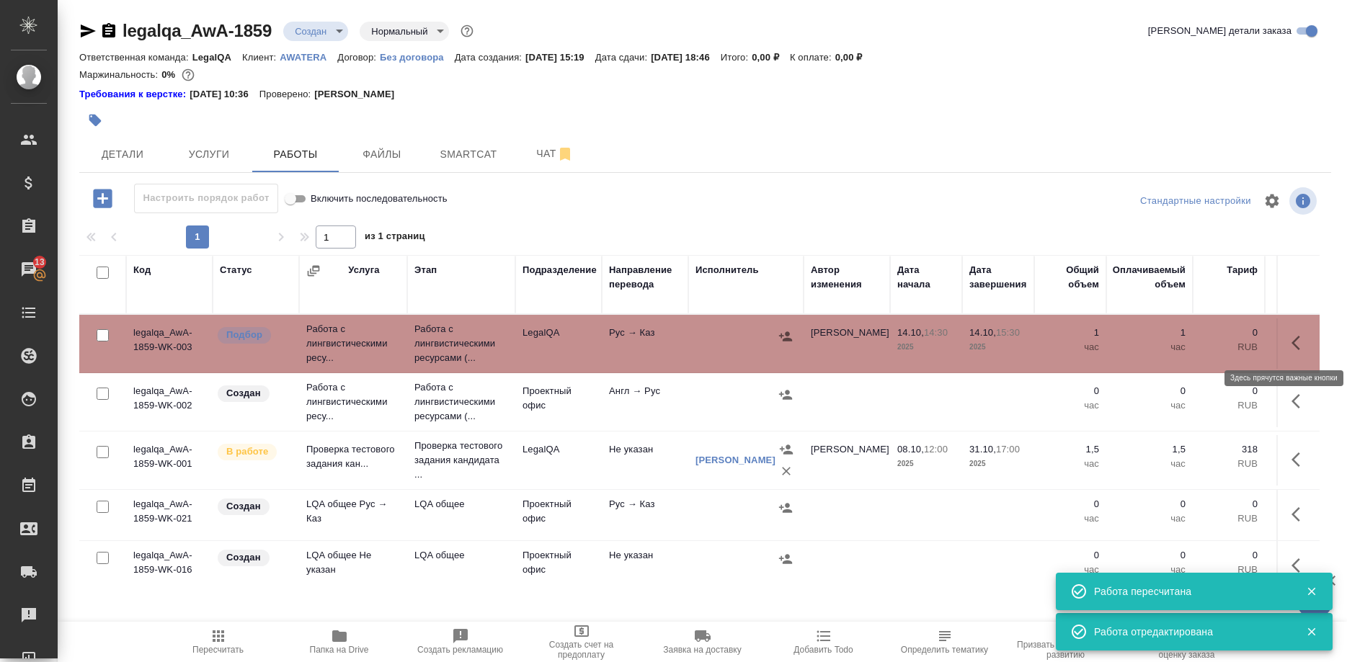
click at [1287, 342] on button "button" at bounding box center [1300, 343] width 35 height 35
click at [1194, 342] on icon "button" at bounding box center [1194, 343] width 13 height 13
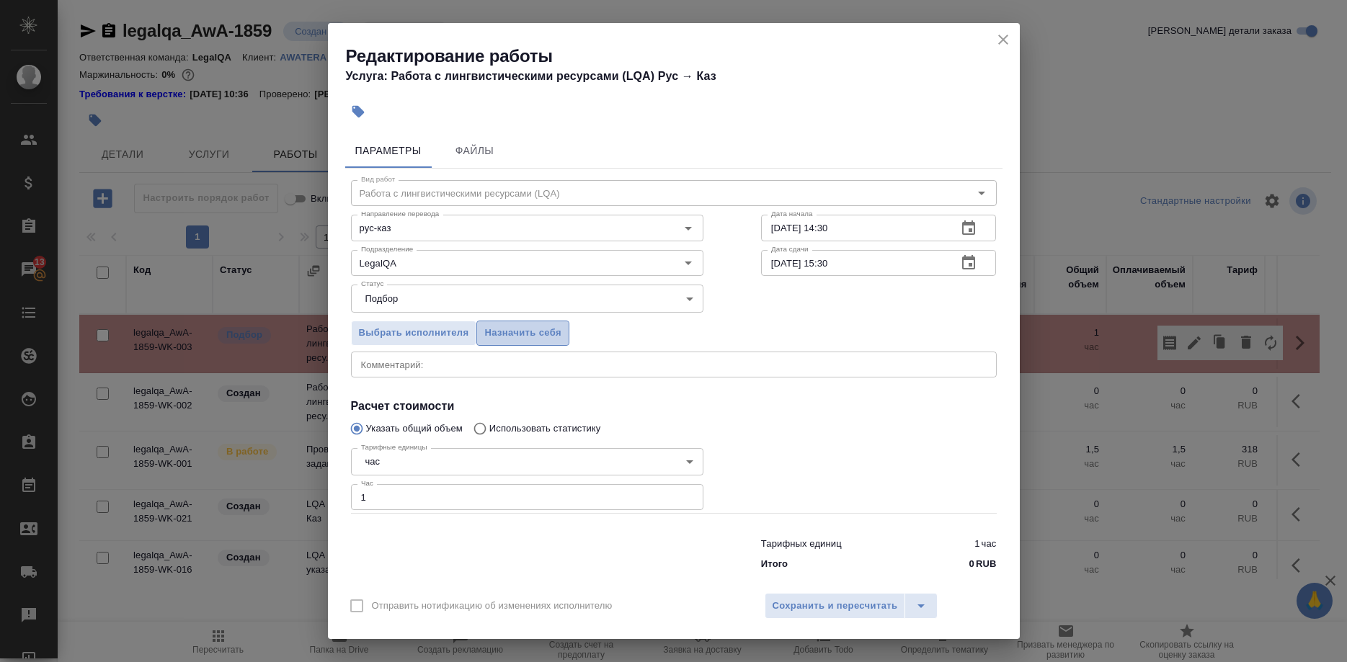
click at [485, 335] on span "Назначить себя" at bounding box center [522, 333] width 76 height 17
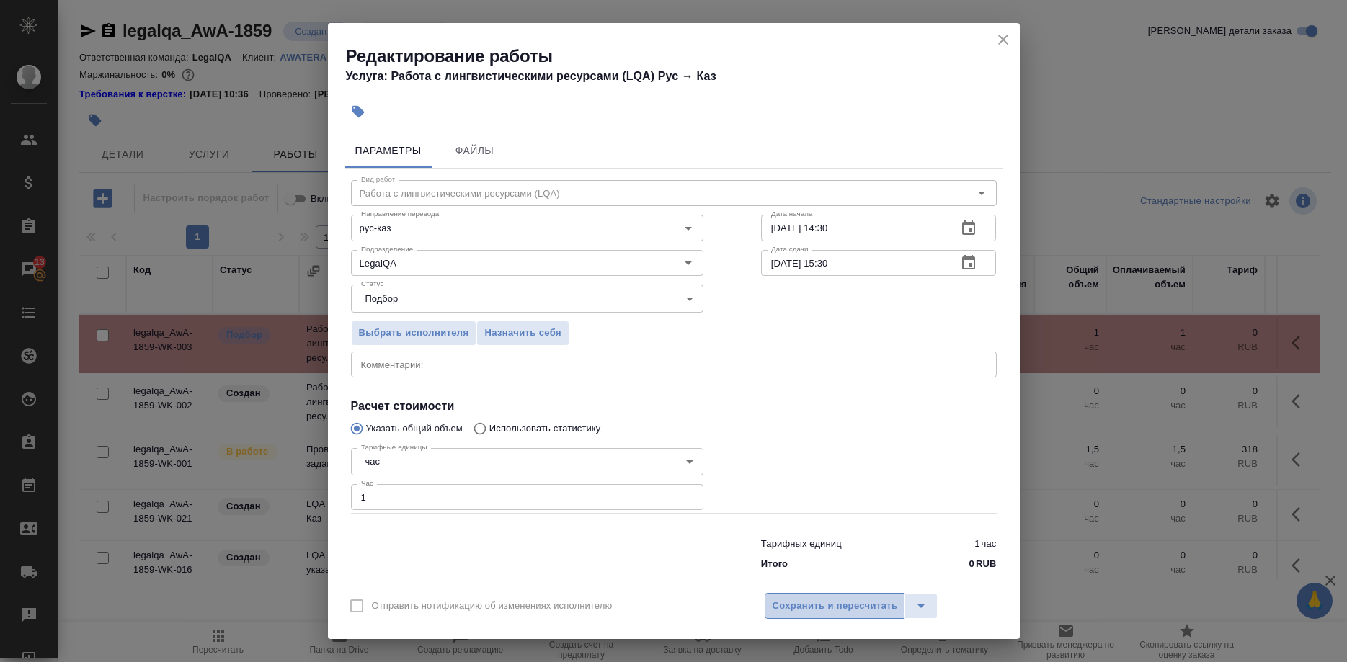
click at [784, 598] on span "Сохранить и пересчитать" at bounding box center [835, 606] width 125 height 17
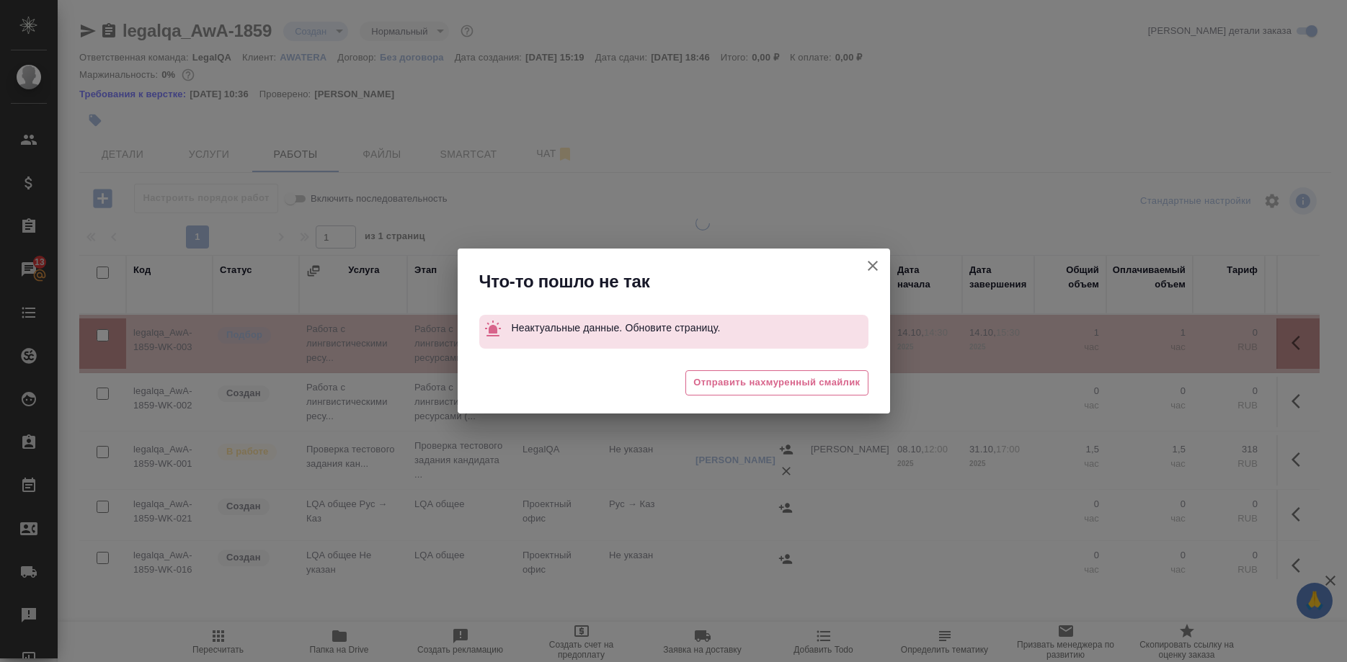
click at [868, 264] on icon "button" at bounding box center [872, 265] width 17 height 17
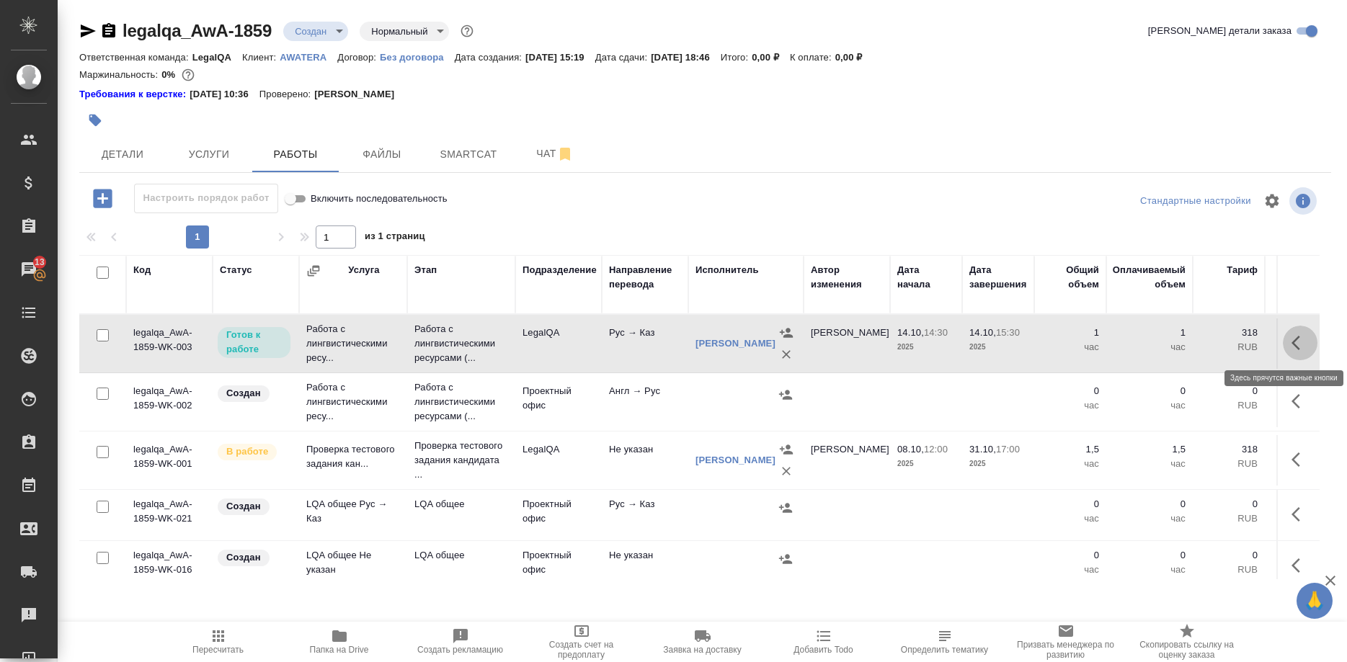
click at [1294, 345] on icon "button" at bounding box center [1296, 343] width 9 height 14
click at [1194, 346] on icon "button" at bounding box center [1194, 342] width 17 height 17
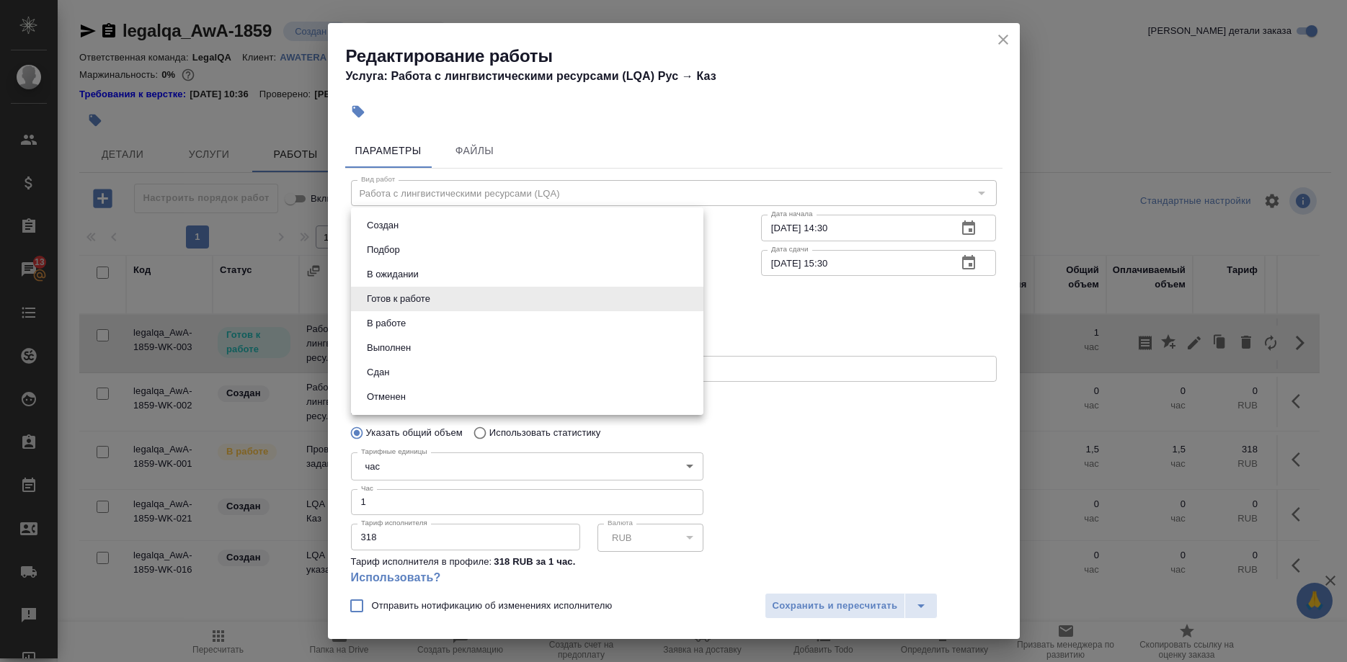
click at [484, 306] on body "🙏 .cls-1 fill:#fff; AWATERA Shirina Sabina Клиенты Спецификации Заказы 13 Чаты …" at bounding box center [673, 331] width 1347 height 662
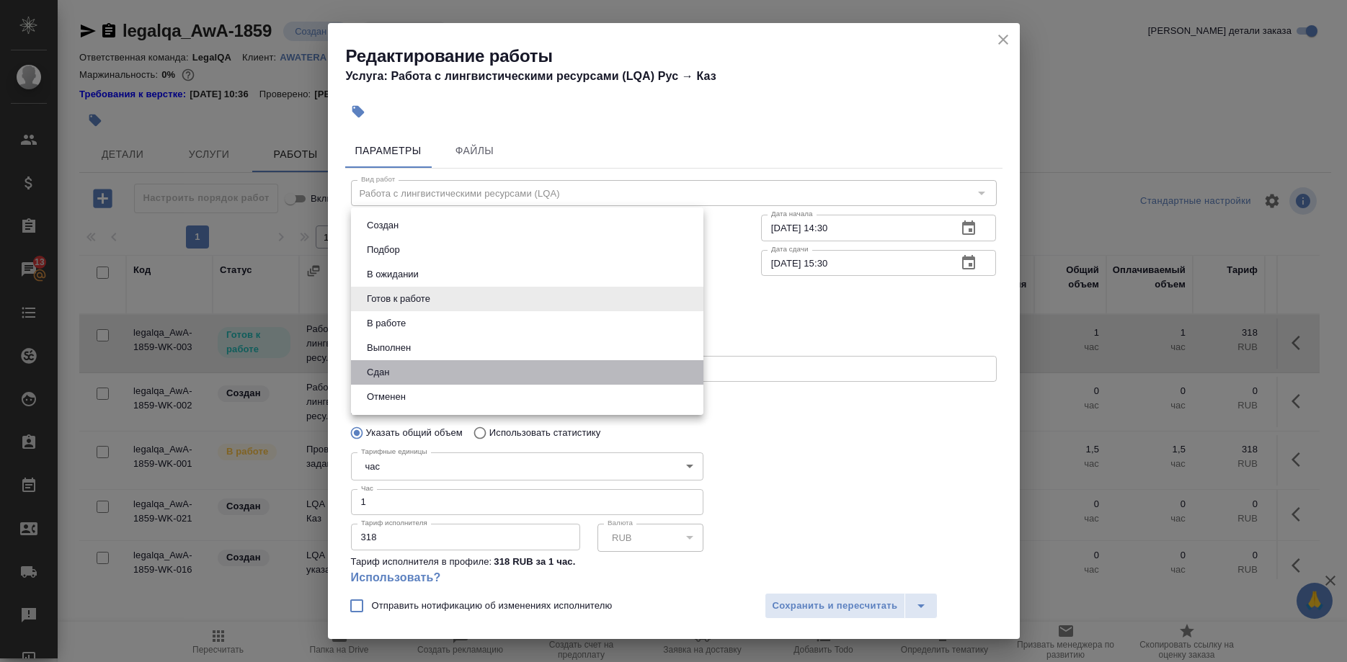
click at [398, 372] on li "Сдан" at bounding box center [527, 372] width 352 height 25
type input "closed"
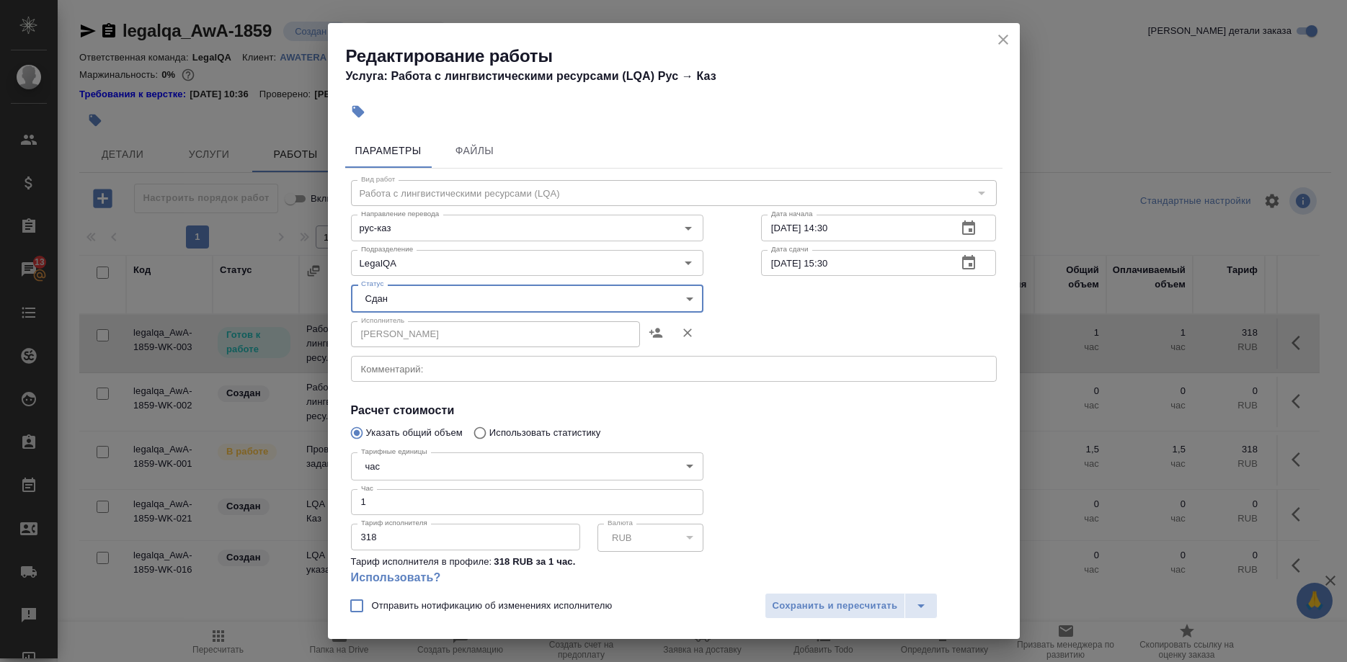
click at [422, 365] on textarea at bounding box center [674, 369] width 626 height 11
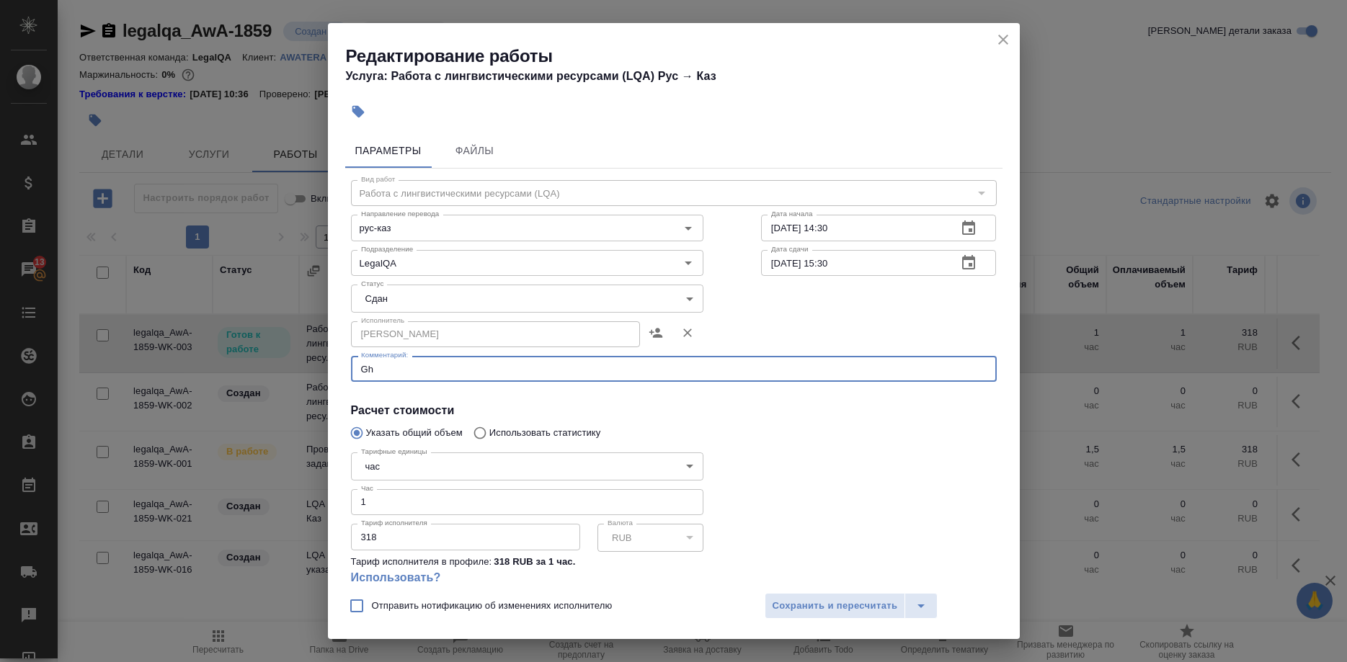
type textarea "G"
type textarea "Проверка 4 тестов Кажыгалы Жасии (рус-каз и англ-каз)"
click at [789, 603] on span "Сохранить и пересчитать" at bounding box center [835, 606] width 125 height 17
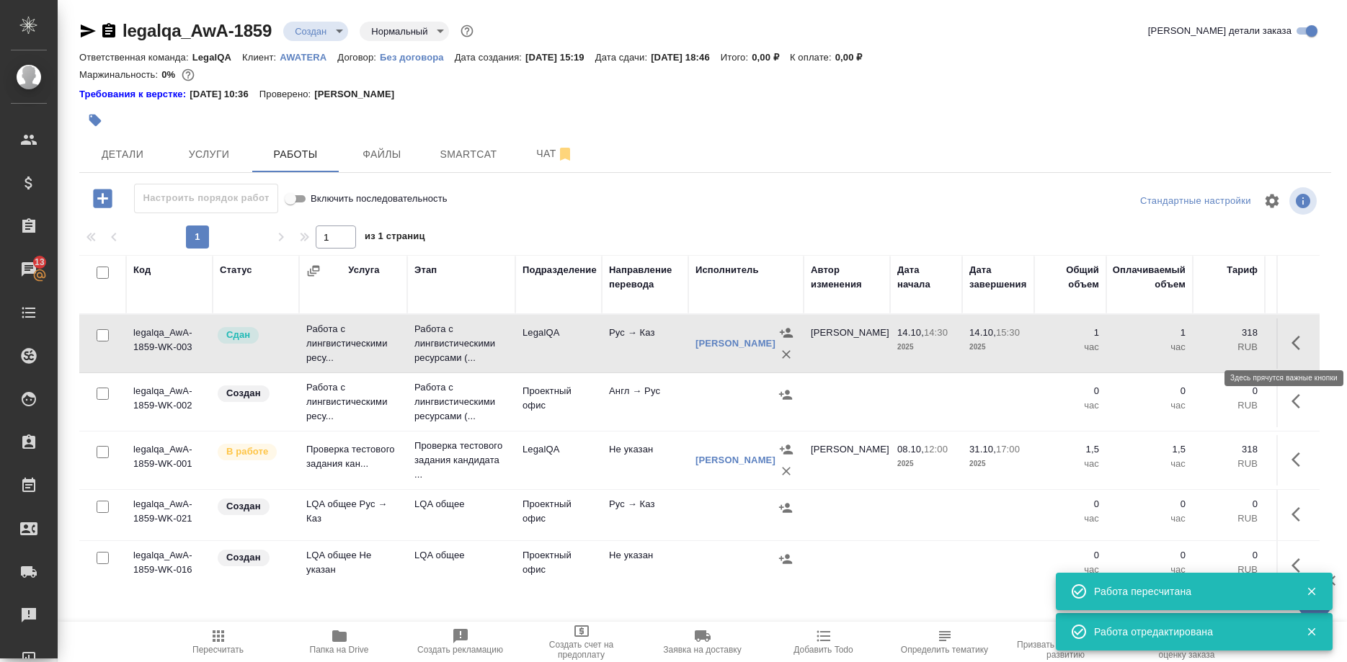
click at [1289, 340] on button "button" at bounding box center [1300, 343] width 35 height 35
click at [1194, 342] on icon "button" at bounding box center [1194, 343] width 13 height 13
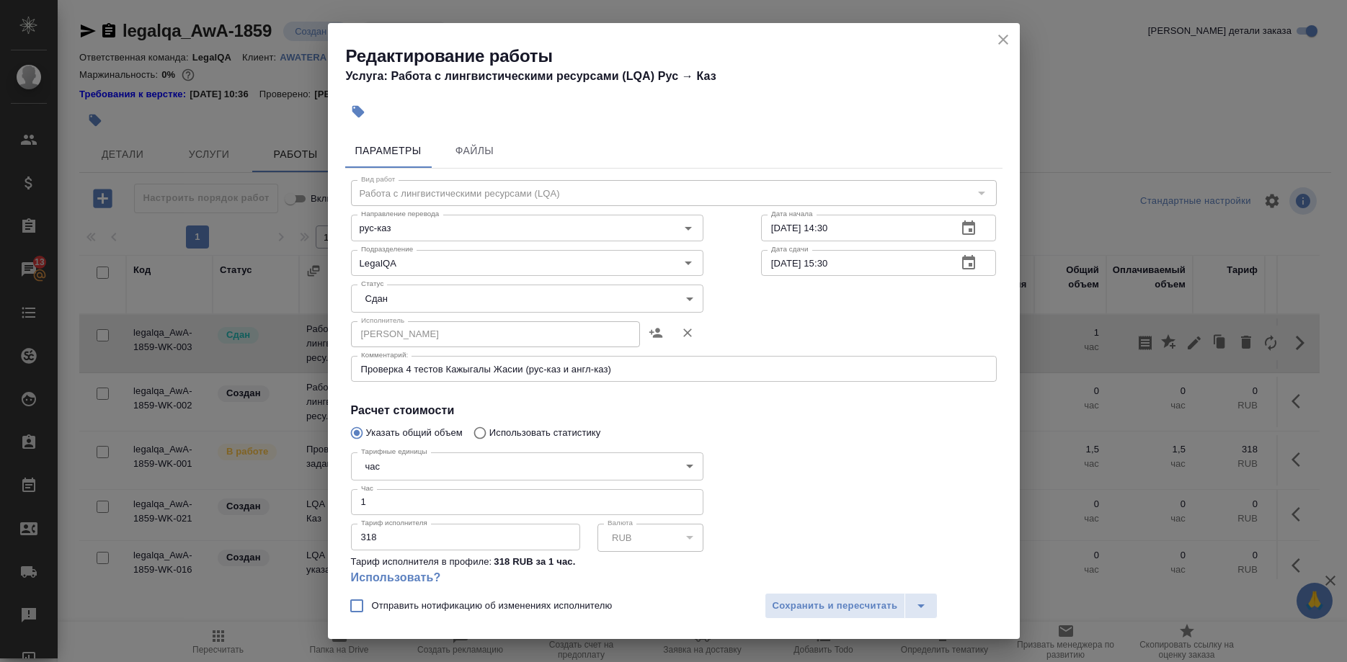
click at [989, 36] on div "Редактирование работы Услуга: Работа с лингвистическими ресурсами (LQA) Рус → К…" at bounding box center [674, 59] width 692 height 73
click at [1001, 35] on icon "close" at bounding box center [1003, 39] width 17 height 17
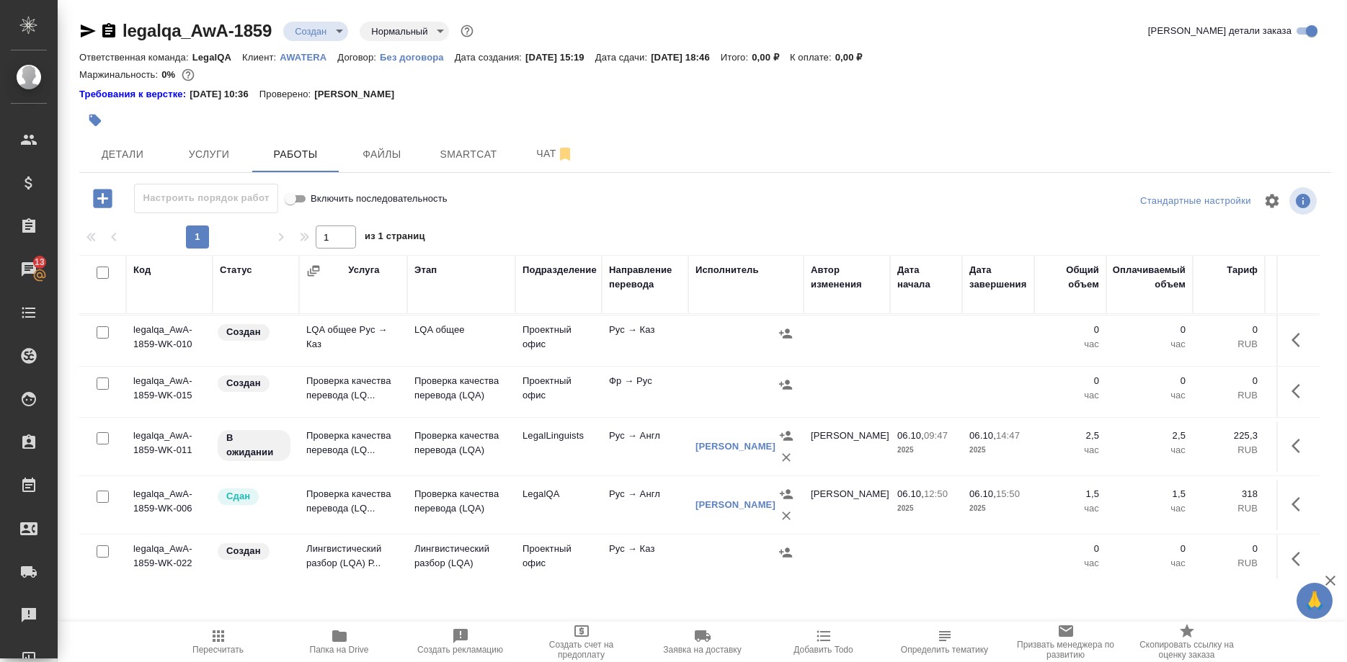
scroll to position [897, 0]
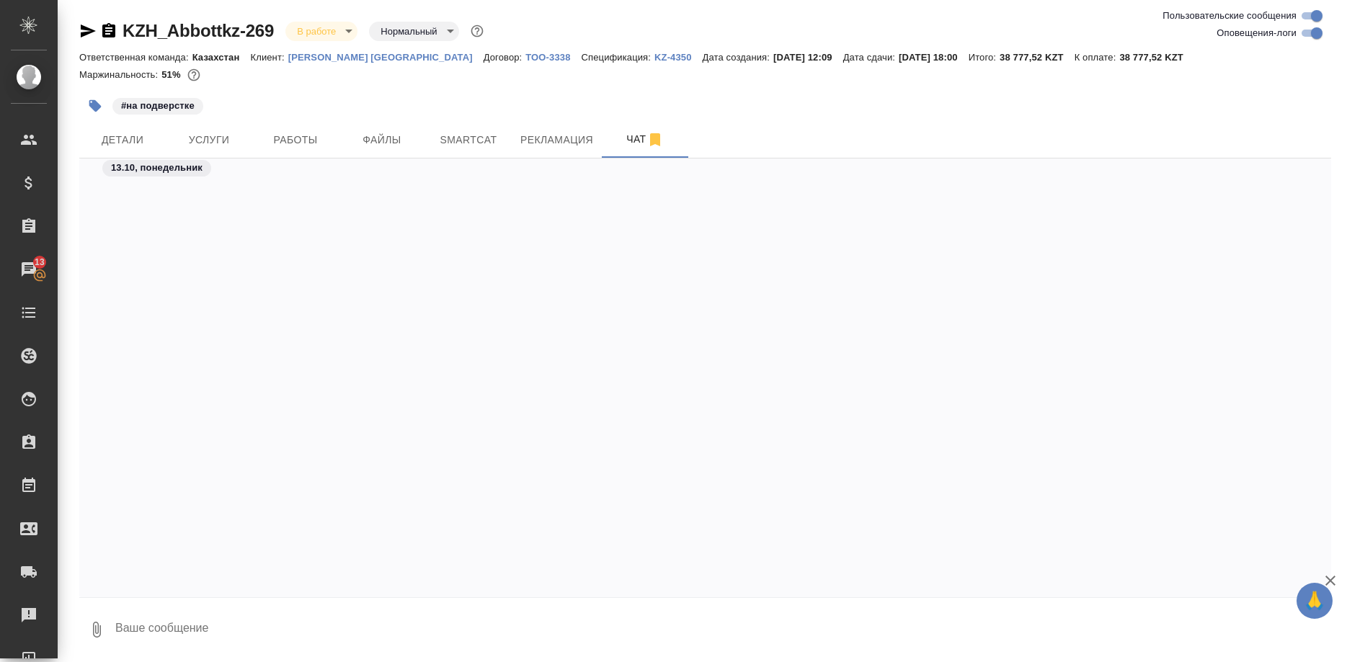
scroll to position [9789, 0]
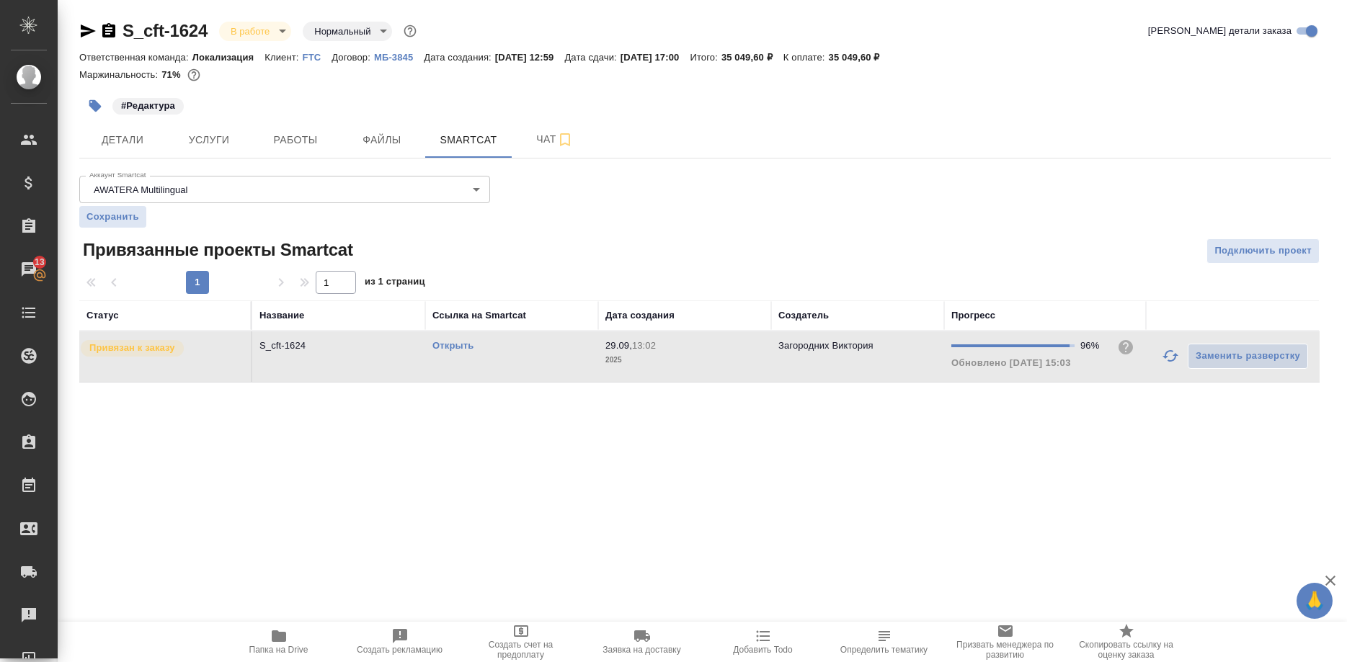
click at [437, 344] on link "Открыть" at bounding box center [453, 345] width 41 height 11
drag, startPoint x: 432, startPoint y: 347, endPoint x: 448, endPoint y: 350, distance: 16.3
click at [433, 347] on td "Открыть" at bounding box center [511, 357] width 173 height 50
click at [458, 345] on link "Открыть" at bounding box center [453, 345] width 41 height 11
click at [452, 346] on link "Открыть" at bounding box center [453, 345] width 41 height 11
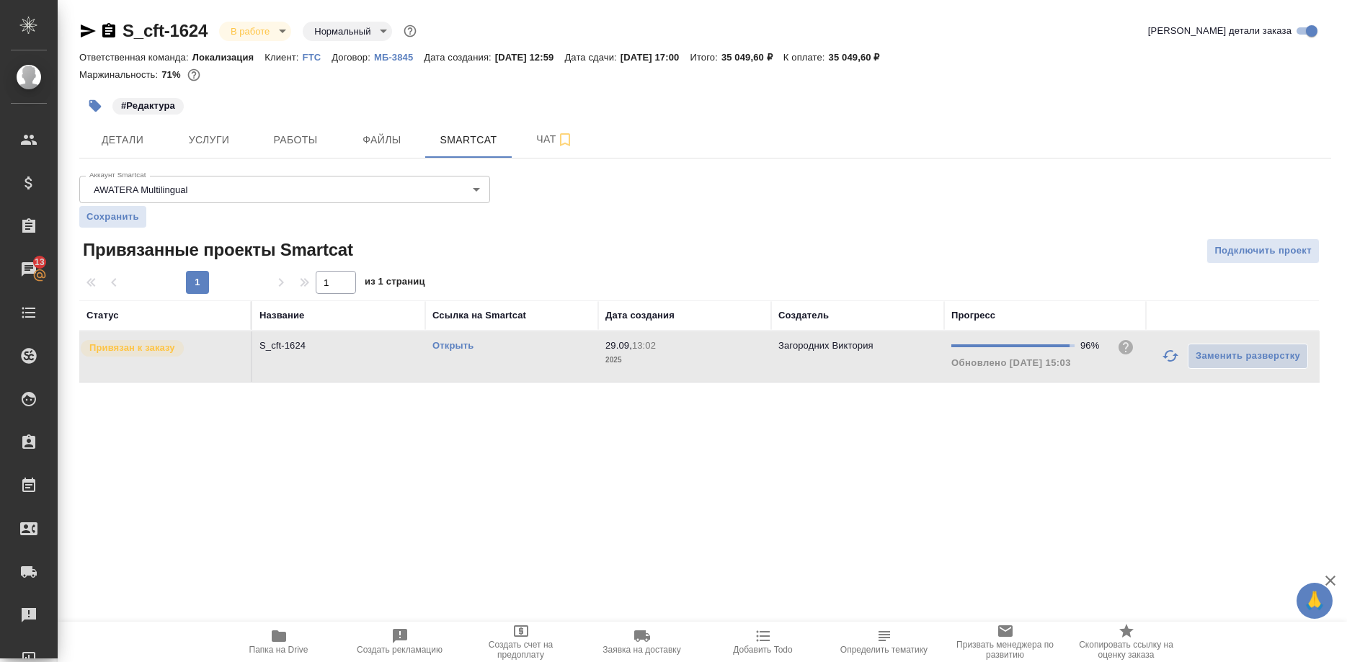
click at [444, 345] on link "Открыть" at bounding box center [453, 345] width 41 height 11
click at [438, 347] on link "Открыть" at bounding box center [453, 345] width 41 height 11
click at [449, 347] on link "Открыть" at bounding box center [453, 345] width 41 height 11
click at [130, 136] on span "Детали" at bounding box center [122, 140] width 69 height 18
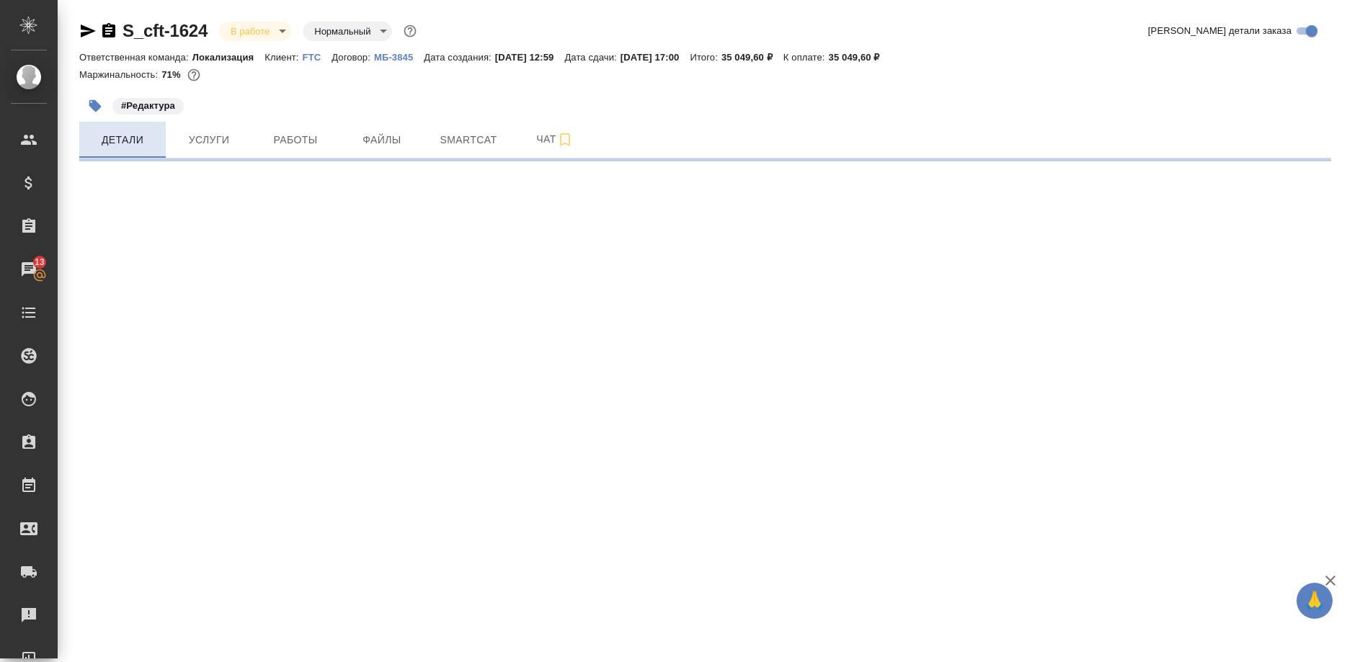
select select "RU"
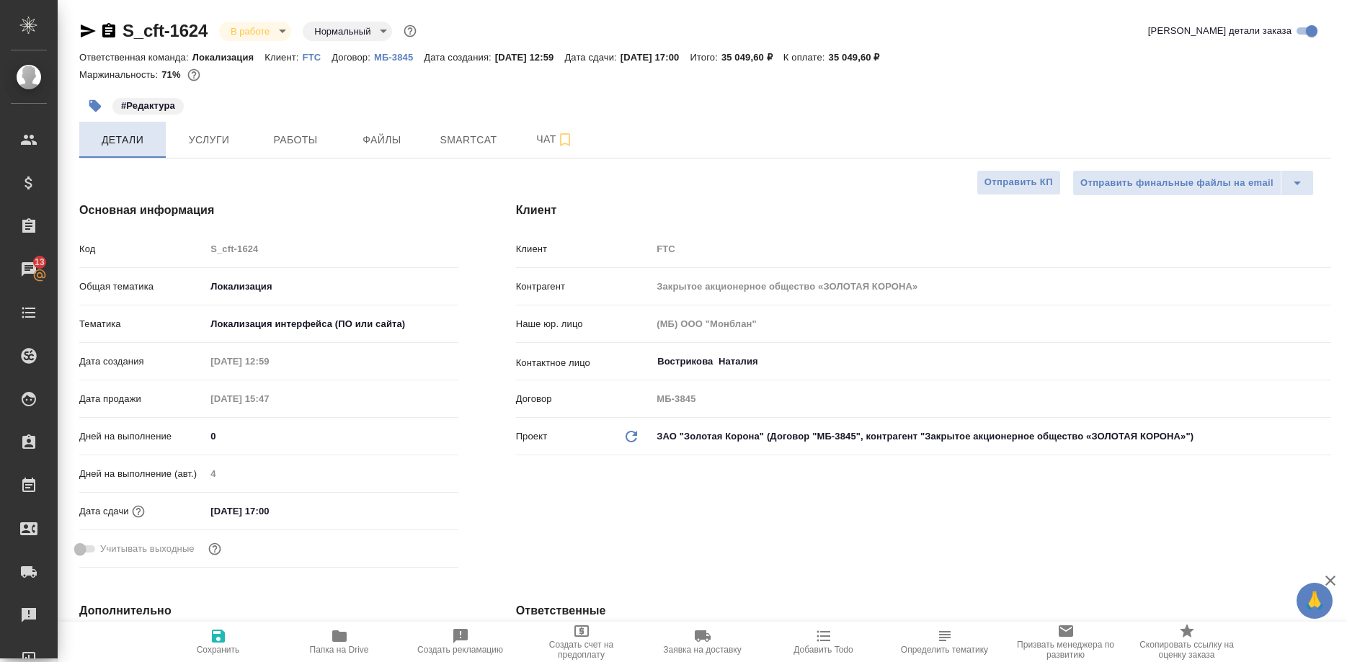
type textarea "x"
click at [438, 148] on span "Smartcat" at bounding box center [468, 140] width 69 height 18
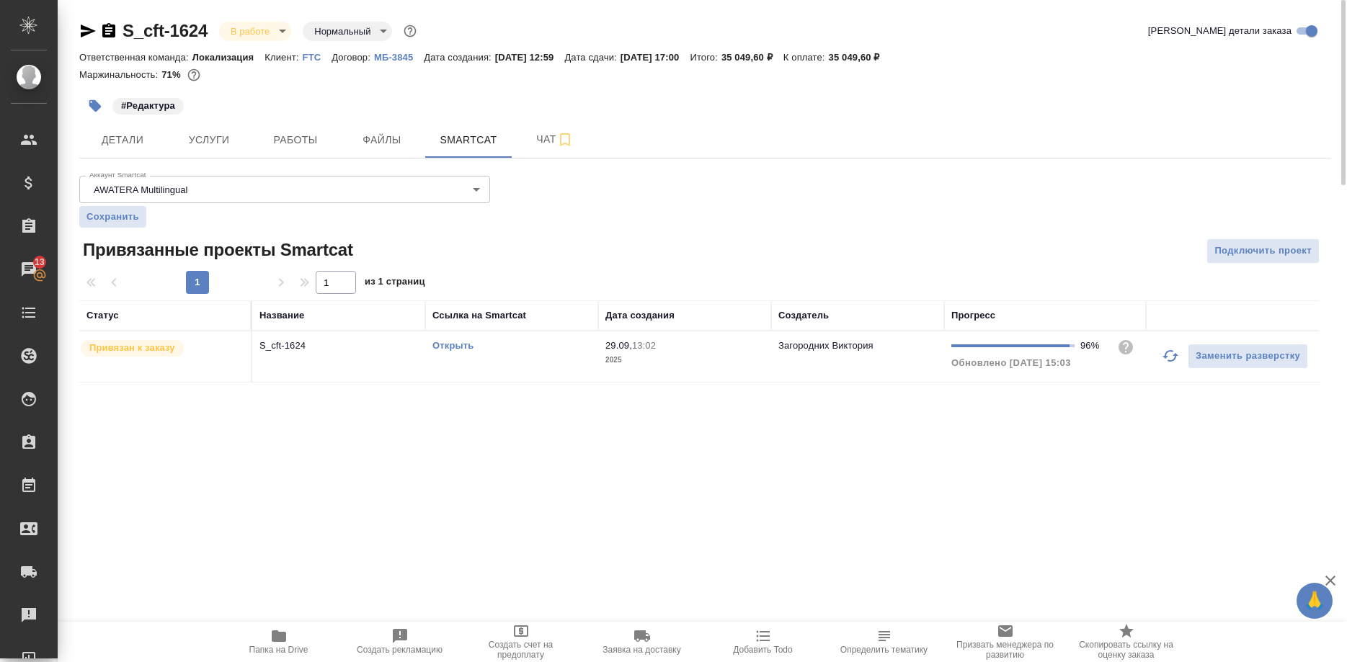
click at [458, 344] on link "Открыть" at bounding box center [453, 345] width 41 height 11
click at [447, 340] on div "Открыть" at bounding box center [512, 346] width 159 height 14
click at [456, 344] on link "Открыть" at bounding box center [453, 345] width 41 height 11
click at [450, 345] on link "Открыть" at bounding box center [453, 345] width 41 height 11
click at [274, 135] on span "Работы" at bounding box center [295, 140] width 69 height 18
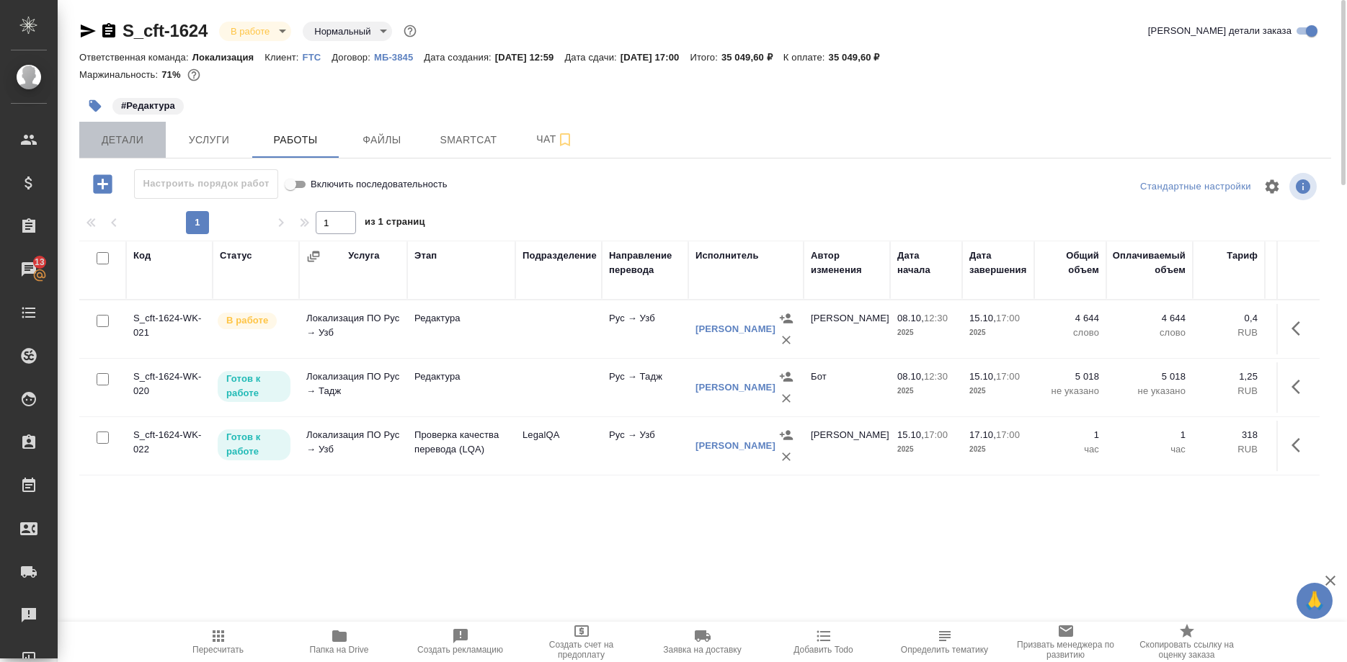
click at [133, 135] on span "Детали" at bounding box center [122, 140] width 69 height 18
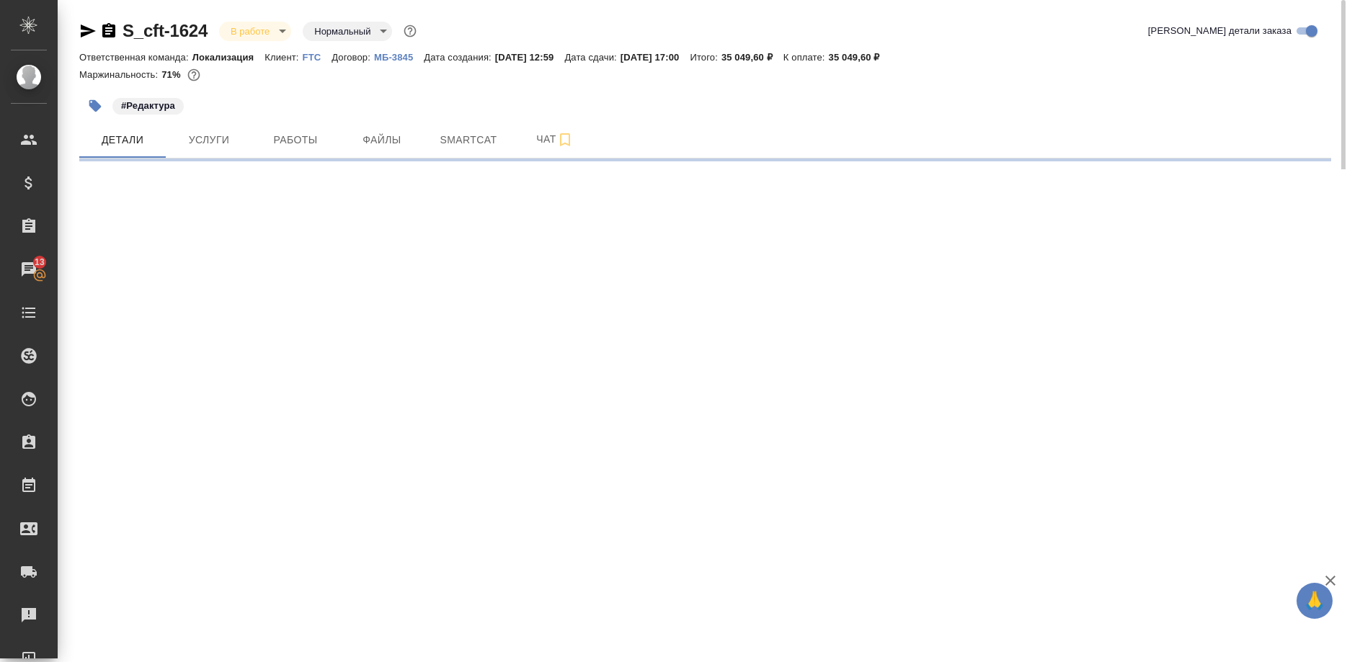
select select "RU"
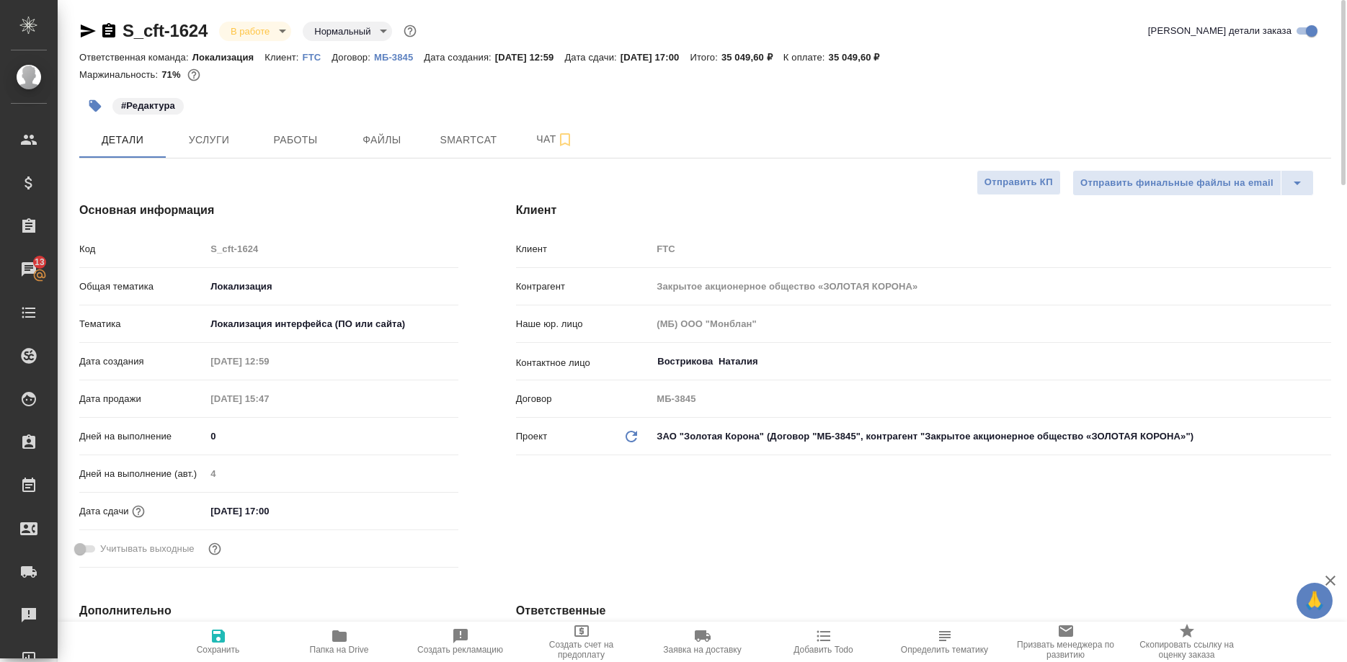
type textarea "x"
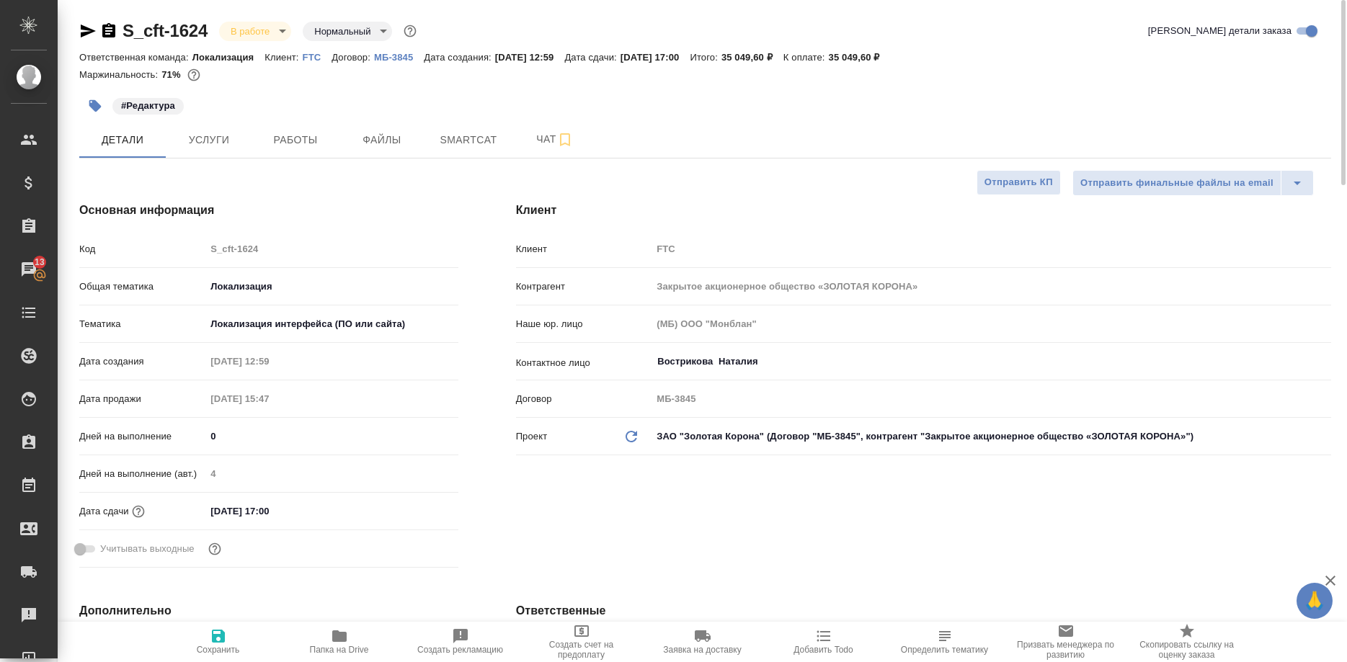
type textarea "x"
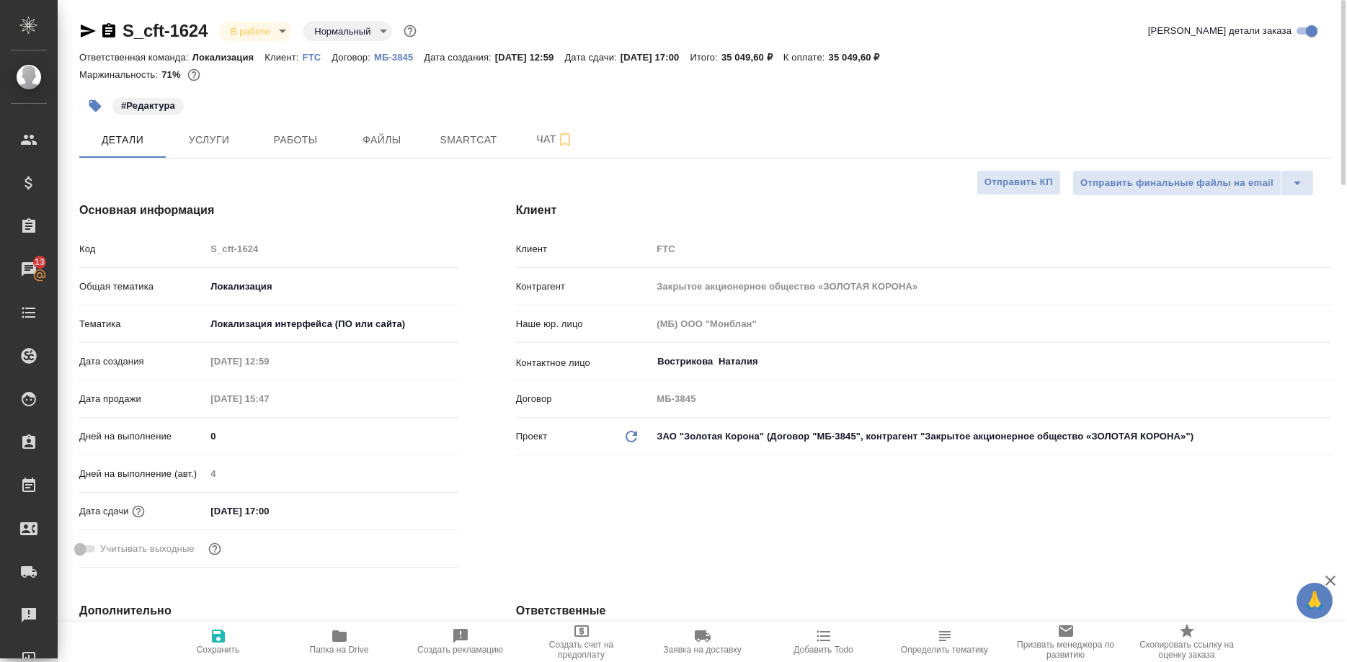
type textarea "x"
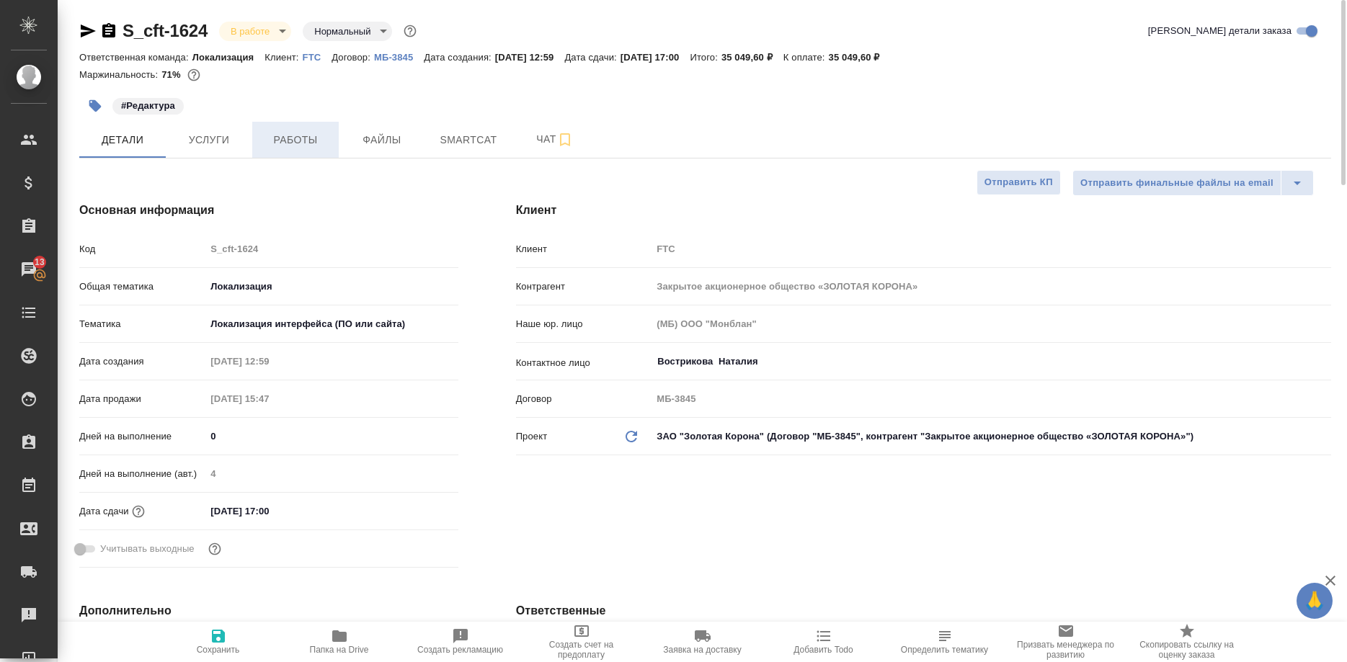
click at [307, 138] on span "Работы" at bounding box center [295, 140] width 69 height 18
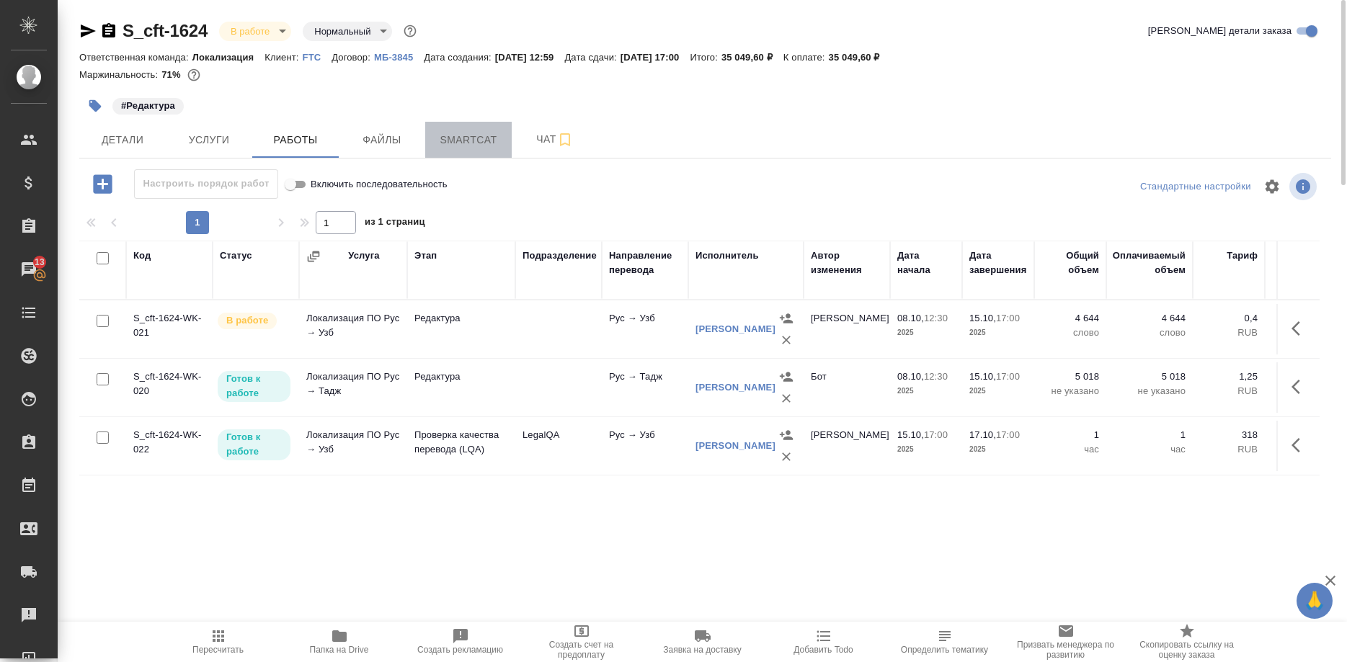
click at [441, 145] on span "Smartcat" at bounding box center [468, 140] width 69 height 18
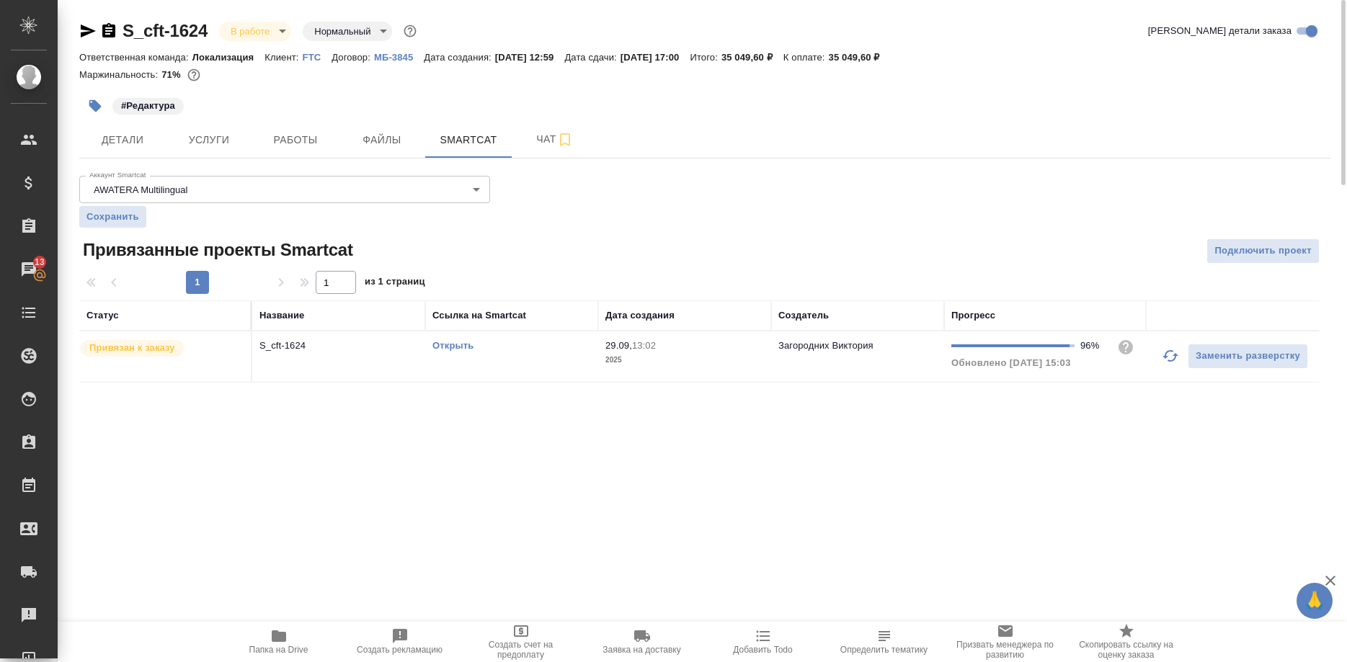
click at [458, 345] on link "Открыть" at bounding box center [453, 345] width 41 height 11
click at [445, 345] on link "Открыть" at bounding box center [453, 345] width 41 height 11
